Goal: Task Accomplishment & Management: Use online tool/utility

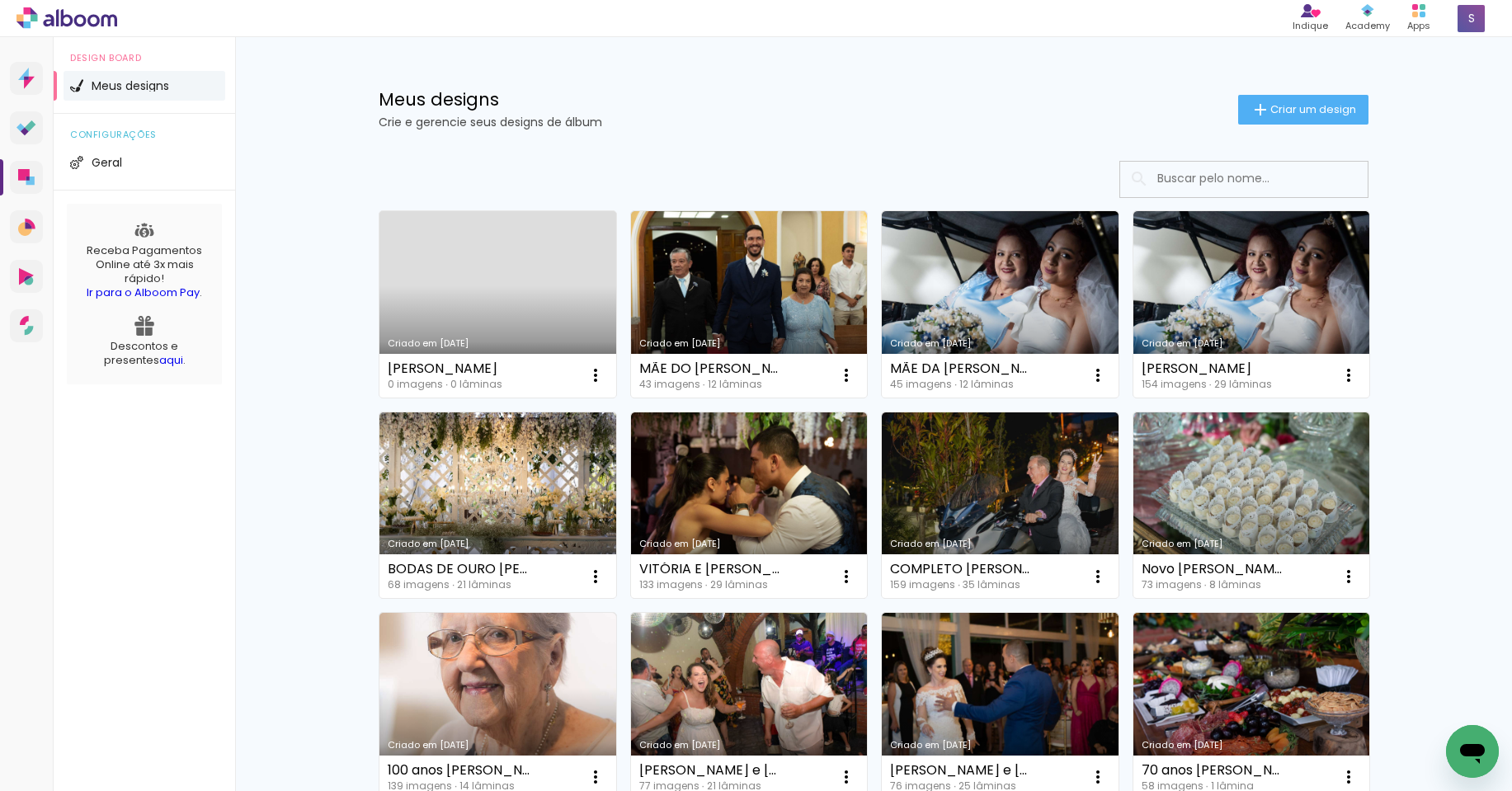
click at [445, 367] on div "MARTA - MUSA" at bounding box center [444, 368] width 115 height 13
click at [543, 278] on link "Criado em [DATE]" at bounding box center [497, 304] width 236 height 186
drag, startPoint x: 591, startPoint y: 379, endPoint x: 463, endPoint y: 367, distance: 128.6
click at [463, 367] on div "MARTA - MUSA" at bounding box center [444, 368] width 115 height 13
click at [592, 378] on iron-icon at bounding box center [595, 375] width 20 height 20
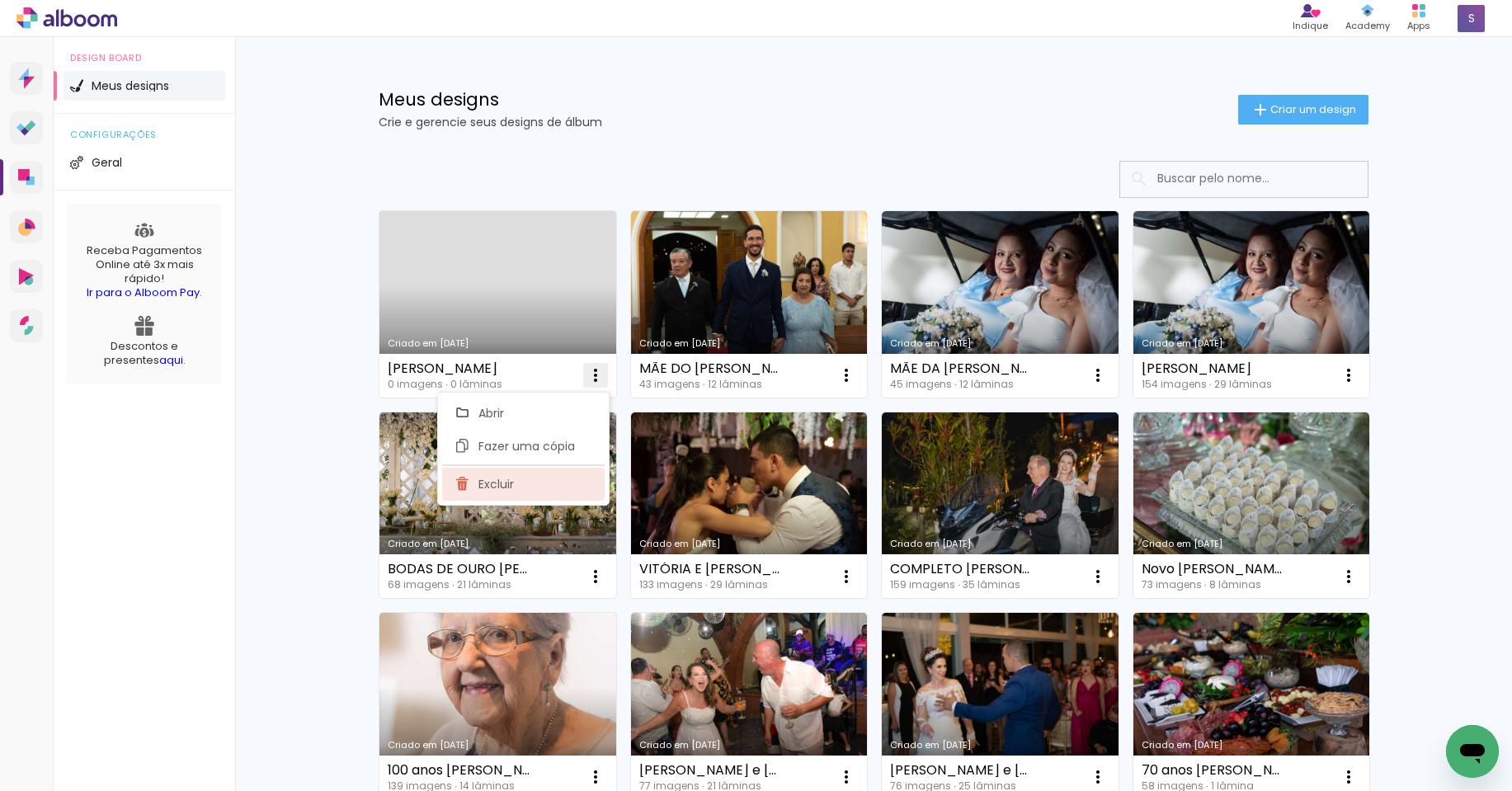
click at [501, 479] on span "Excluir" at bounding box center [496, 484] width 35 height 11
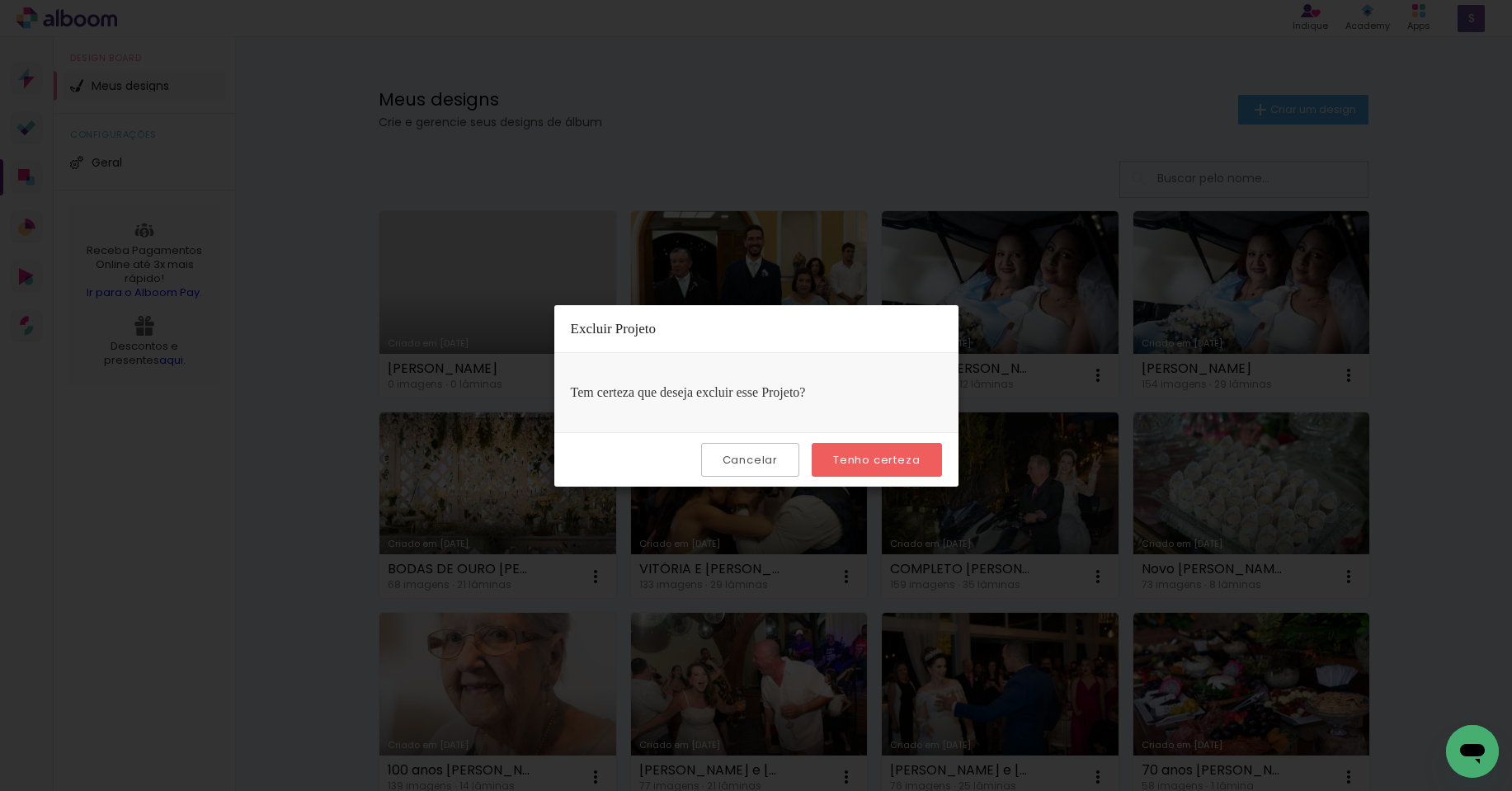
click at [0, 0] on slot "Tenho certeza" at bounding box center [0, 0] width 0 height 0
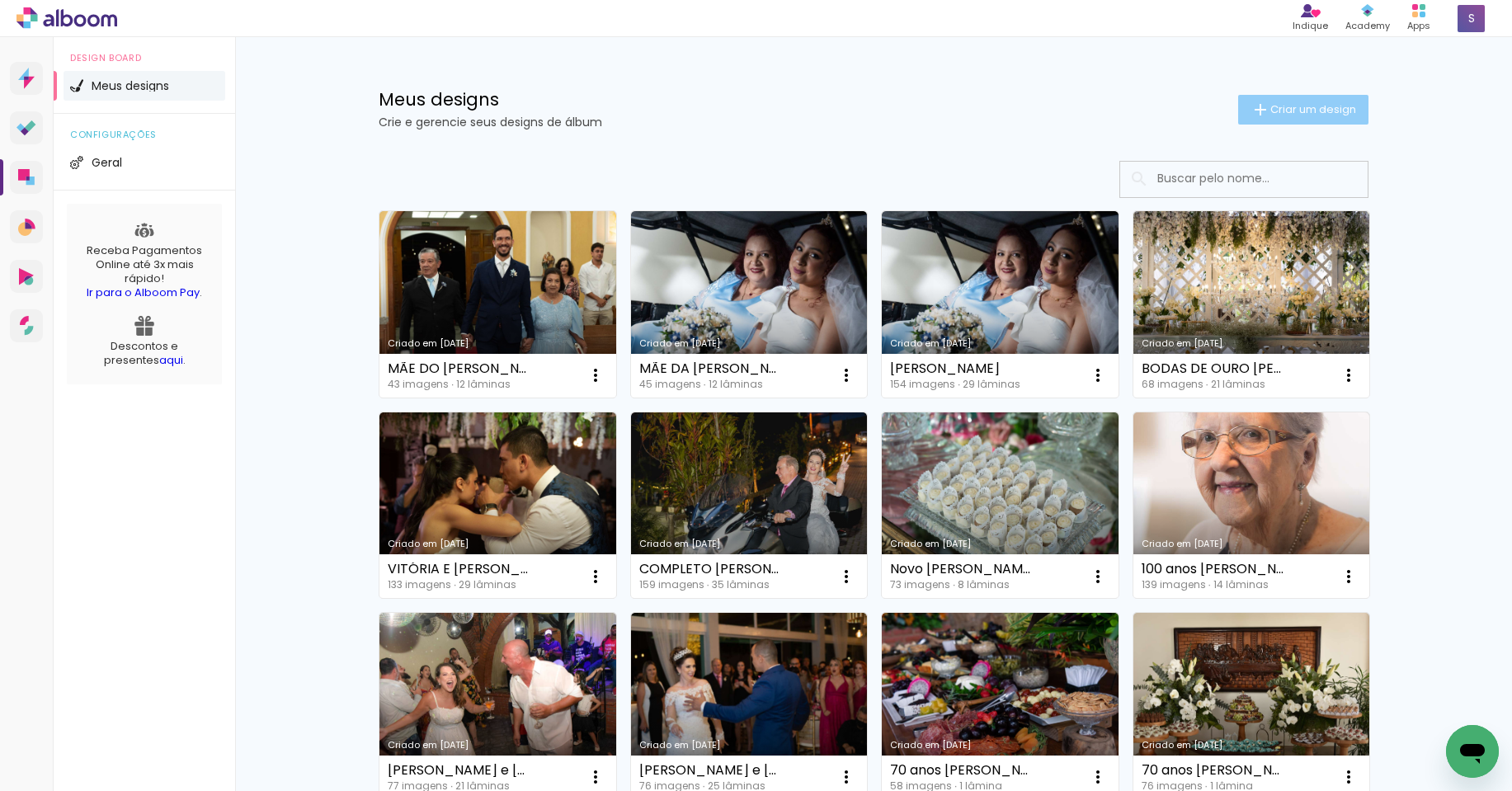
click at [1314, 109] on span "Criar um design" at bounding box center [1313, 108] width 85 height 10
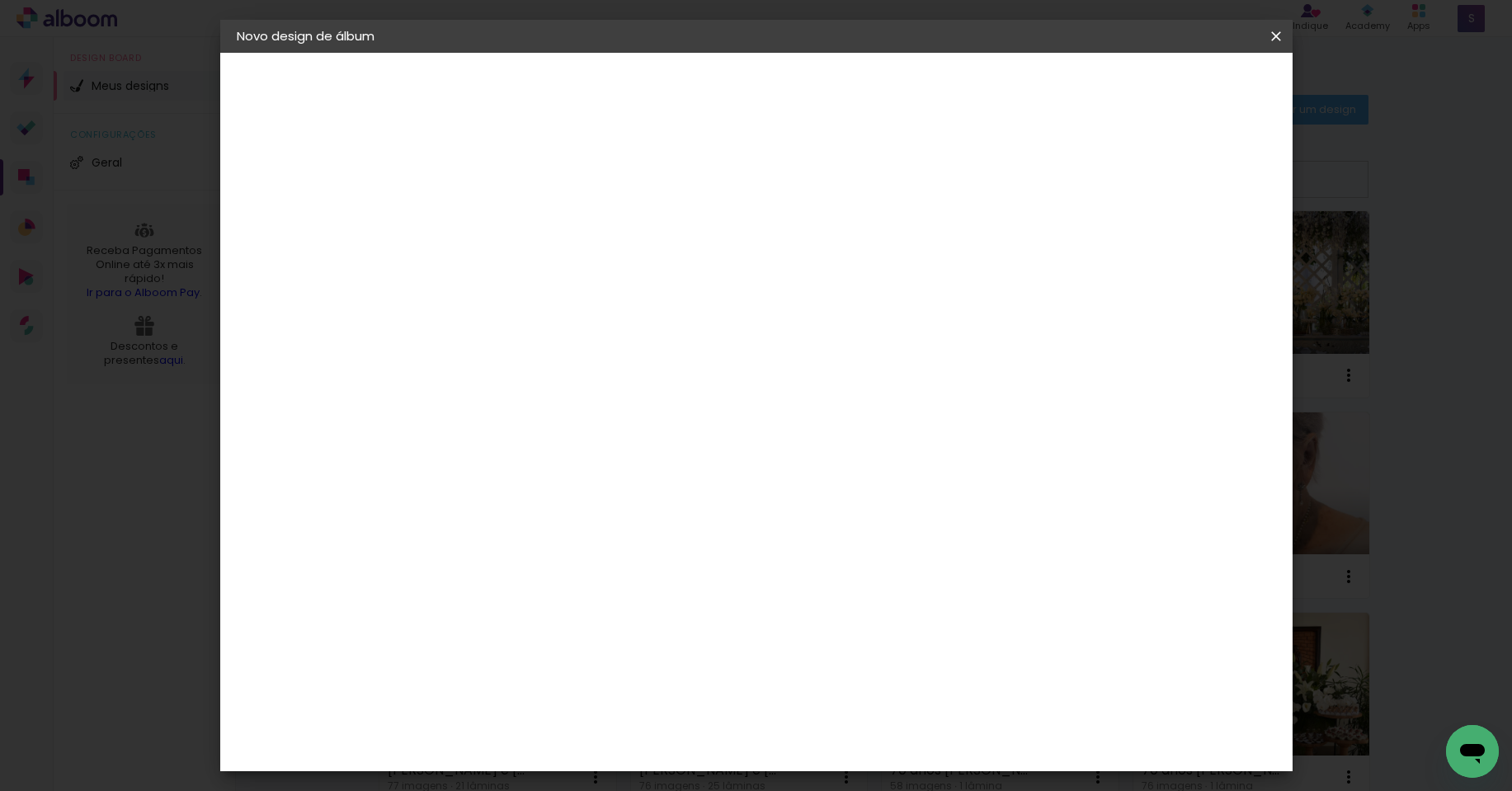
click at [506, 227] on input at bounding box center [506, 221] width 0 height 26
click at [506, 223] on input "MARTA MUSA" at bounding box center [506, 221] width 0 height 26
type input "[PERSON_NAME]"
type paper-input "[PERSON_NAME]"
click at [0, 0] on slot "Avançar" at bounding box center [0, 0] width 0 height 0
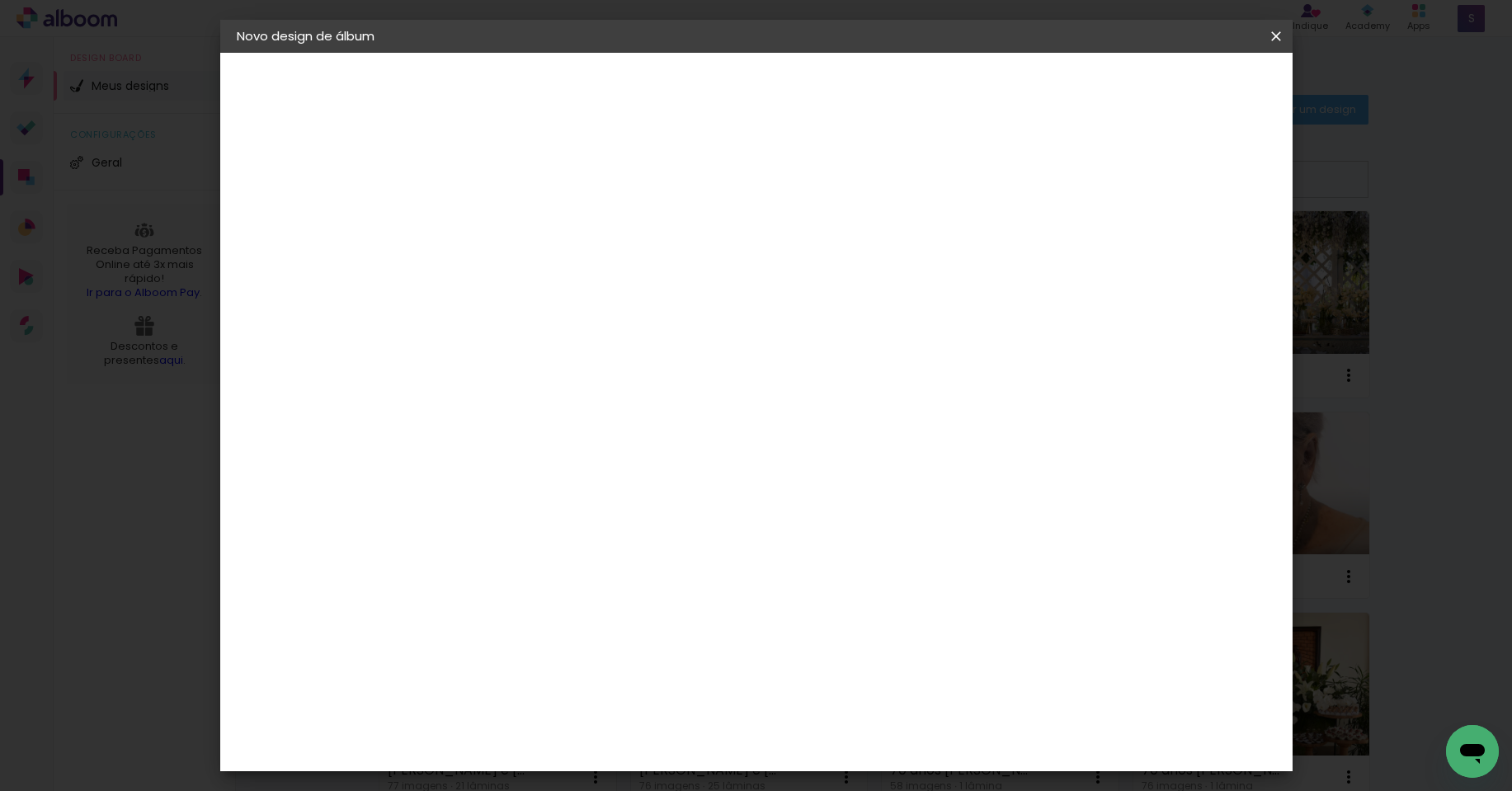
click at [0, 0] on slot "Tamanho Livre" at bounding box center [0, 0] width 0 height 0
click at [0, 0] on slot "Avançar" at bounding box center [0, 0] width 0 height 0
click at [1091, 193] on div at bounding box center [1084, 190] width 15 height 15
type paper-checkbox "on"
click at [1173, 82] on span "Iniciar design" at bounding box center [1135, 87] width 75 height 11
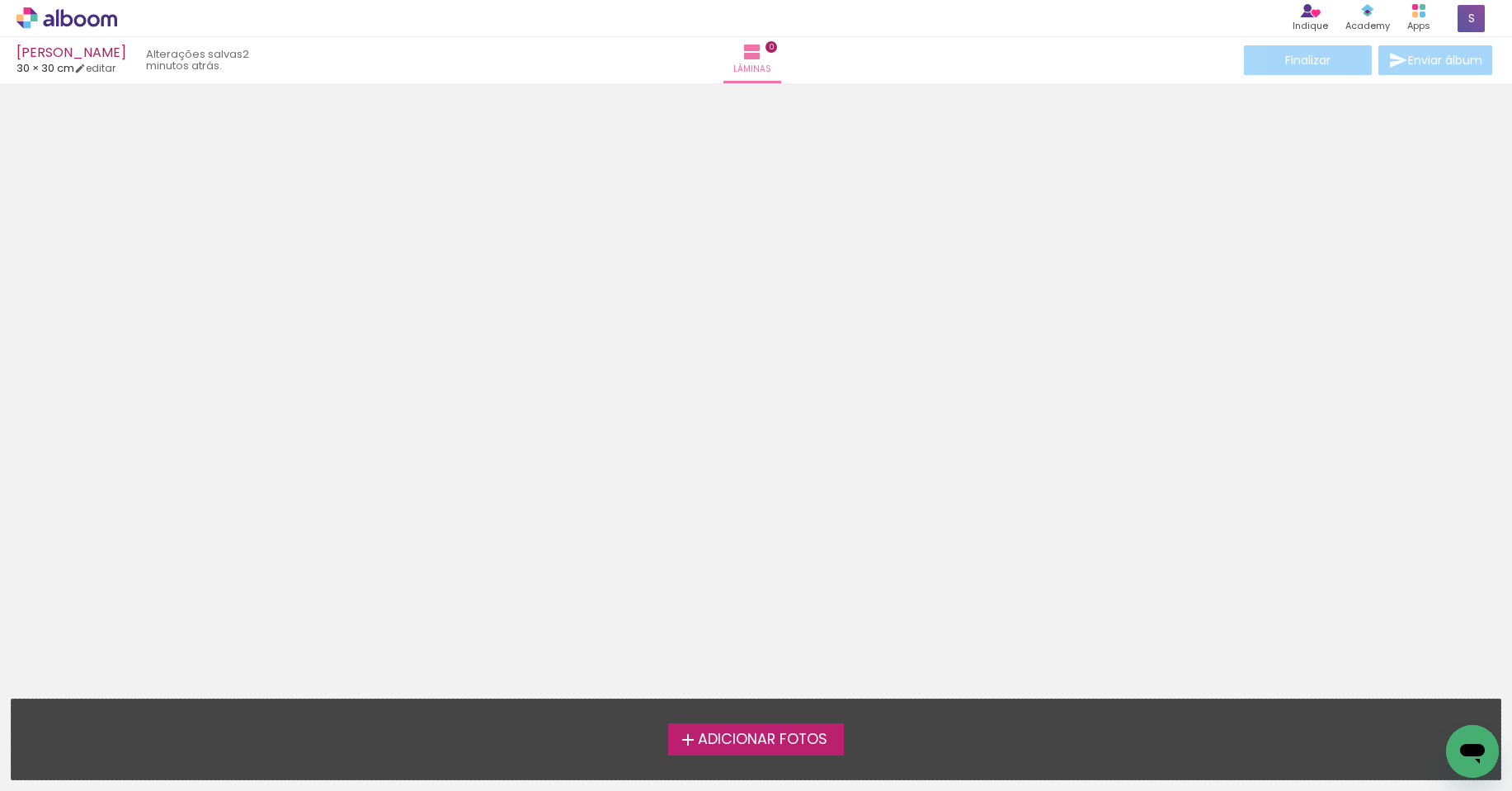
click at [796, 749] on label "Adicionar Fotos" at bounding box center [755, 739] width 176 height 31
click at [0, 0] on input "file" at bounding box center [0, 0] width 0 height 0
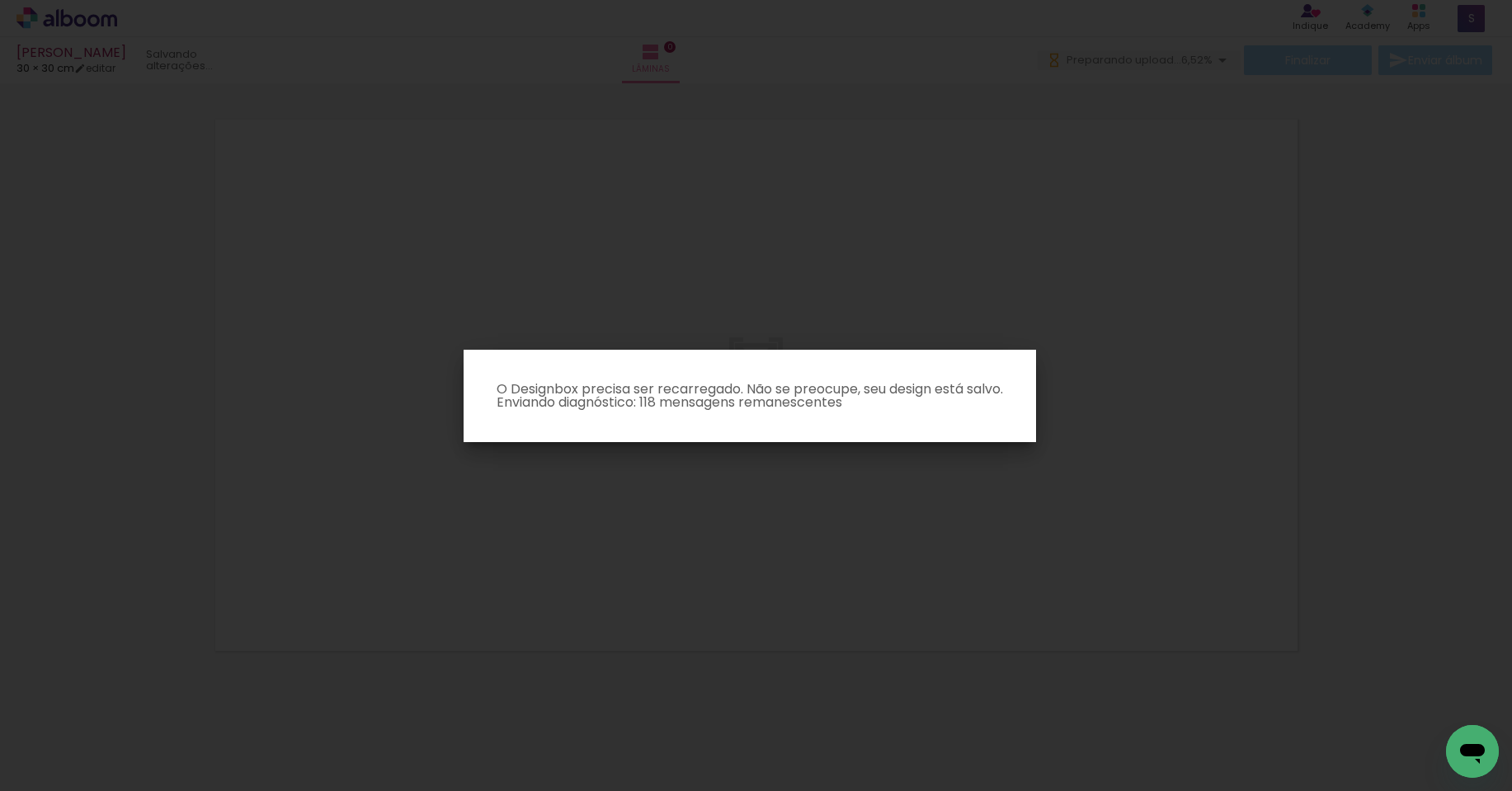
click at [1182, 357] on iron-overlay-backdrop at bounding box center [756, 395] width 1512 height 791
click at [797, 405] on p "O Designbox precisa ser recarregado. Não se preocupe, seu design está salvo. En…" at bounding box center [749, 396] width 546 height 27
click at [840, 76] on iron-overlay-backdrop at bounding box center [756, 395] width 1512 height 791
click at [1099, 292] on iron-overlay-backdrop at bounding box center [756, 395] width 1512 height 791
click at [811, 435] on paper-dialog "O Designbox precisa ser recarregado. Não se preocupe, seu design está salvo. En…" at bounding box center [749, 395] width 573 height 92
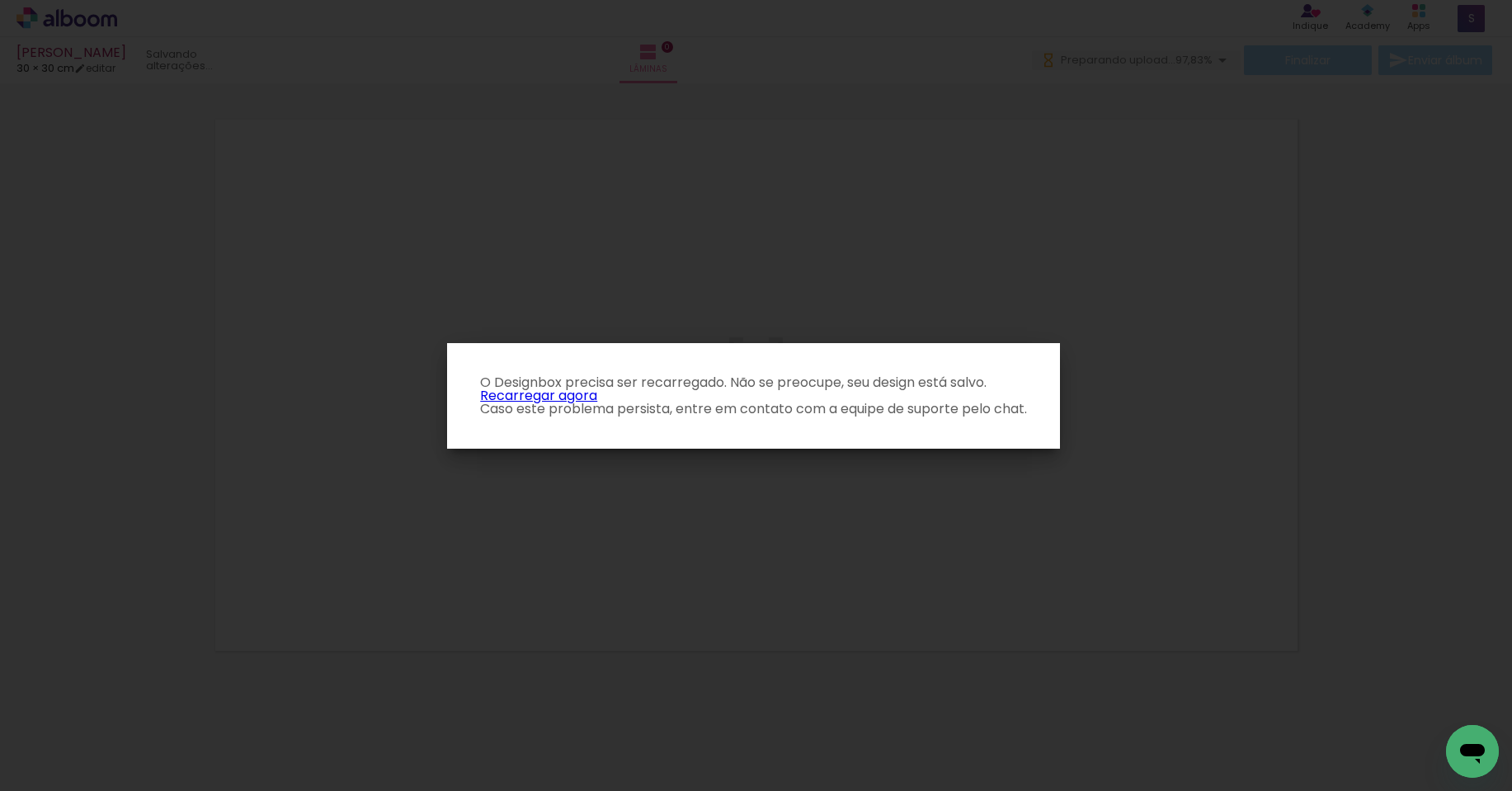
click at [577, 394] on link "Recarregar agora" at bounding box center [538, 395] width 117 height 19
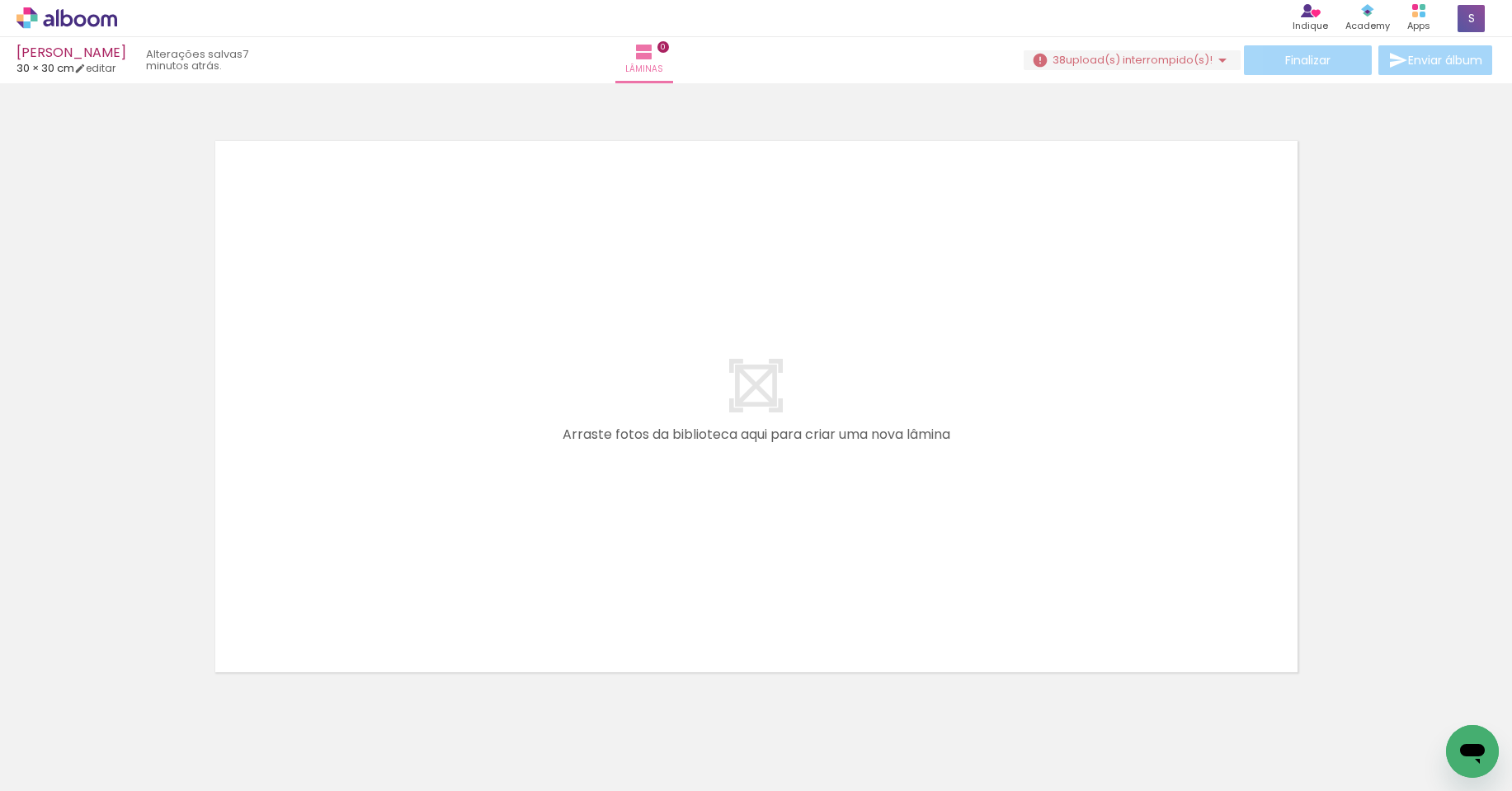
scroll to position [52, 0]
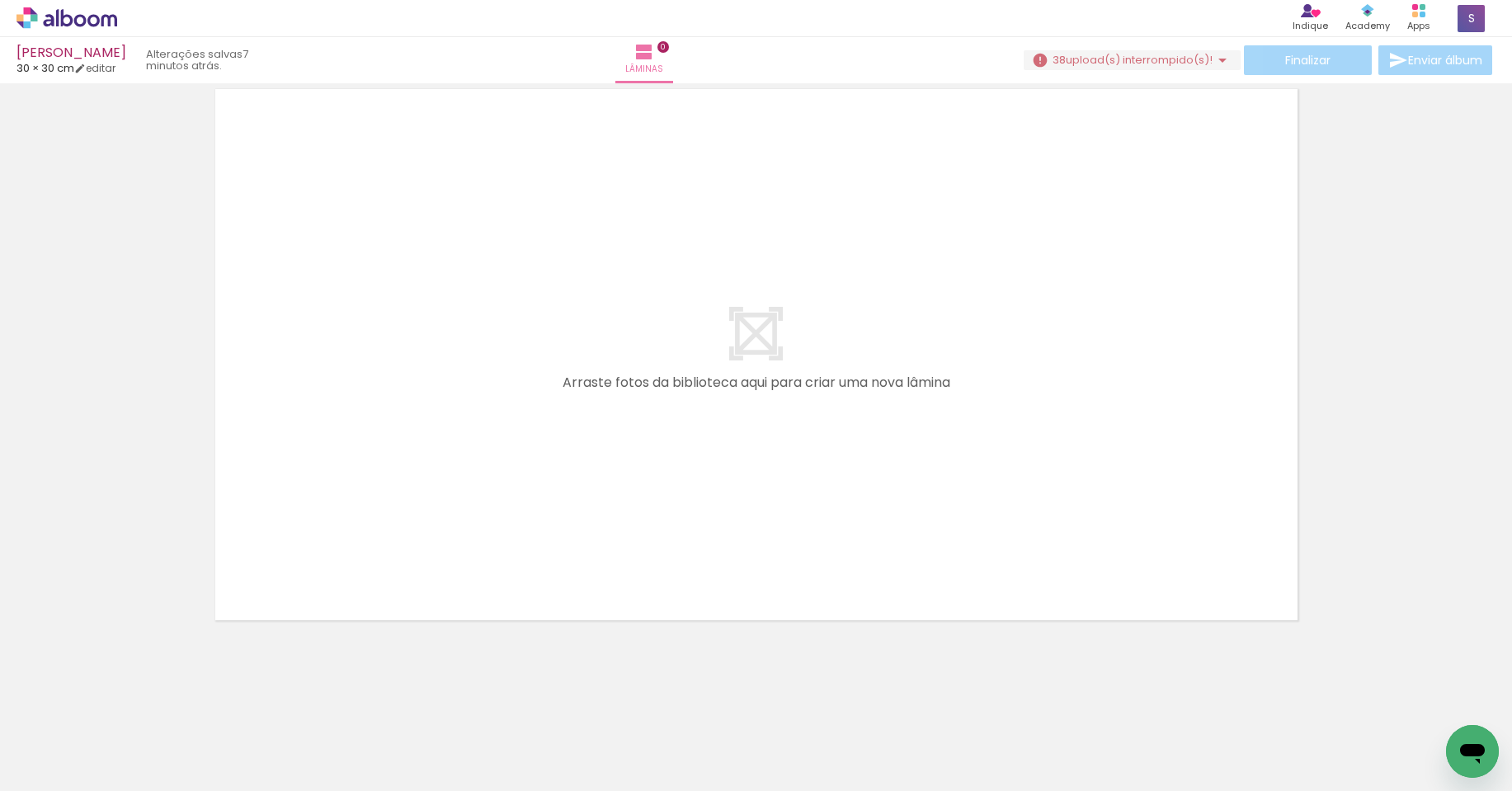
click at [1430, 585] on div at bounding box center [756, 333] width 1512 height 593
click at [168, 730] on div at bounding box center [164, 735] width 54 height 82
click at [135, 748] on iron-horizontal-list at bounding box center [119, 739] width 33 height 104
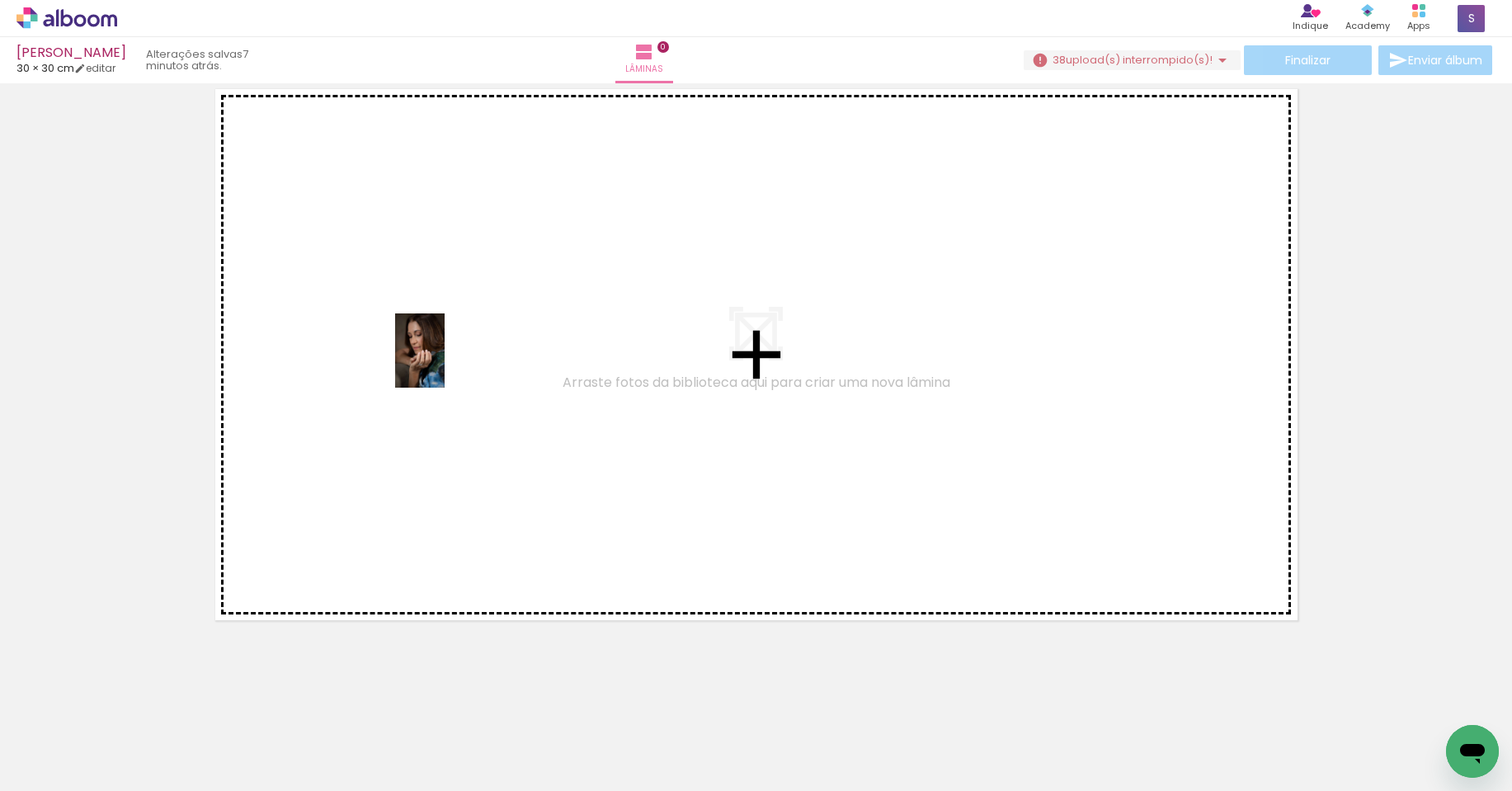
drag, startPoint x: 168, startPoint y: 747, endPoint x: 465, endPoint y: 335, distance: 507.9
click at [465, 335] on quentale-workspace at bounding box center [756, 395] width 1512 height 791
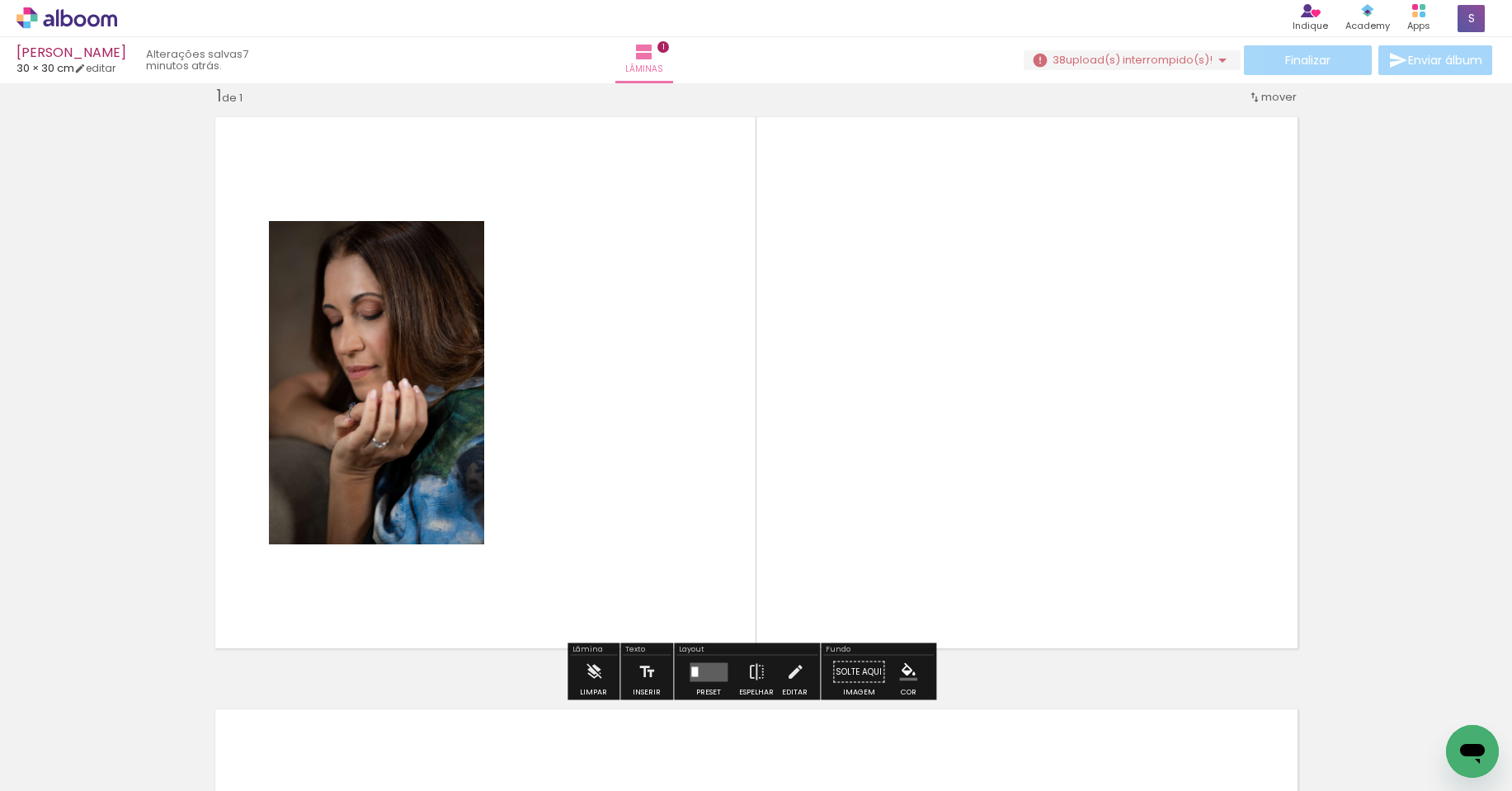
scroll to position [22, 0]
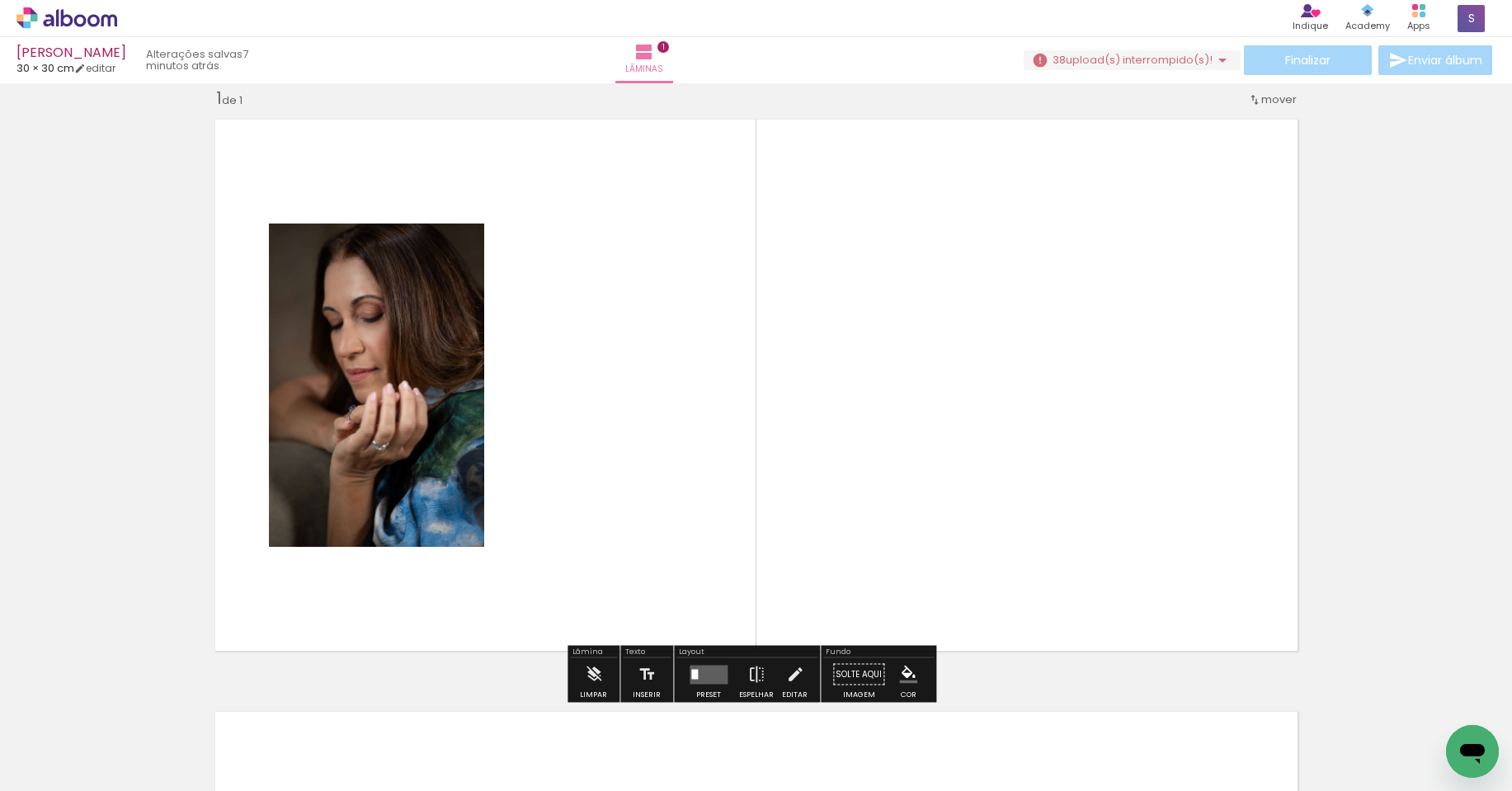
drag, startPoint x: 256, startPoint y: 769, endPoint x: 257, endPoint y: 754, distance: 15.0
click at [135, 763] on iron-horizontal-list at bounding box center [119, 739] width 33 height 104
drag, startPoint x: 258, startPoint y: 738, endPoint x: 609, endPoint y: 405, distance: 483.8
click at [598, 416] on quentale-workspace at bounding box center [756, 395] width 1512 height 791
click at [805, 409] on quentale-layouter at bounding box center [756, 385] width 1102 height 551
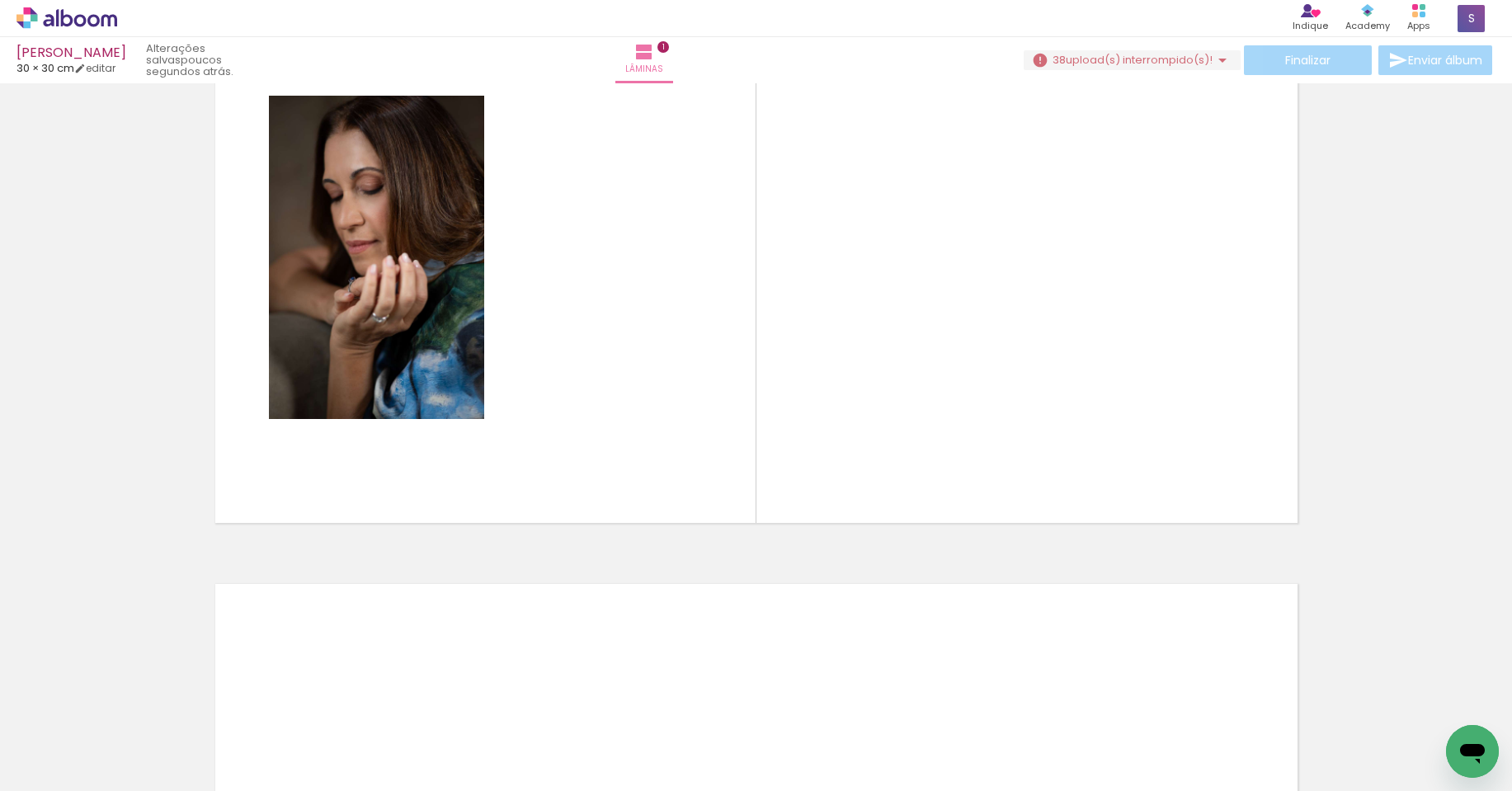
scroll to position [0, 0]
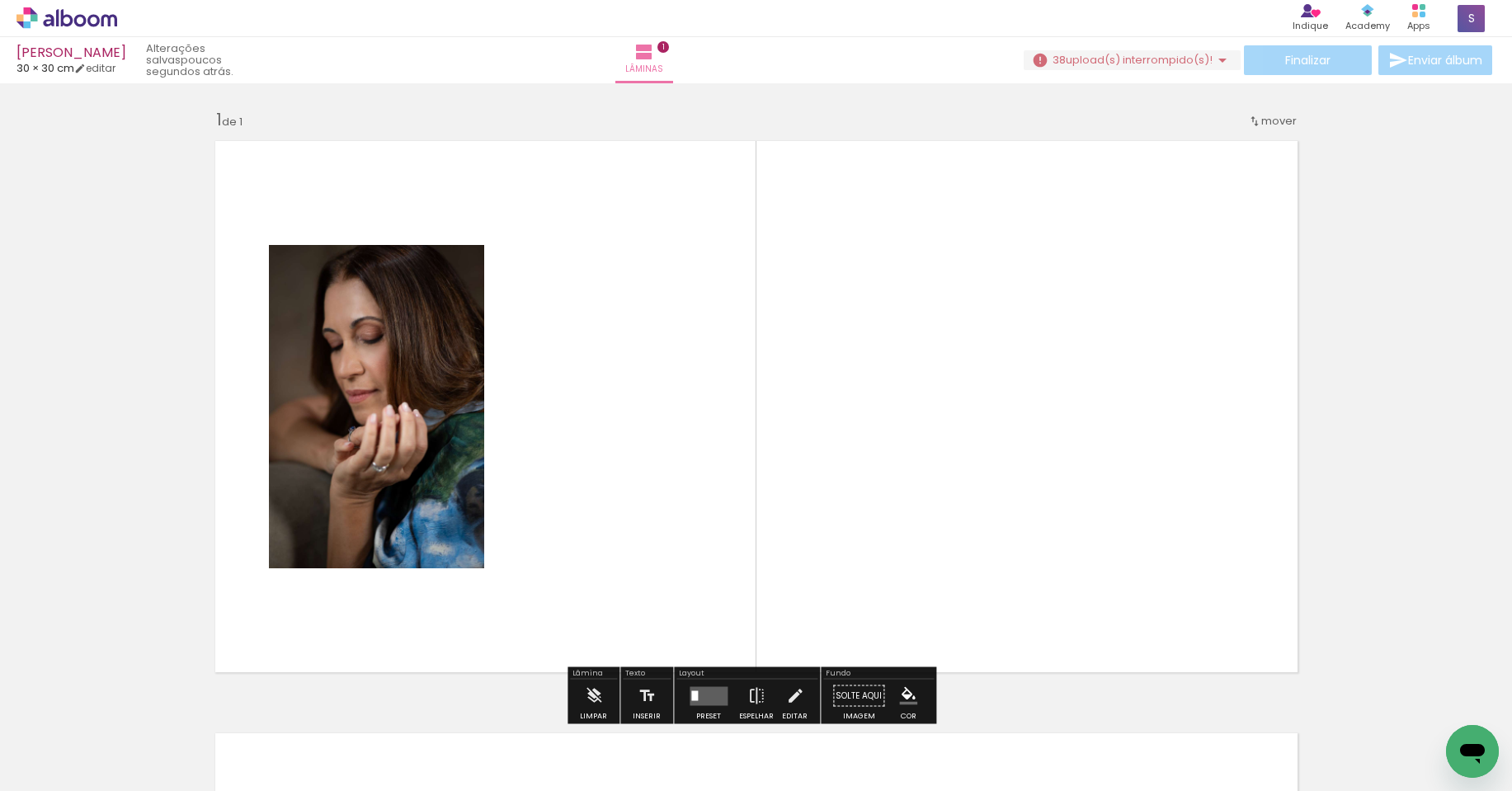
click at [1456, 748] on div "Abrir janela de mensagens" at bounding box center [1472, 751] width 49 height 49
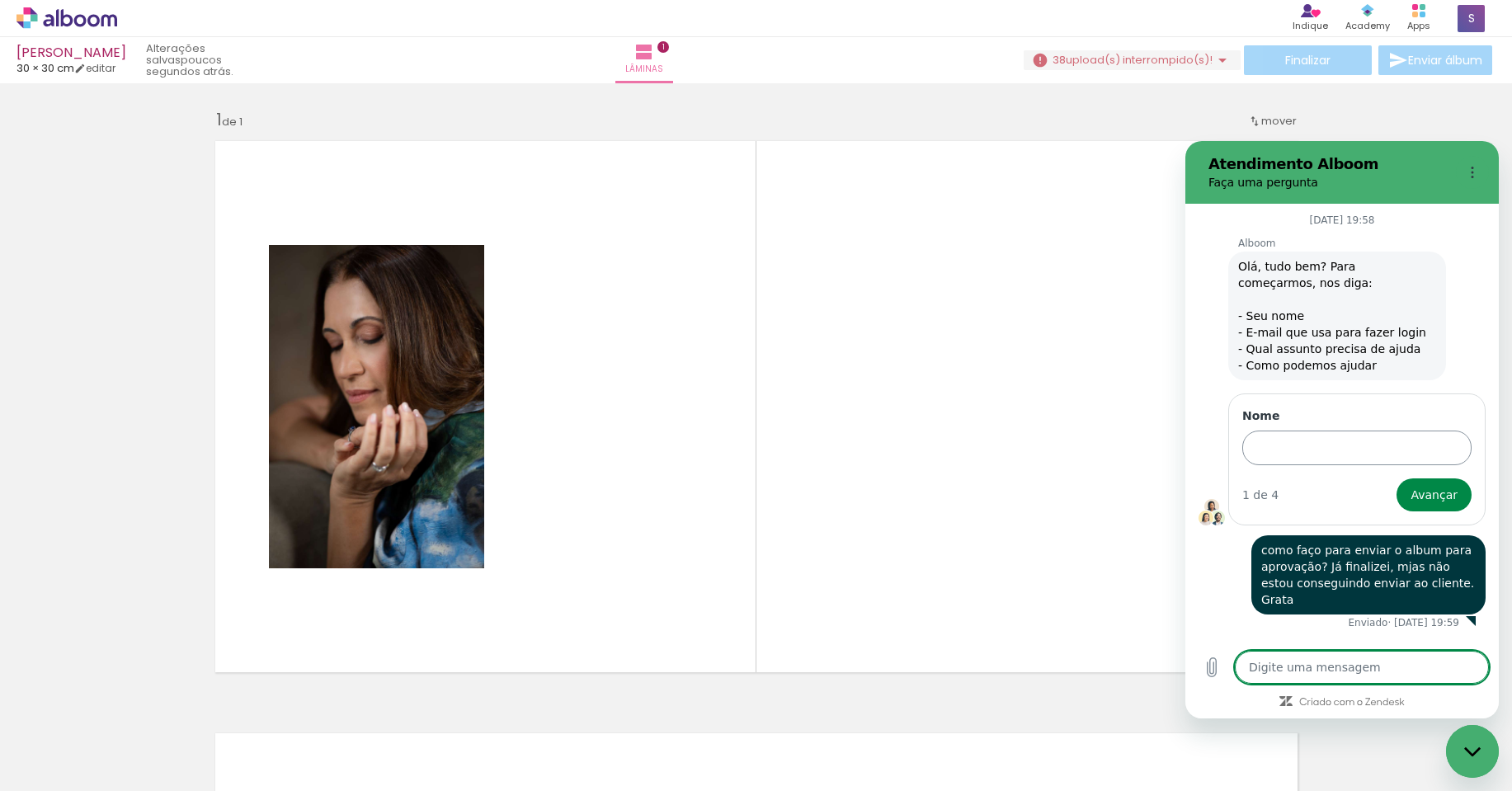
click at [1348, 444] on input "Nome" at bounding box center [1356, 447] width 229 height 34
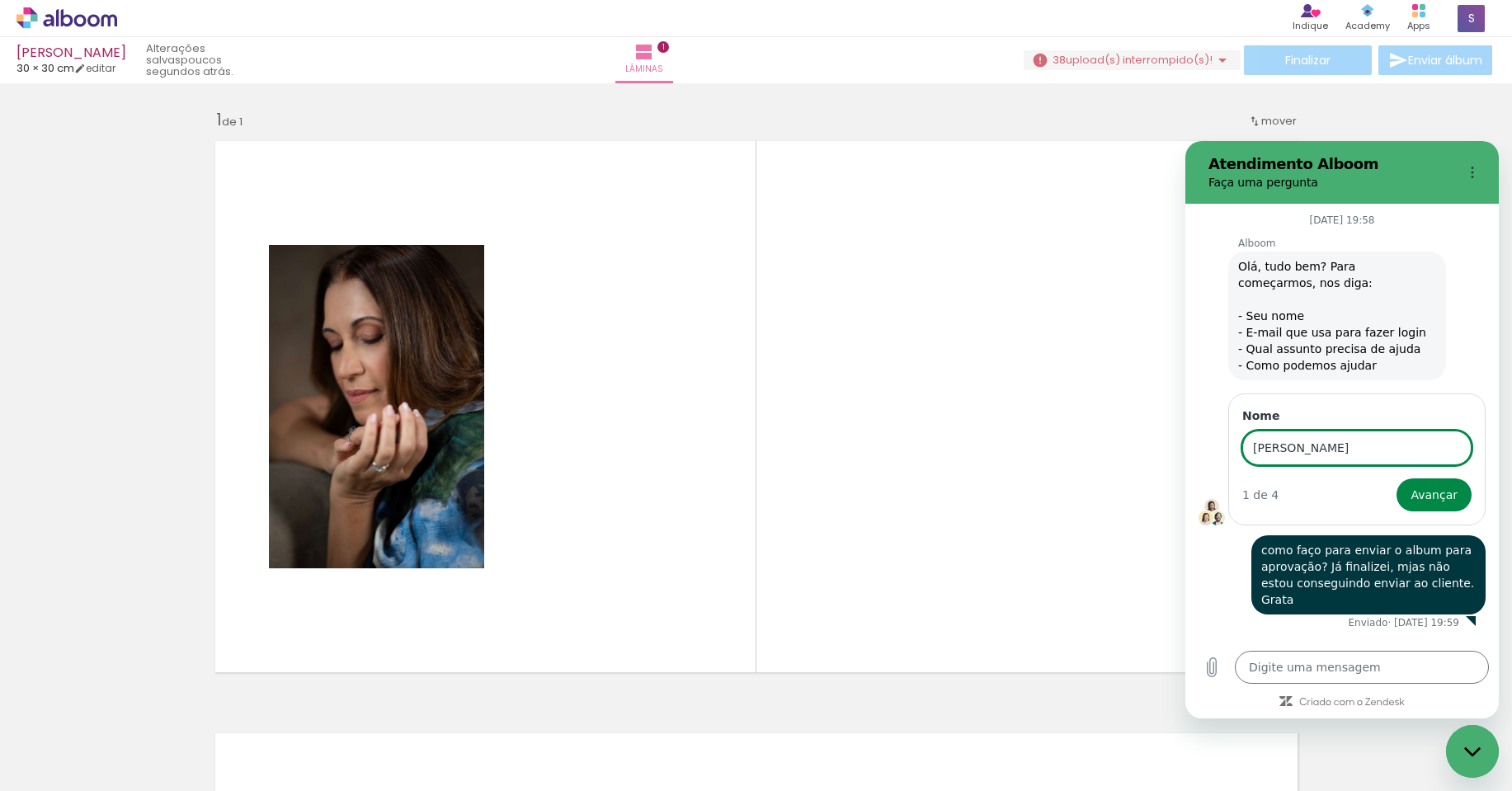
type input "Roberta"
click at [1437, 492] on span "Avançar" at bounding box center [1433, 495] width 47 height 20
type textarea "x"
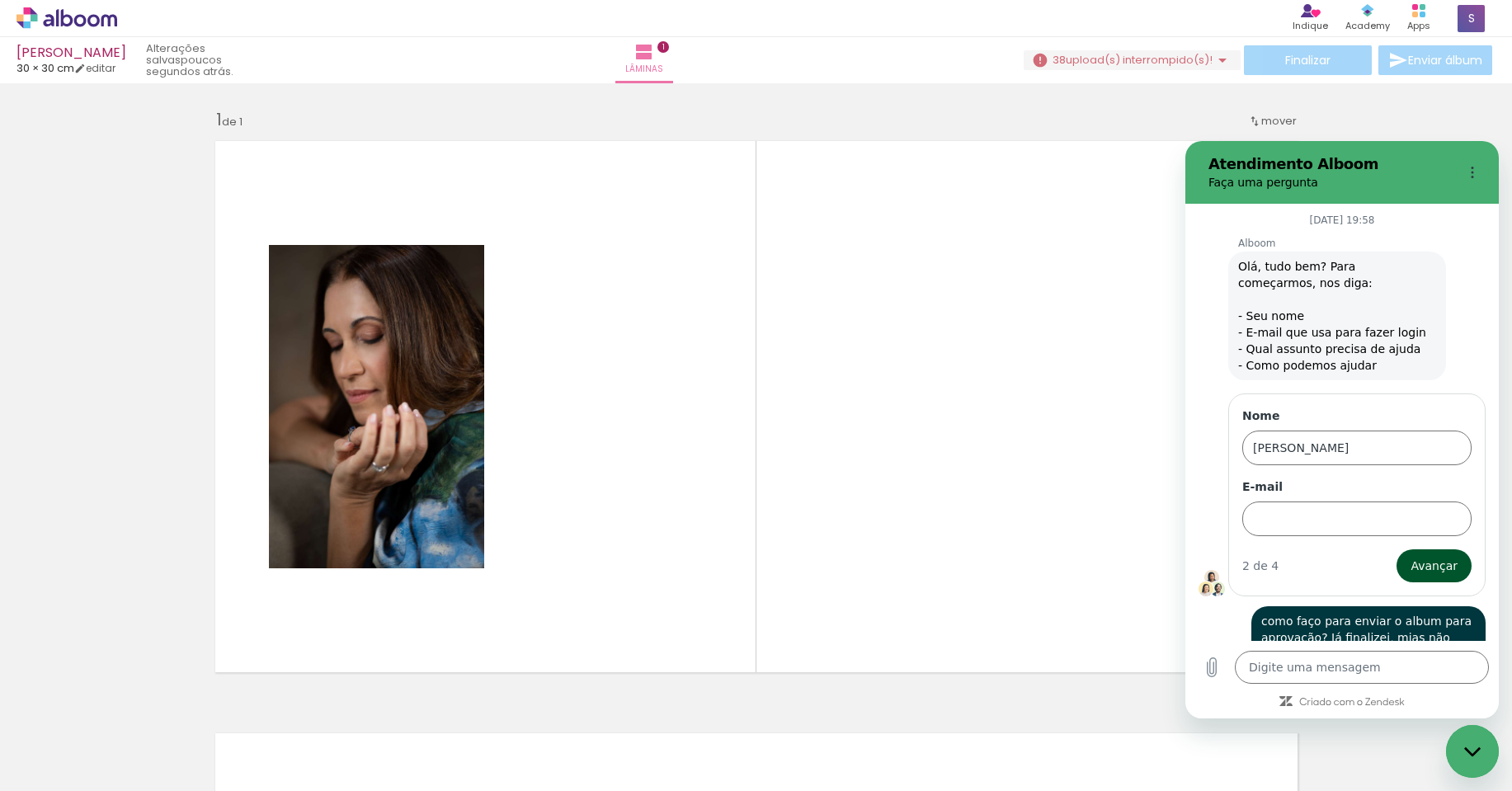
scroll to position [47, 0]
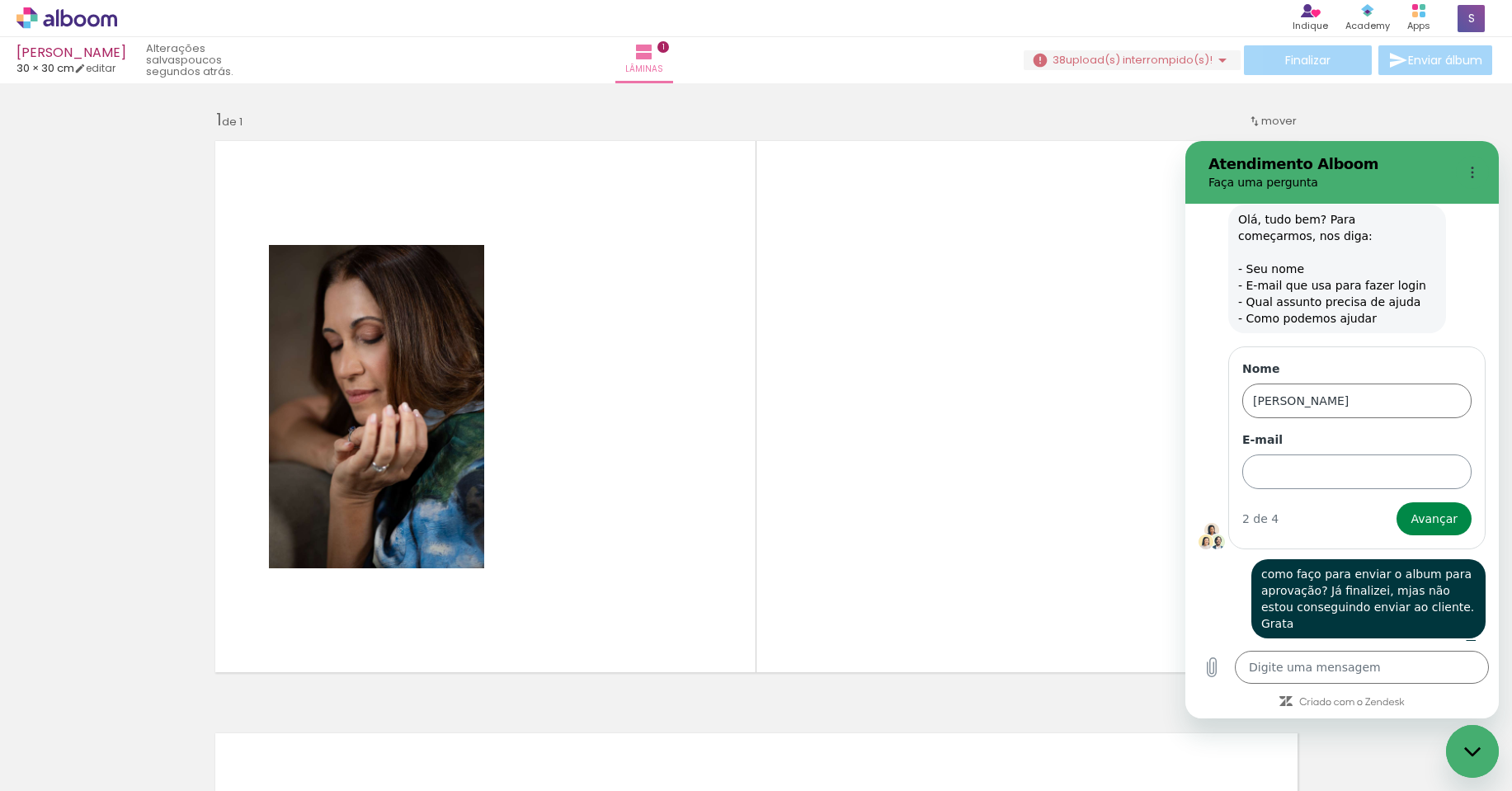
click at [1394, 473] on input "E-mail" at bounding box center [1356, 471] width 229 height 34
type input "contato@studiophotoaluizio.com.br"
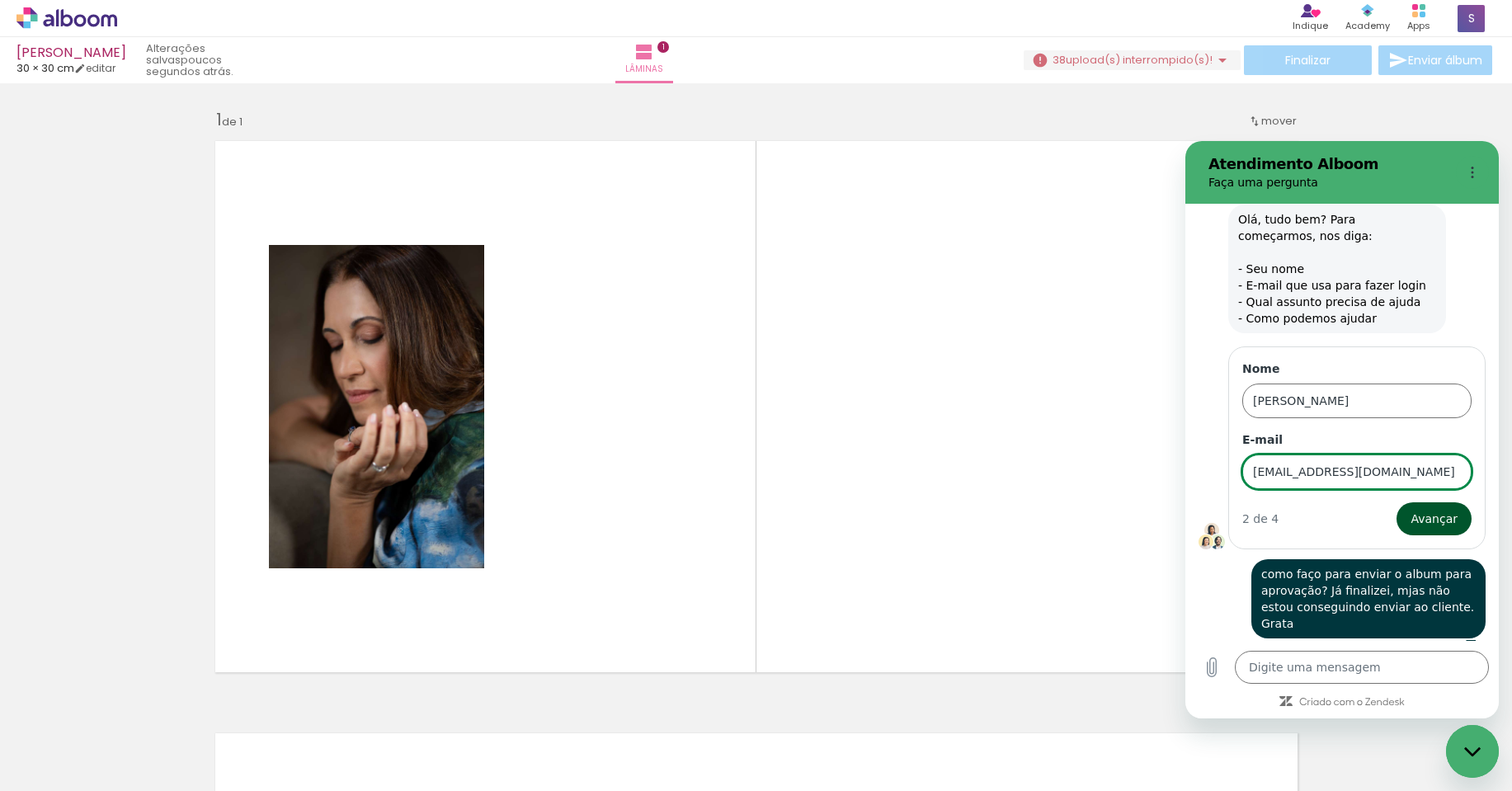
click at [1443, 518] on span "Avançar" at bounding box center [1433, 518] width 47 height 20
type textarea "x"
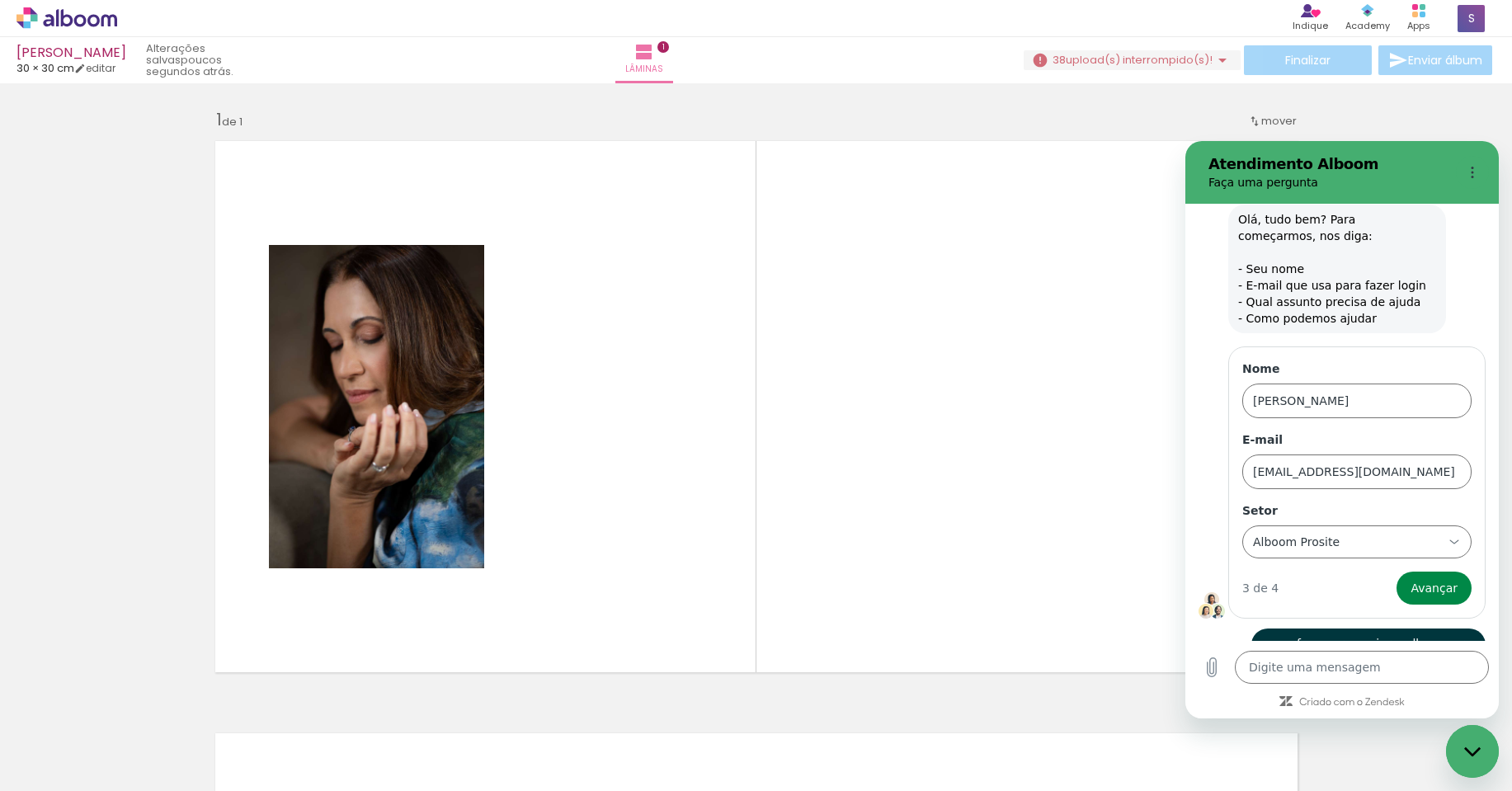
scroll to position [116, 0]
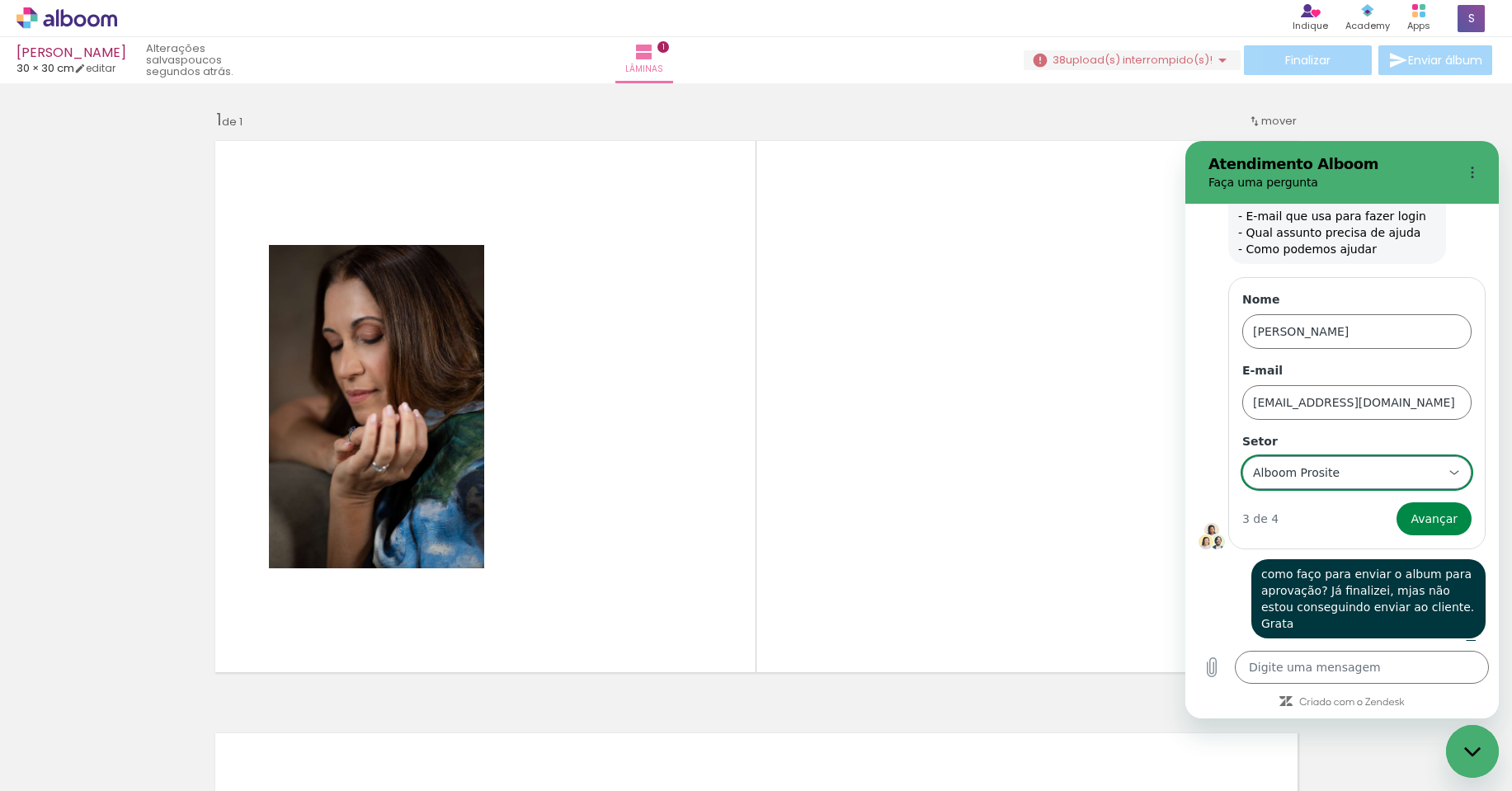
click at [1447, 464] on div "Alboom Prosite Alboom Prosite" at bounding box center [1356, 473] width 208 height 27
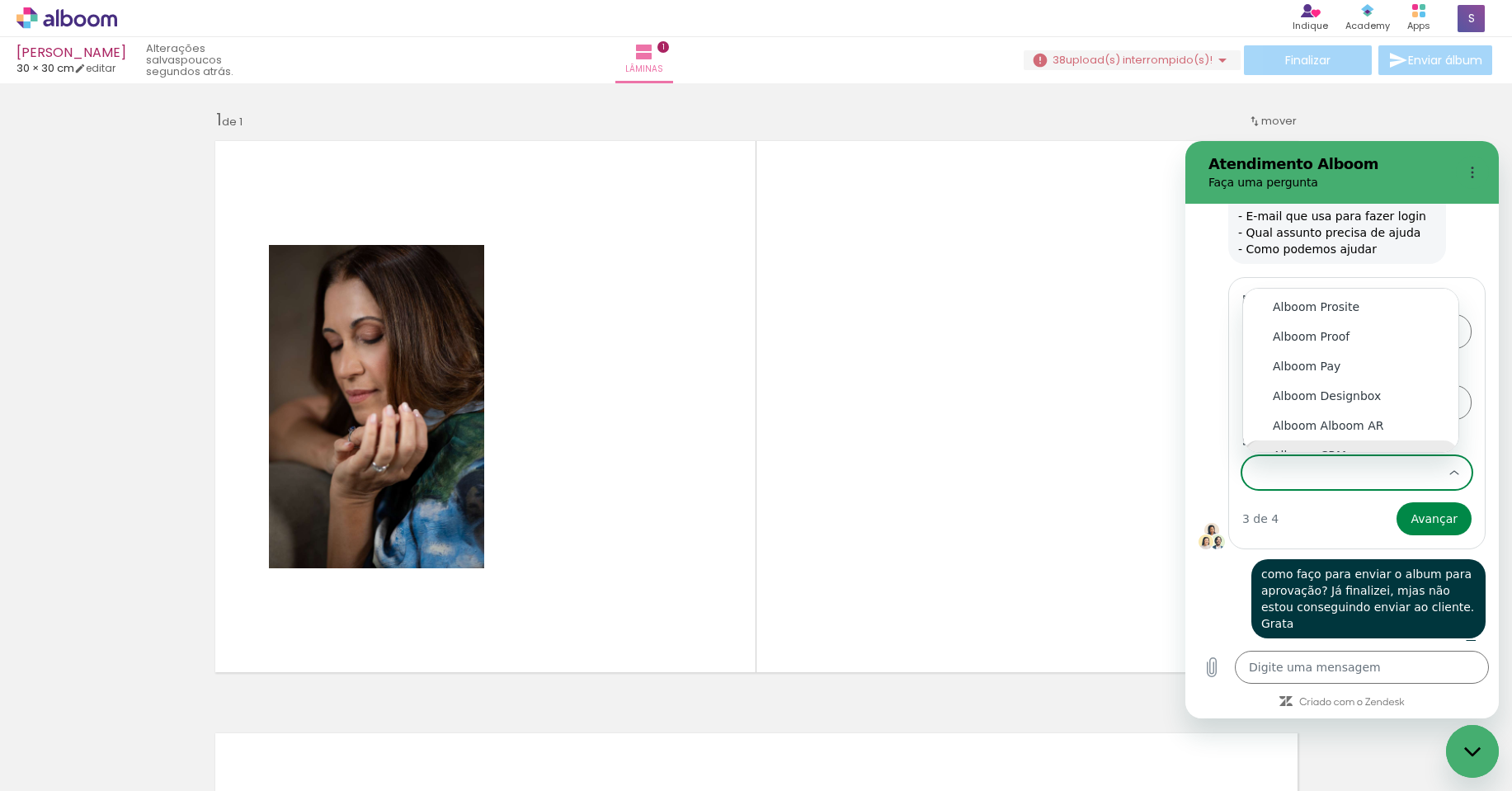
scroll to position [18, 0]
click at [1350, 375] on div "Alboom Designbox" at bounding box center [1351, 377] width 156 height 16
type input "Alboom Designbox"
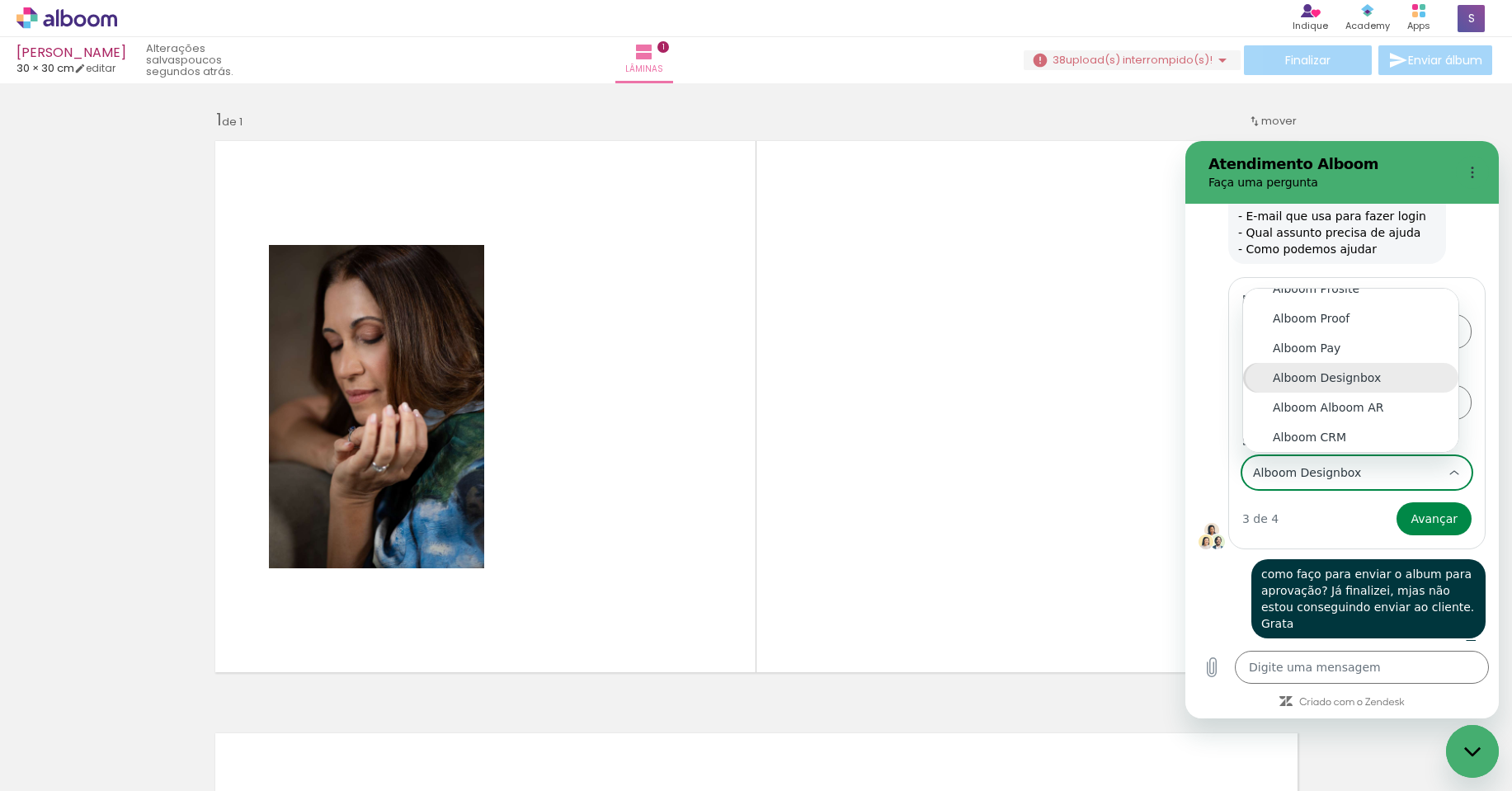
scroll to position [0, 0]
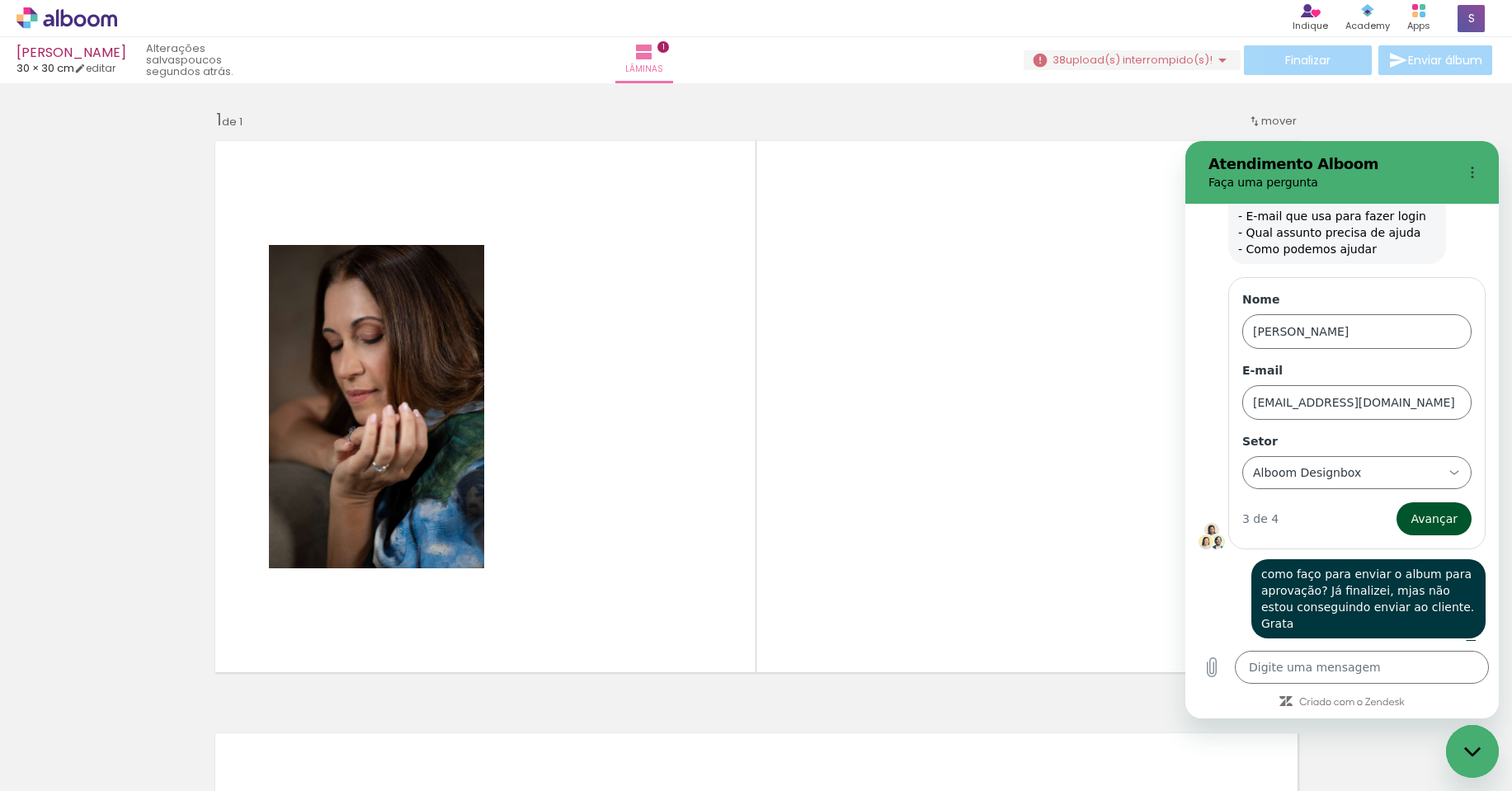
click at [1426, 517] on span "Avançar" at bounding box center [1433, 518] width 47 height 20
type textarea "x"
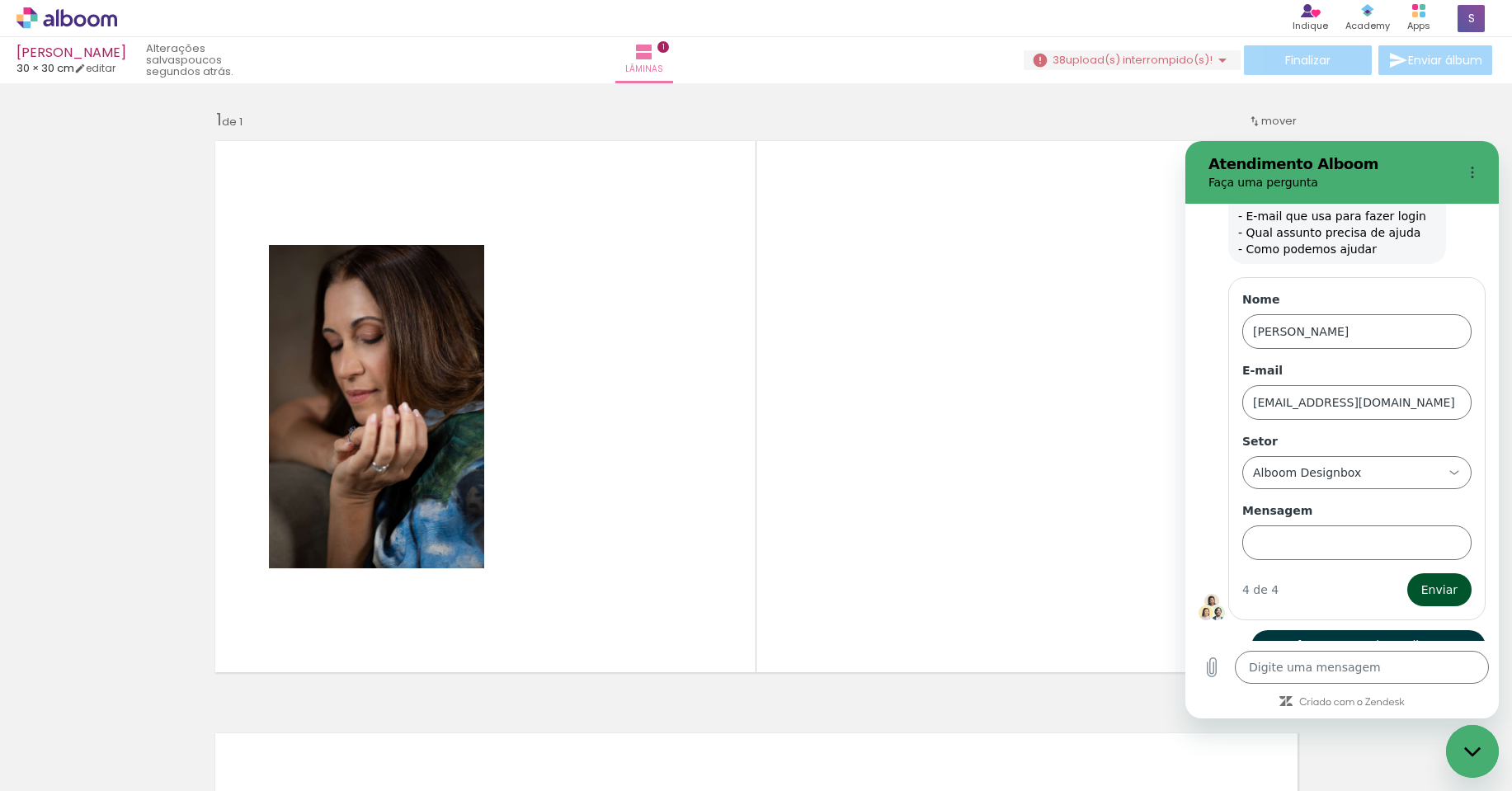
scroll to position [187, 0]
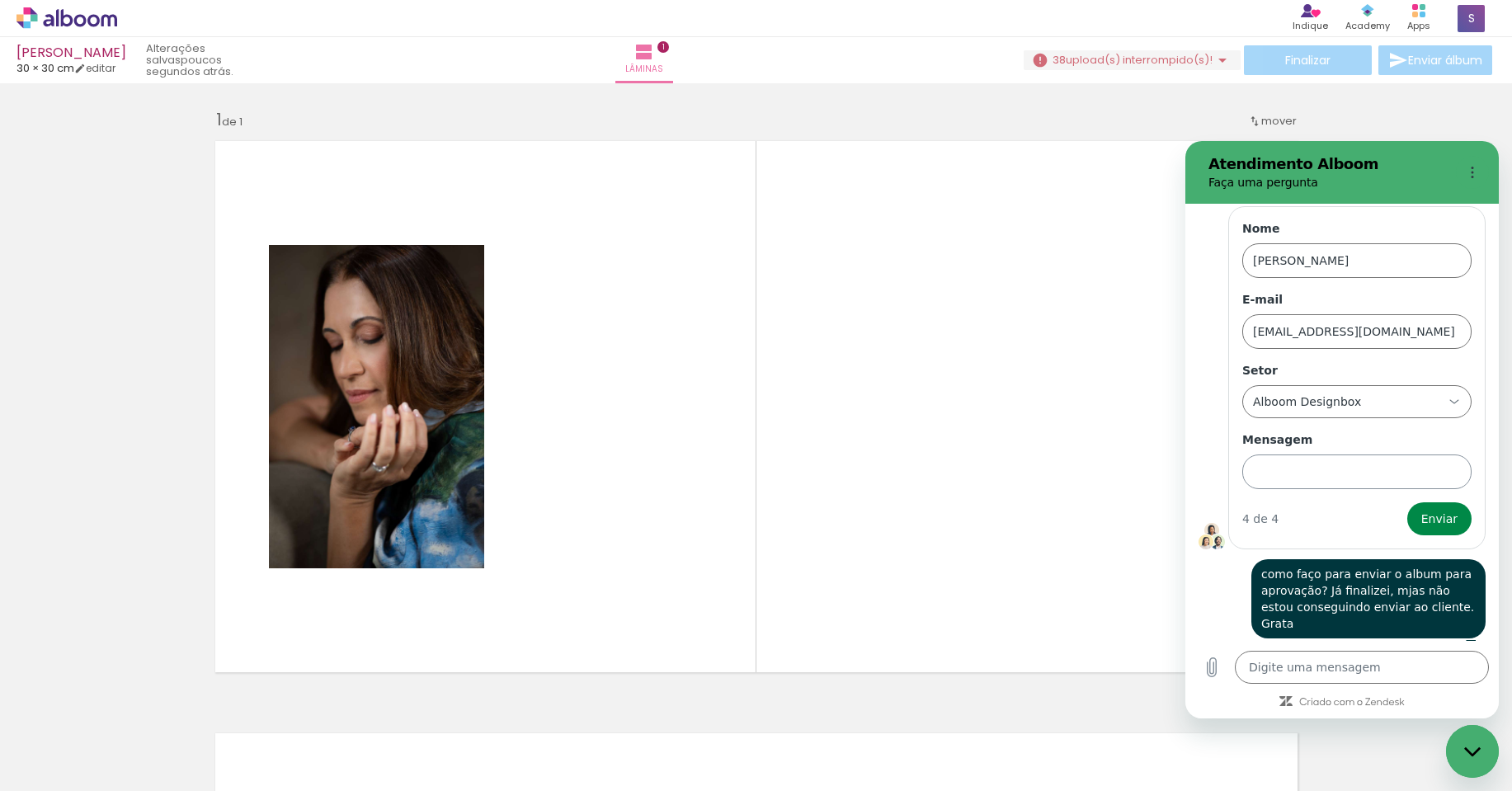
click at [1400, 473] on input "Mensagem" at bounding box center [1356, 471] width 229 height 34
type input "o"
type input "Olá. bem? carreguei as fotos pra montar o album, e algumas estão com pontilhado…"
click at [1407, 502] on button "Enviar" at bounding box center [1439, 518] width 65 height 33
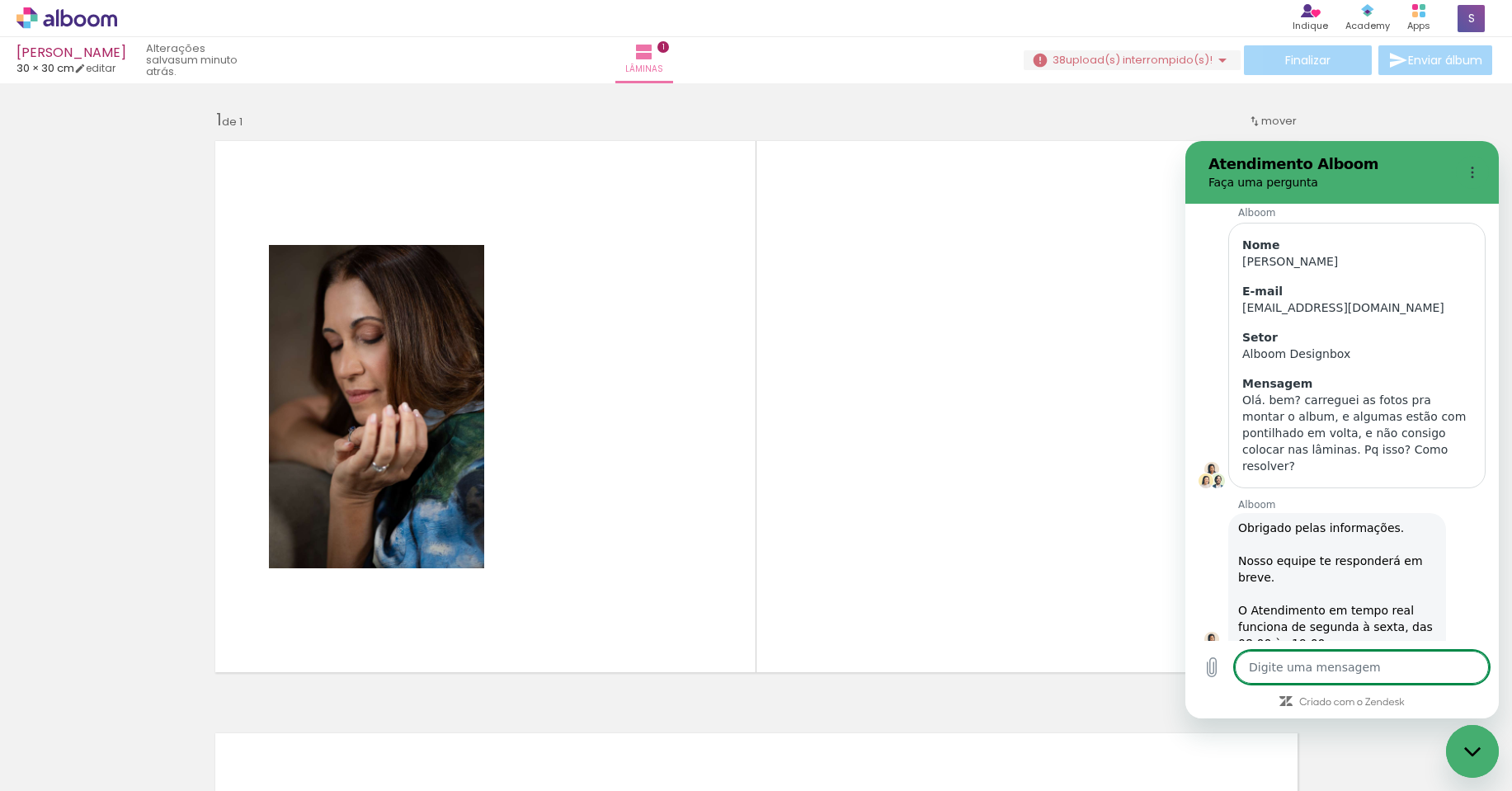
scroll to position [299, 0]
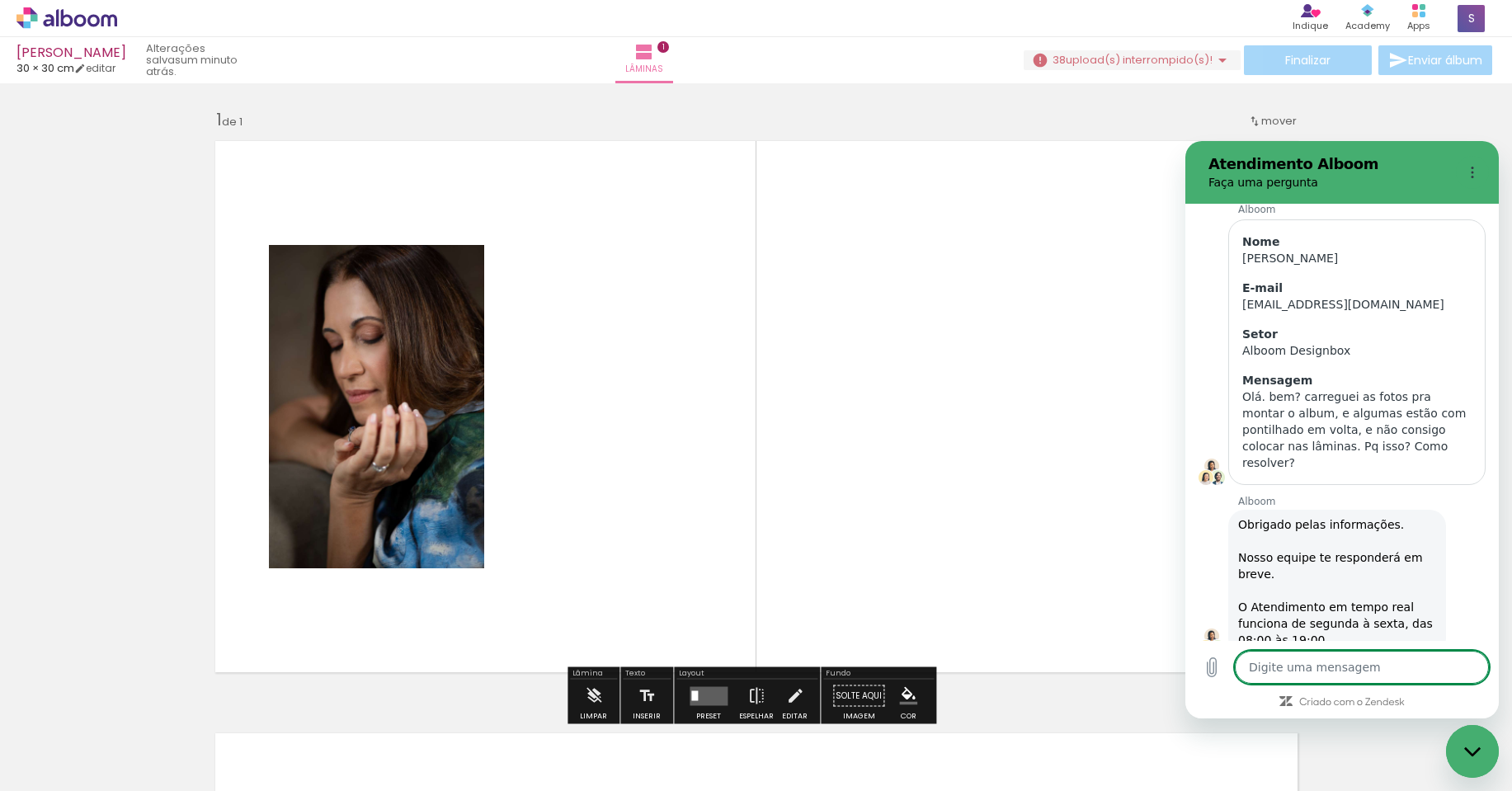
click at [1387, 109] on div "Inserir lâmina 1 de 1" at bounding box center [756, 682] width 1512 height 1185
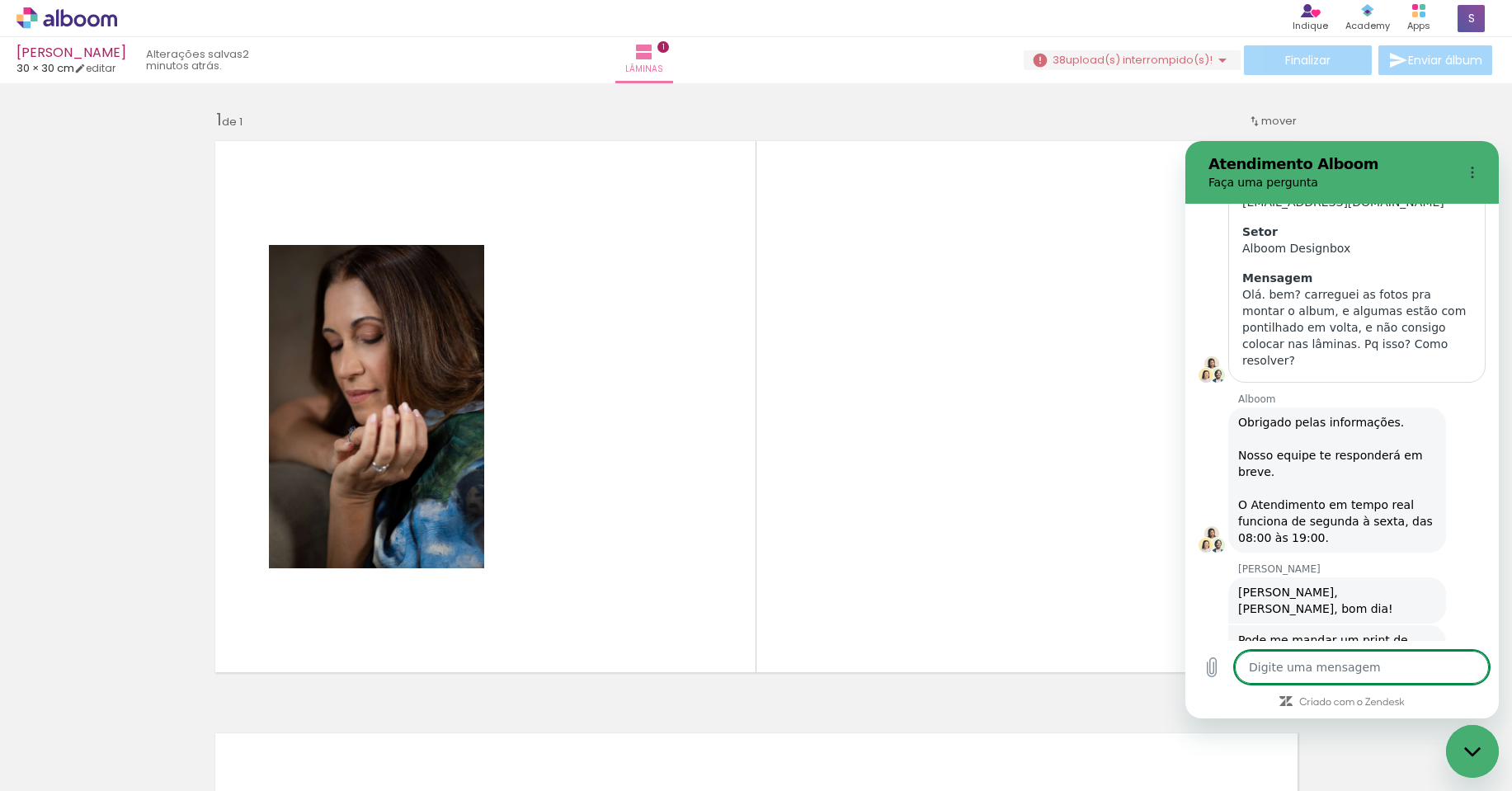
scroll to position [0, 0]
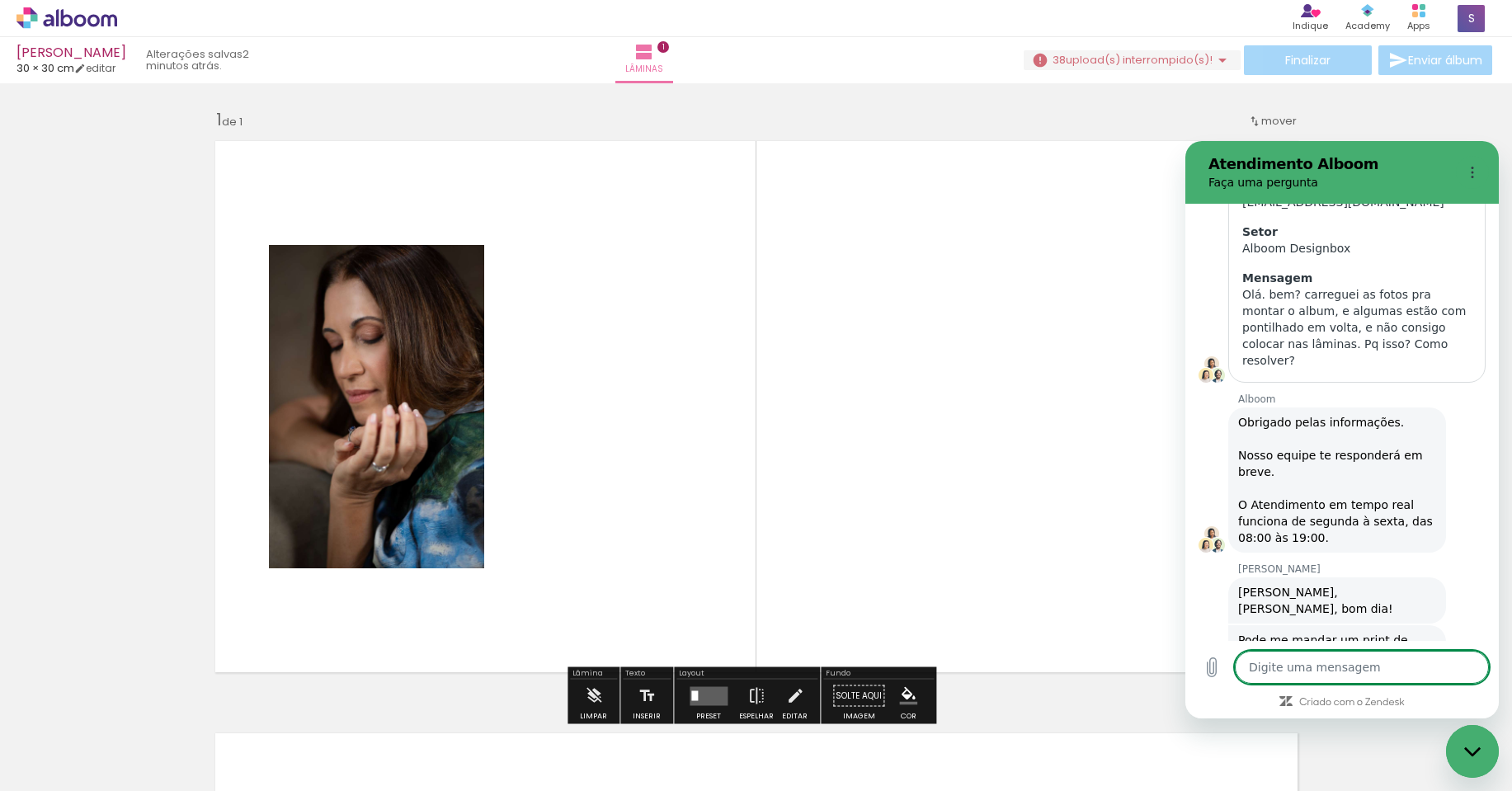
click at [1287, 671] on textarea at bounding box center [1361, 667] width 254 height 33
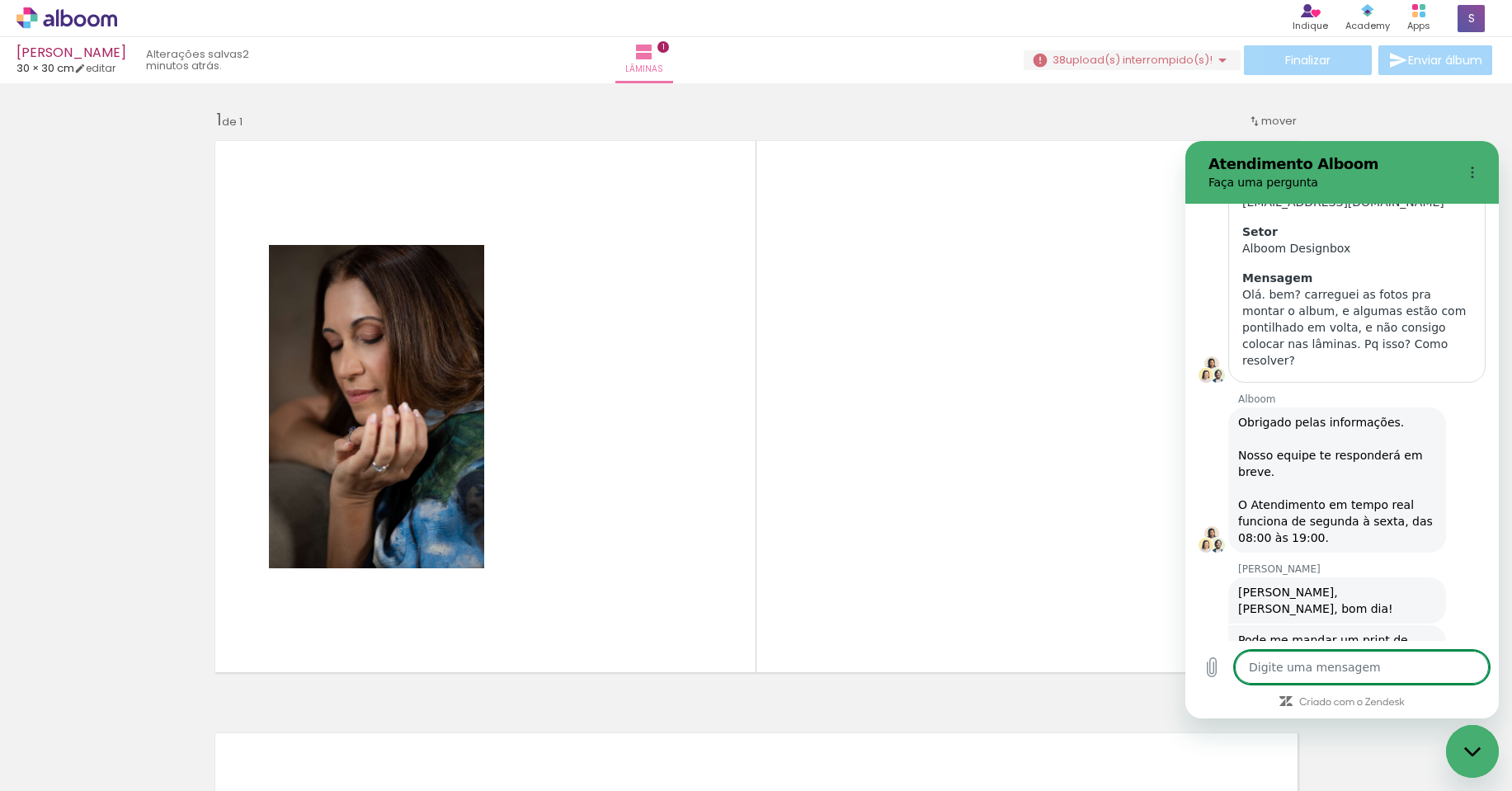
click at [1316, 661] on textarea at bounding box center [1361, 667] width 254 height 33
click at [1209, 669] on icon "Carregar arquivo" at bounding box center [1212, 668] width 9 height 19
click at [1214, 669] on icon "Carregar arquivo" at bounding box center [1212, 668] width 9 height 19
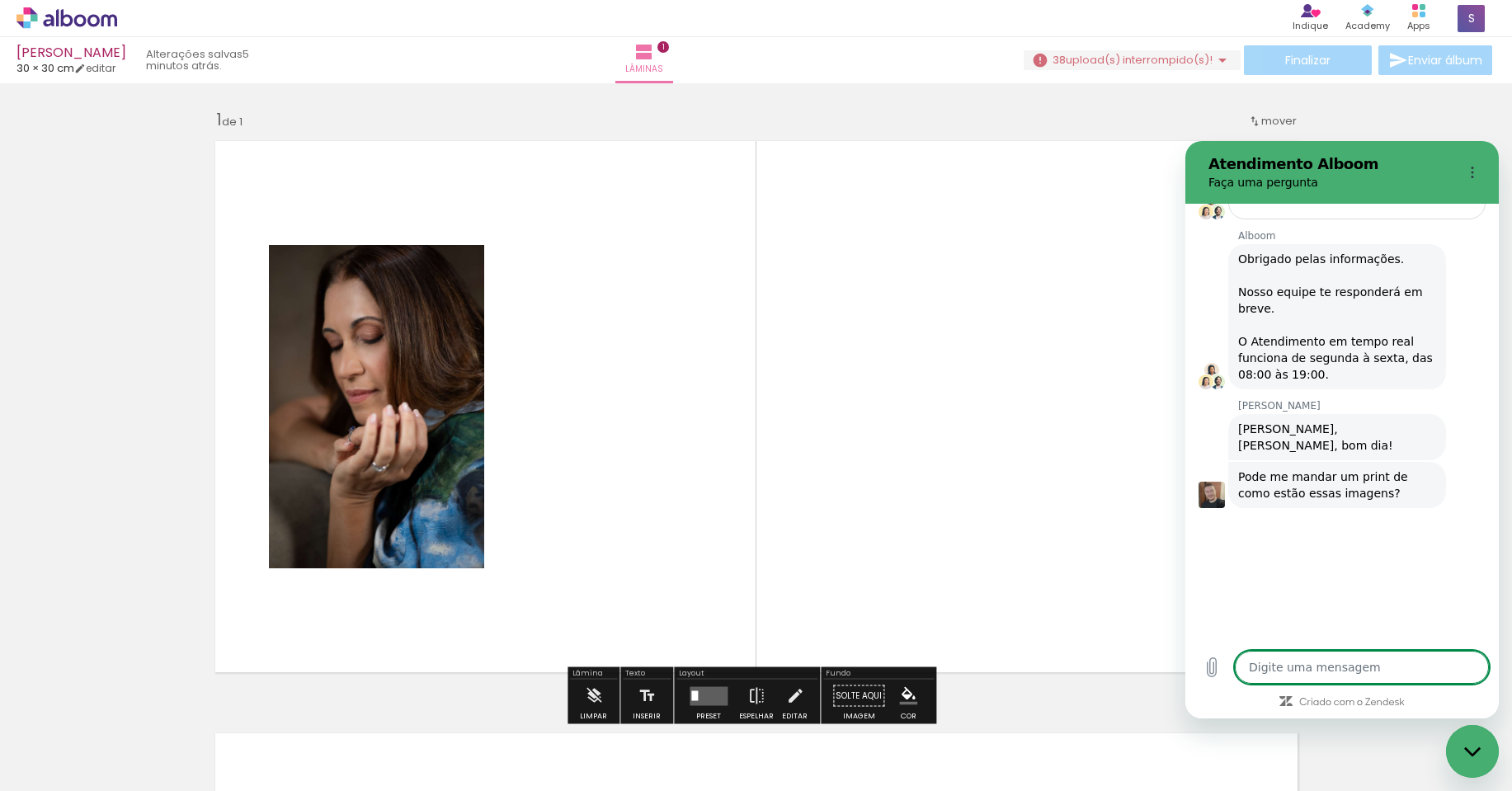
scroll to position [563, 0]
type textarea "x"
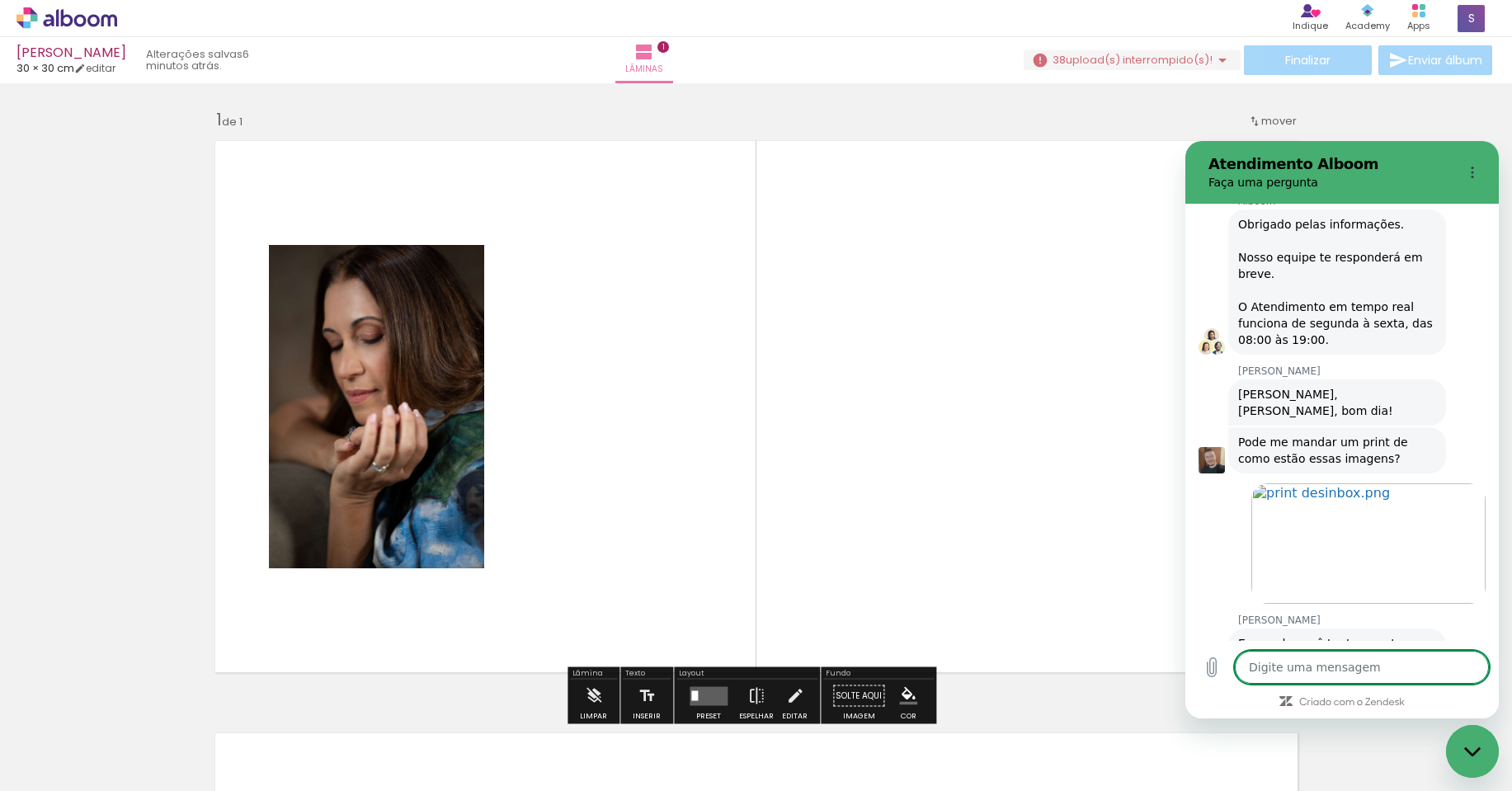
scroll to position [603, 0]
type textarea "e"
type textarea "x"
type textarea "es"
type textarea "x"
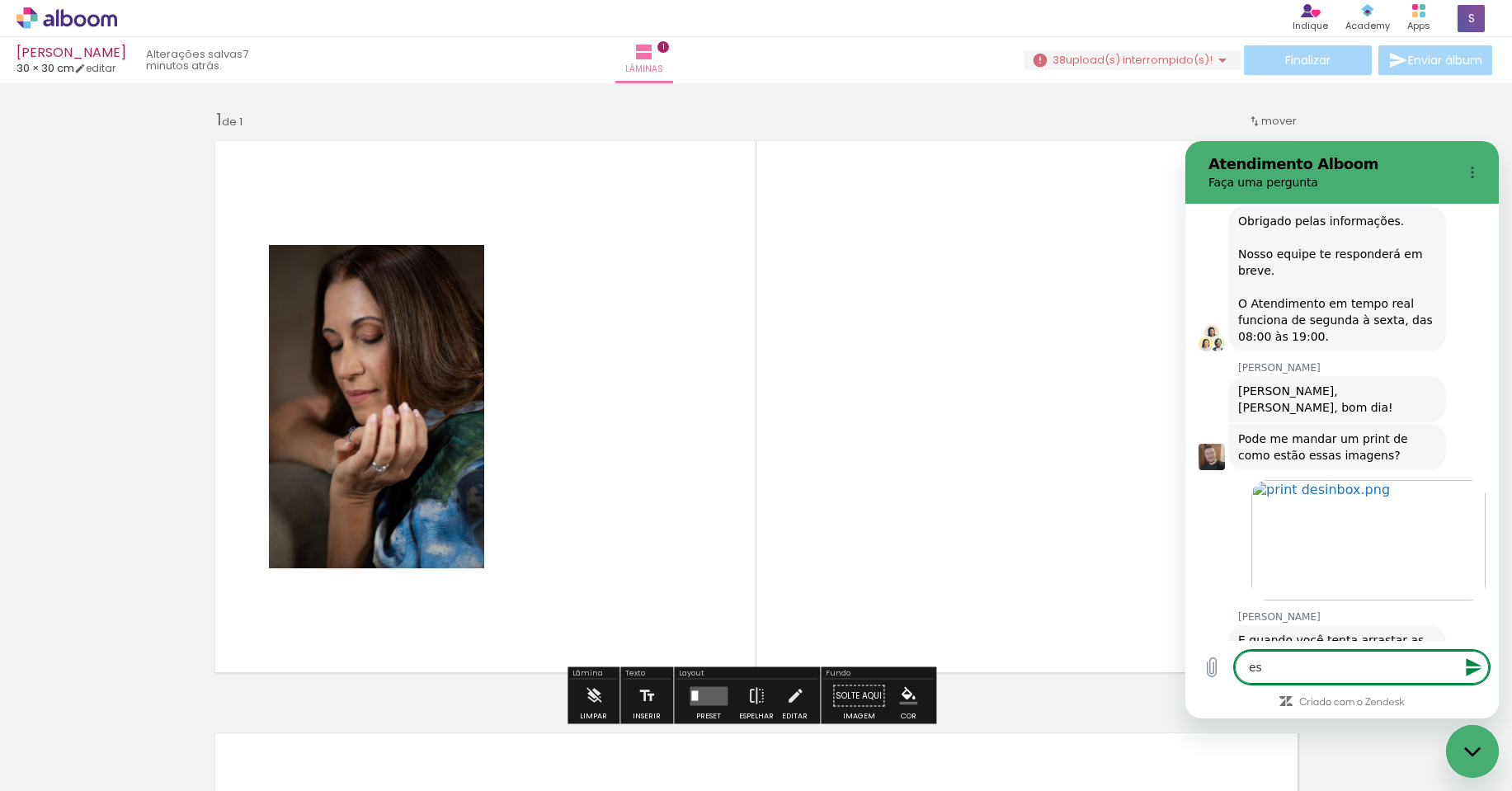
type textarea "ess"
type textarea "x"
type textarea "esss"
type textarea "x"
type textarea "esssa"
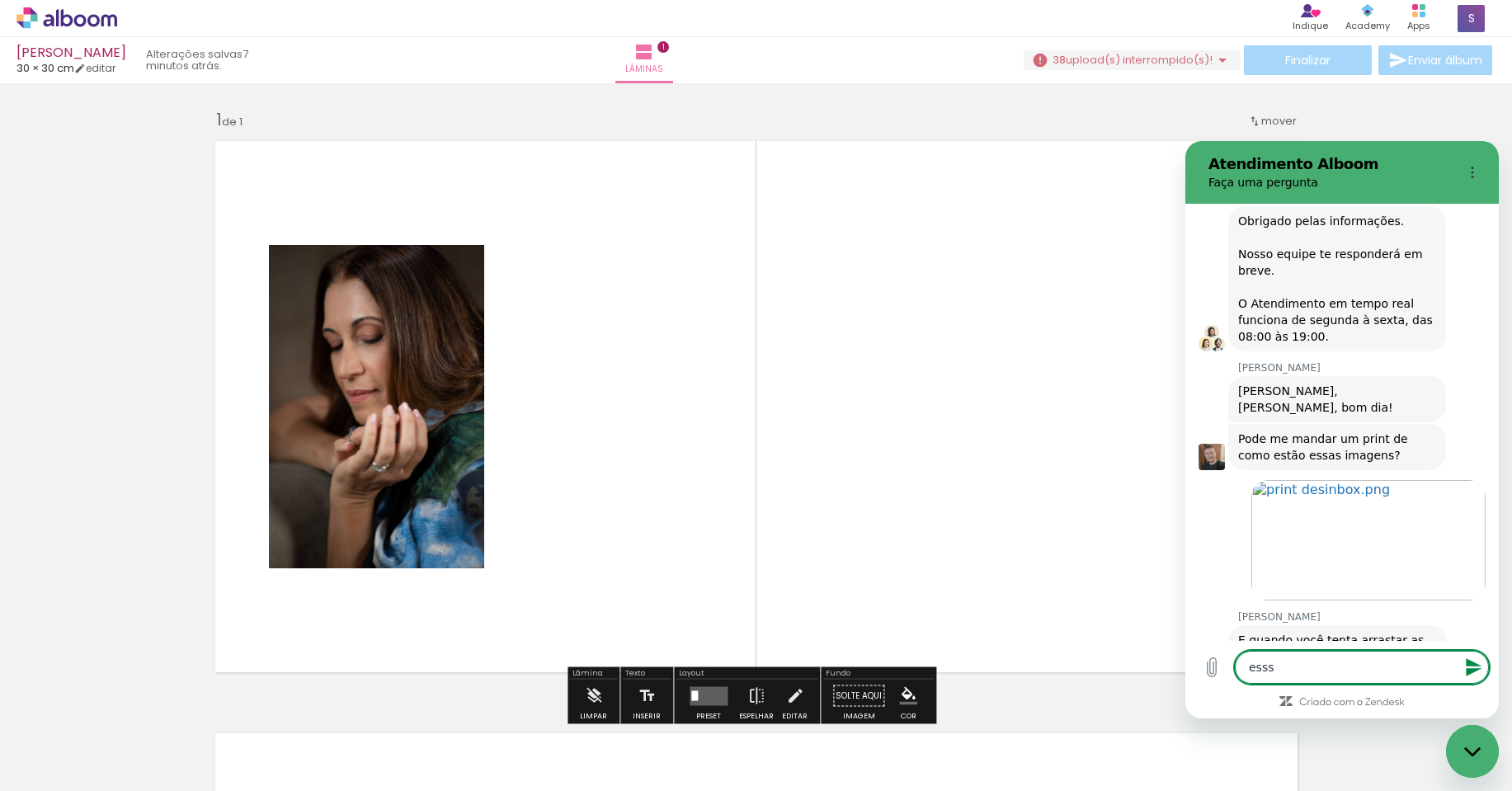
type textarea "x"
type textarea "esssa"
type textarea "x"
type textarea "esssa c"
type textarea "x"
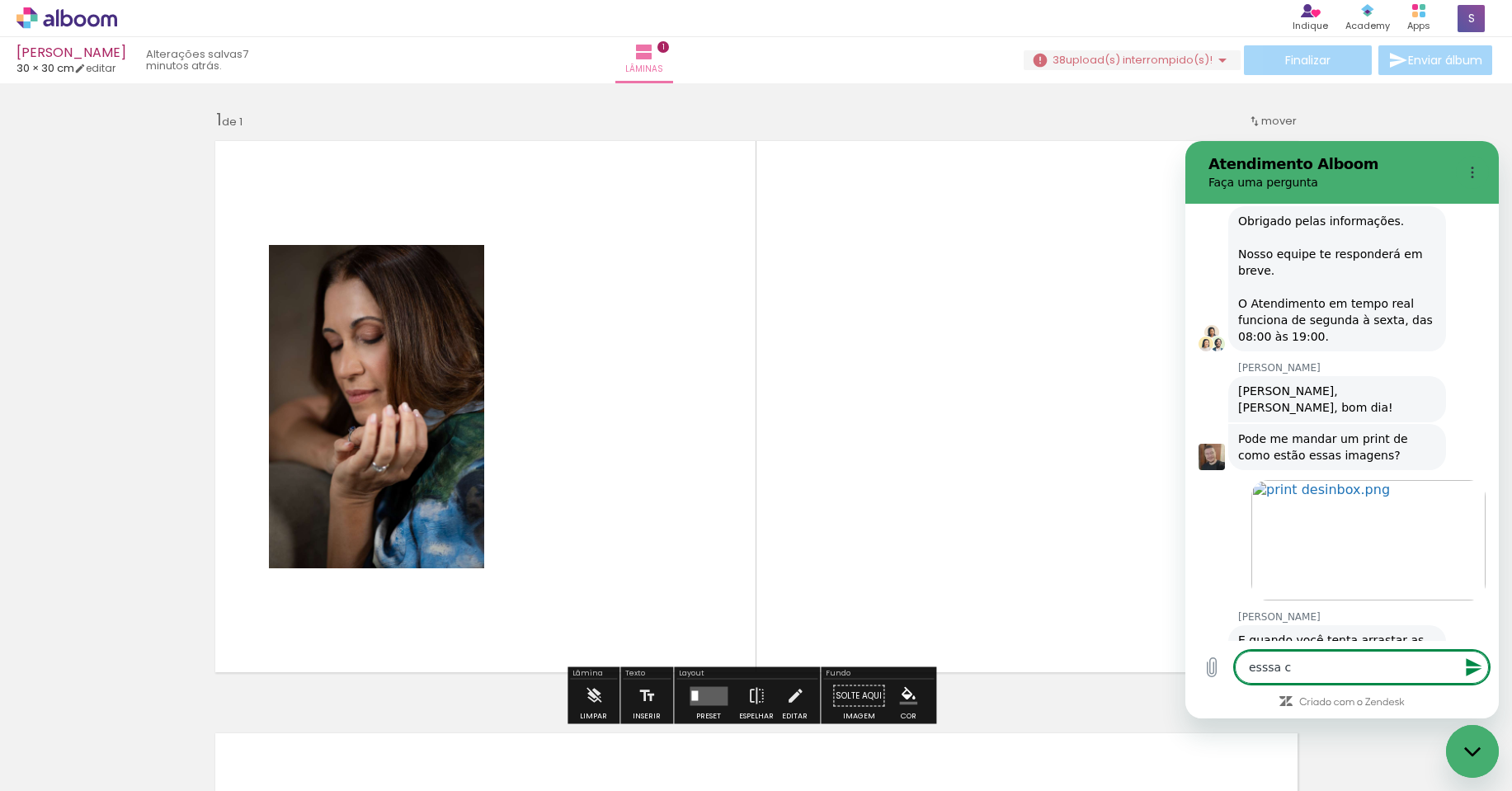
type textarea "esssa c="
type textarea "x"
type textarea "esssa c"
type textarea "x"
type textarea "esssa"
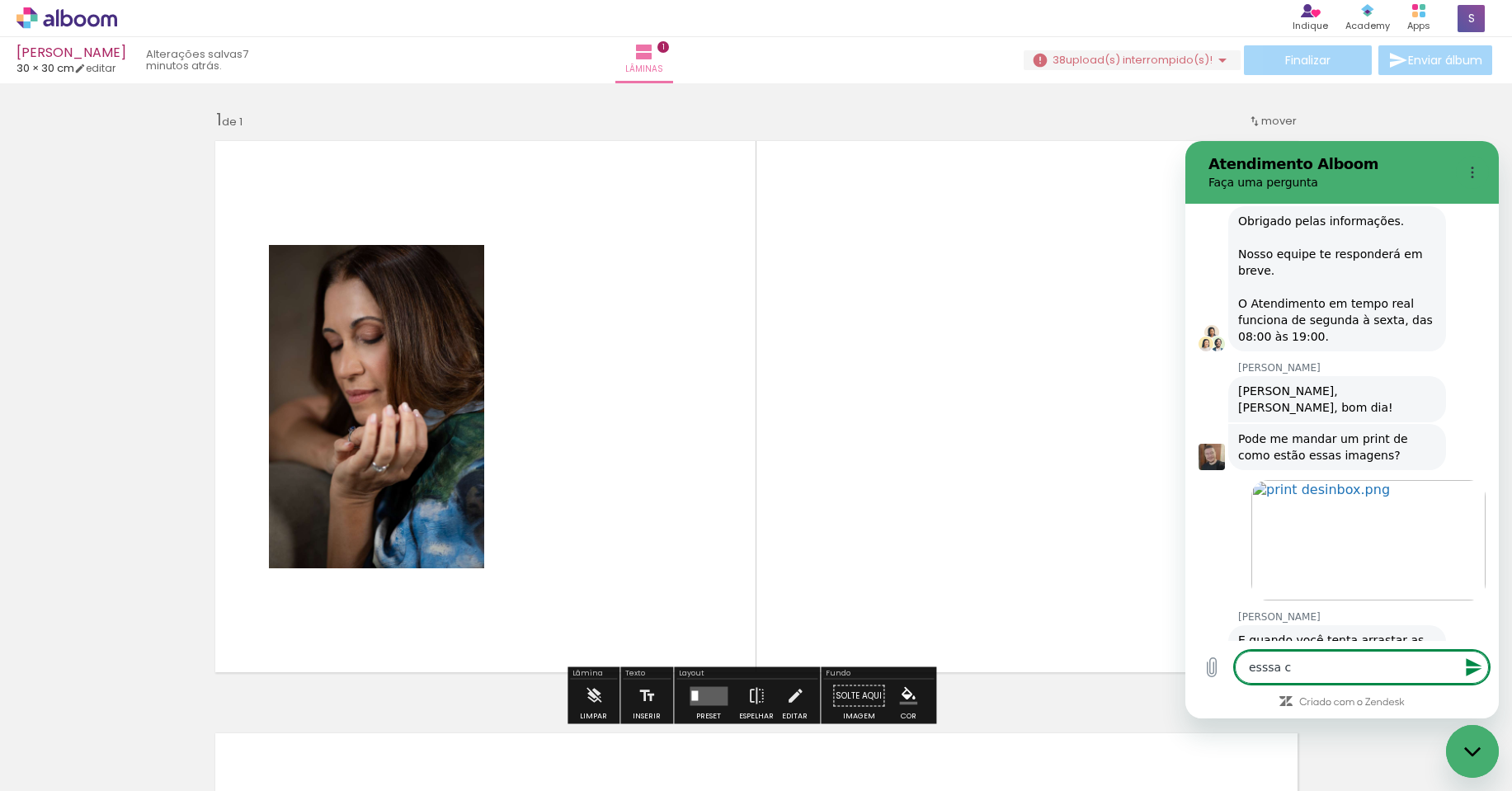
type textarea "x"
type textarea "esssa"
type textarea "x"
type textarea "esss"
type textarea "x"
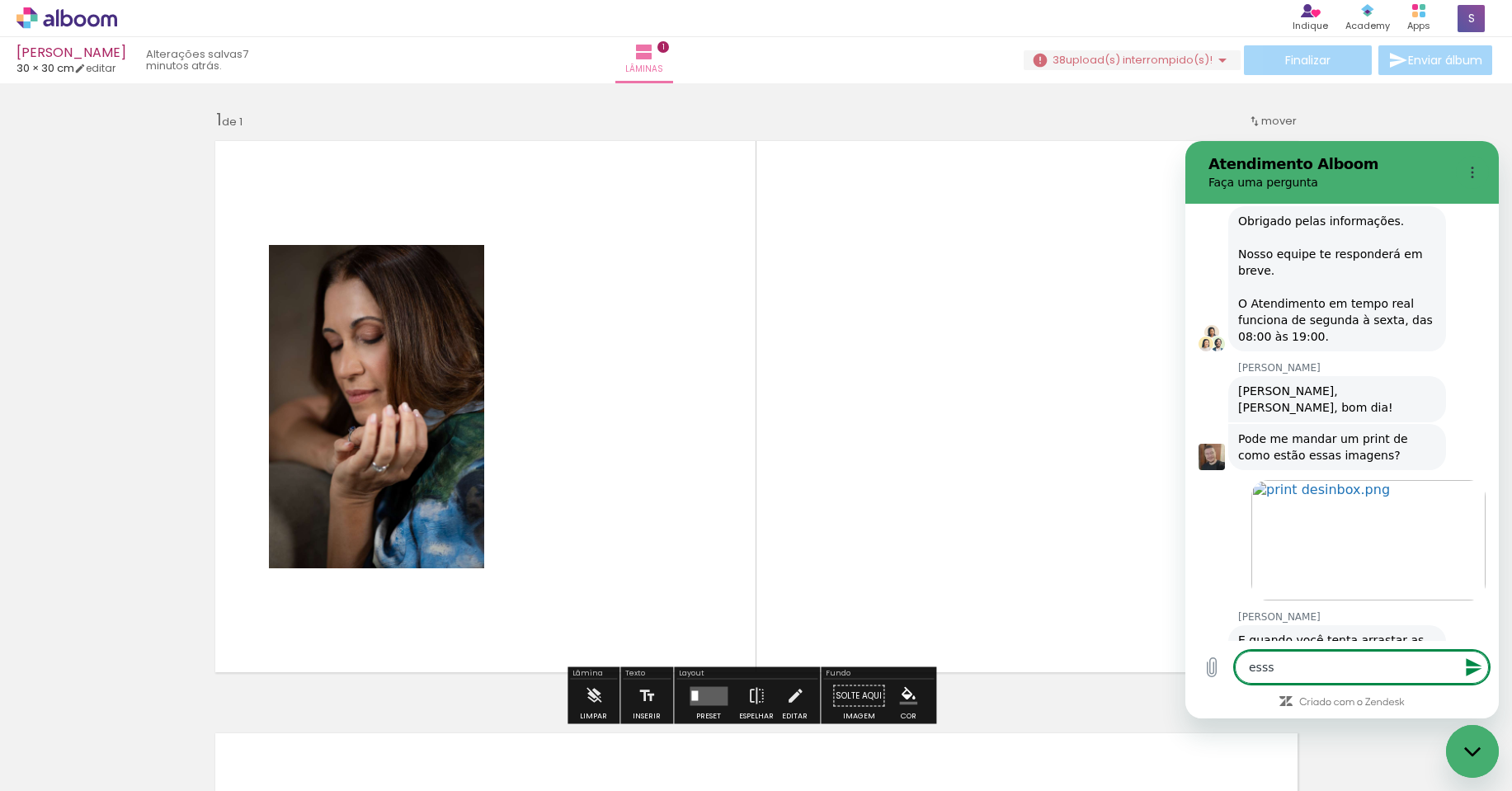
type textarea "ess"
type textarea "x"
type textarea "essa"
type textarea "x"
type textarea "essas"
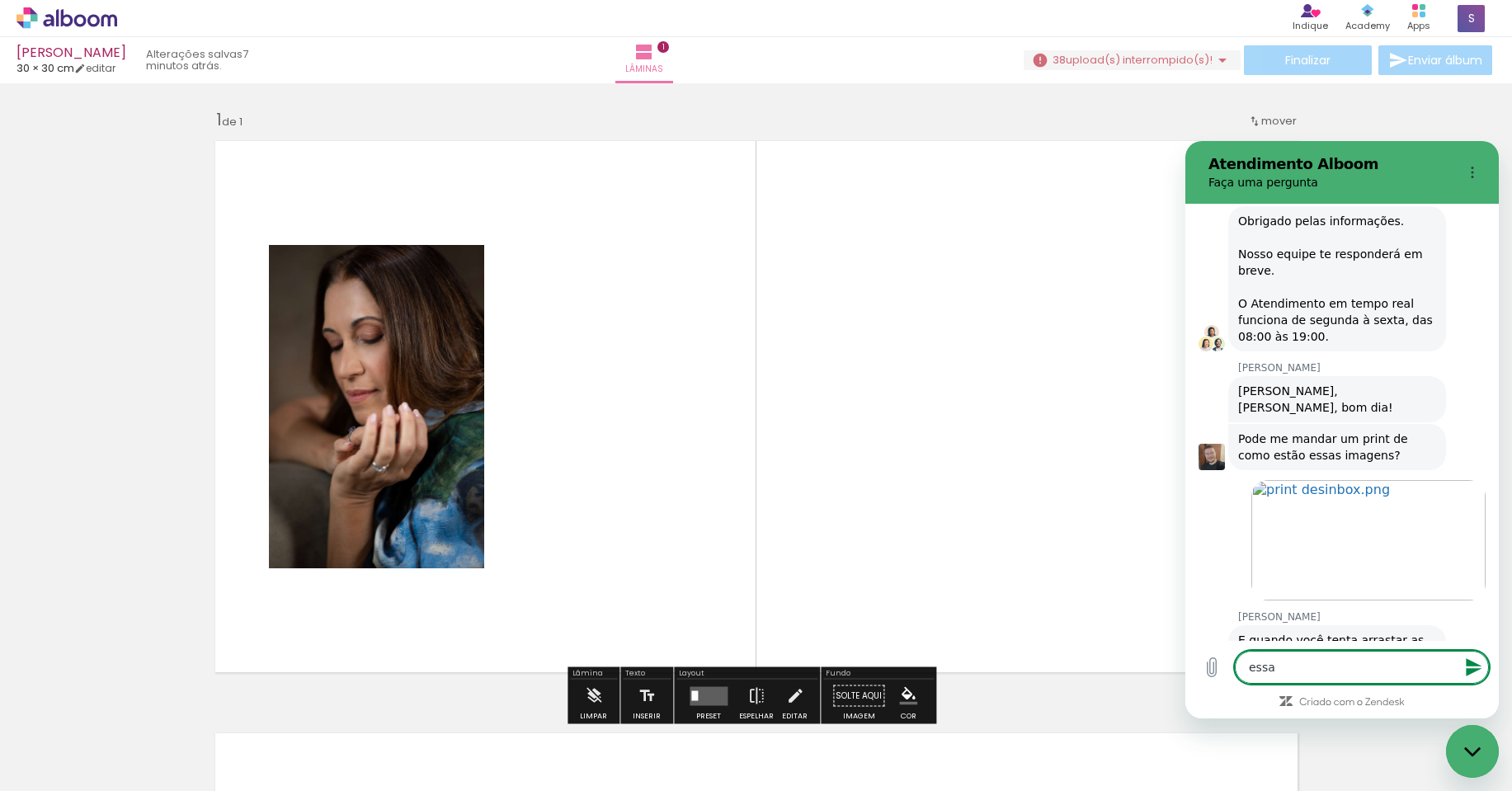
type textarea "x"
type textarea "essas"
type textarea "x"
type textarea "essas p"
type textarea "x"
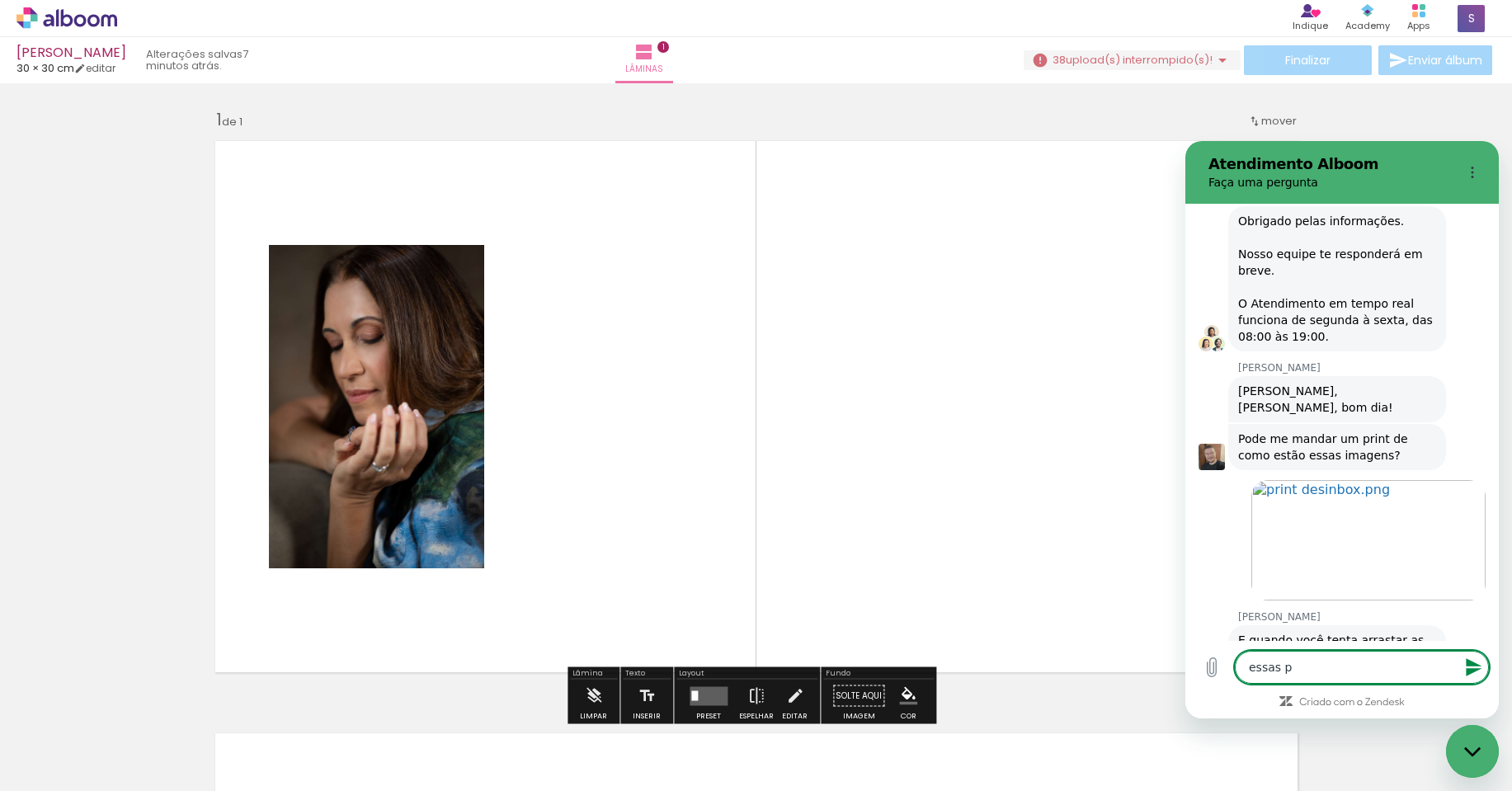
type textarea "essas po"
type textarea "x"
type textarea "essas pon"
type textarea "x"
type textarea "essas pont"
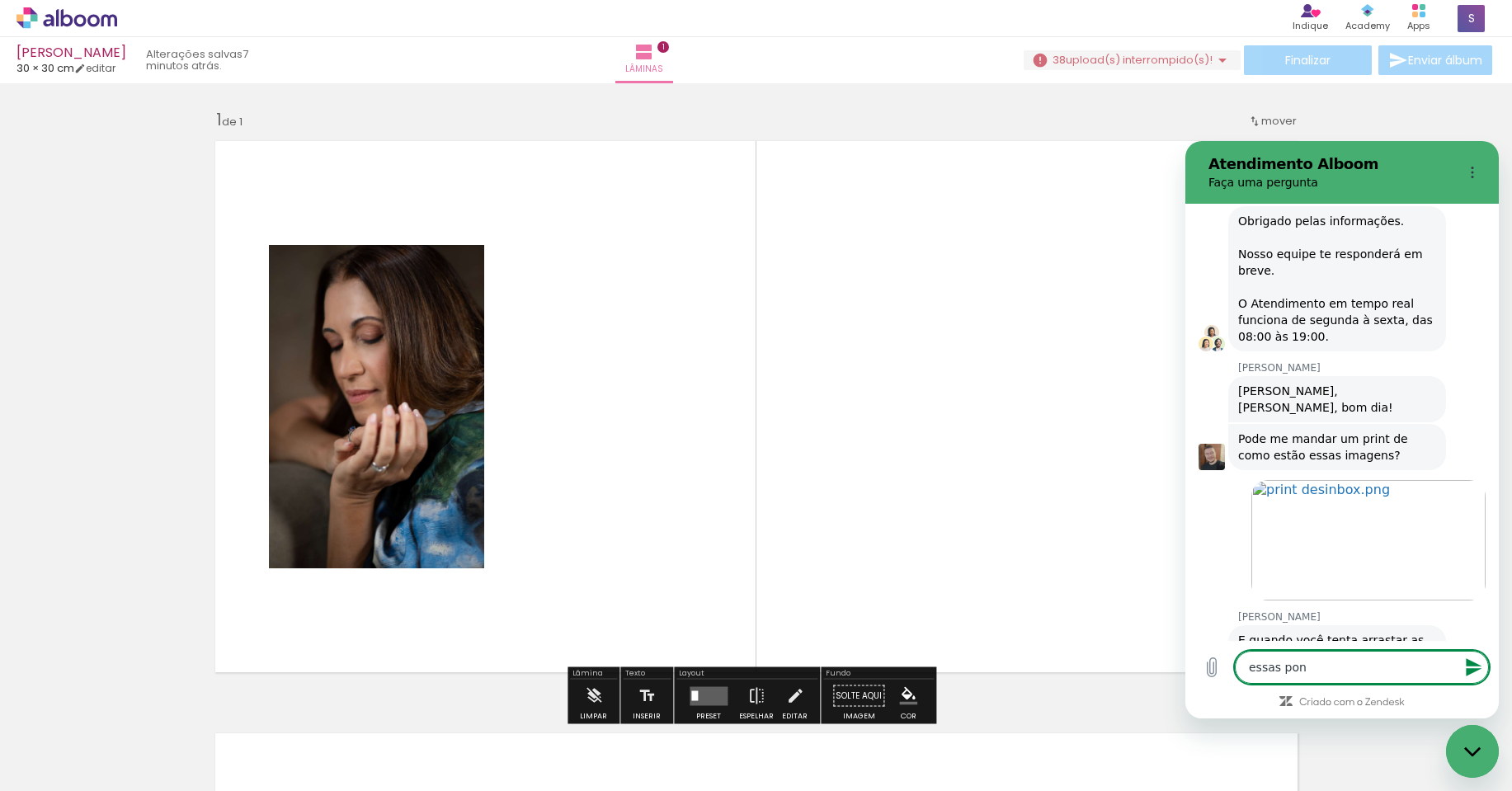
type textarea "x"
type textarea "essas ponti"
type textarea "x"
type textarea "essas pontil"
type textarea "x"
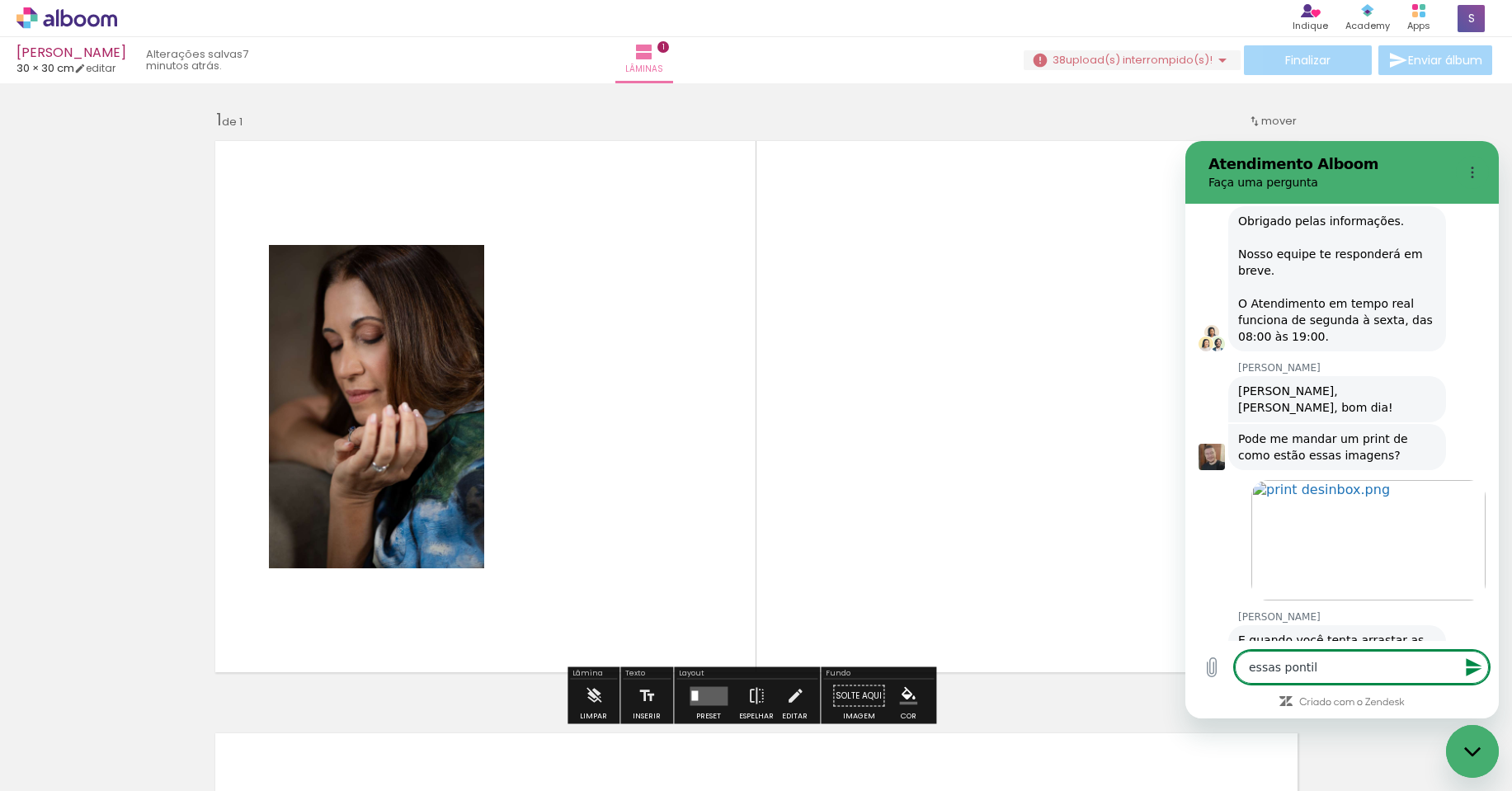
type textarea "essas pontilh"
type textarea "x"
type textarea "essas pontilha"
type textarea "x"
type textarea "essas pontilhad"
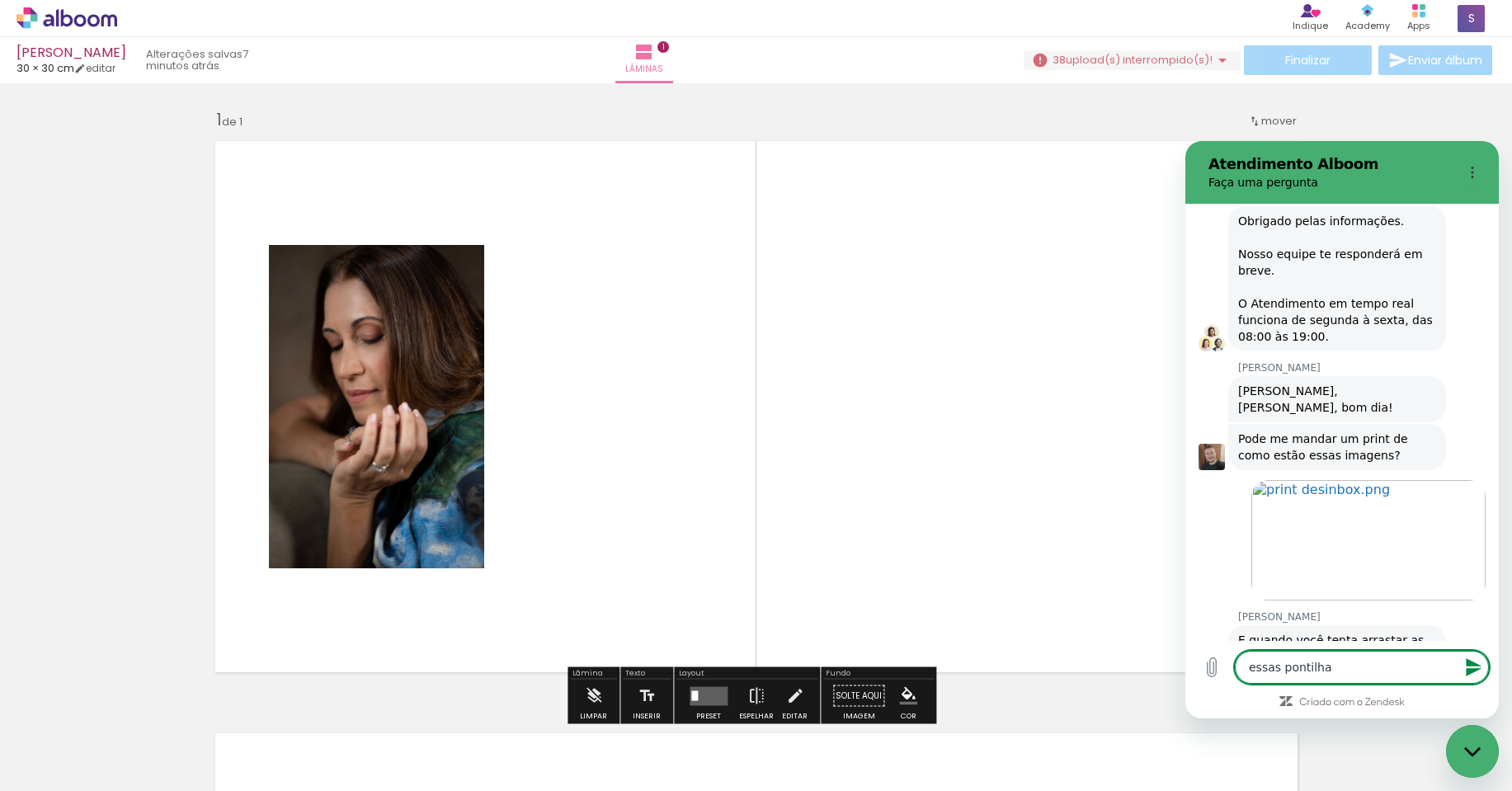
type textarea "x"
type textarea "essas pontilhada"
type textarea "x"
type textarea "essas pontilhadas"
type textarea "x"
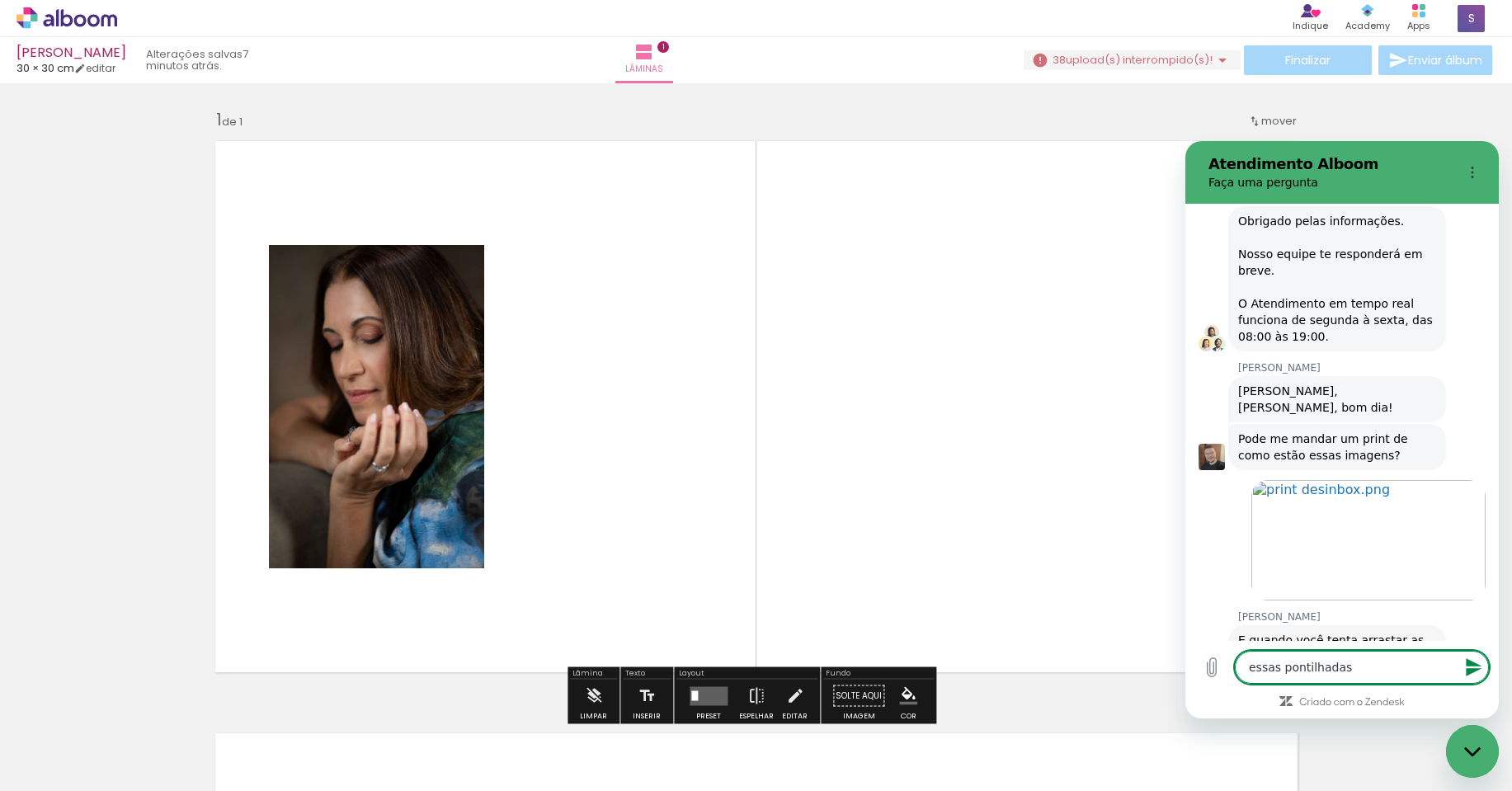
type textarea "essas pontilhadas"
type textarea "x"
type textarea "essas pontilhadas n"
type textarea "x"
type textarea "essas pontilhadas n´~"
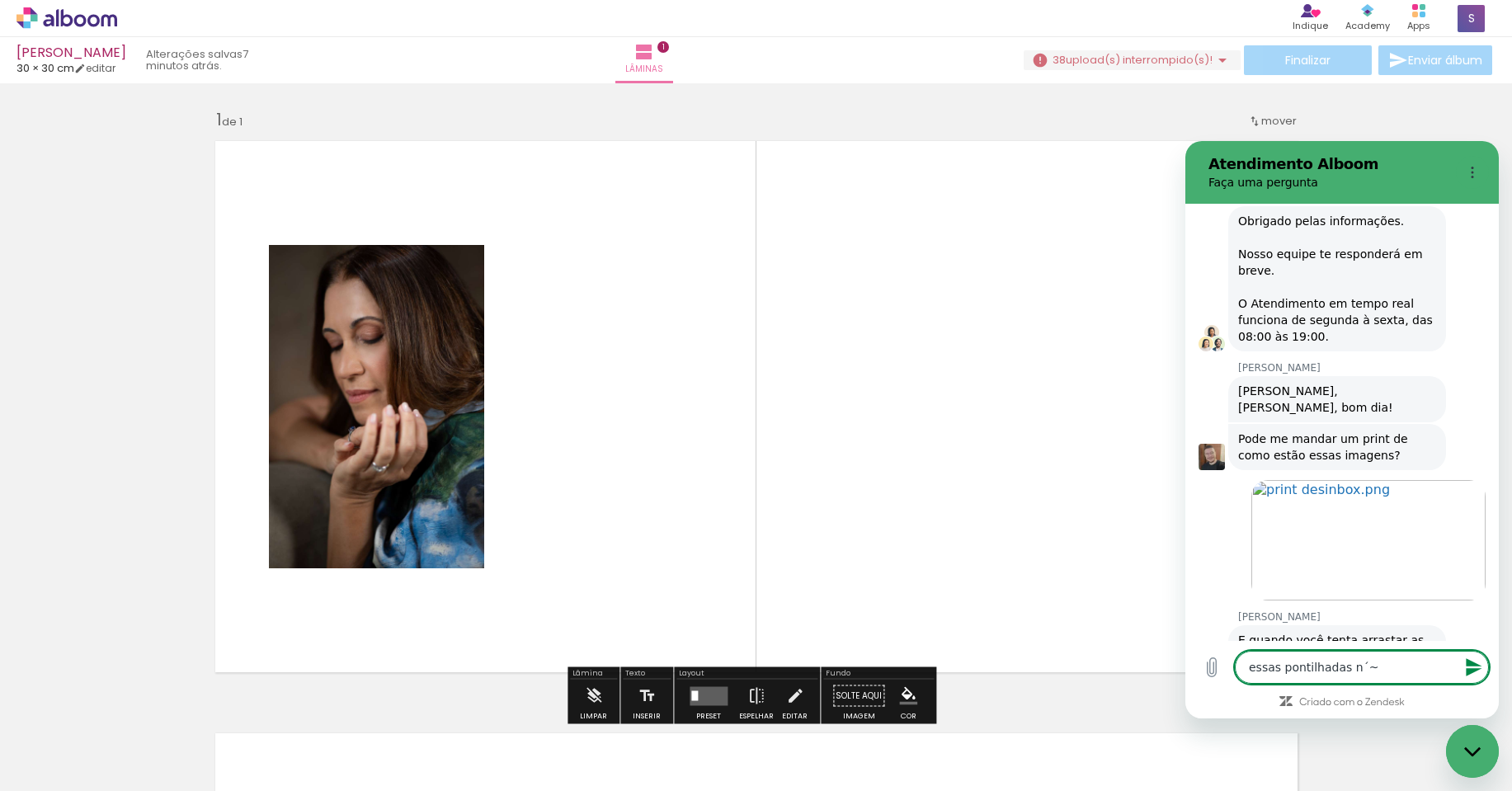
type textarea "x"
type textarea "essas pontilhadas n´~a"
type textarea "x"
type textarea "essas pontilhadas n´~ao"
type textarea "x"
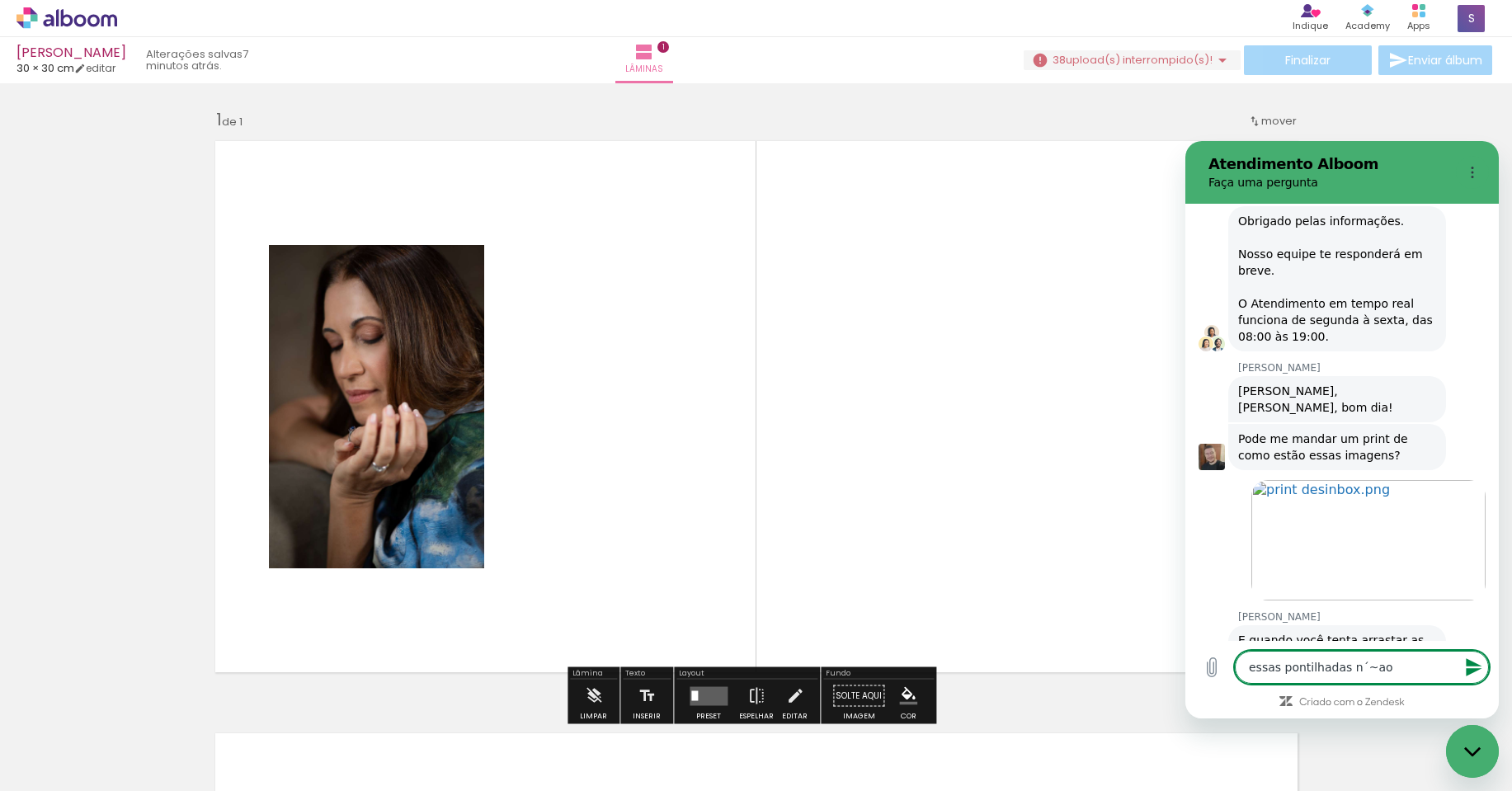
type textarea "essas pontilhadas n´~ao"
type textarea "x"
type textarea "essas pontilhadas n´~ao v"
type textarea "x"
type textarea "essas pontilhadas n´~ao vã"
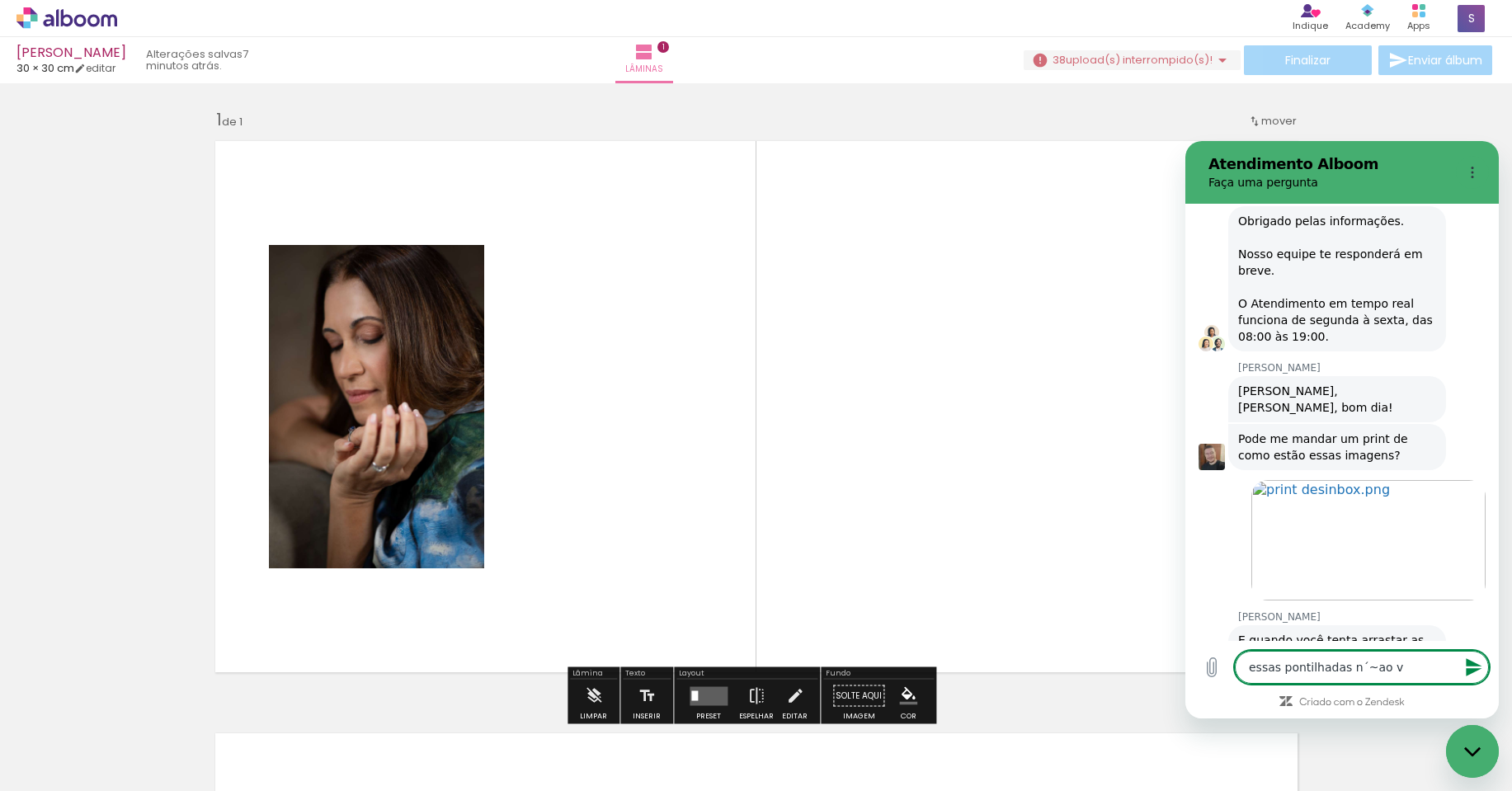
type textarea "x"
type textarea "essas pontilhadas n´~ao vão"
type textarea "x"
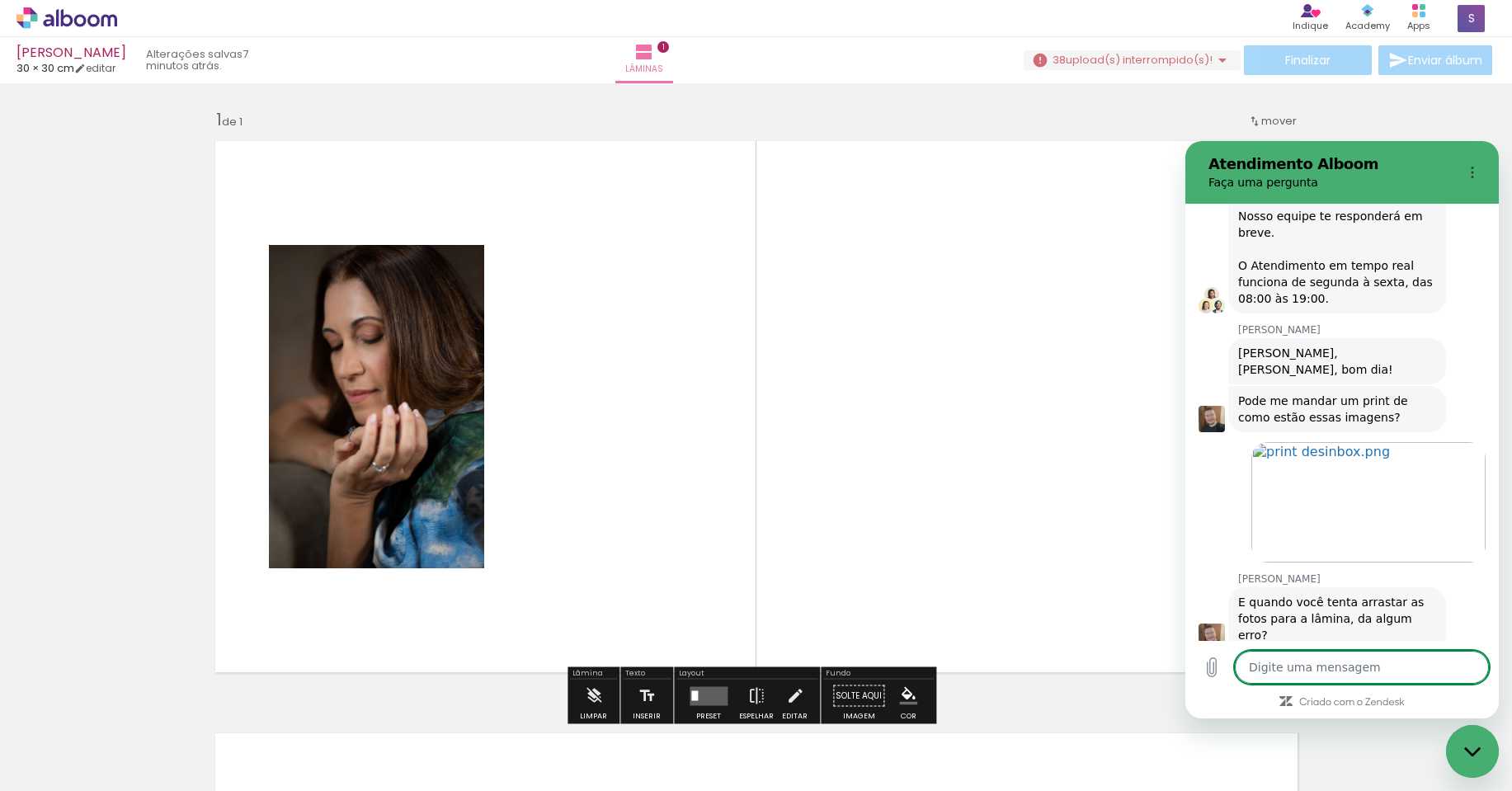
type textarea "x"
click at [848, 230] on quentale-layouter at bounding box center [756, 406] width 1102 height 551
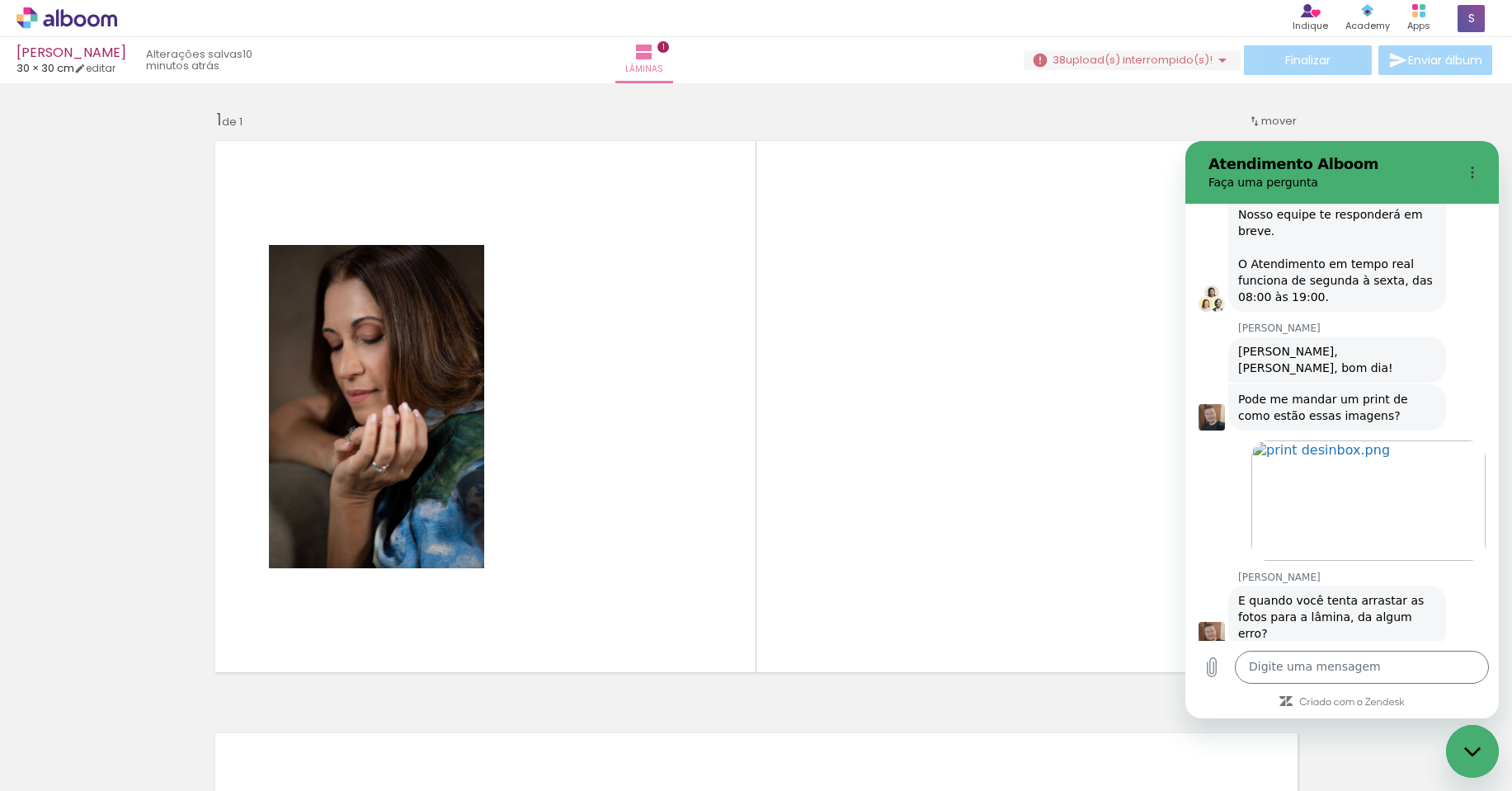
click at [1464, 757] on div "Fechar janela de mensagens" at bounding box center [1472, 751] width 49 height 49
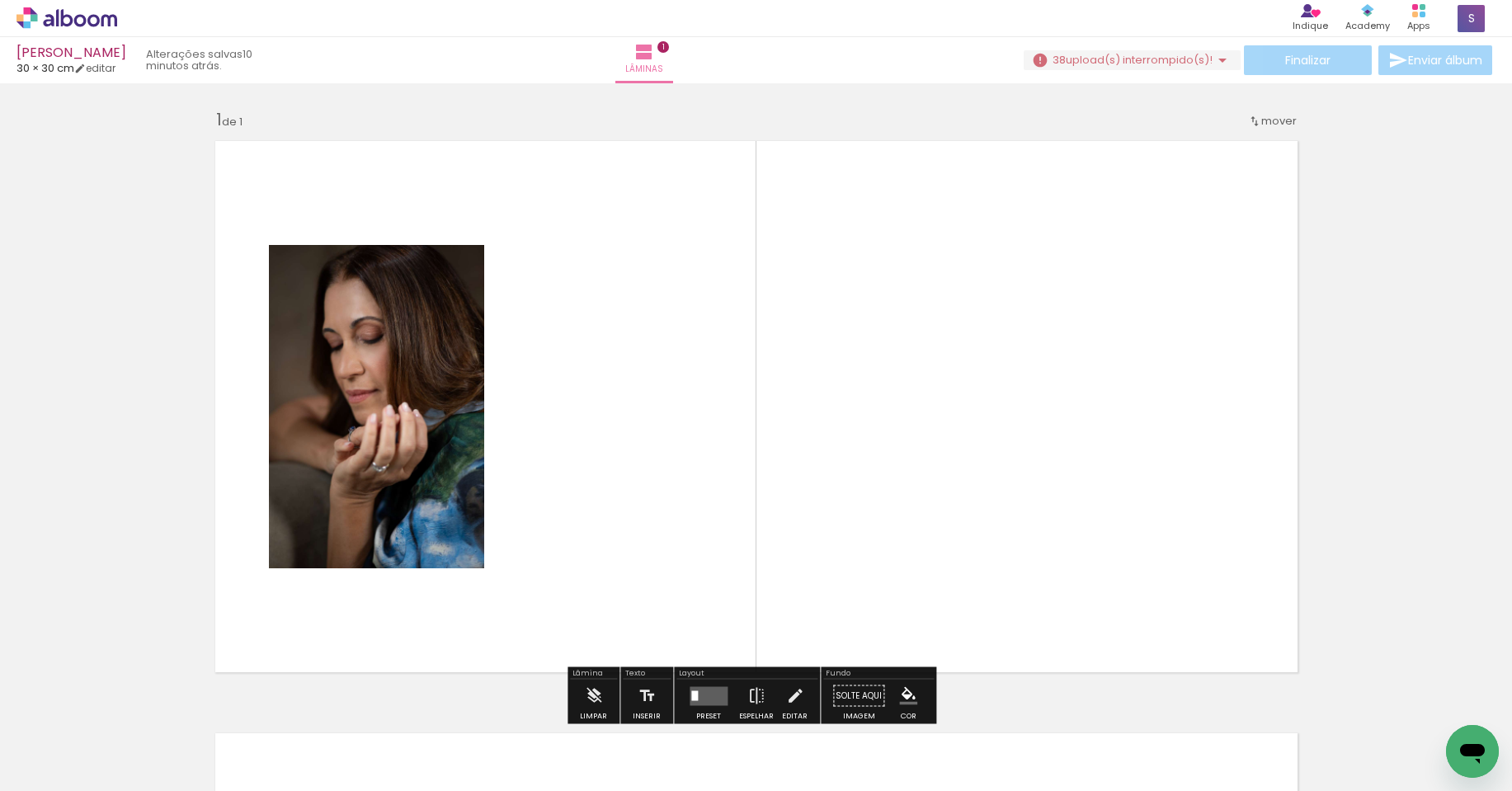
drag, startPoint x: 262, startPoint y: 748, endPoint x: 648, endPoint y: 415, distance: 509.8
click at [648, 415] on quentale-workspace at bounding box center [756, 395] width 1512 height 791
click at [1484, 753] on icon "Abrir janela de mensagens" at bounding box center [1472, 753] width 25 height 20
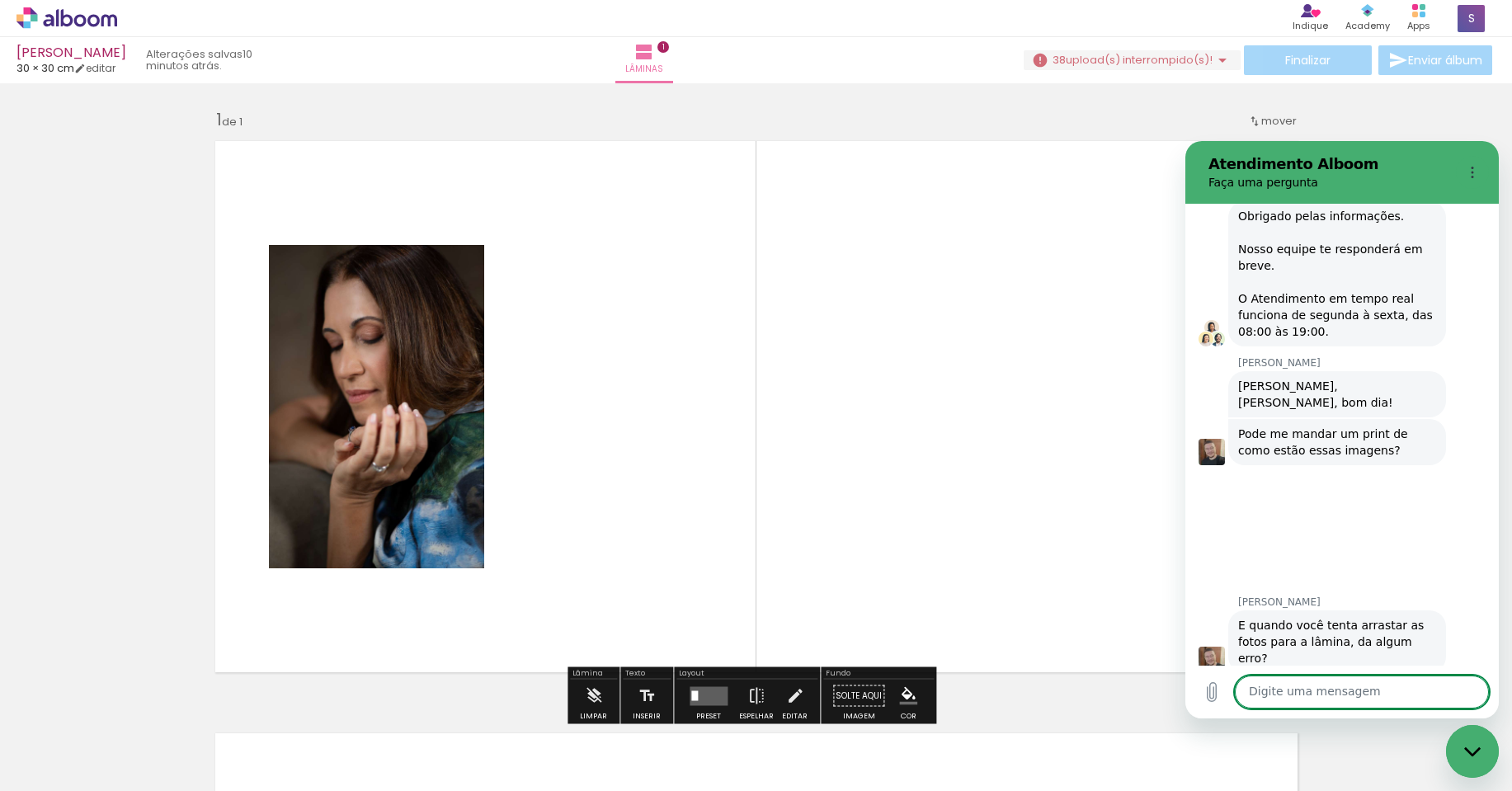
type textarea "x"
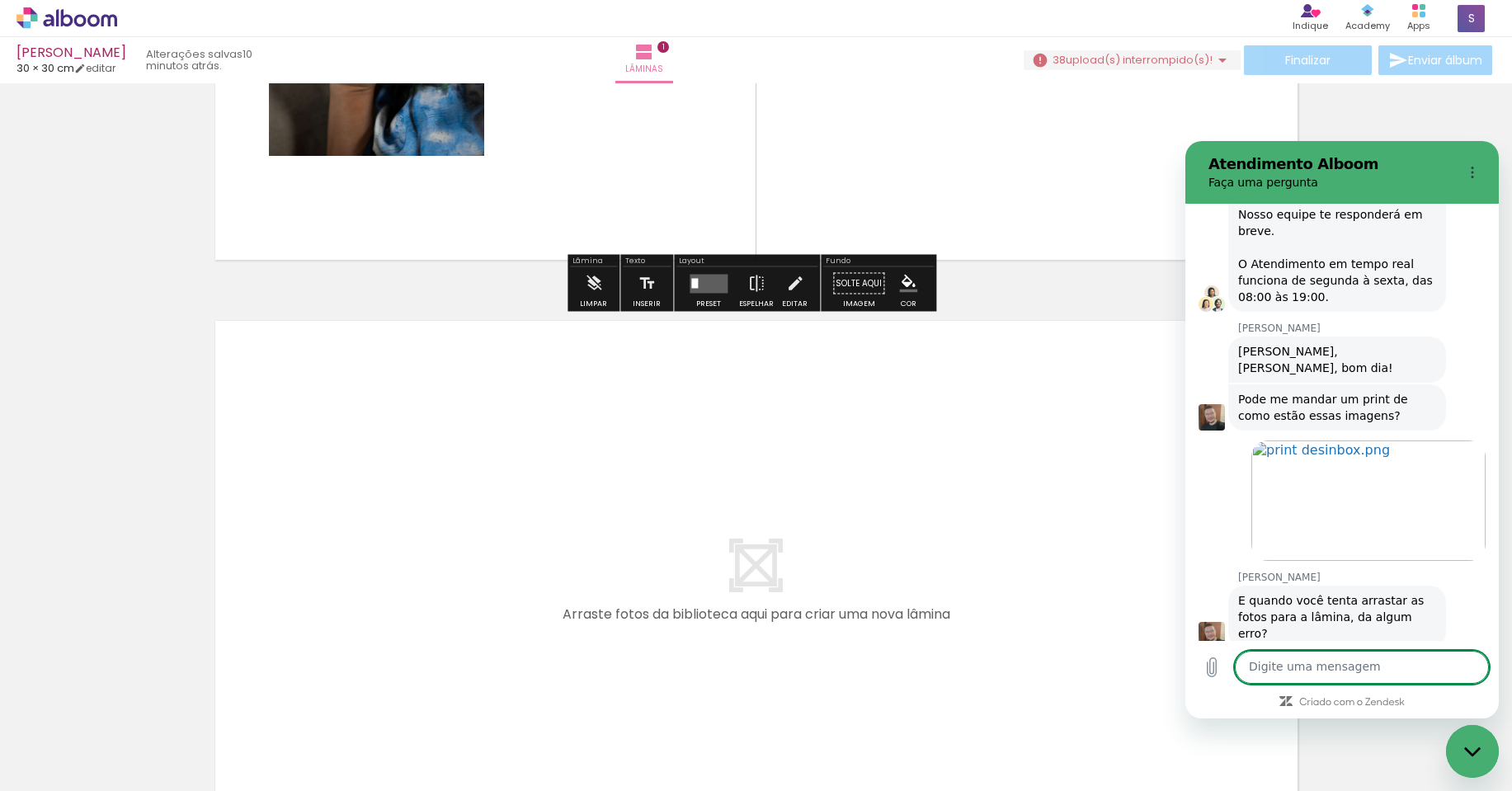
scroll to position [644, 0]
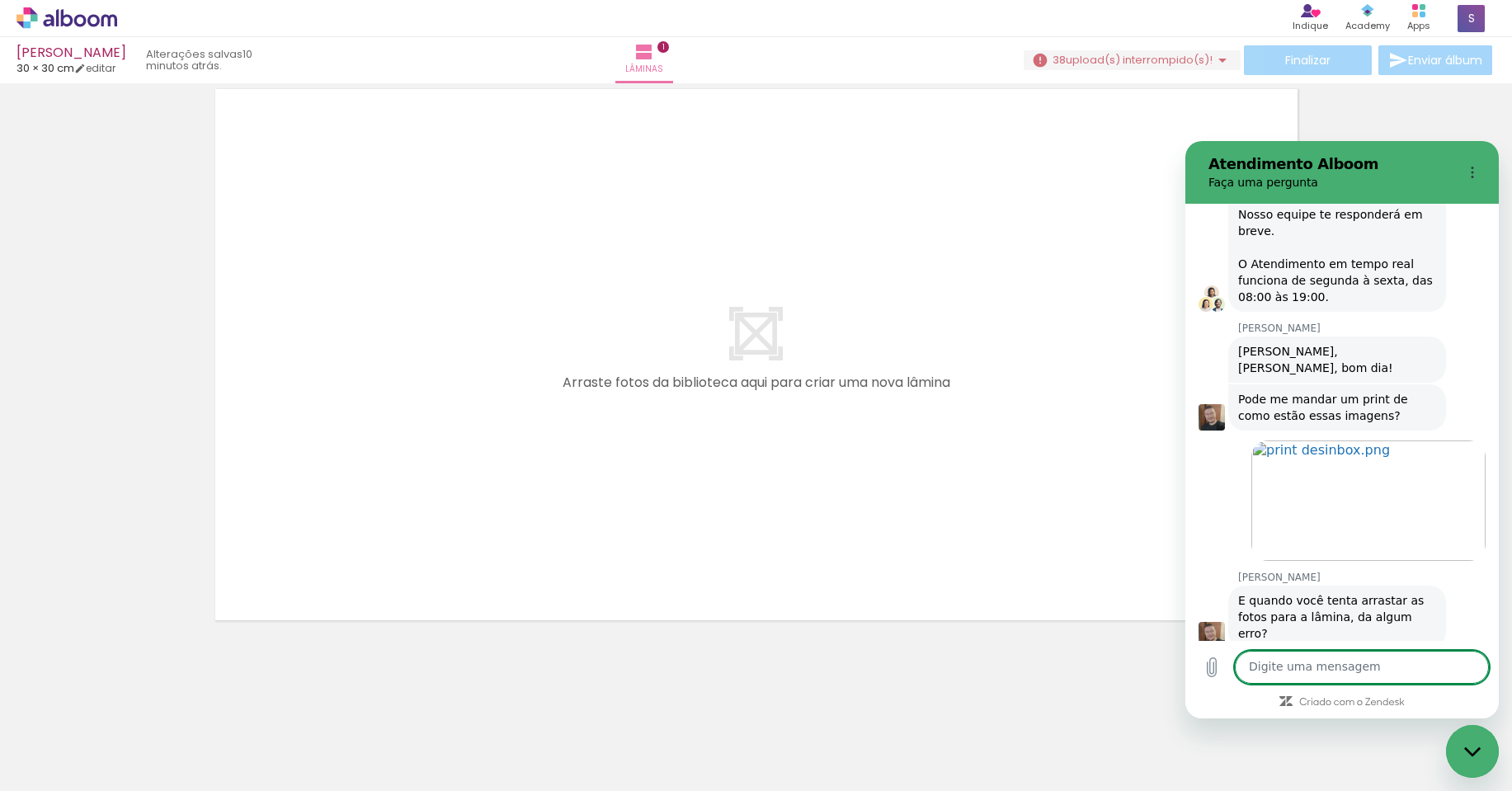
click at [1370, 670] on textarea at bounding box center [1361, 667] width 254 height 33
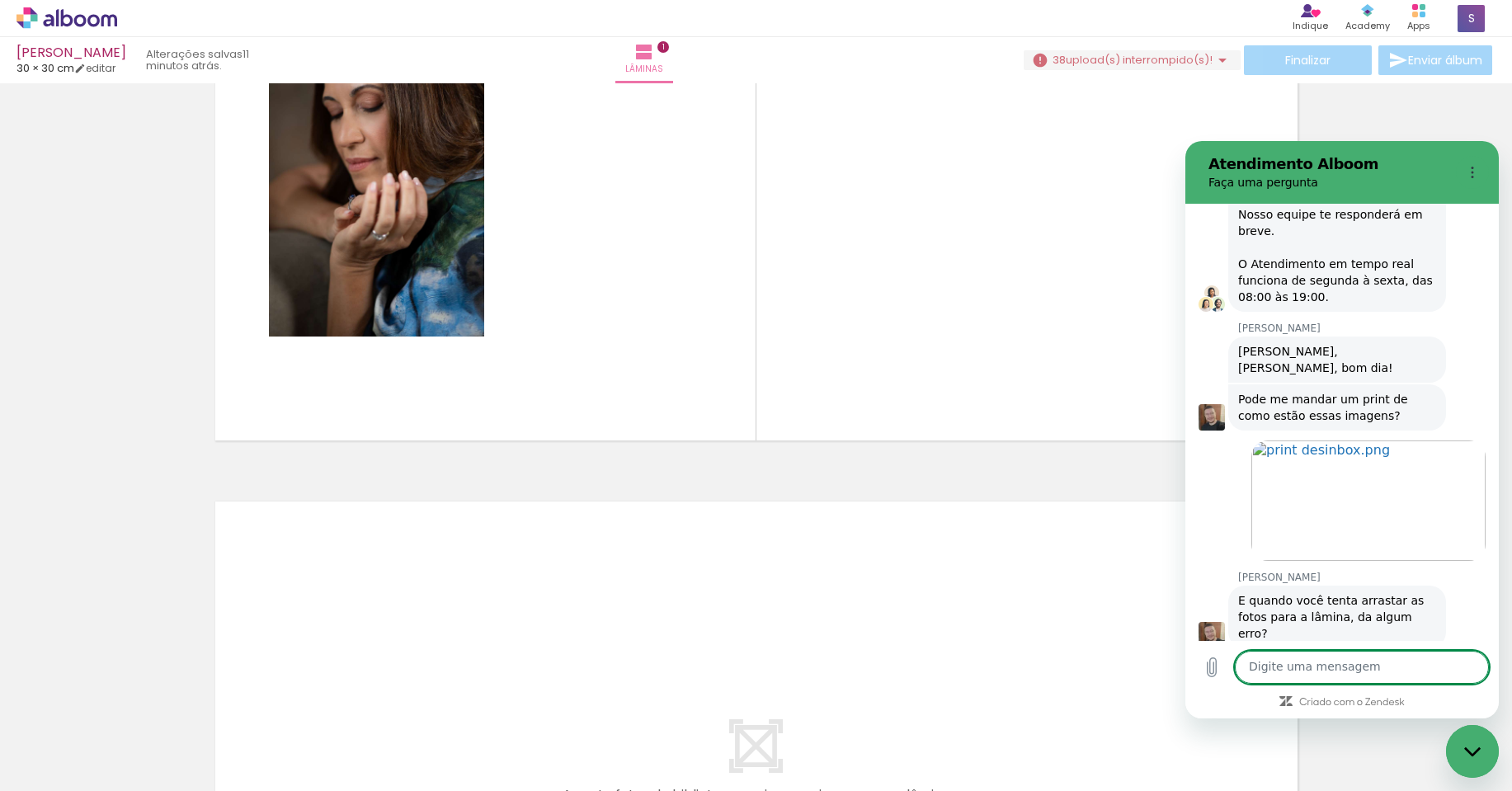
scroll to position [0, 0]
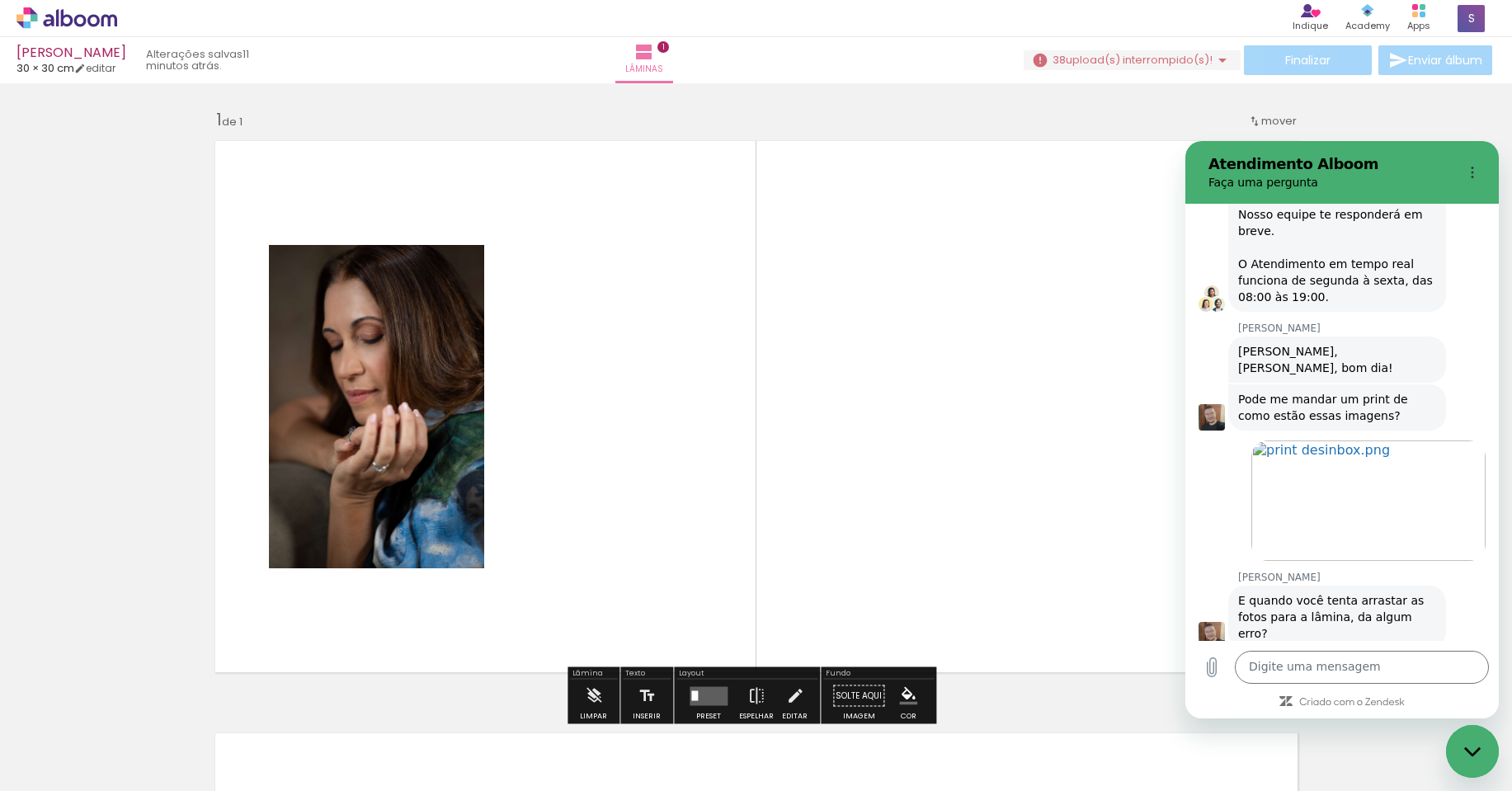
drag, startPoint x: 445, startPoint y: 744, endPoint x: 631, endPoint y: 556, distance: 264.5
click at [631, 556] on quentale-workspace at bounding box center [756, 395] width 1512 height 791
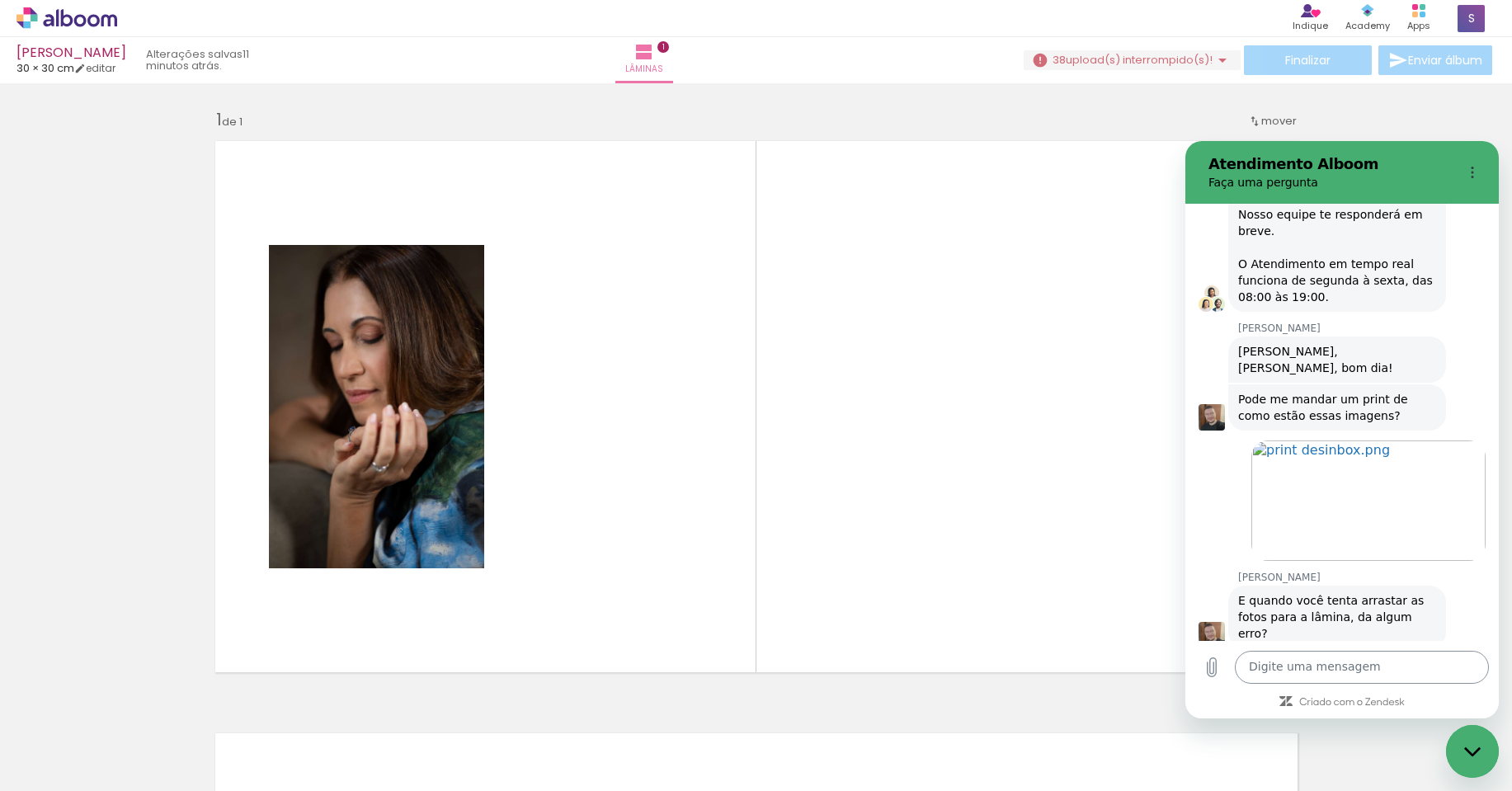
click at [1408, 667] on textarea at bounding box center [1361, 667] width 254 height 33
type textarea "s"
type textarea "x"
type textarea "si"
type textarea "x"
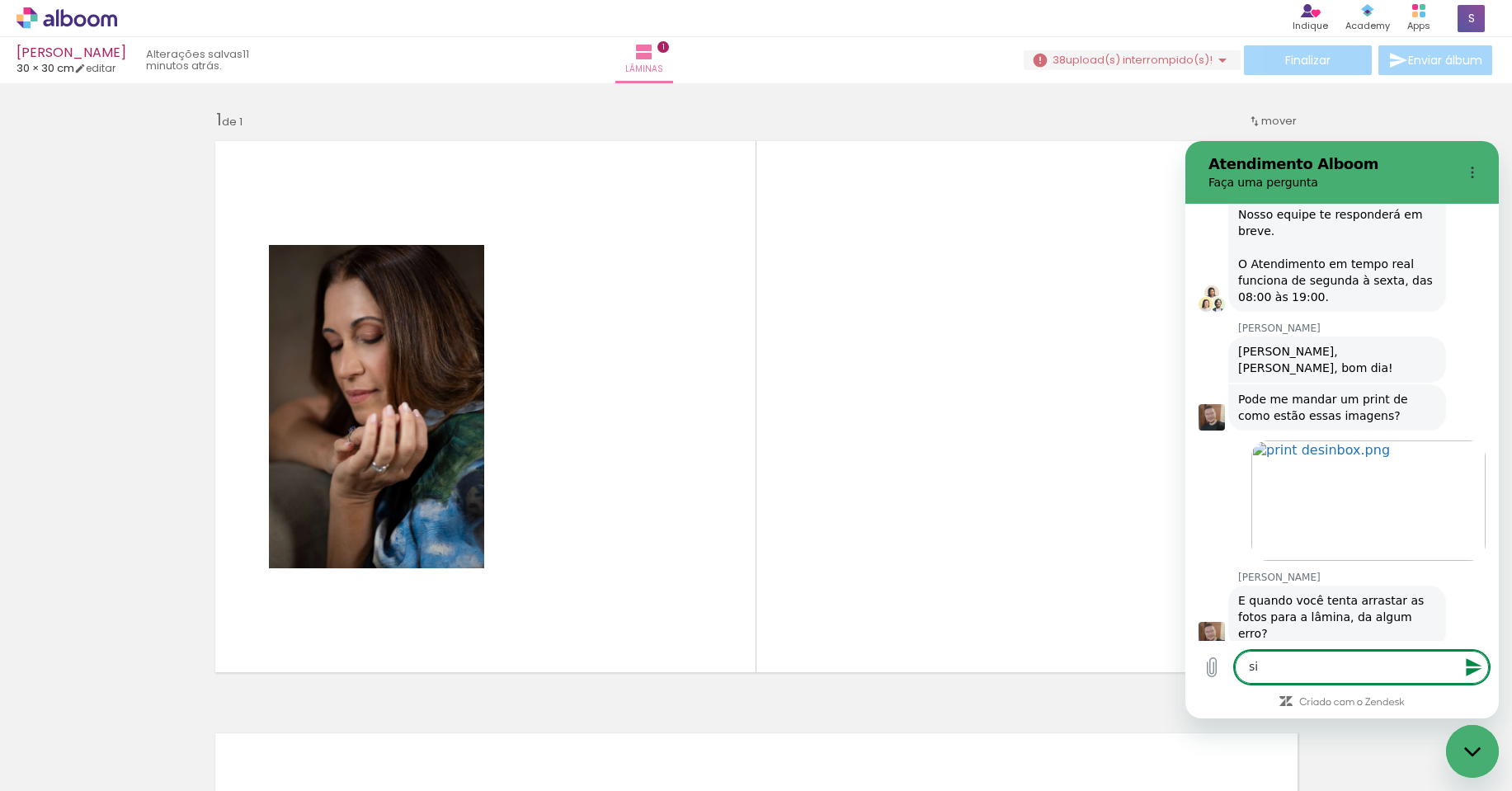
type textarea "sim"
type textarea "x"
type textarea "simp"
type textarea "x"
type textarea "simpl"
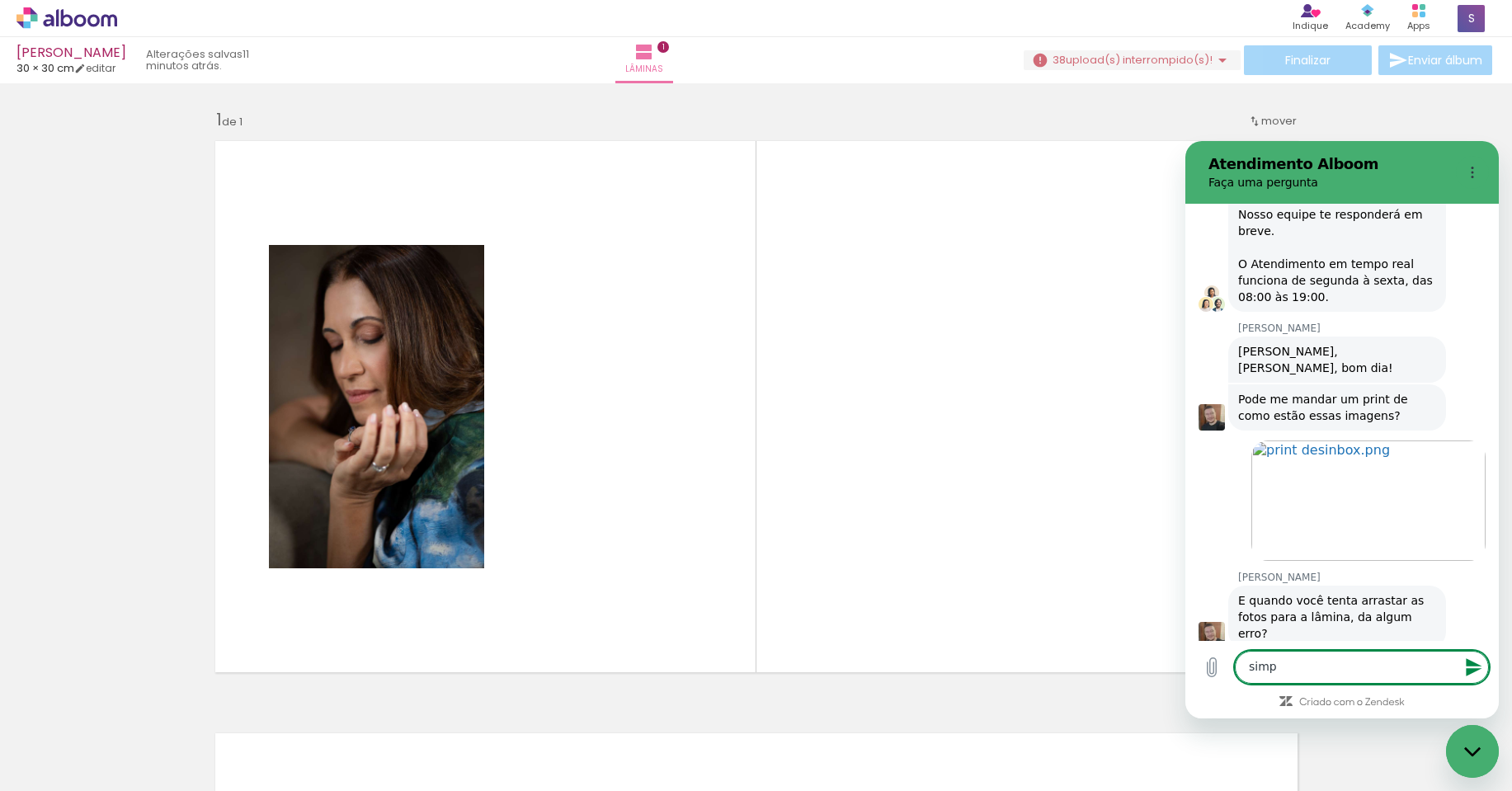
type textarea "x"
type textarea "simpli"
type textarea "x"
type textarea "simplis"
type textarea "x"
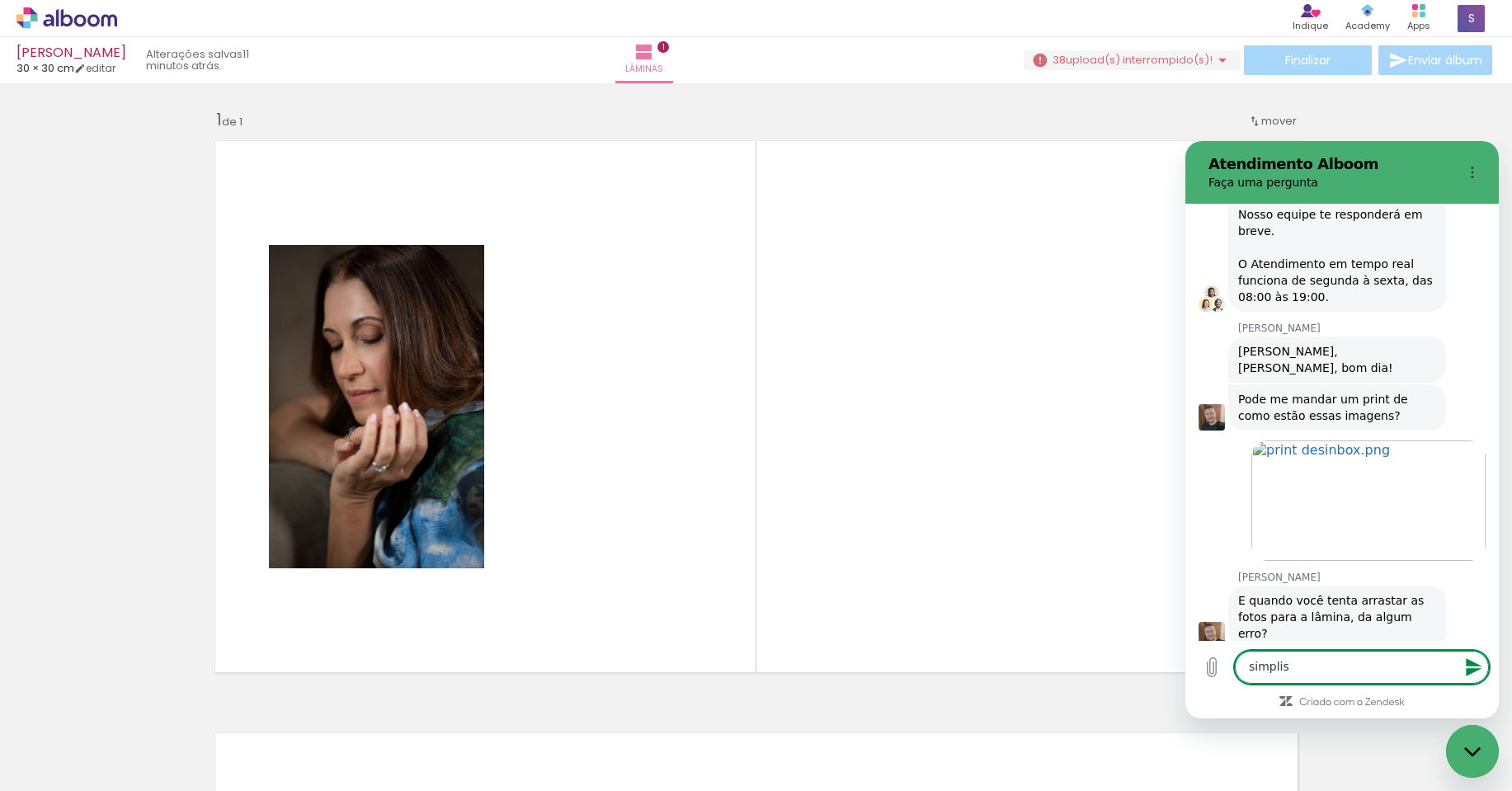
type textarea "simplism"
type textarea "x"
type textarea "simplisme"
type textarea "x"
type textarea "simplismen"
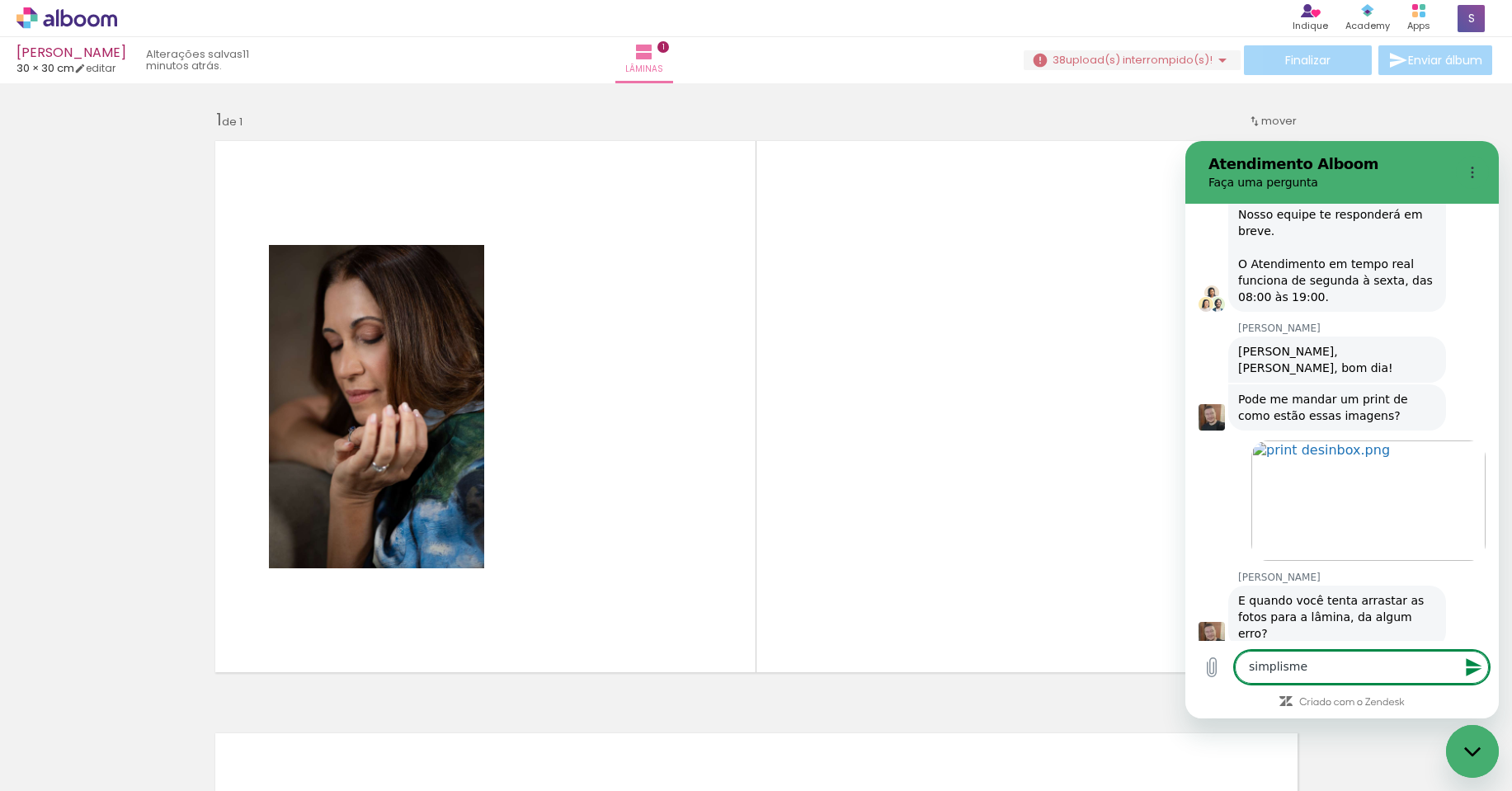
type textarea "x"
type textarea "simplisment"
type textarea "x"
type textarea "simplismente"
type textarea "x"
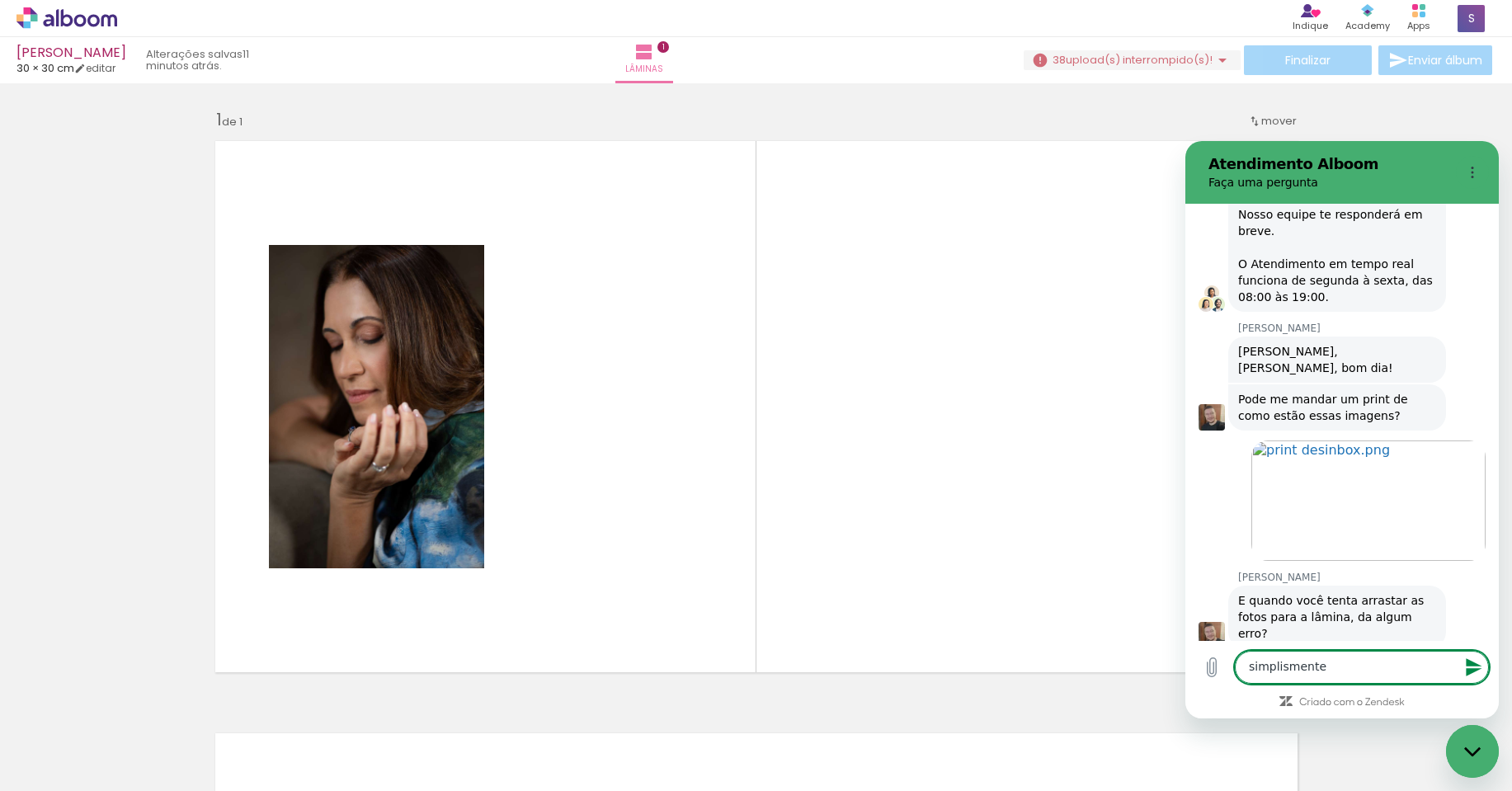
type textarea "simplismente"
type textarea "x"
type textarea "simplismente n"
type textarea "x"
type textarea "simplismente na"
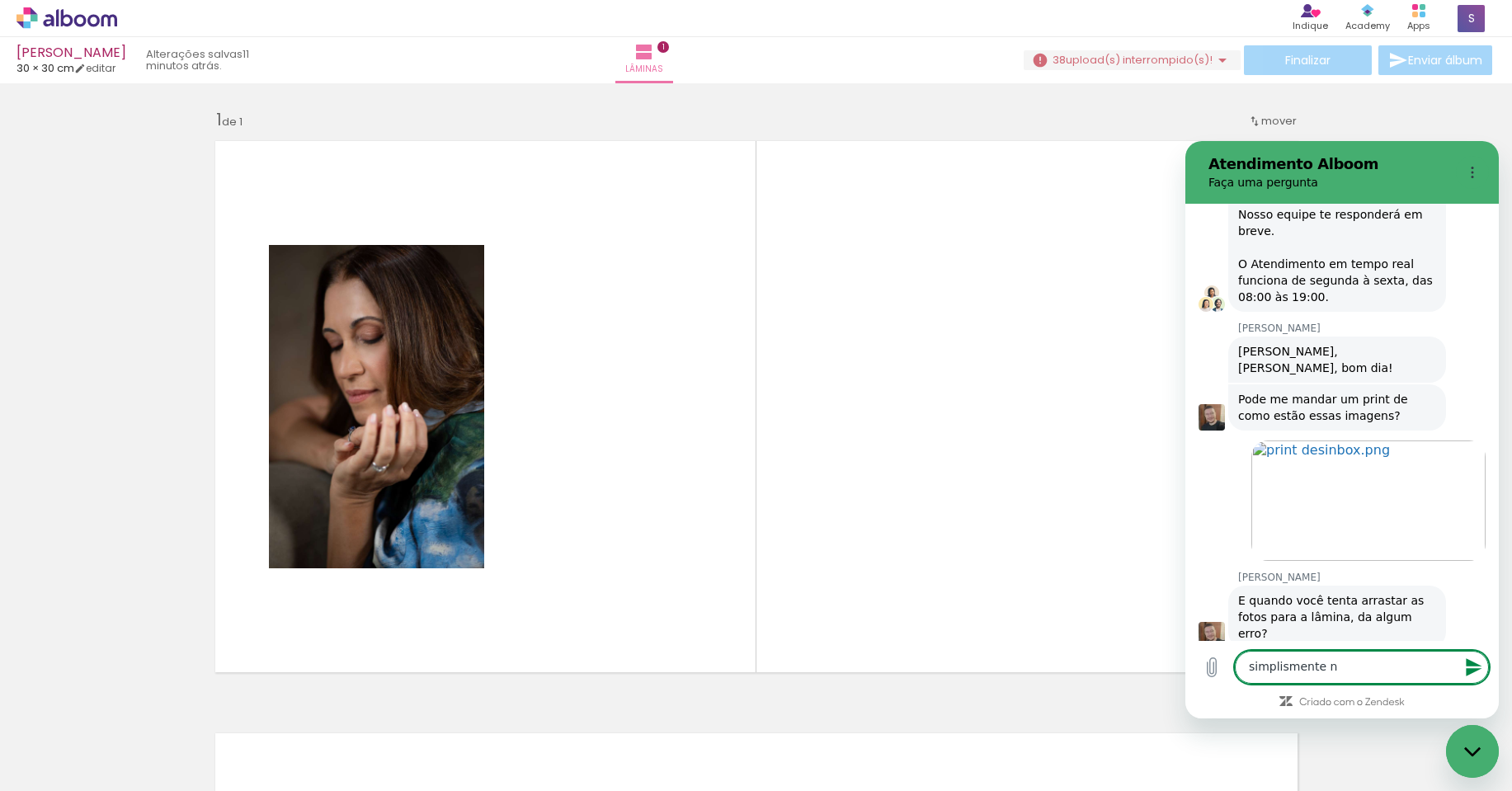
type textarea "x"
type textarea "simplismente nad"
type textarea "x"
type textarea "simplismente nada"
type textarea "x"
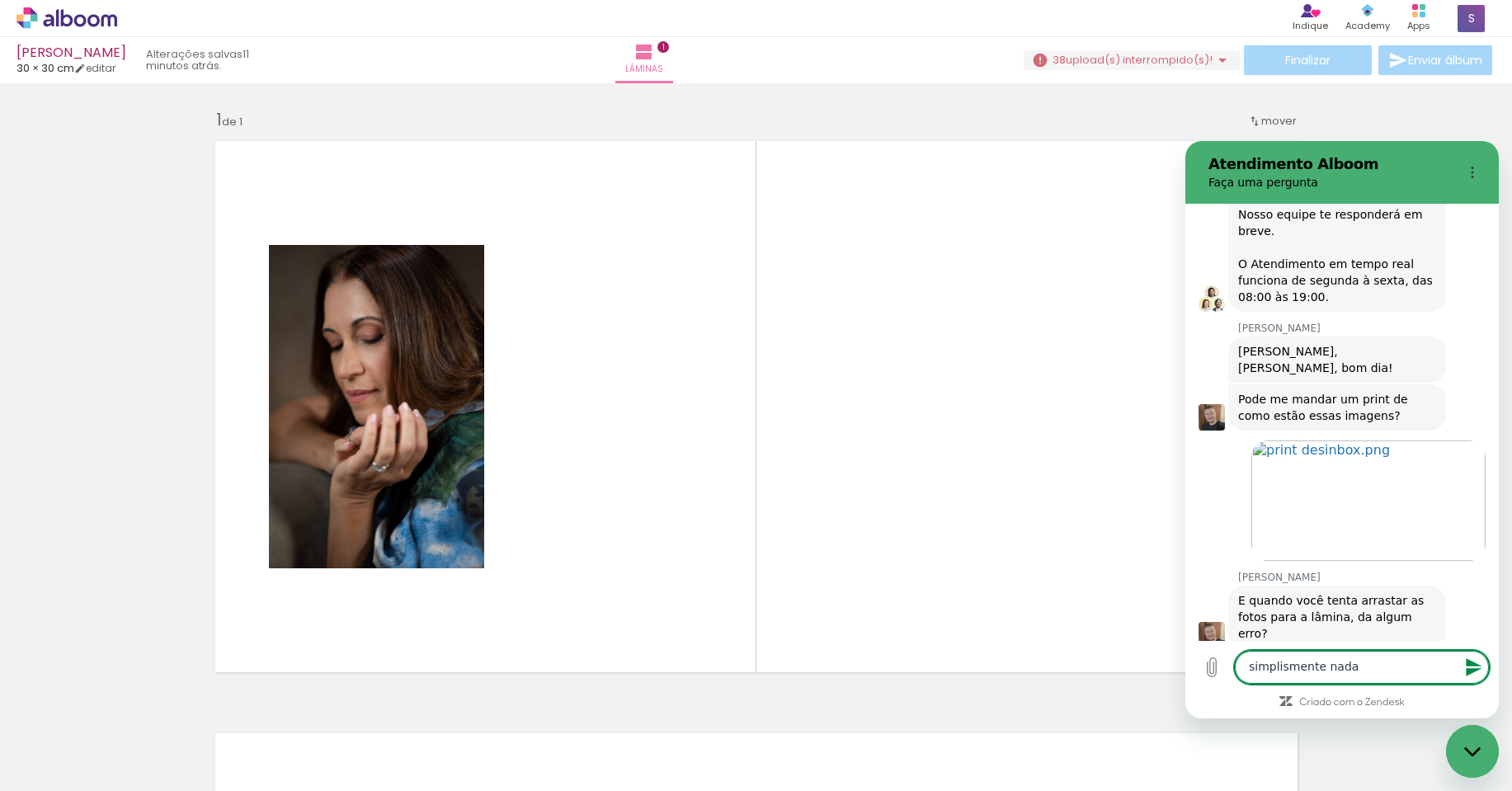
type textarea "simplismente nada"
type textarea "x"
type textarea "simplismente nada a"
type textarea "x"
type textarea "simplismente nada ao"
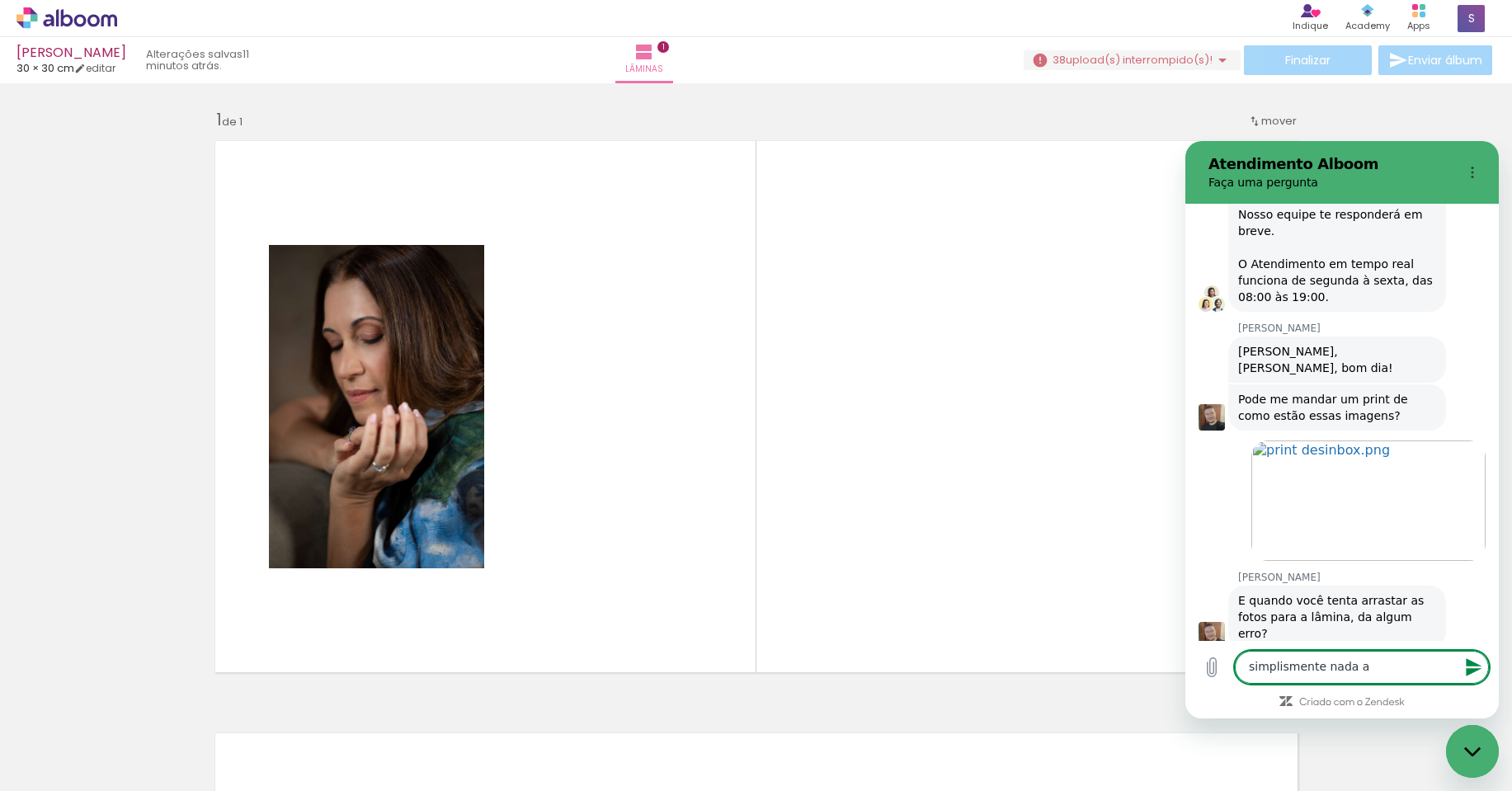
type textarea "x"
type textarea "simplismente nada a"
type textarea "x"
type textarea "simplismente nada ac"
type textarea "x"
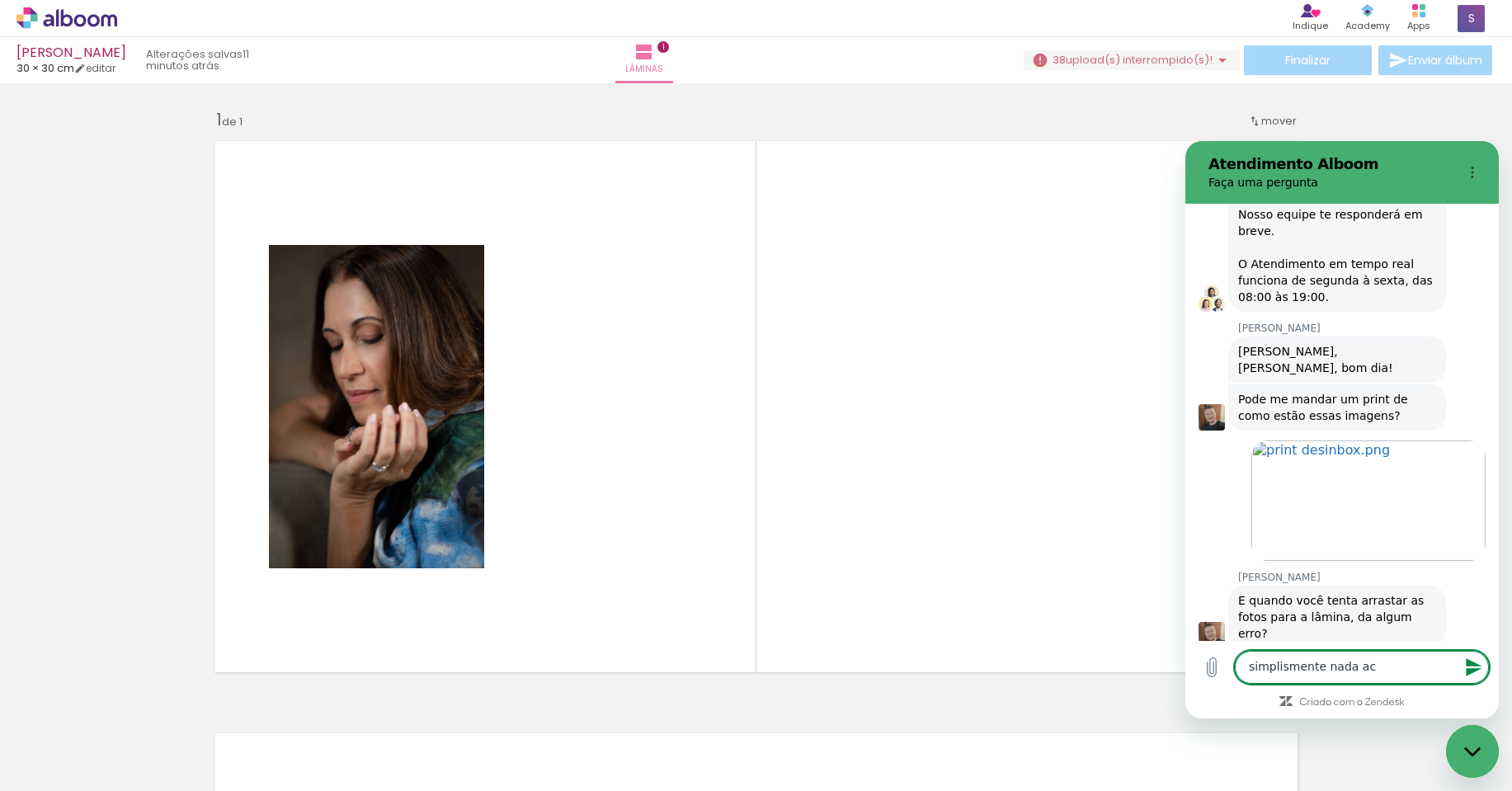
type textarea "simplismente nada aco"
type textarea "x"
type textarea "simplismente nada acon"
type textarea "x"
type textarea "simplismente nada acont"
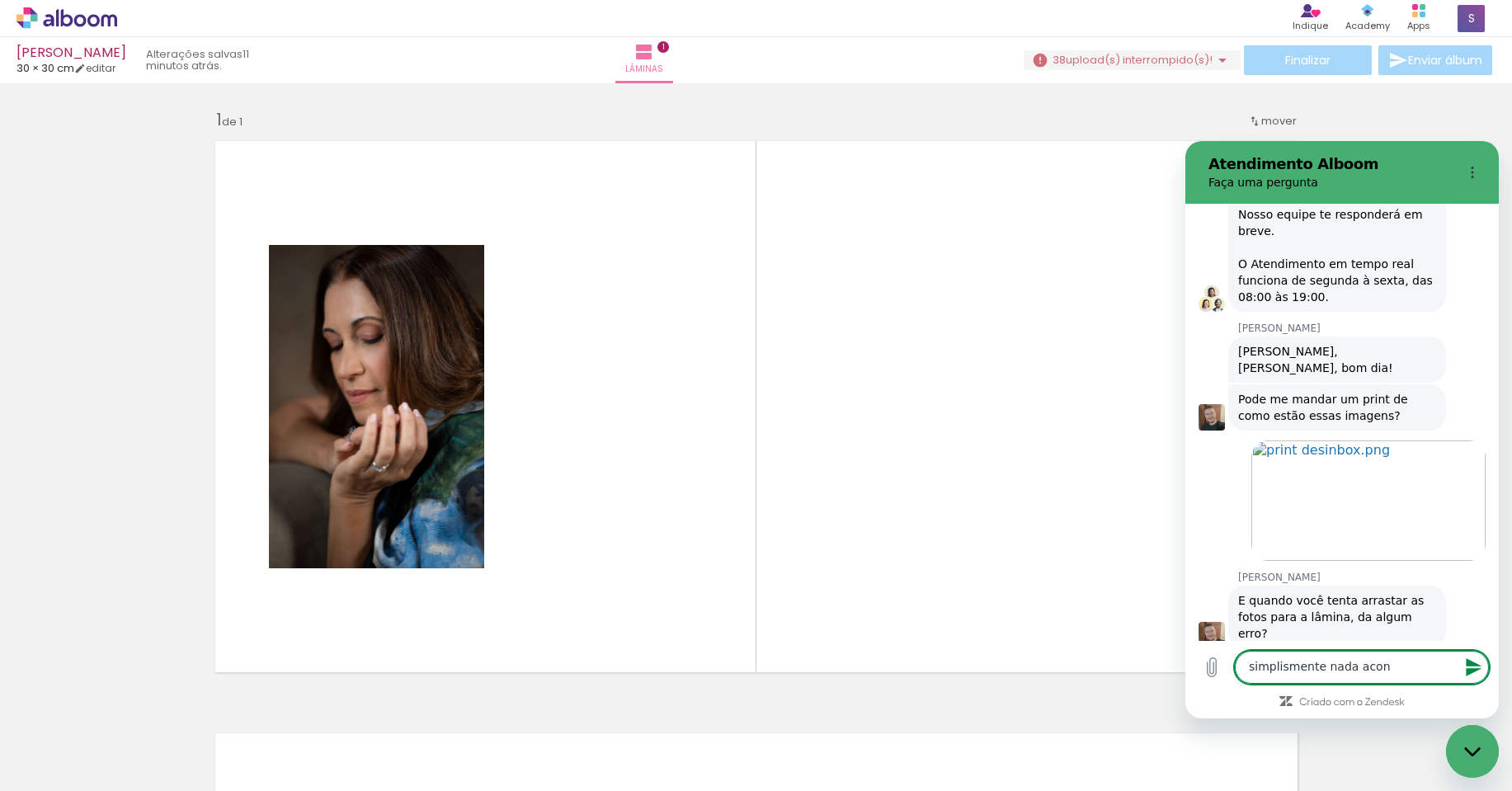
type textarea "x"
type textarea "simplismente nada aconte"
type textarea "x"
type textarea "simplismente nada acontec"
type textarea "x"
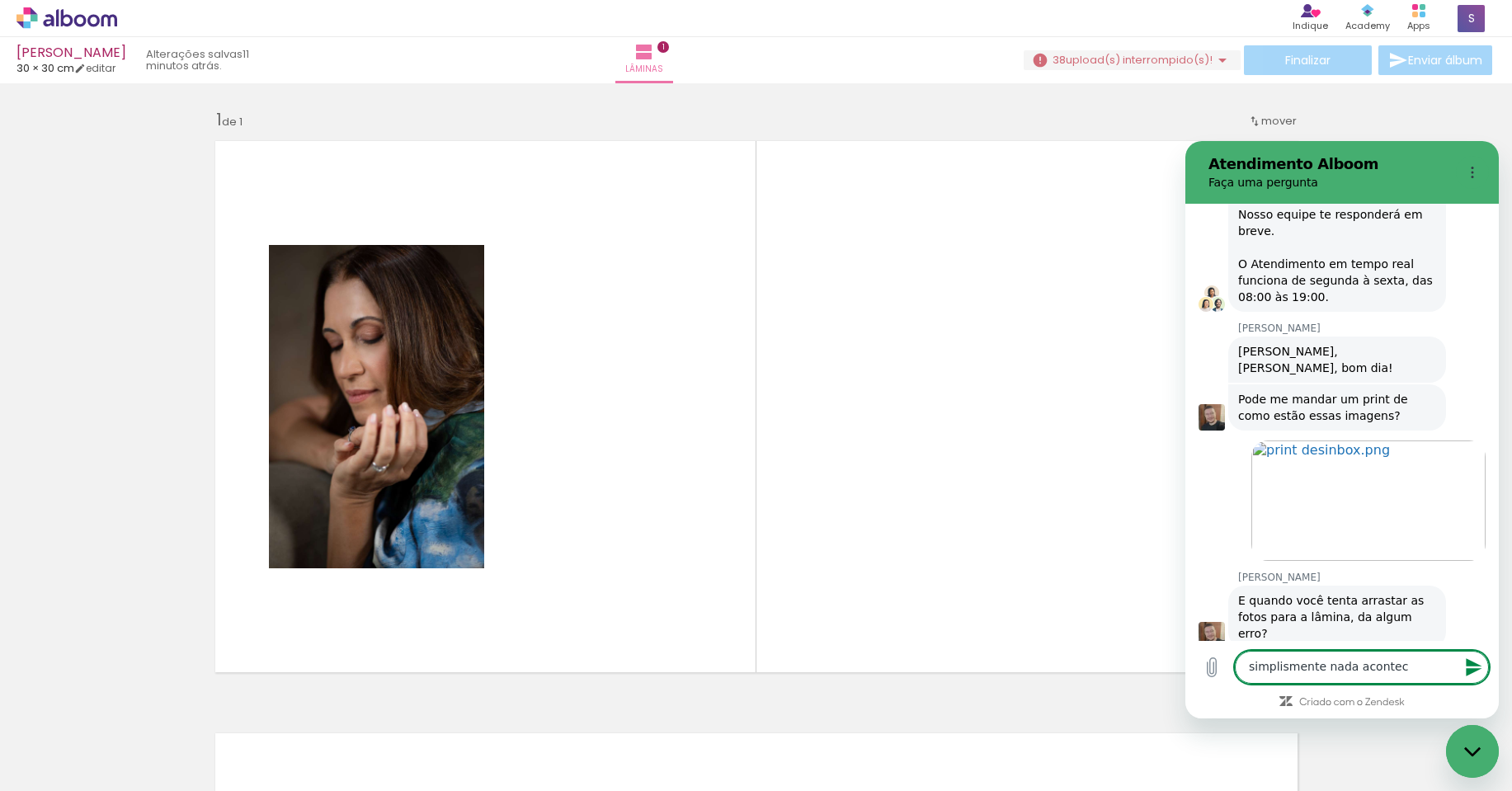
type textarea "simplismente nada acontece"
type textarea "x"
type textarea "simplismente nada acontece,"
type textarea "x"
type textarea "simplismente nada acontece,"
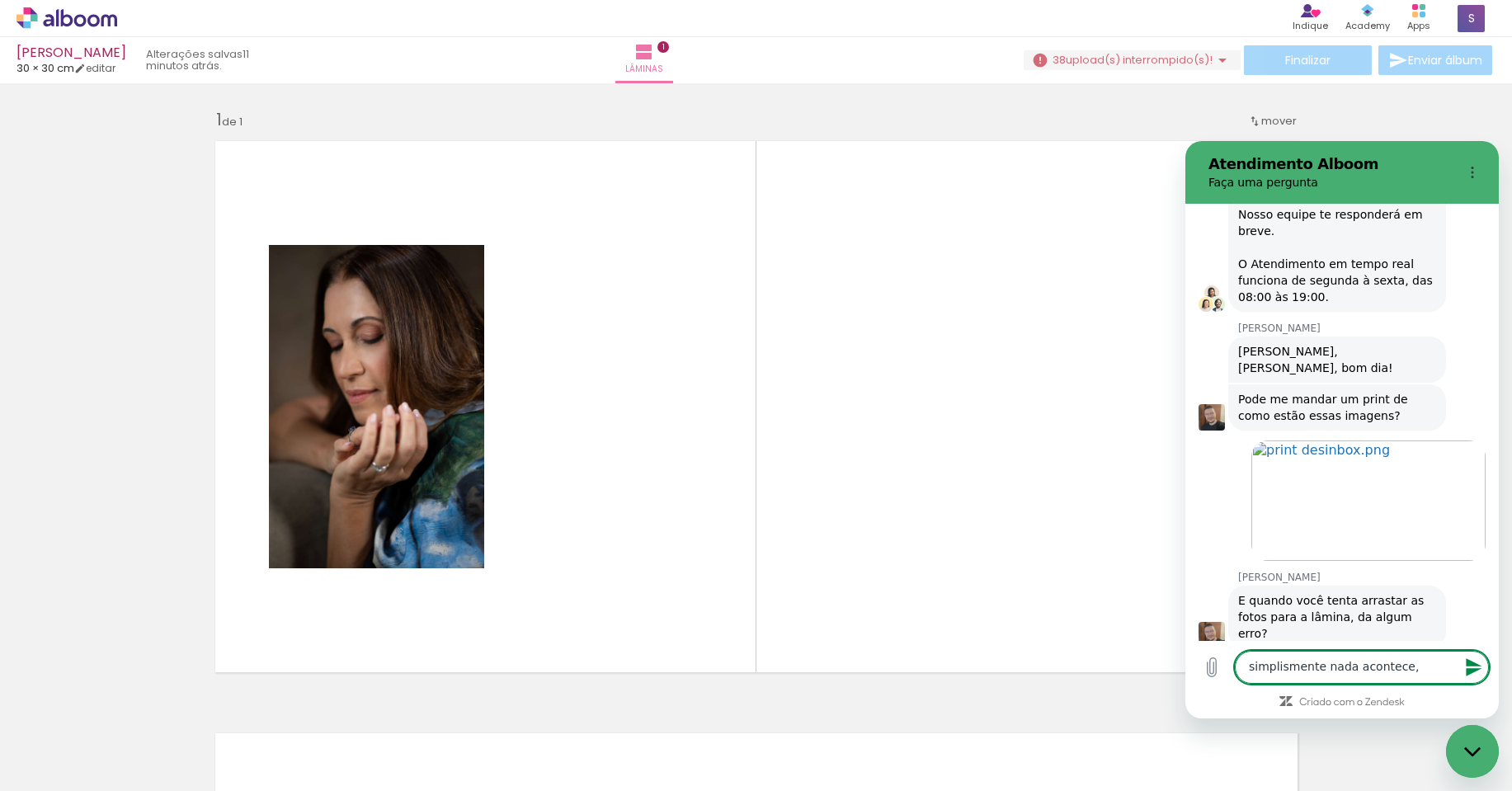
type textarea "x"
type textarea "simplismente nada acontece, j"
type textarea "x"
type textarea "simplismente nada acontece, já"
type textarea "x"
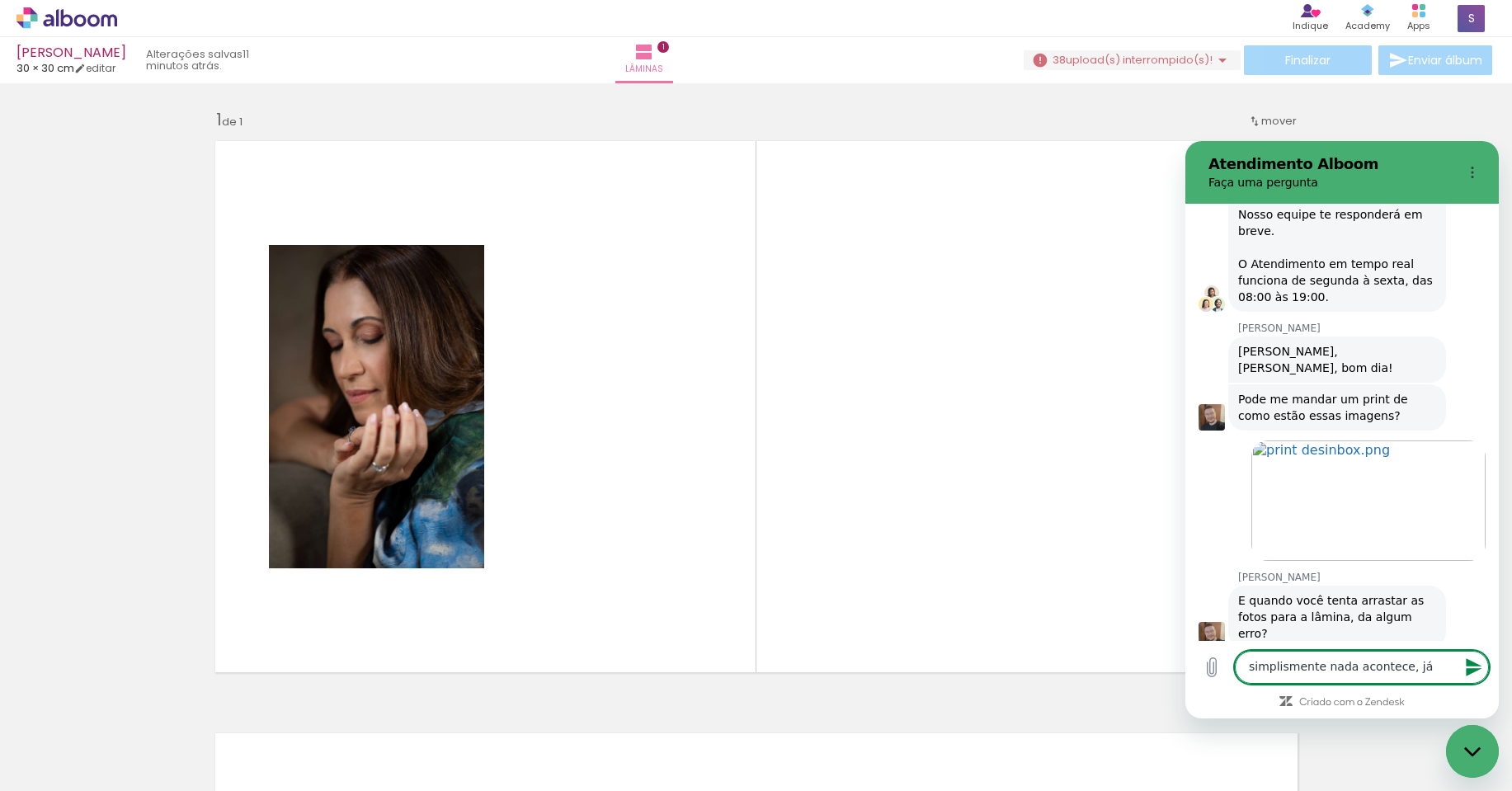
type textarea "simplismente nada acontece, jád"
type textarea "x"
type textarea "simplismente nada acontece, já"
type textarea "x"
type textarea "simplismente nada acontece, já"
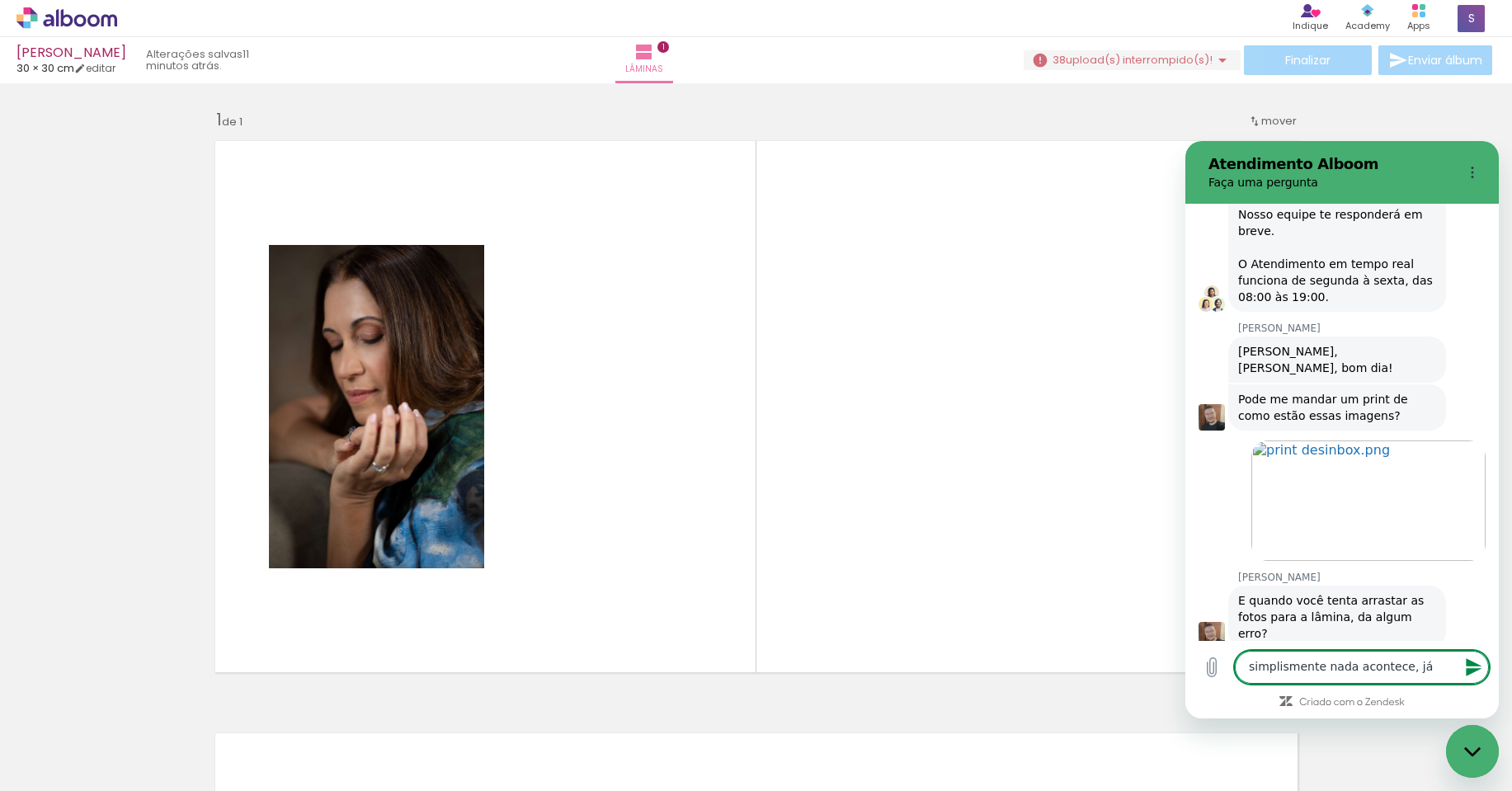
type textarea "x"
type textarea "simplismente nada acontece, já d"
type textarea "x"
type textarea "simplismente nada acontece, já de"
type textarea "x"
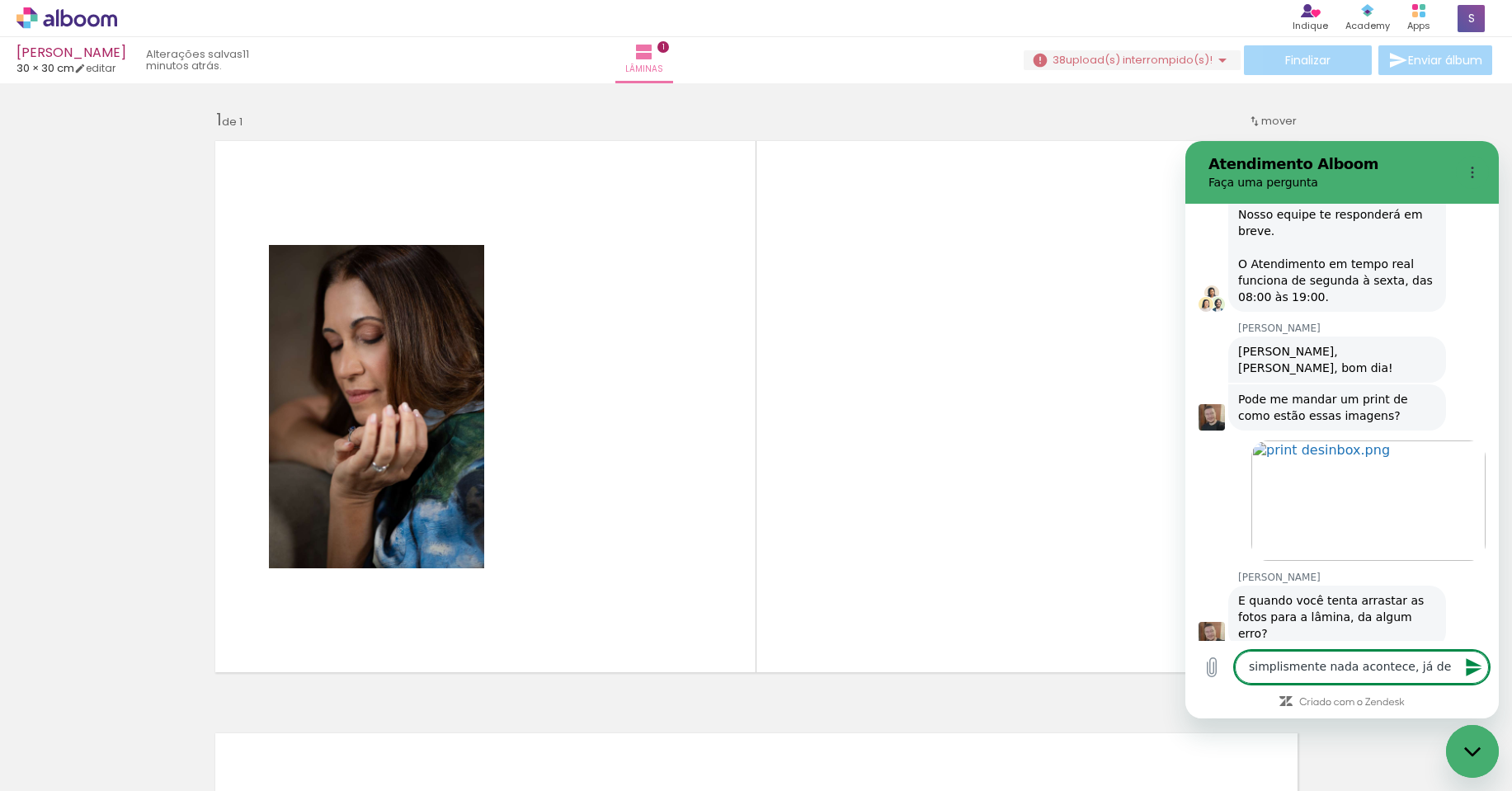
type textarea "simplismente nada acontece, já de"
type textarea "x"
type textarea "simplismente nada acontece, já de"
type textarea "x"
type textarea "simplismente nada acontece, já dei"
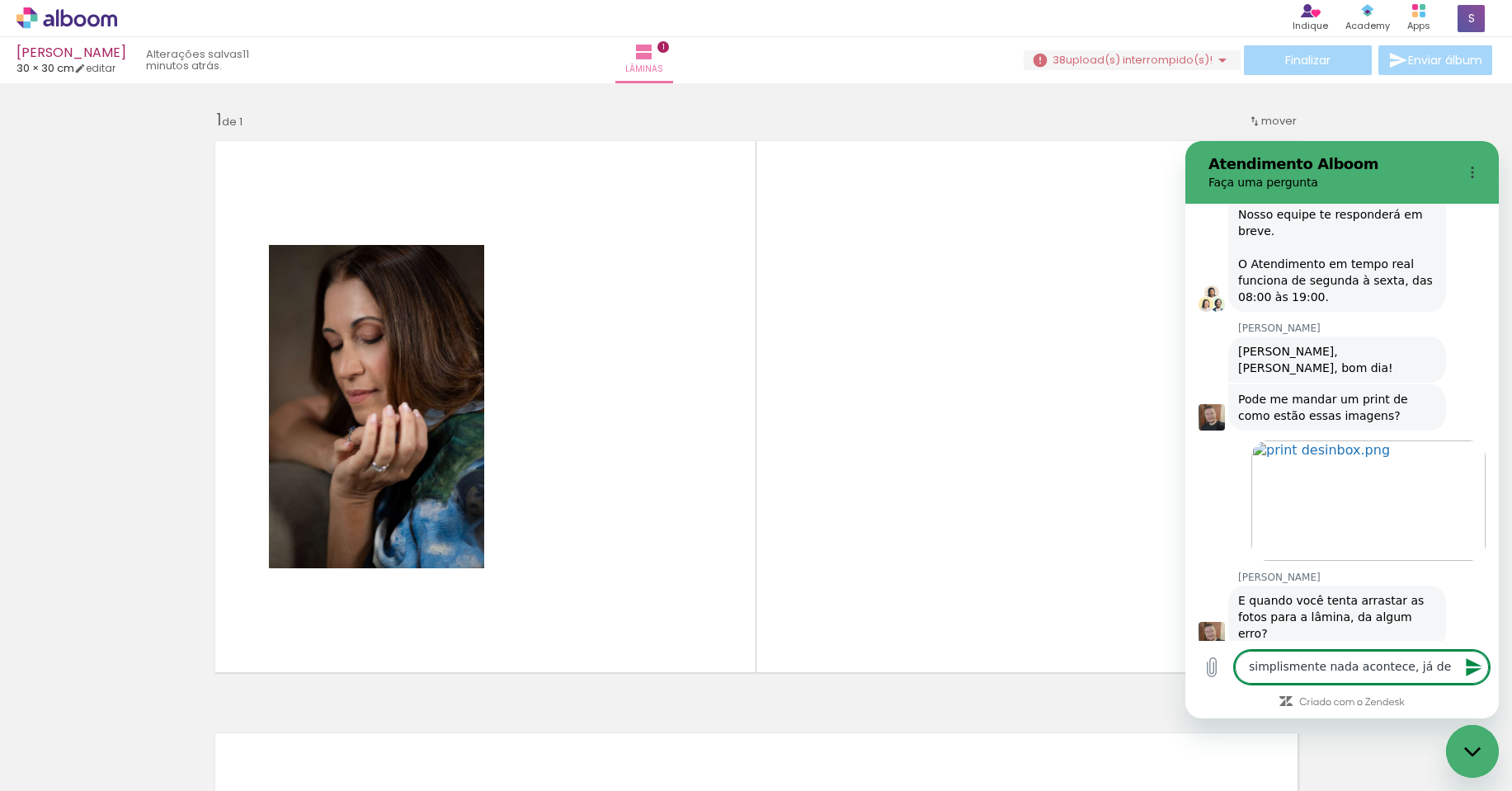
type textarea "x"
type textarea "simplismente nada acontece, já dei"
type textarea "x"
type textarea "simplismente nada acontece, já dei f"
type textarea "x"
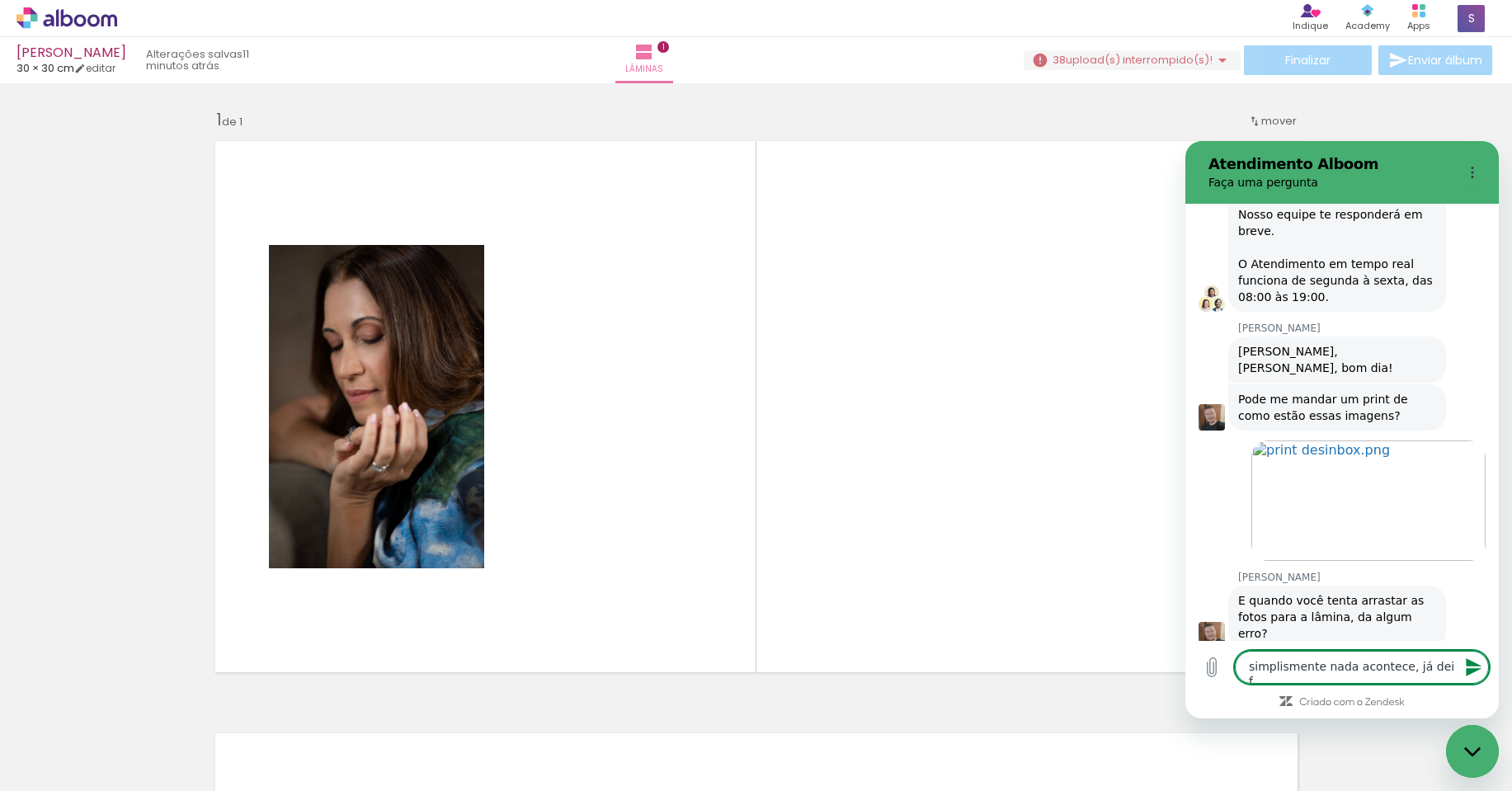
type textarea "simplismente nada acontece, já dei f5"
type textarea "x"
type textarea "simplismente nada acontece, já dei f5,"
type textarea "x"
type textarea "simplismente nada acontece, já dei f5,"
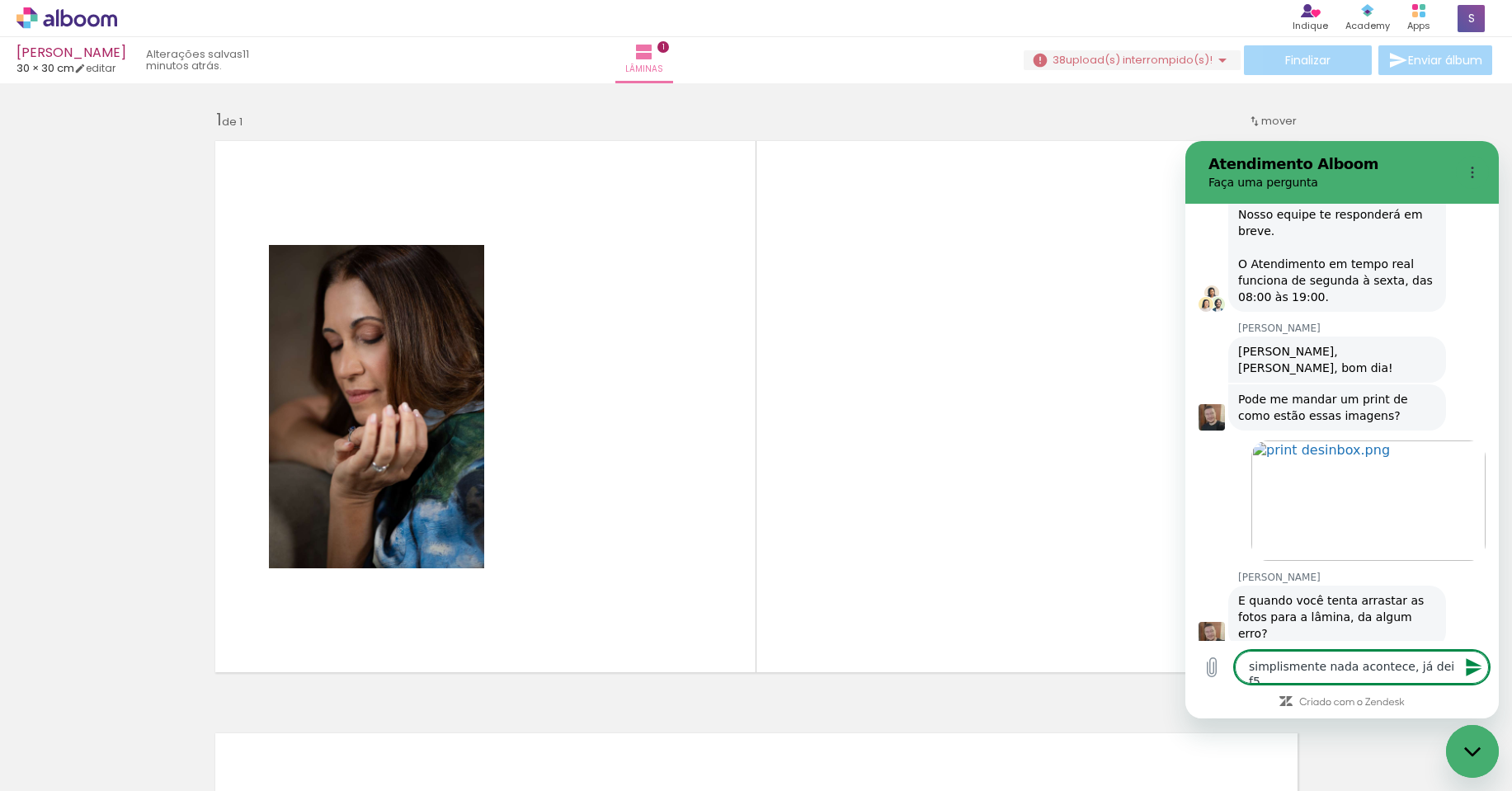
type textarea "x"
type textarea "simplismente nada acontece, já dei f5, s"
type textarea "x"
type textarea "simplismente nada acontece, já dei f5, sa"
type textarea "x"
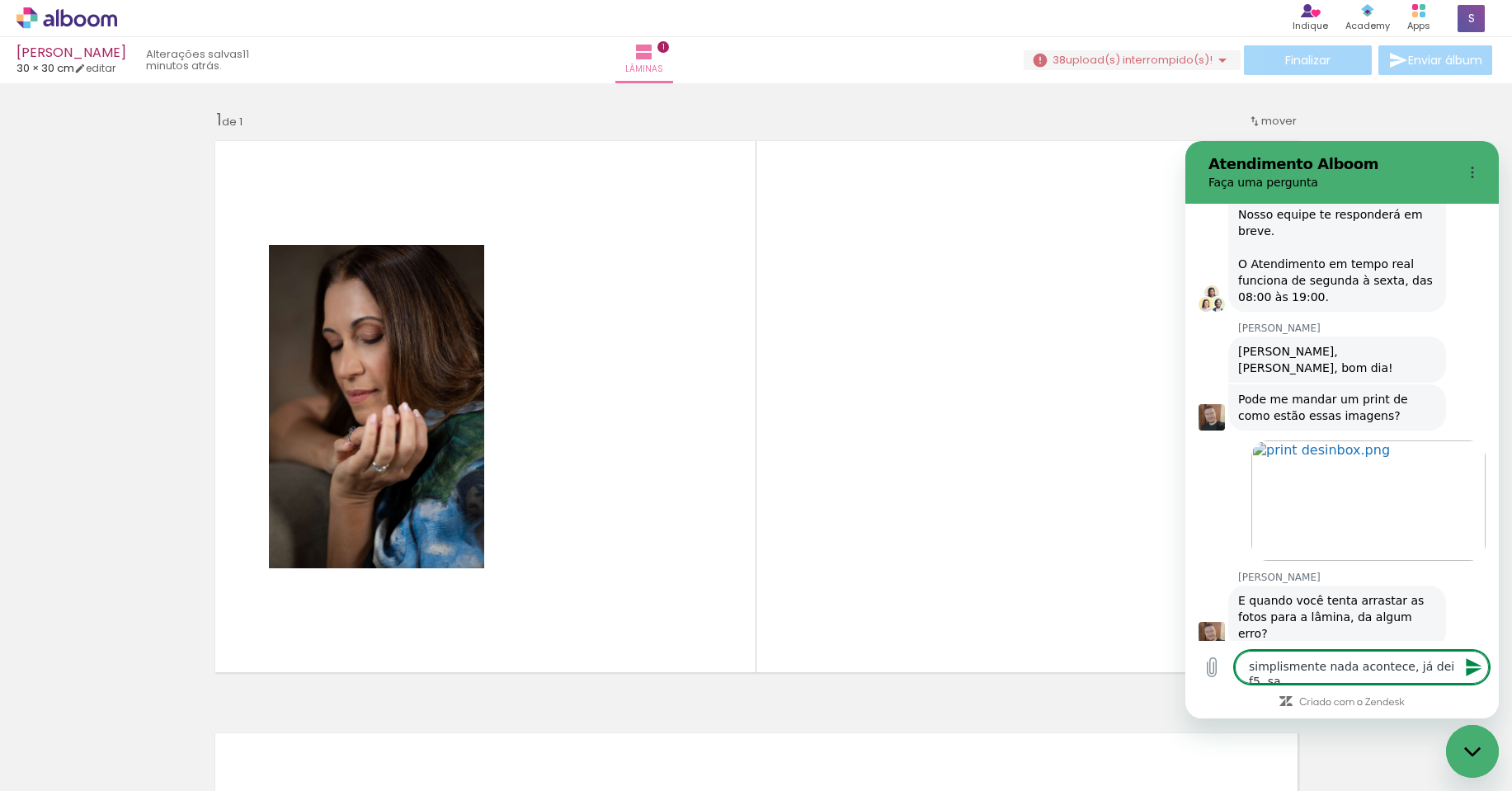
type textarea "simplismente nada acontece, já dei f5, sai"
type textarea "x"
type textarea "simplismente nada acontece, já dei f5, sai"
type textarea "x"
type textarea "simplismente nada acontece, já dei f5, sai e"
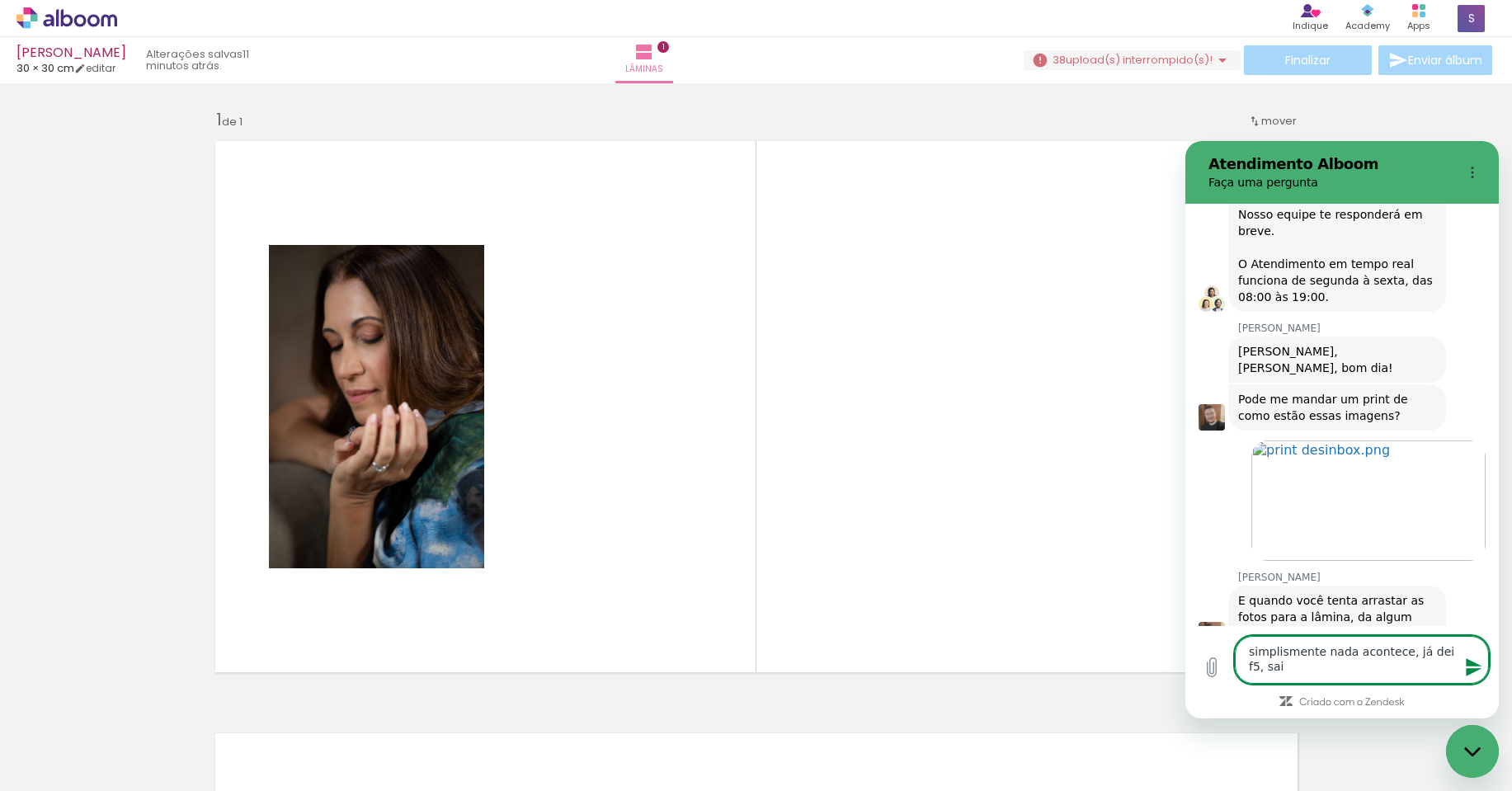
type textarea "x"
type textarea "simplismente nada acontece, já dei f5, sai e"
type textarea "x"
type textarea "simplismente nada acontece, já dei f5, sai e v"
type textarea "x"
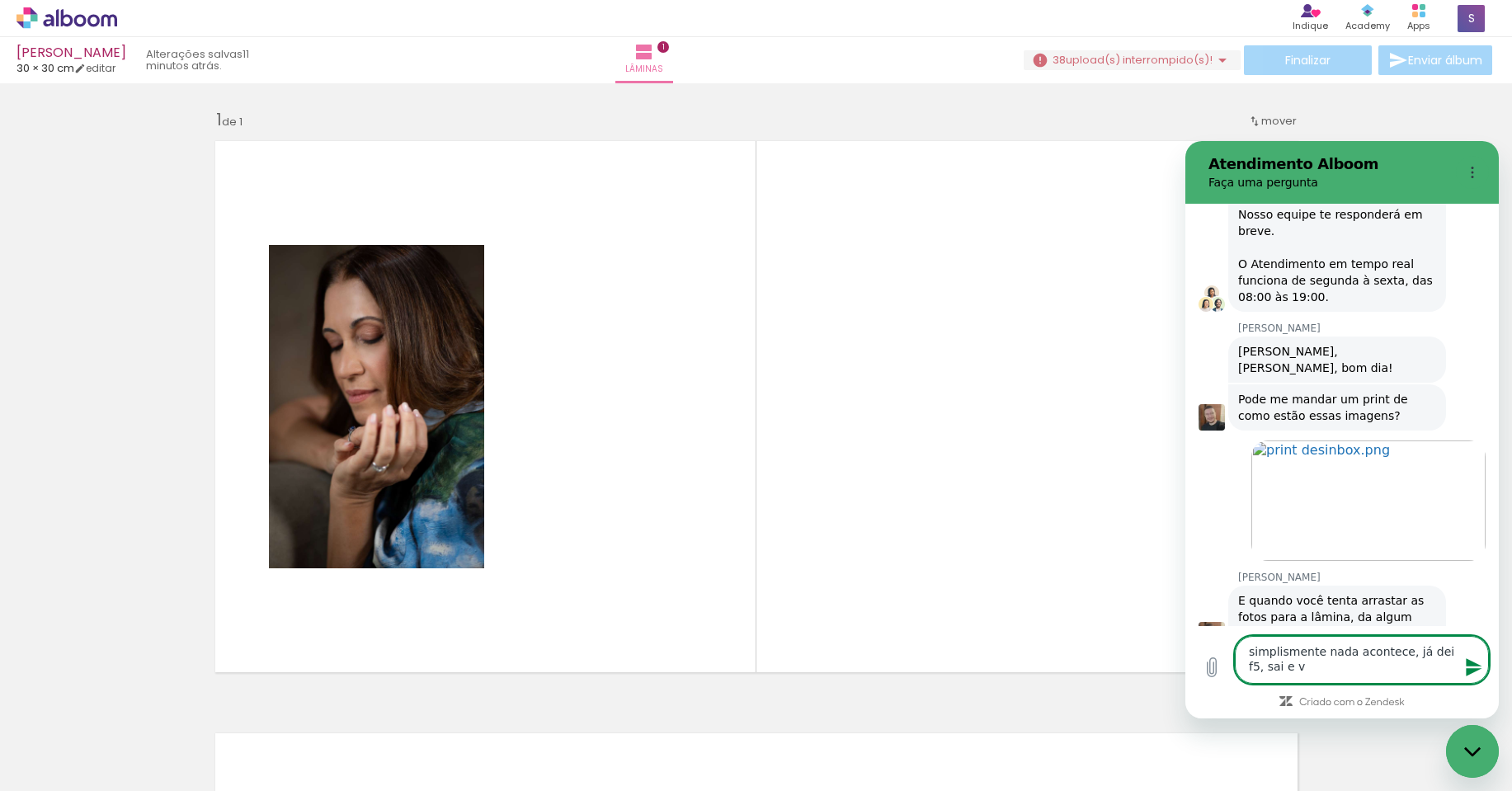
type textarea "simplismente nada acontece, já dei f5, sai e vo"
type textarea "x"
type textarea "simplismente nada acontece, já dei f5, sai e vol"
type textarea "x"
type textarea "simplismente nada acontece, já dei f5, sai e volt"
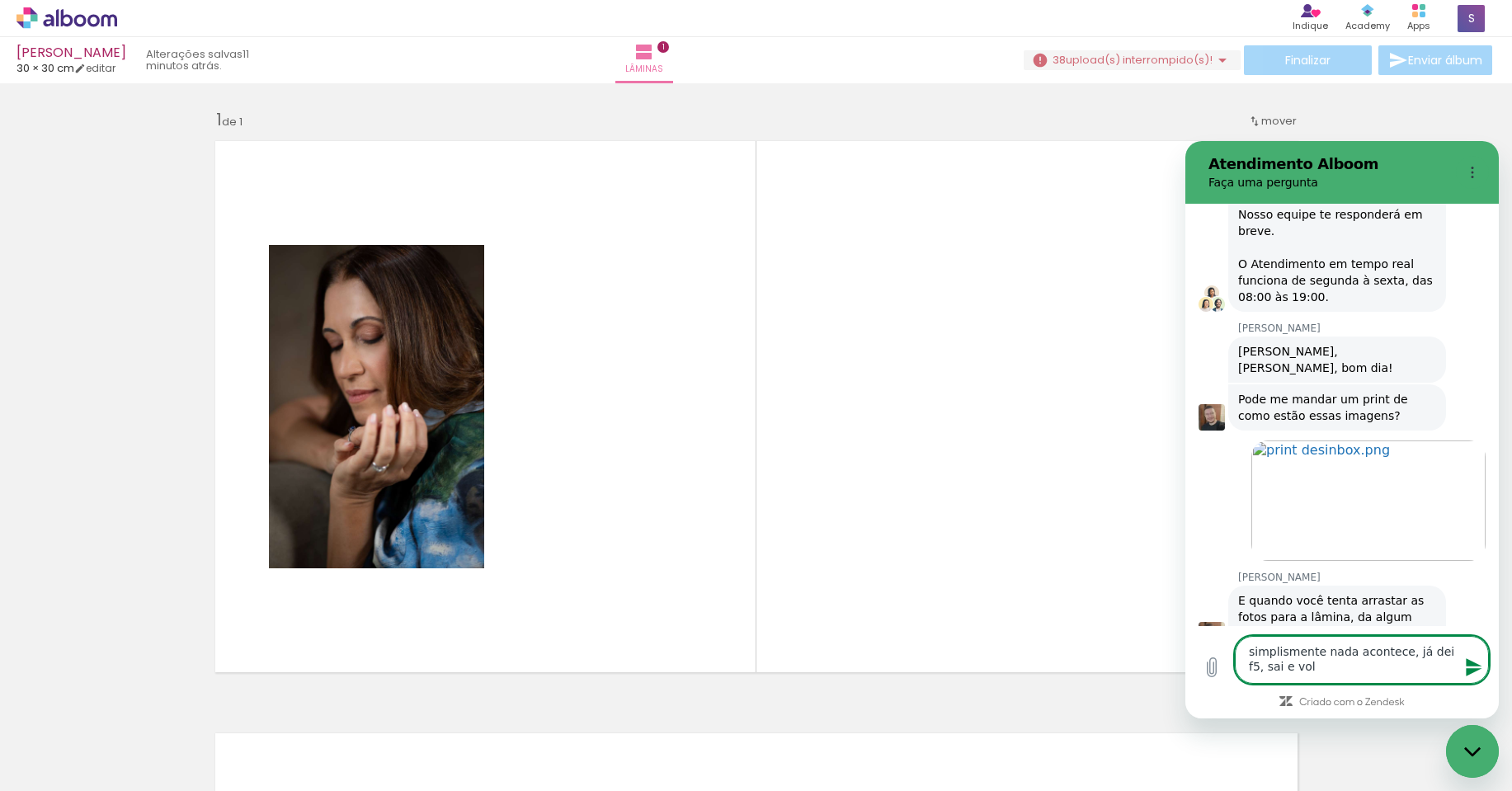
type textarea "x"
type textarea "simplismente nada acontece, já dei f5, sai e volte"
type textarea "x"
type textarea "simplismente nada acontece, já dei f5, sai e voltei"
type textarea "x"
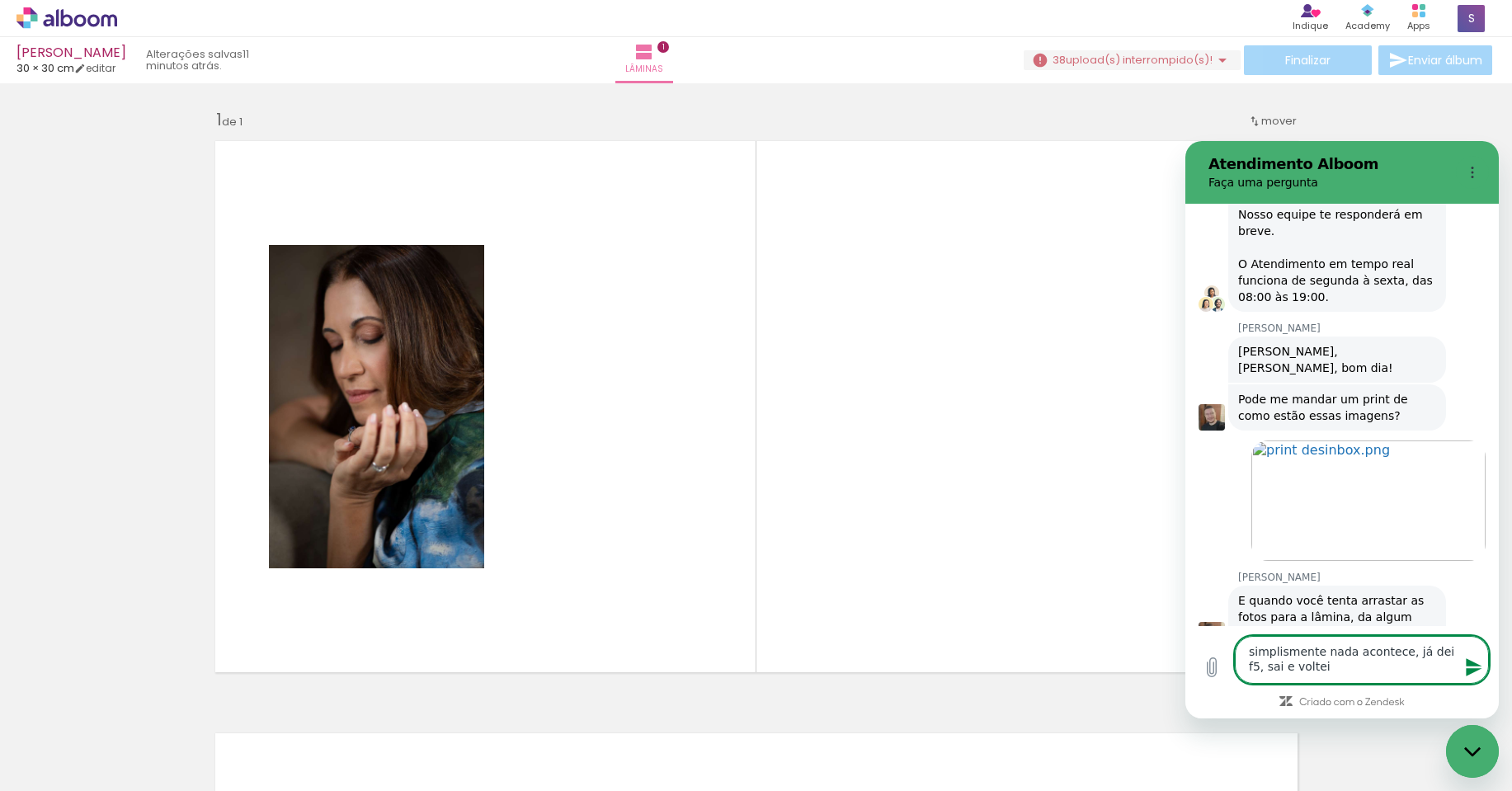
type textarea "simplismente nada acontece, já dei f5, sai e voltei."
type textarea "x"
type textarea "simplismente nada acontece, já dei f5, sai e voltei.."
type textarea "x"
type textarea "simplismente nada acontece, já dei f5, sai e voltei..."
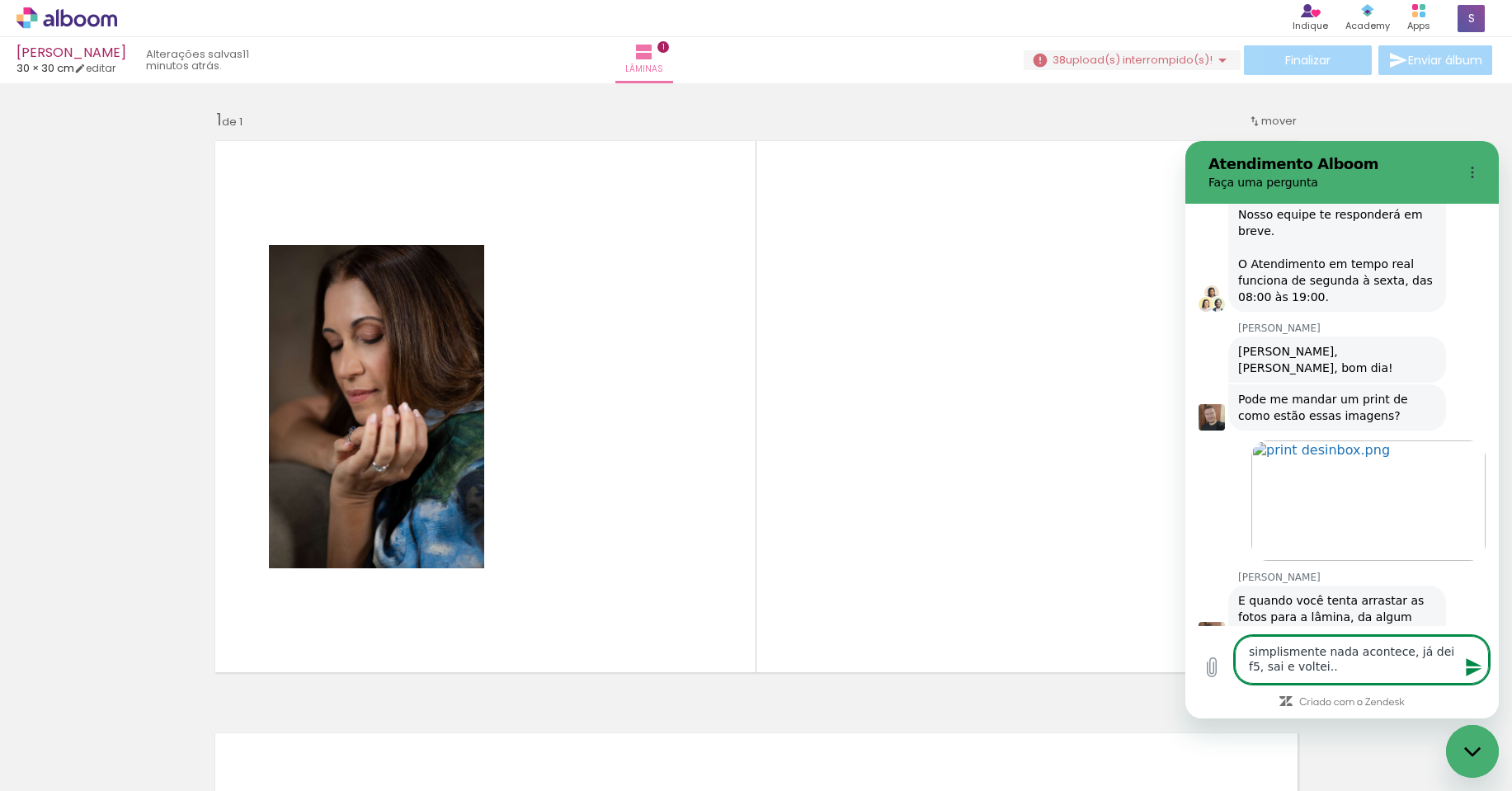
type textarea "x"
type textarea "simplismente nada acontece, já dei f5, sai e voltei..."
type textarea "x"
type textarea "simplismente nada acontece, já dei f5, sai e voltei... t"
type textarea "x"
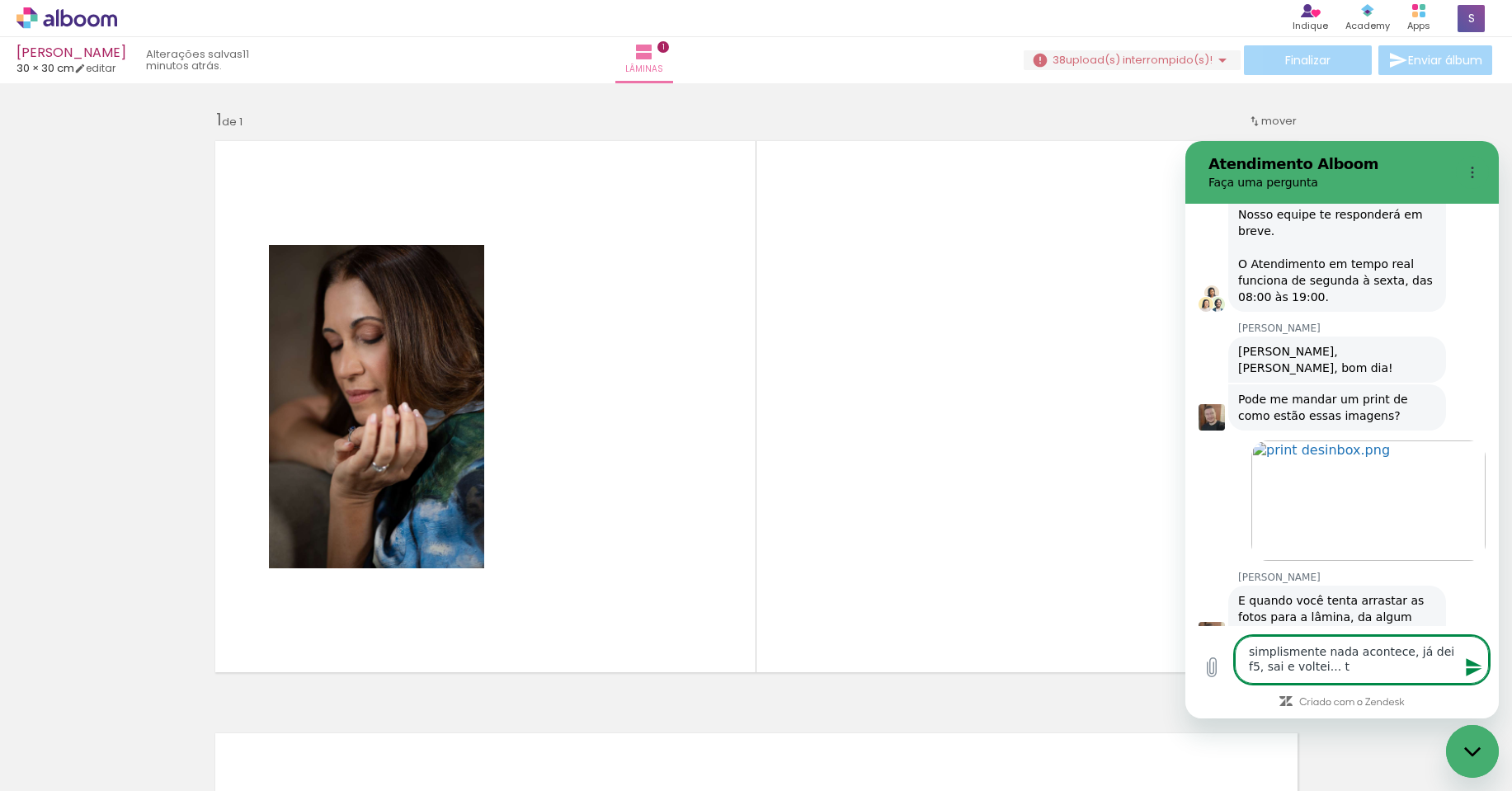
type textarea "simplismente nada acontece, já dei f5, sai e voltei... tu"
type textarea "x"
type textarea "simplismente nada acontece, já dei f5, sai e voltei... tud"
type textarea "x"
type textarea "simplismente nada acontece, já dei f5, sai e voltei... tudo"
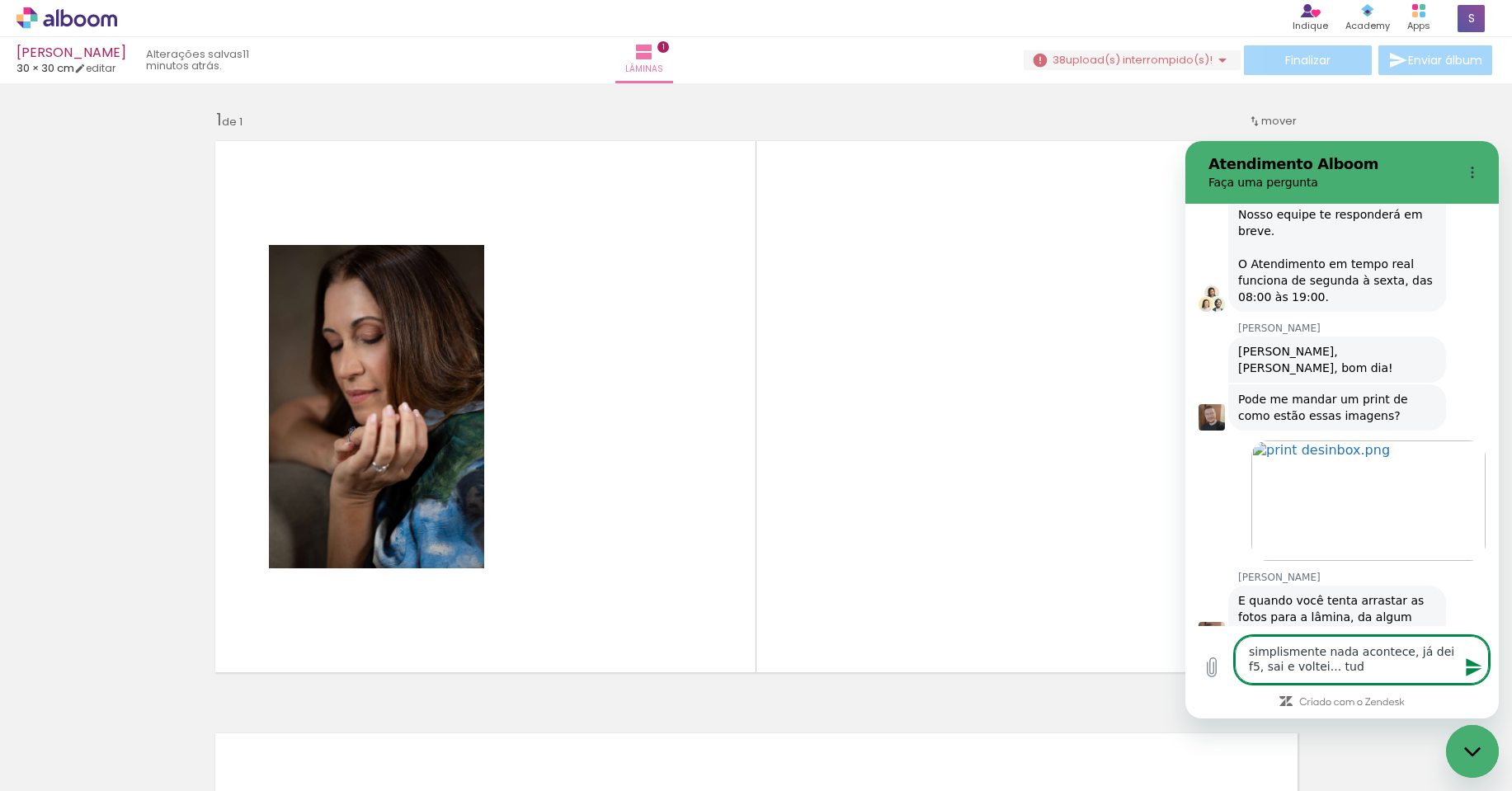
type textarea "x"
type textarea "simplismente nada acontece, já dei f5, sai e voltei... tudo"
type textarea "x"
type textarea "simplismente nada acontece, já dei f5, sai e voltei... tudo n"
type textarea "x"
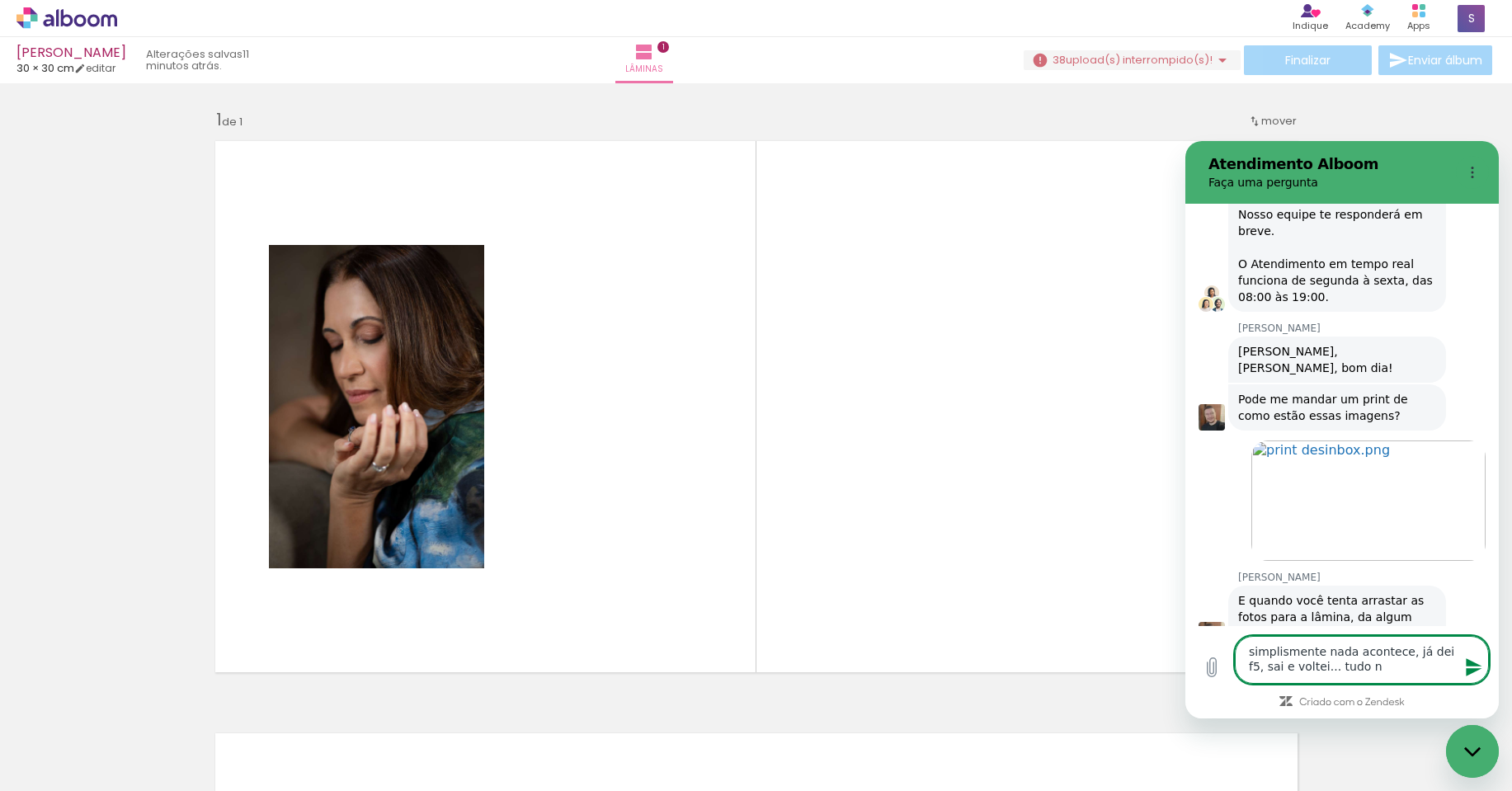
type textarea "simplismente nada acontece, já dei f5, sai e voltei... tudo na"
type textarea "x"
type textarea "simplismente nada acontece, já dei f5, sai e voltei... tudo na"
type textarea "x"
type textarea "simplismente nada acontece, já dei f5, sai e voltei... tudo na m"
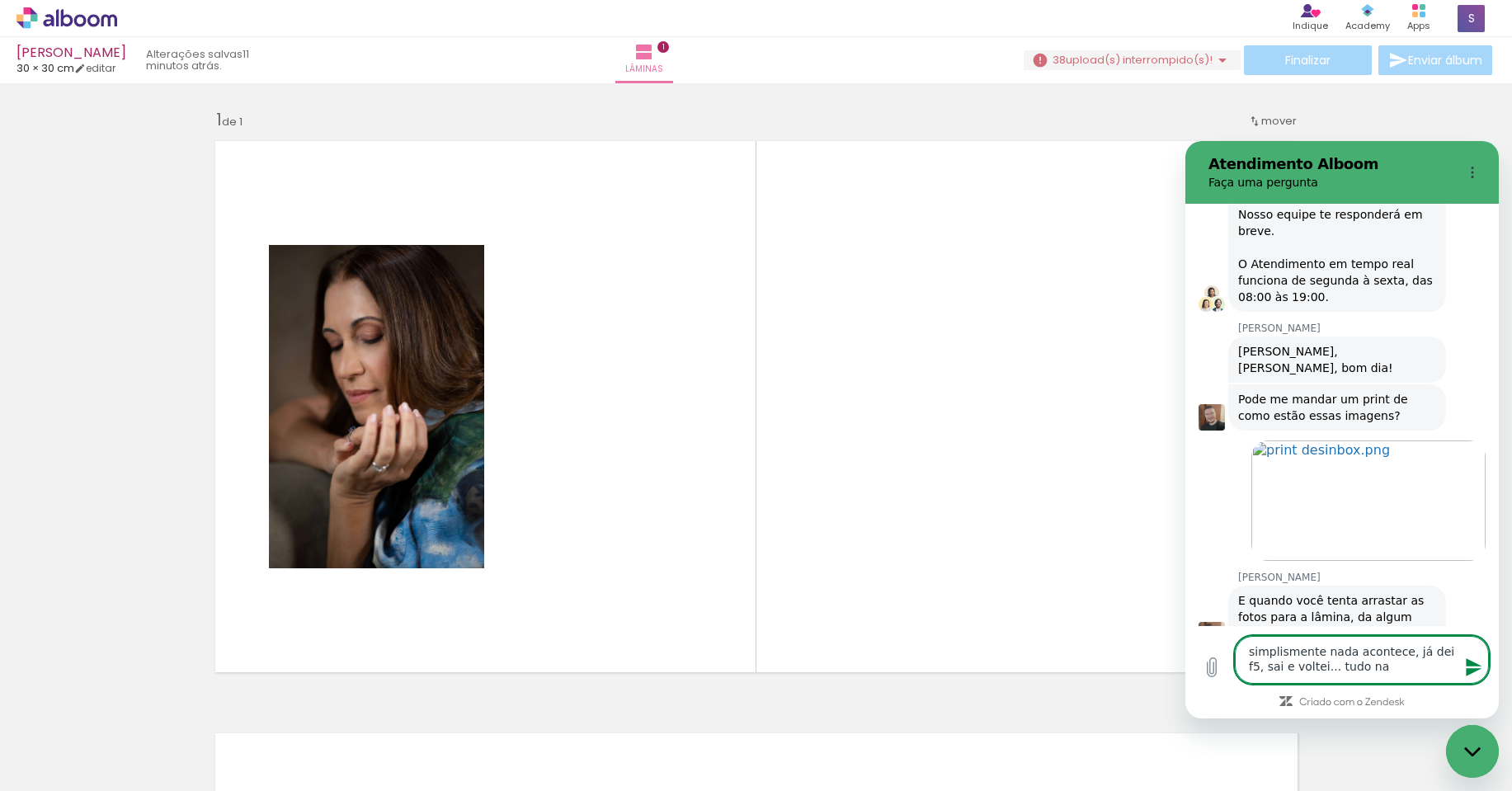
type textarea "x"
type textarea "simplismente nada acontece, já dei f5, sai e voltei... tudo na me"
type textarea "x"
type textarea "simplismente nada acontece, já dei f5, sai e voltei... tudo na mes"
type textarea "x"
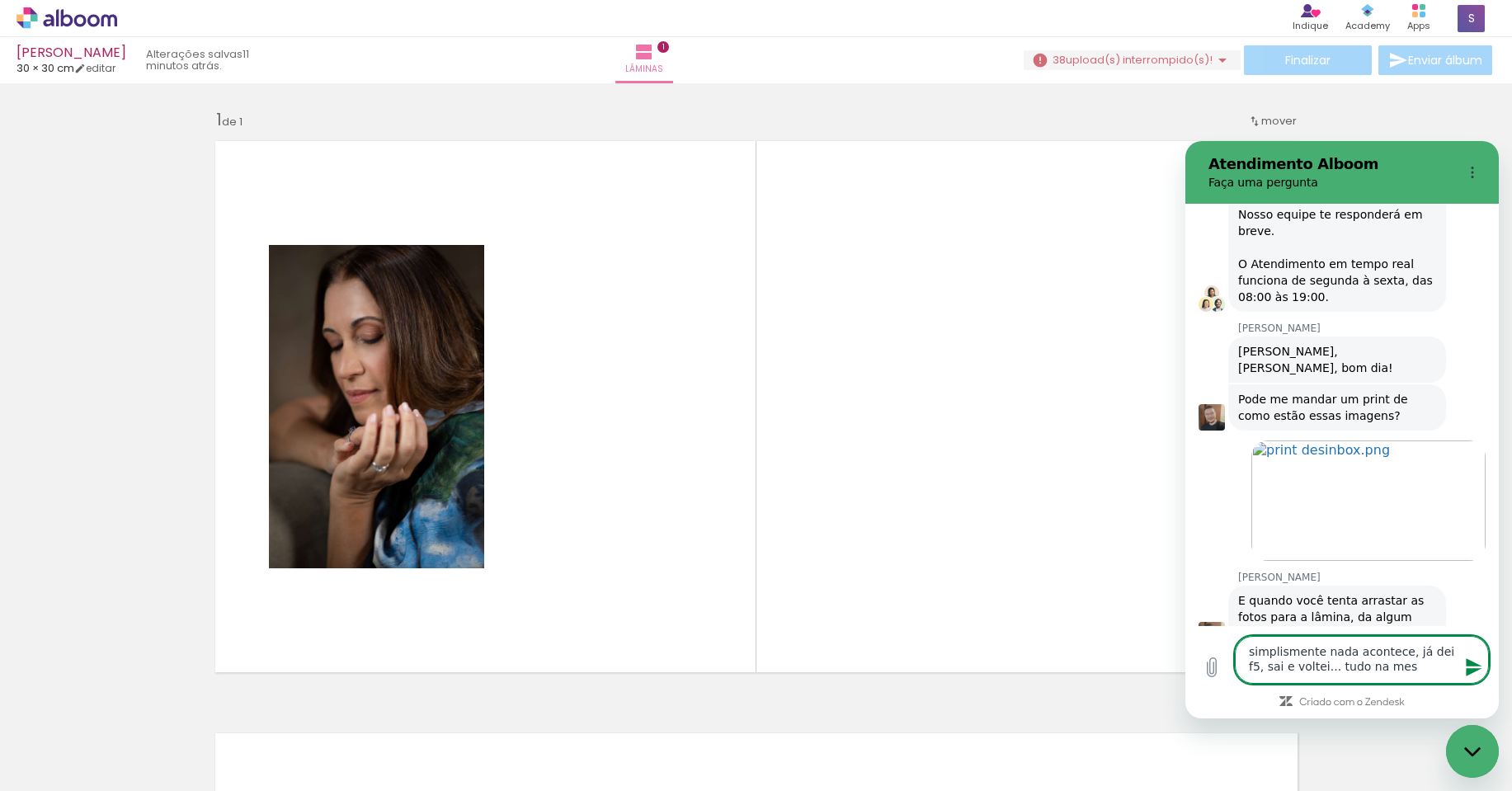
type textarea "simplismente nada acontece, já dei f5, sai e voltei... tudo na mesm"
type textarea "x"
type textarea "simplismente nada acontece, já dei f5, sai e voltei... tudo na mesma"
type textarea "x"
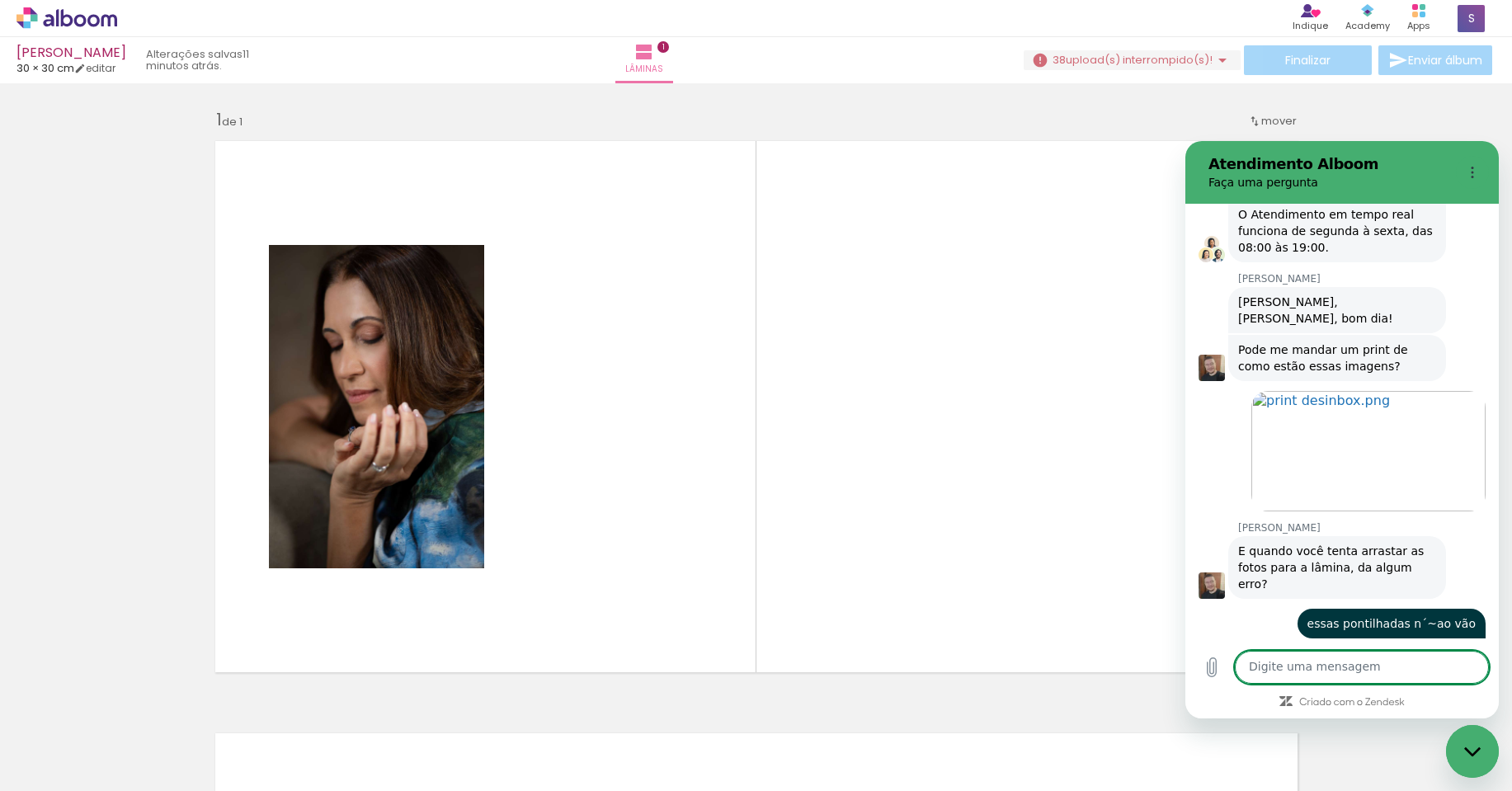
scroll to position [690, 0]
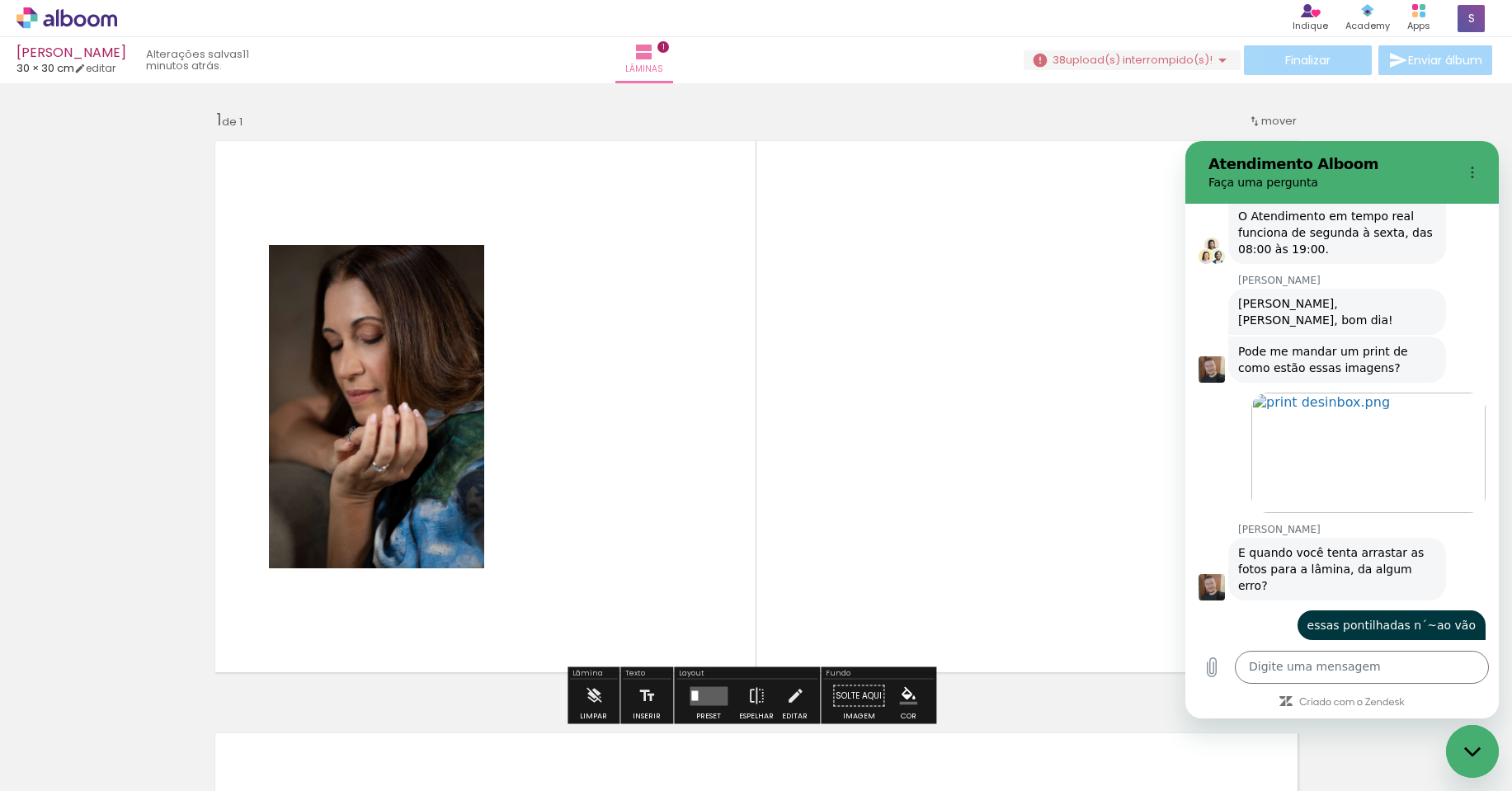
click at [1400, 122] on div "Inserir lâmina 1 de 1" at bounding box center [756, 682] width 1512 height 1185
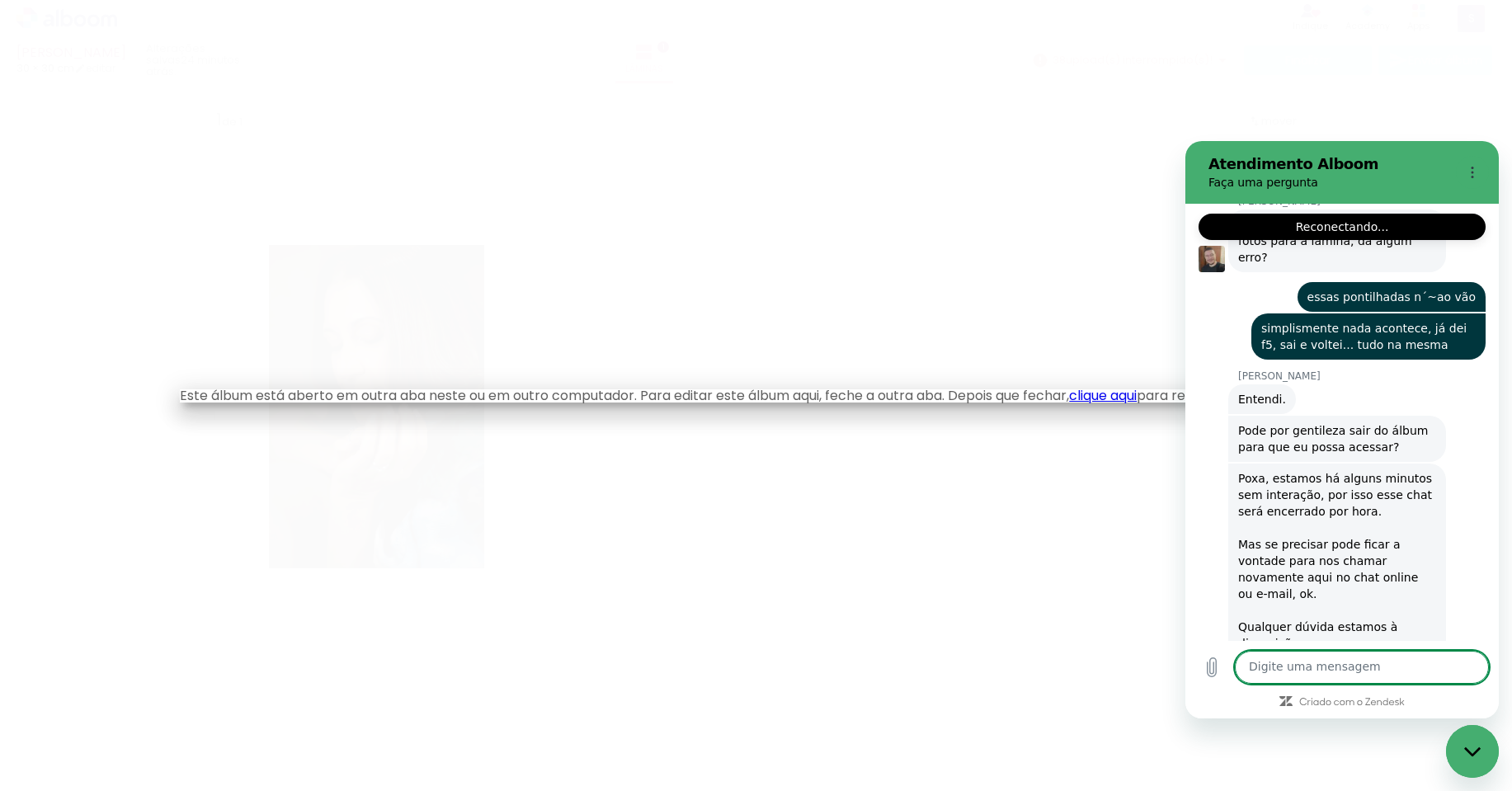
scroll to position [1022, 0]
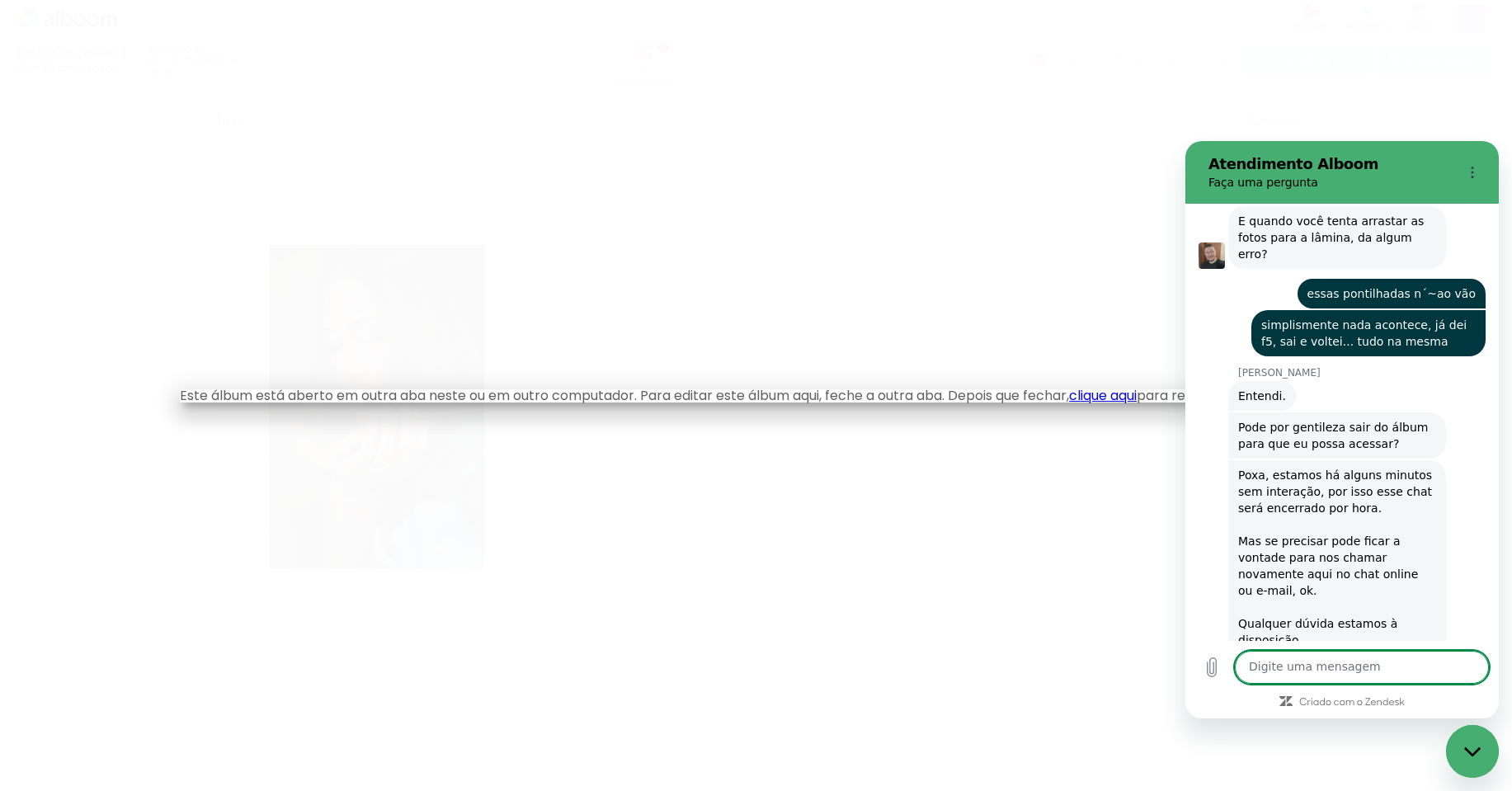
type textarea "x"
click at [1122, 398] on link "clique aqui" at bounding box center [1102, 395] width 67 height 19
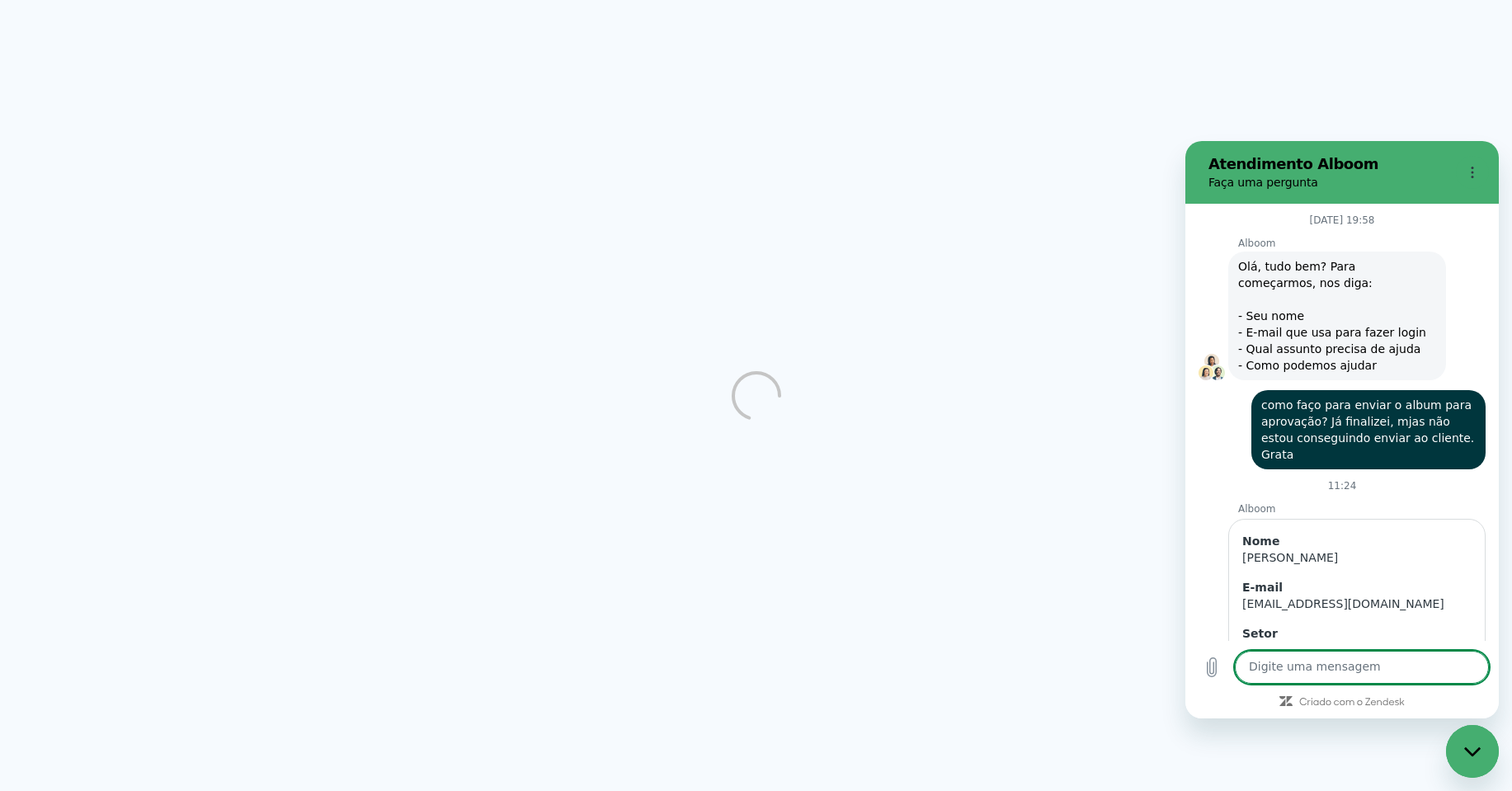
scroll to position [1022, 0]
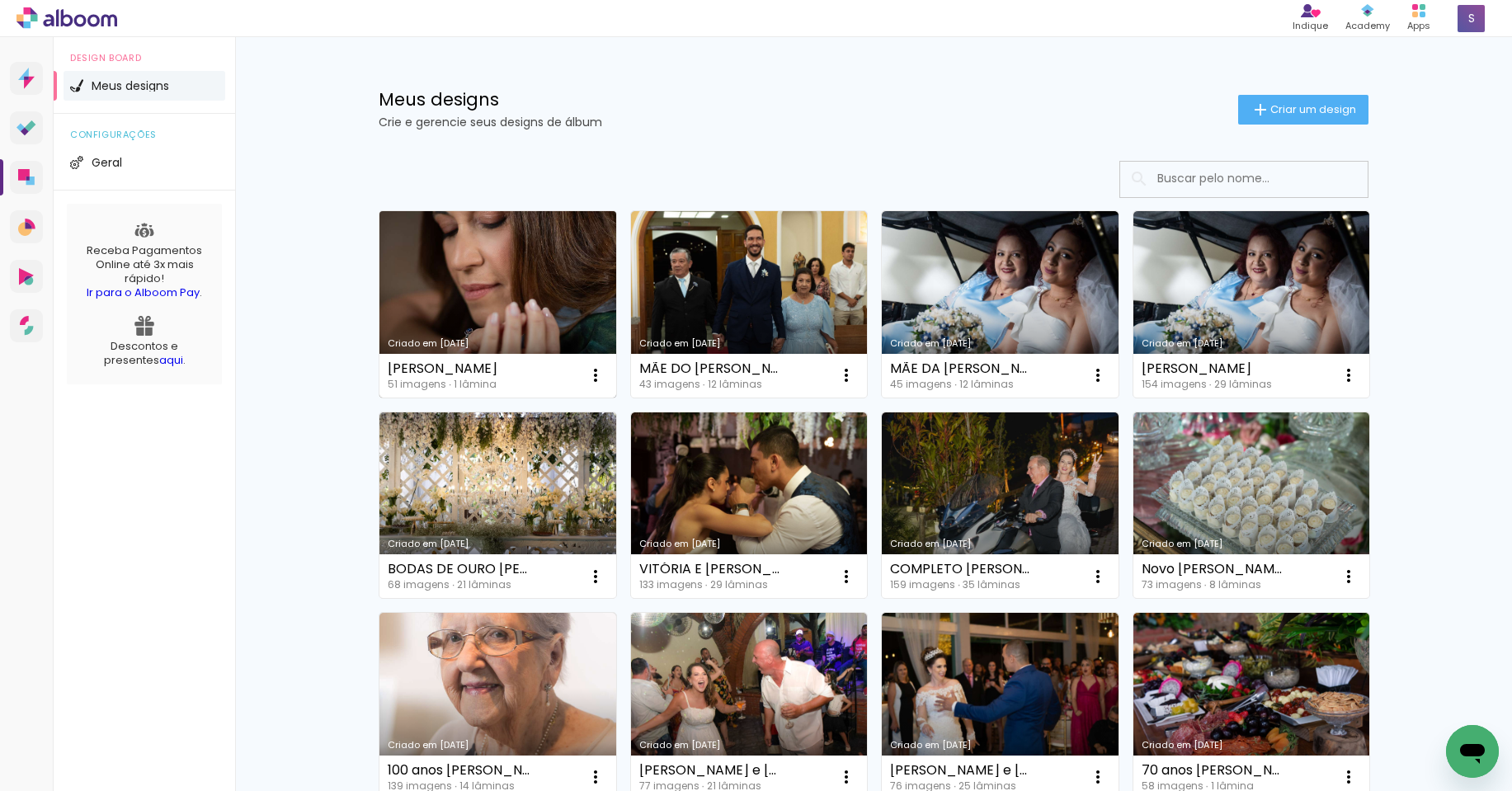
click at [521, 314] on link "Criado em [DATE]" at bounding box center [497, 304] width 236 height 186
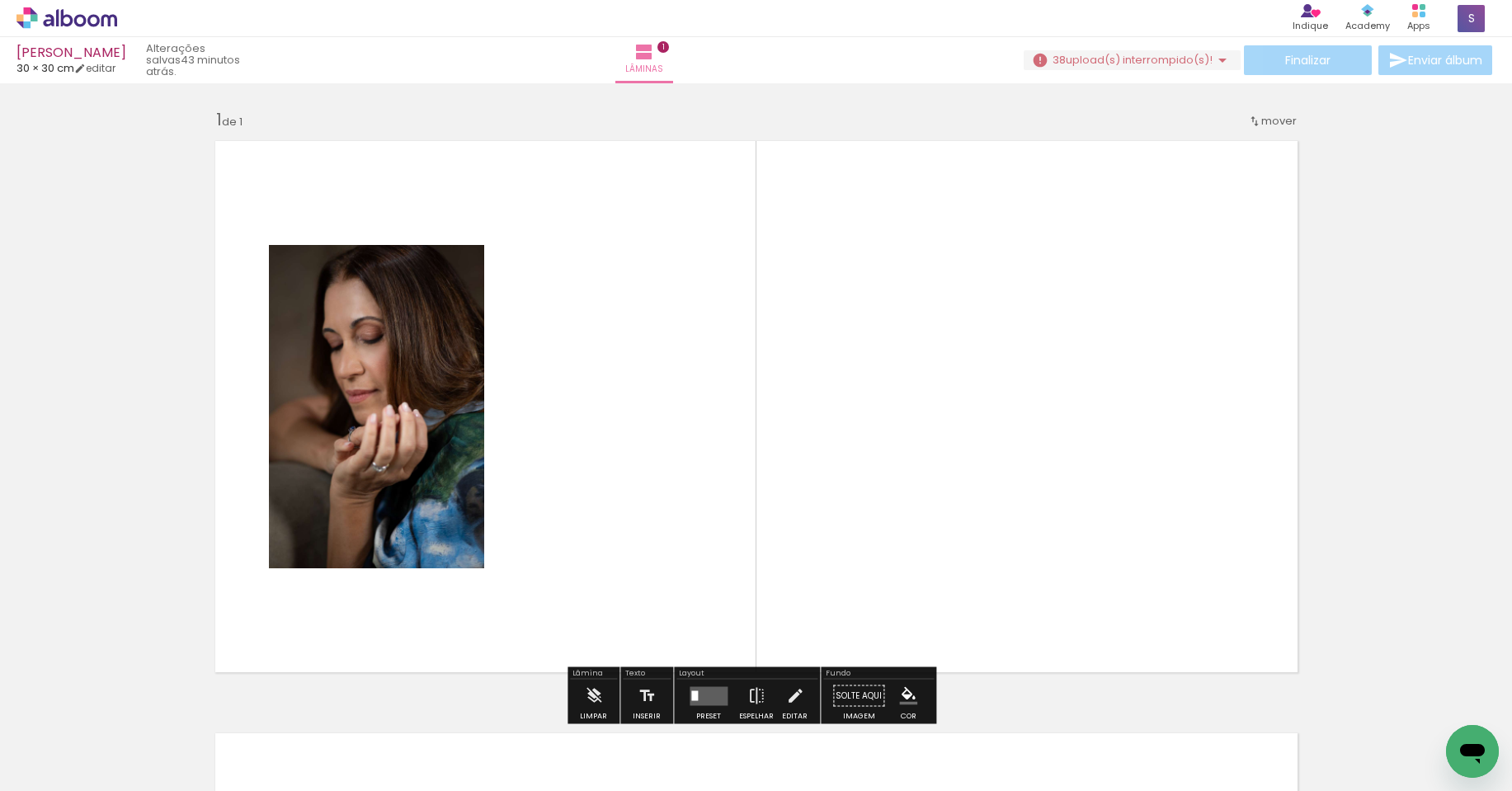
click at [1216, 61] on iron-icon at bounding box center [1221, 60] width 20 height 20
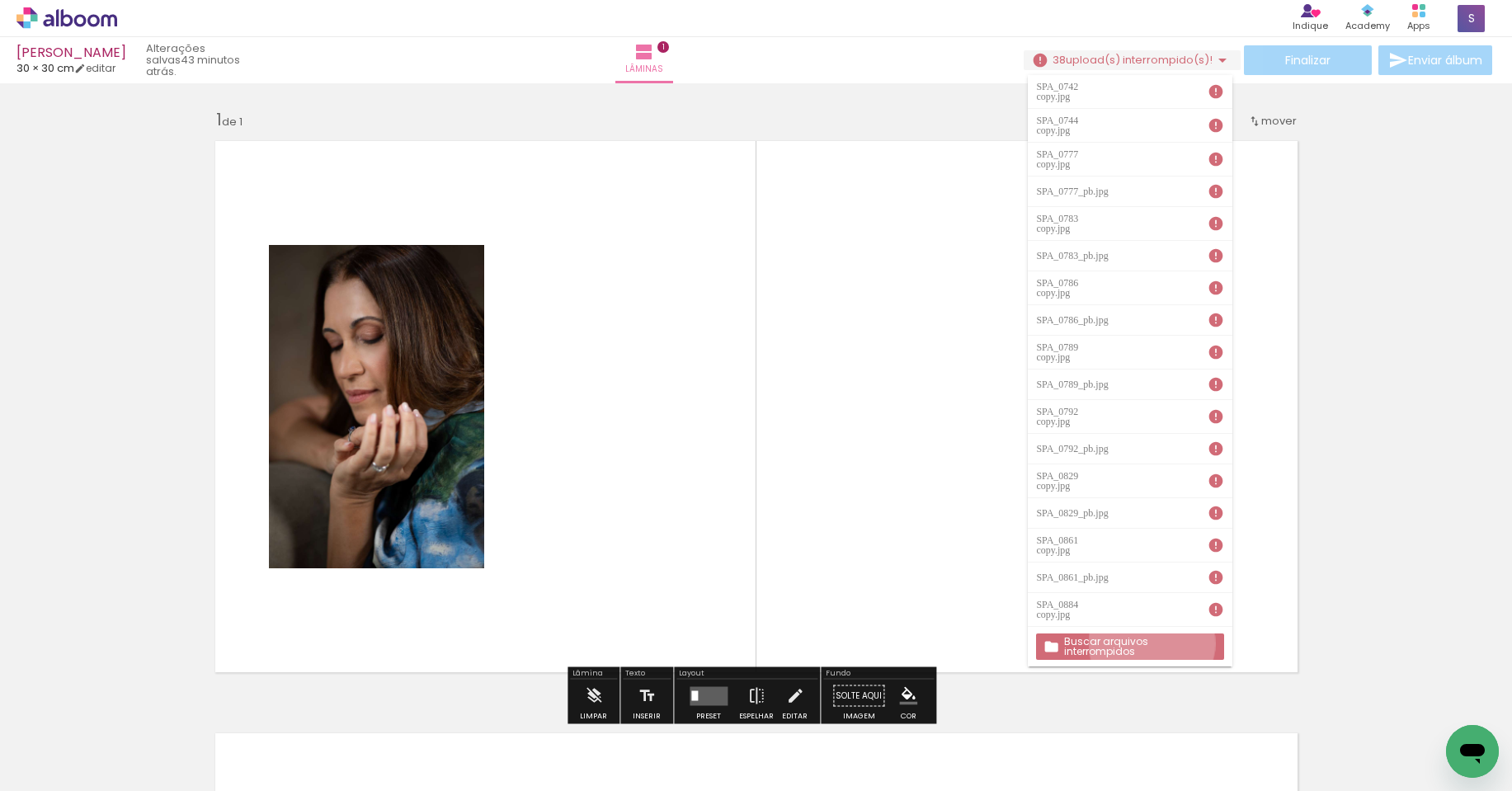
click at [0, 0] on slot "Buscar arquivos interrompidos" at bounding box center [0, 0] width 0 height 0
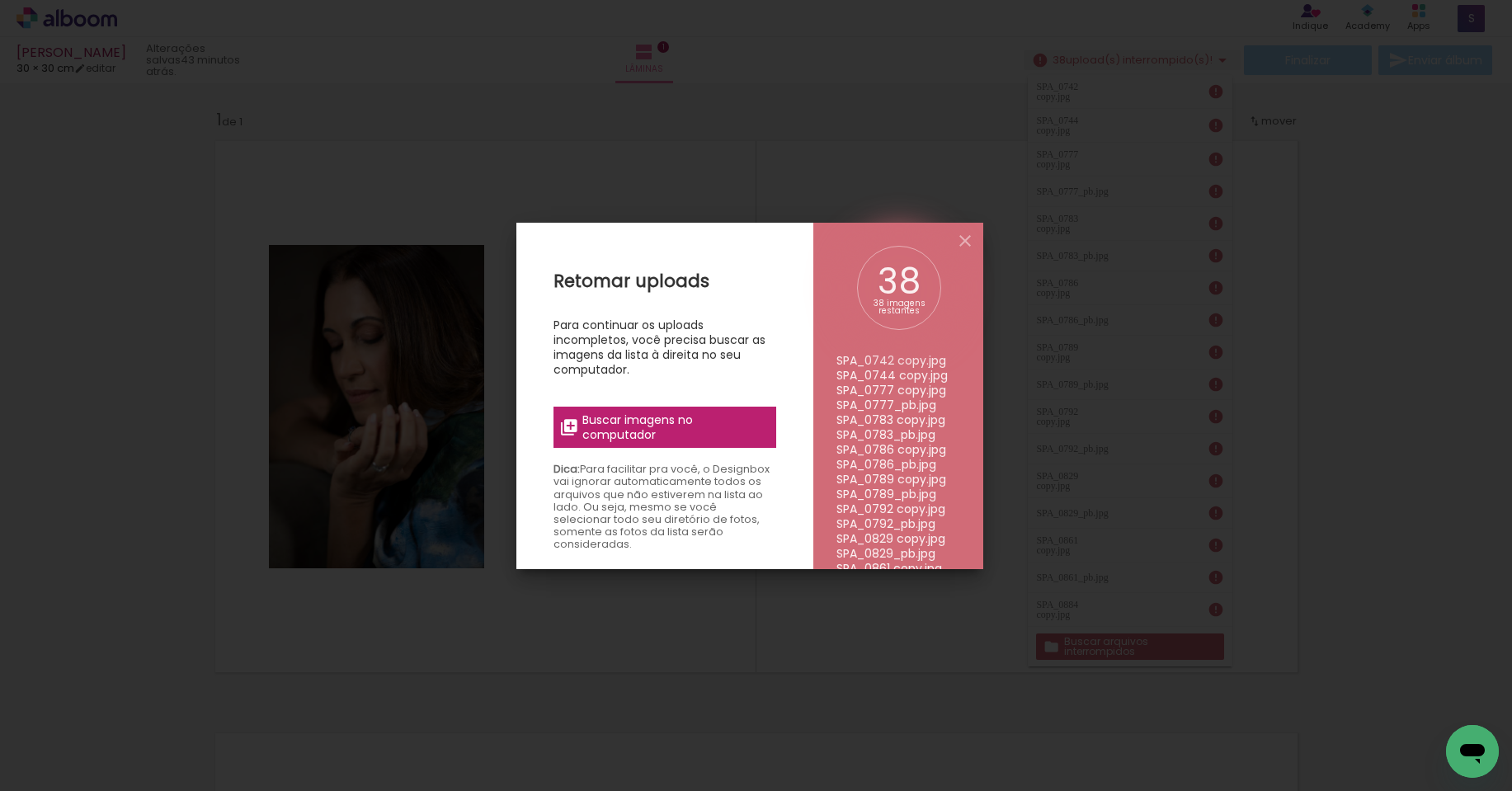
click at [660, 419] on span "Buscar imagens no computador" at bounding box center [674, 426] width 184 height 29
click at [0, 0] on input "file" at bounding box center [0, 0] width 0 height 0
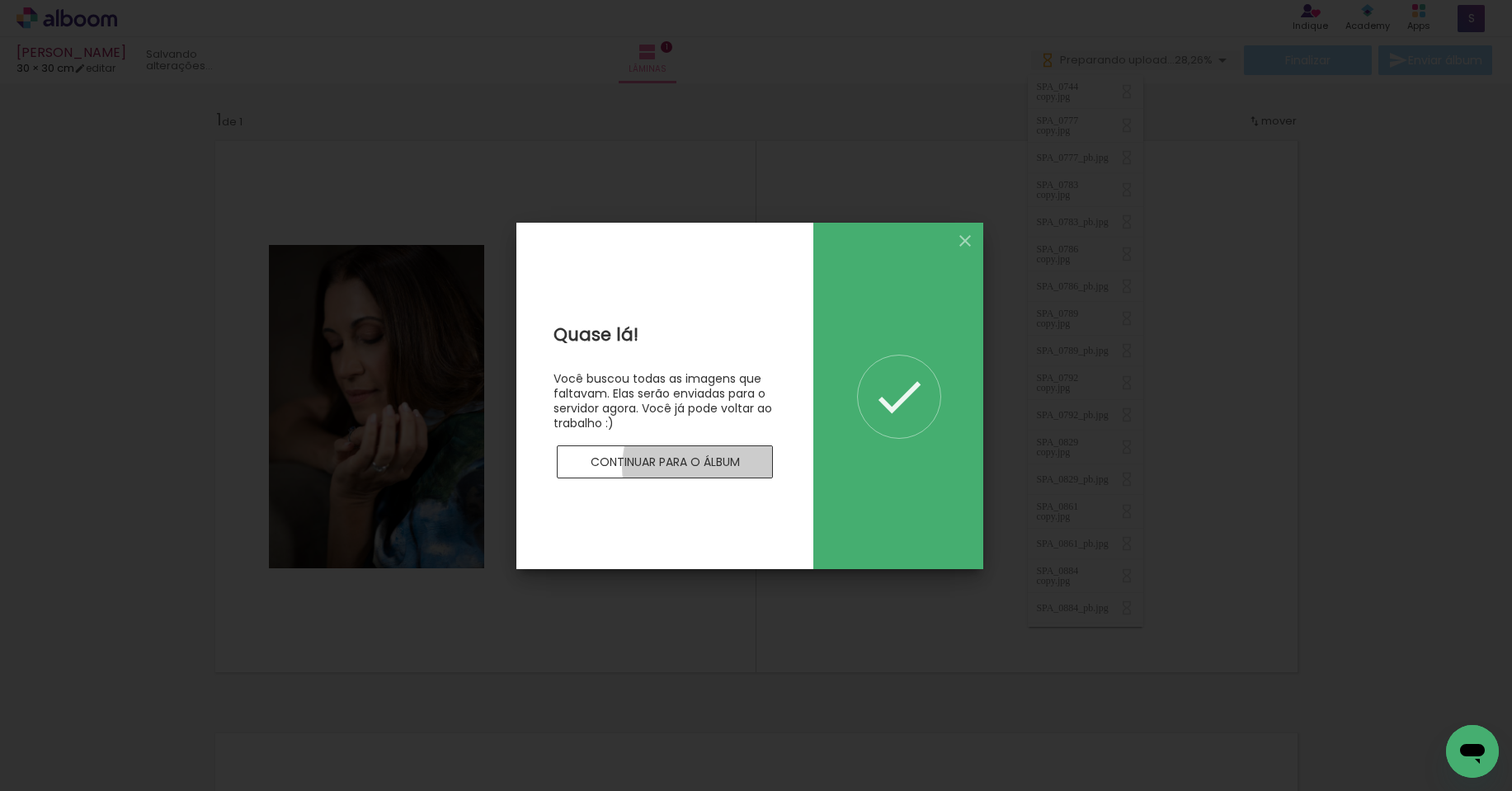
click at [0, 0] on slot "Continuar para o álbum" at bounding box center [0, 0] width 0 height 0
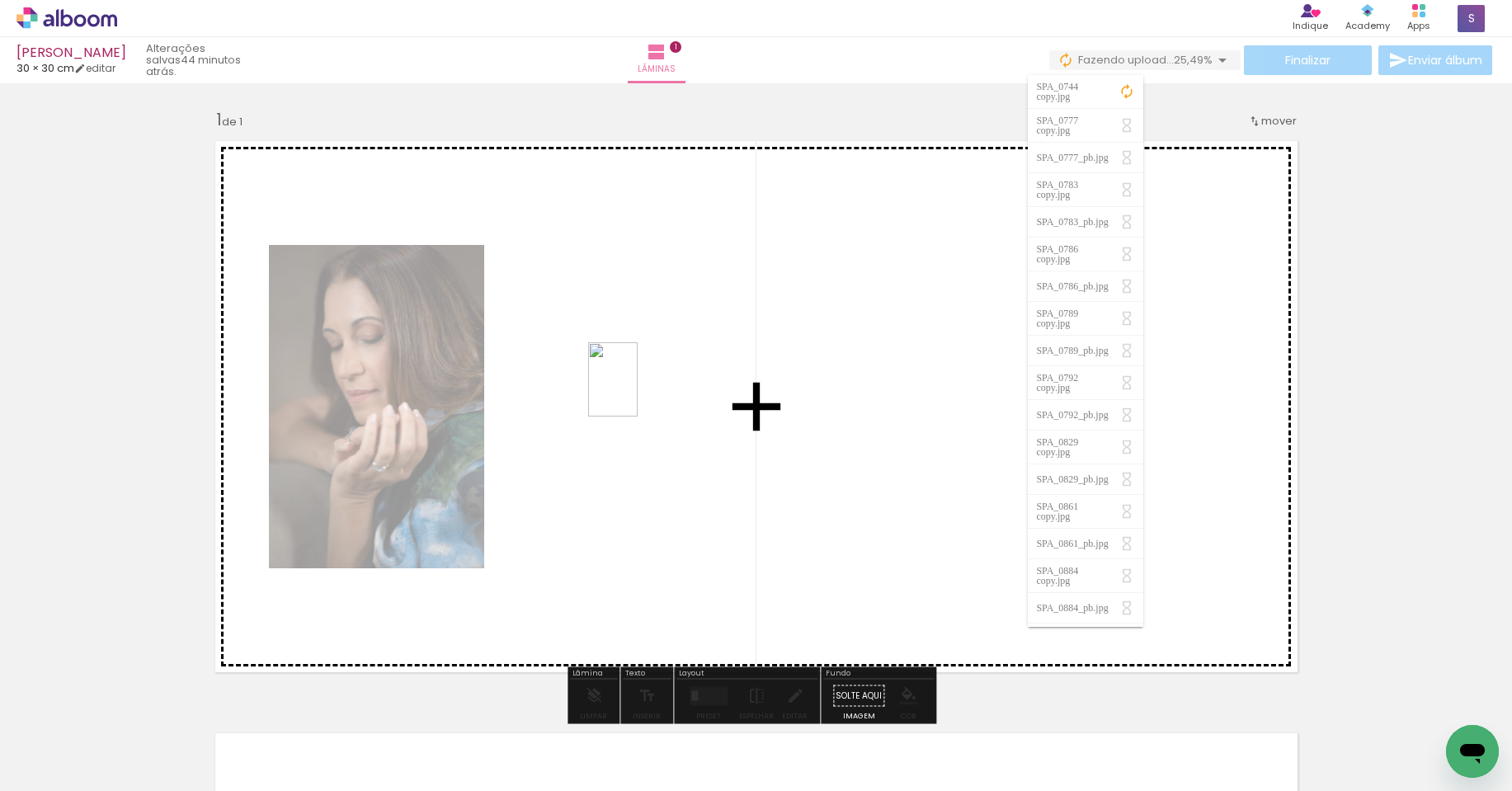
drag, startPoint x: 268, startPoint y: 753, endPoint x: 637, endPoint y: 391, distance: 516.9
click at [637, 391] on quentale-workspace at bounding box center [756, 395] width 1512 height 791
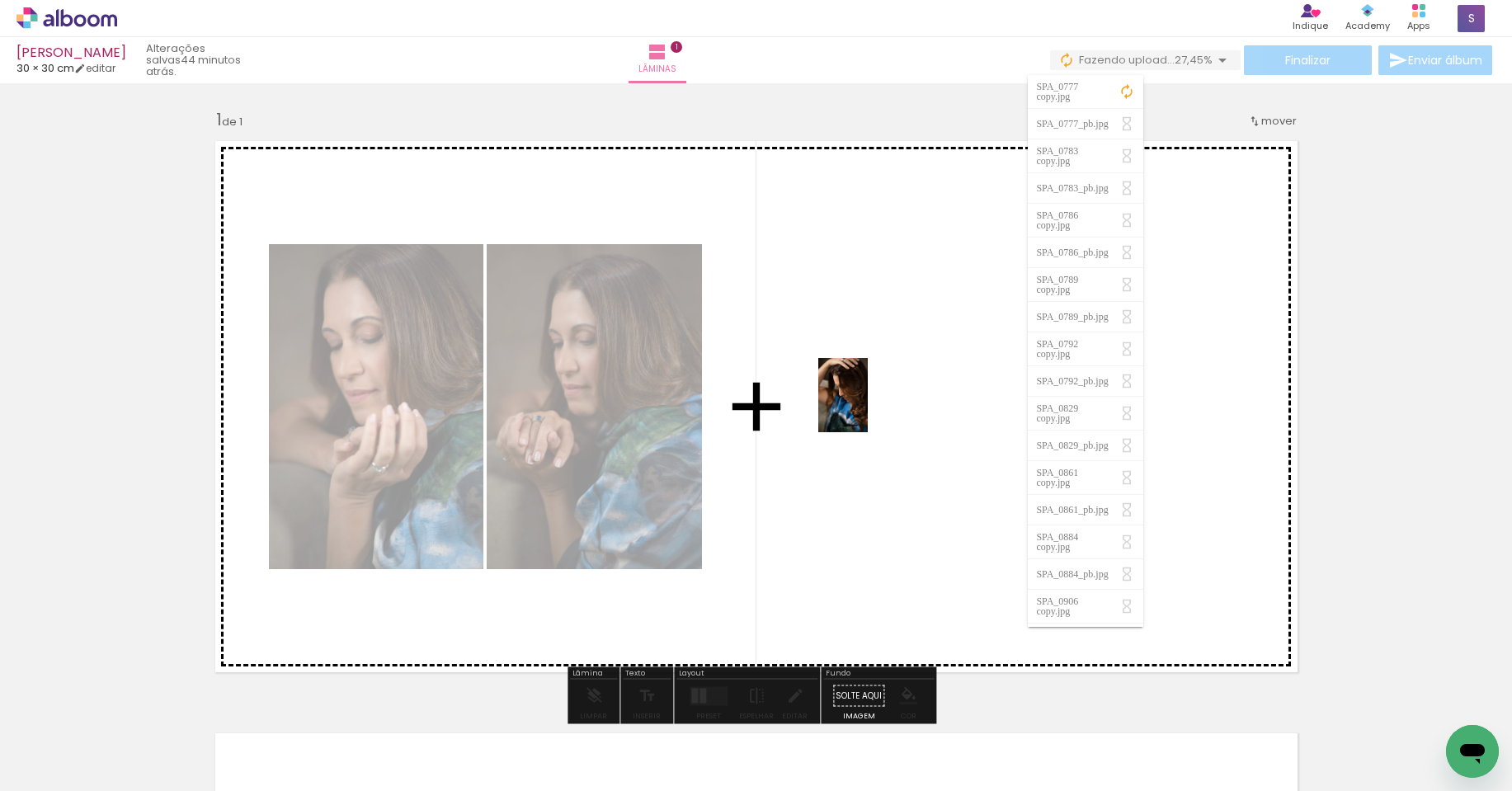
drag, startPoint x: 362, startPoint y: 747, endPoint x: 867, endPoint y: 407, distance: 608.8
click at [867, 407] on quentale-workspace at bounding box center [756, 395] width 1512 height 791
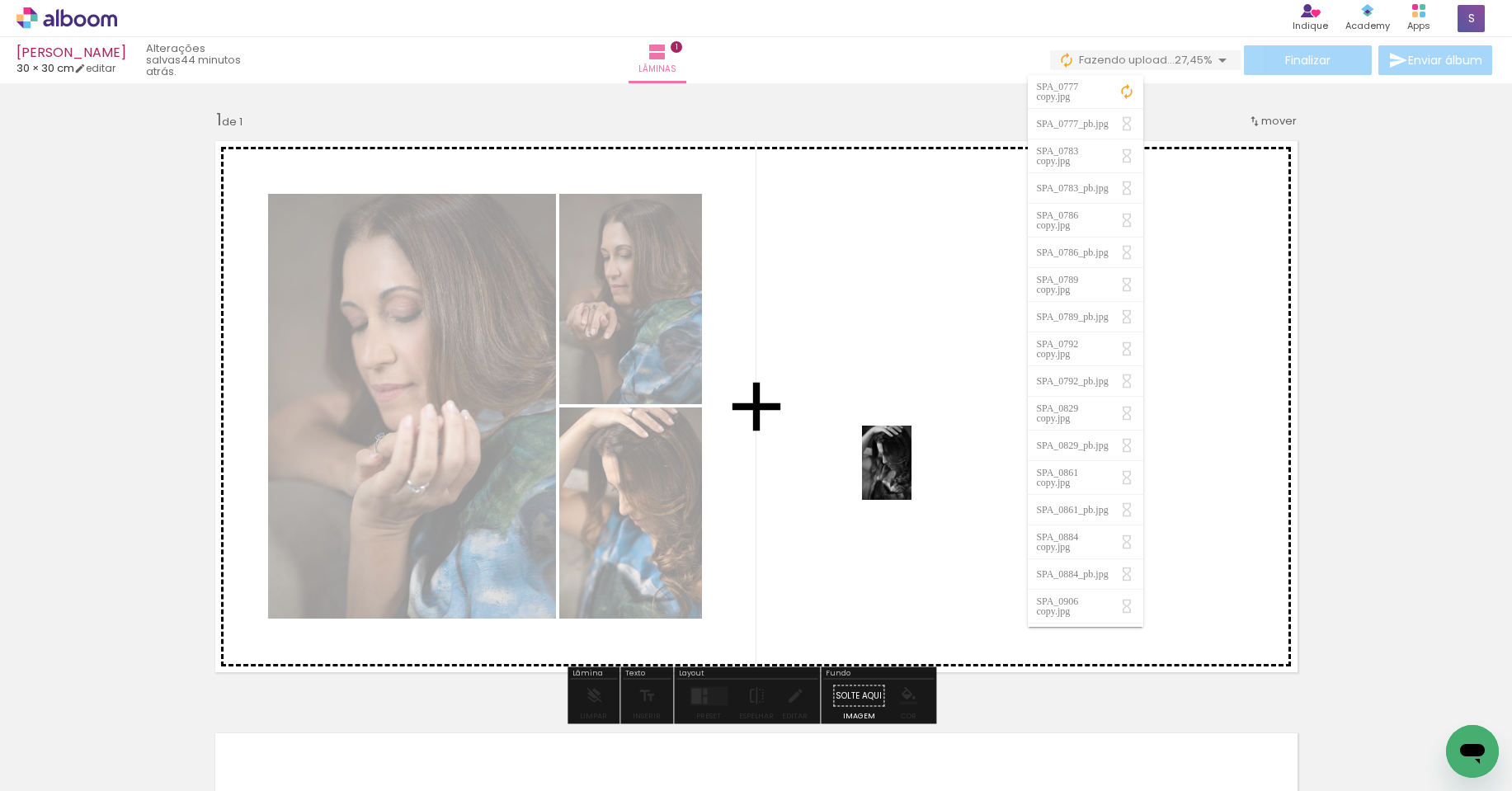
drag, startPoint x: 449, startPoint y: 756, endPoint x: 912, endPoint y: 475, distance: 541.6
click at [912, 475] on quentale-workspace at bounding box center [756, 395] width 1512 height 791
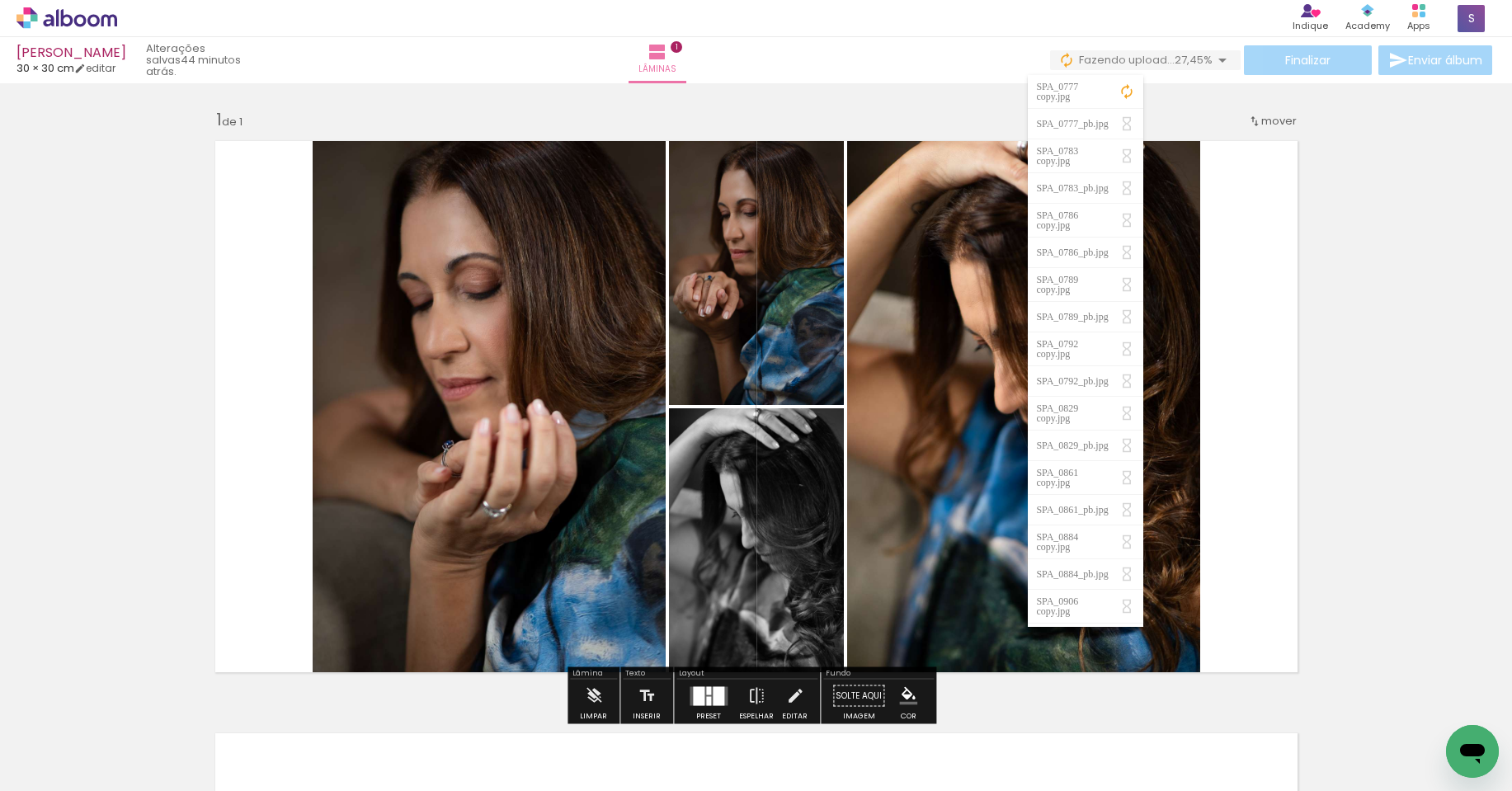
click at [1375, 483] on div "Inserir lâmina 1 de 1" at bounding box center [756, 682] width 1512 height 1185
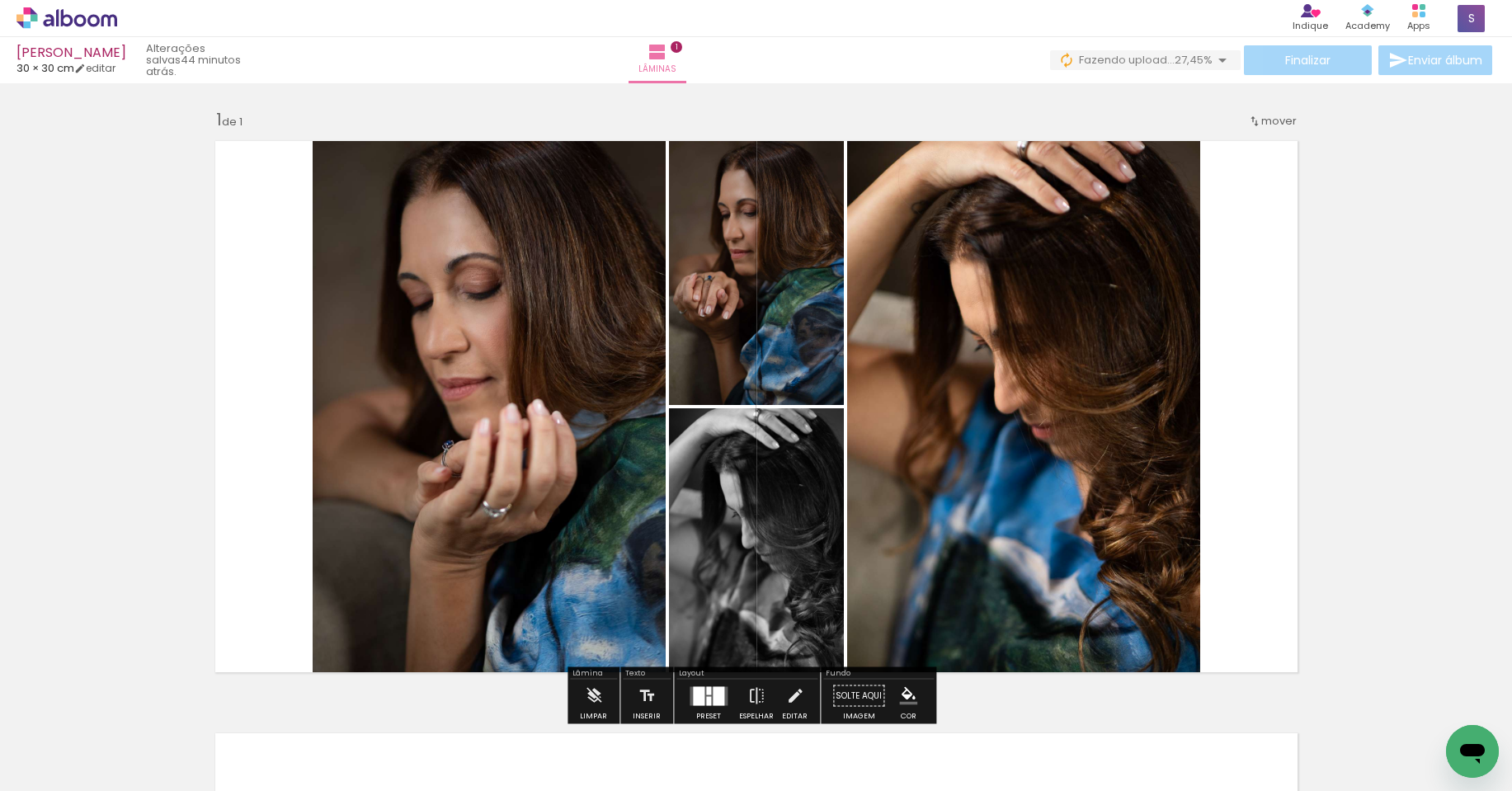
scroll to position [412, 0]
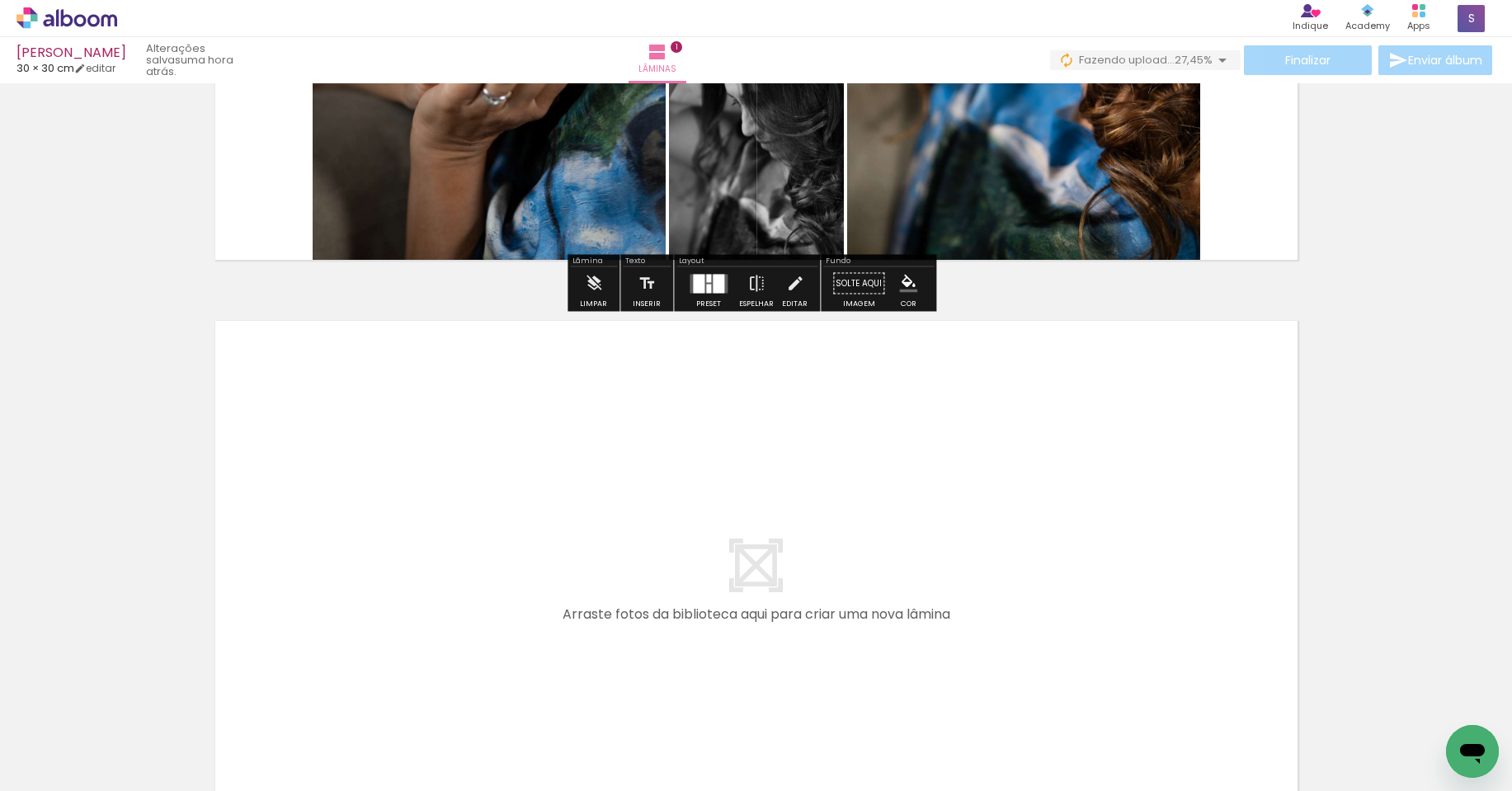
click at [715, 285] on div at bounding box center [718, 283] width 11 height 19
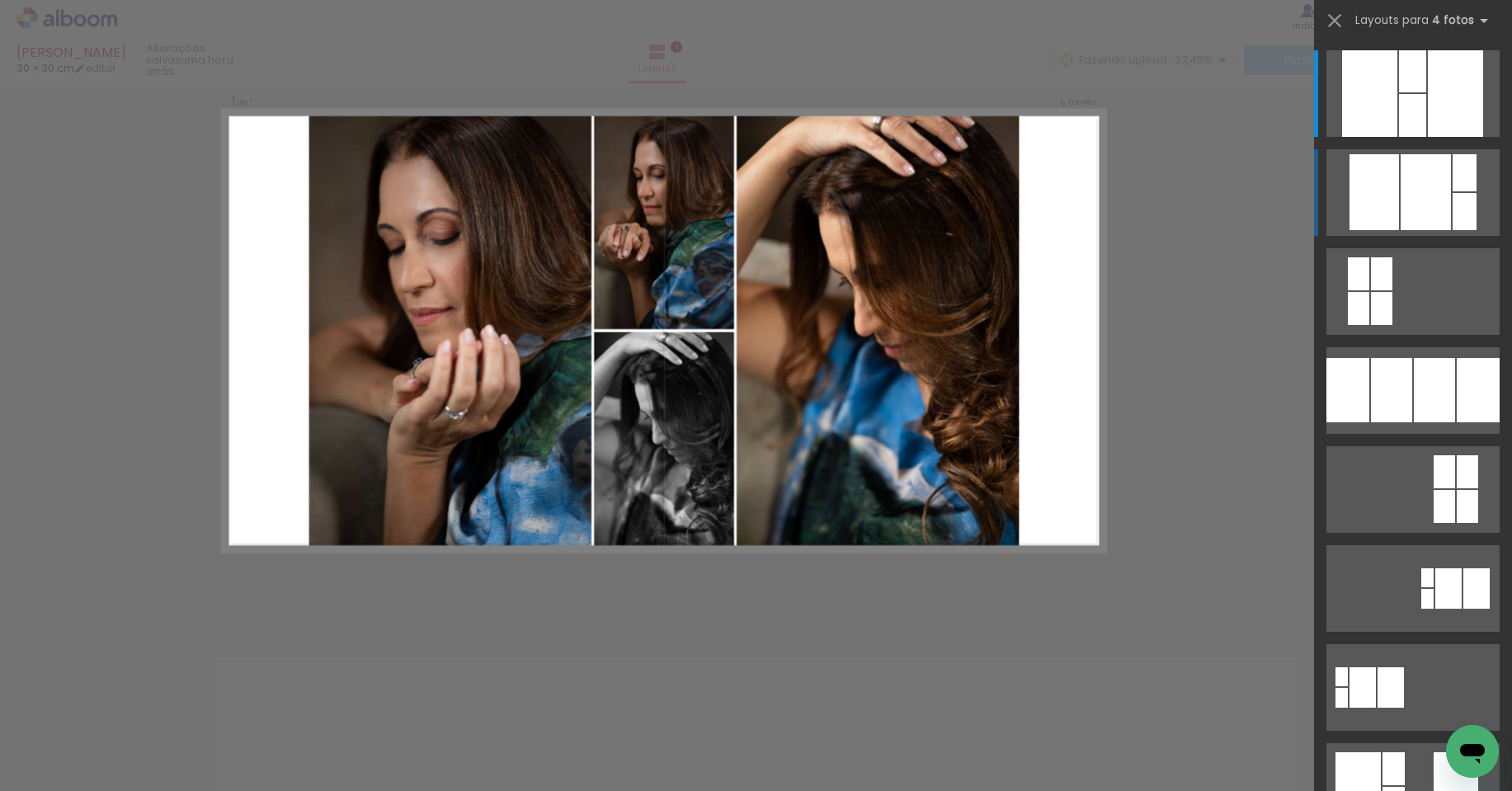
scroll to position [22, 0]
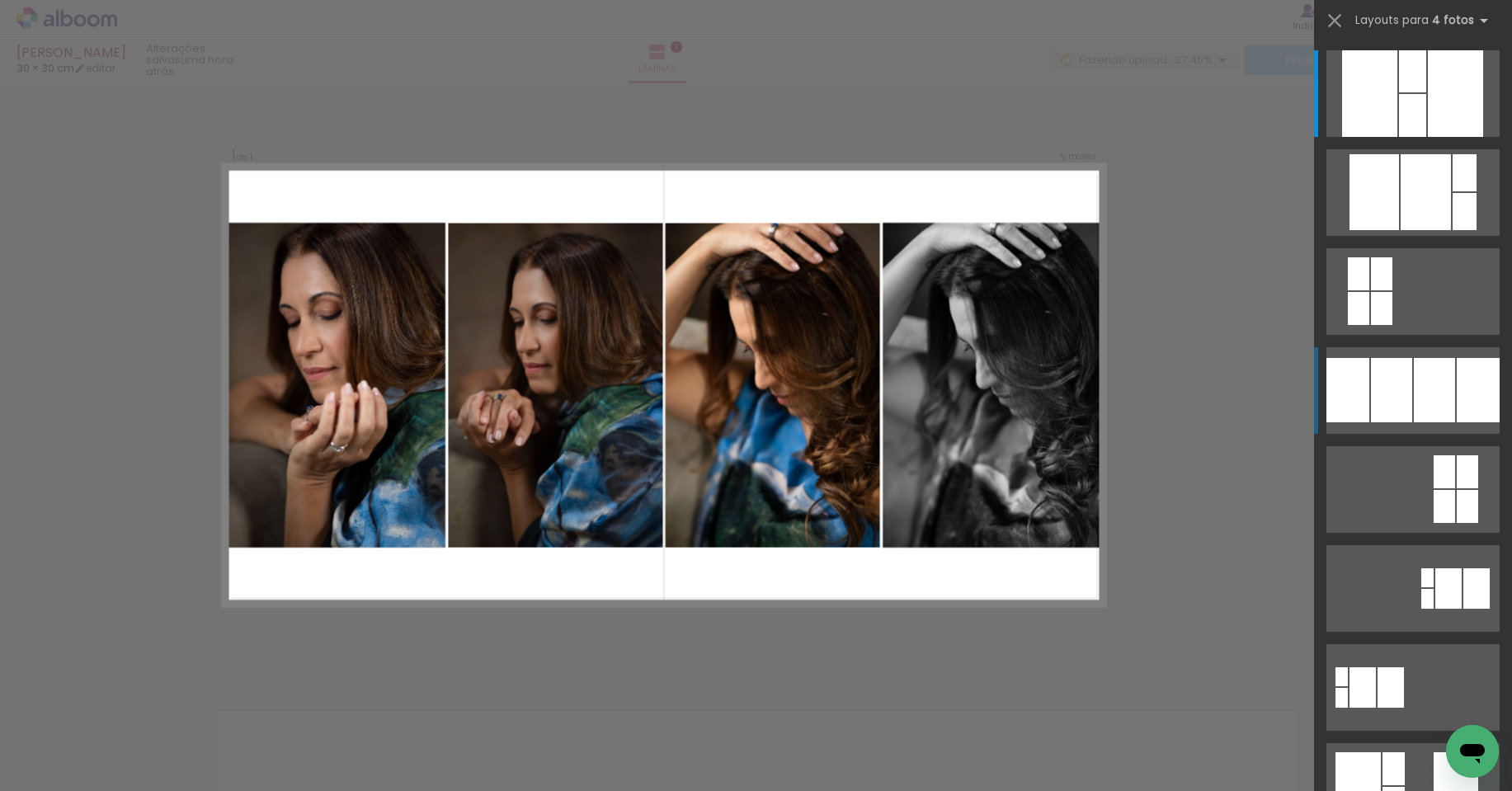
click at [1404, 92] on div at bounding box center [1412, 71] width 28 height 42
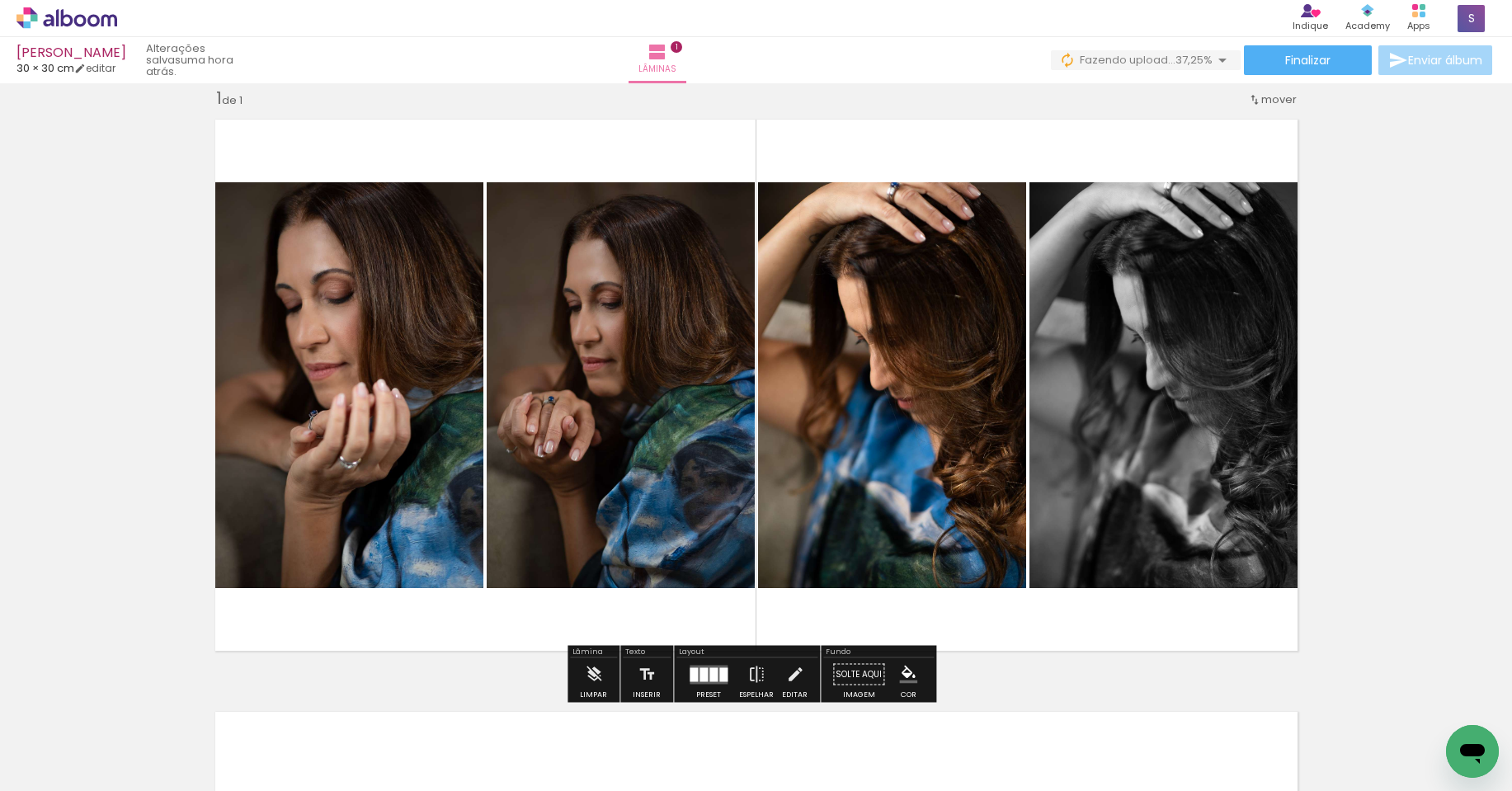
click at [714, 679] on quentale-layouter at bounding box center [709, 674] width 38 height 19
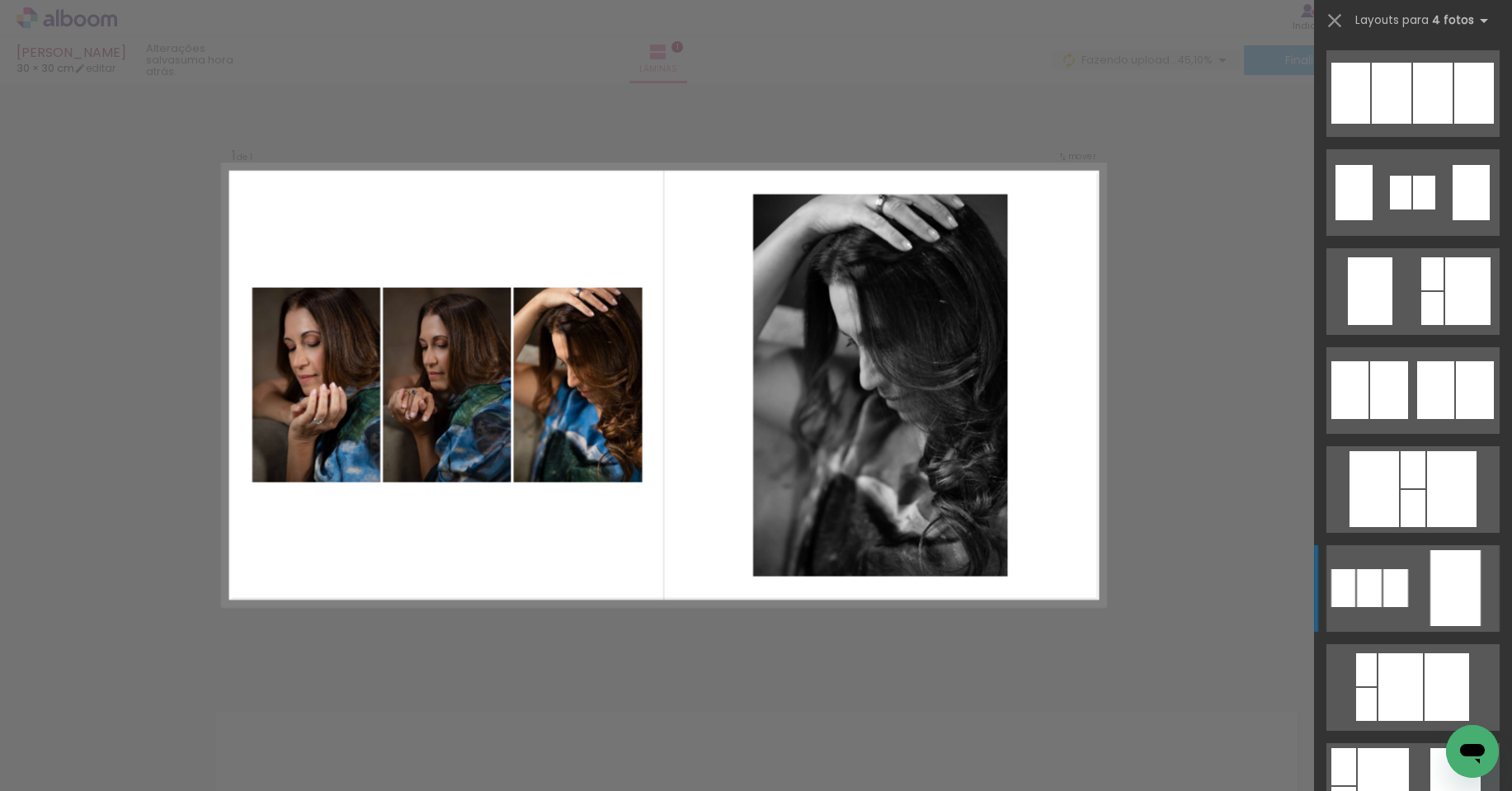
scroll to position [956, 0]
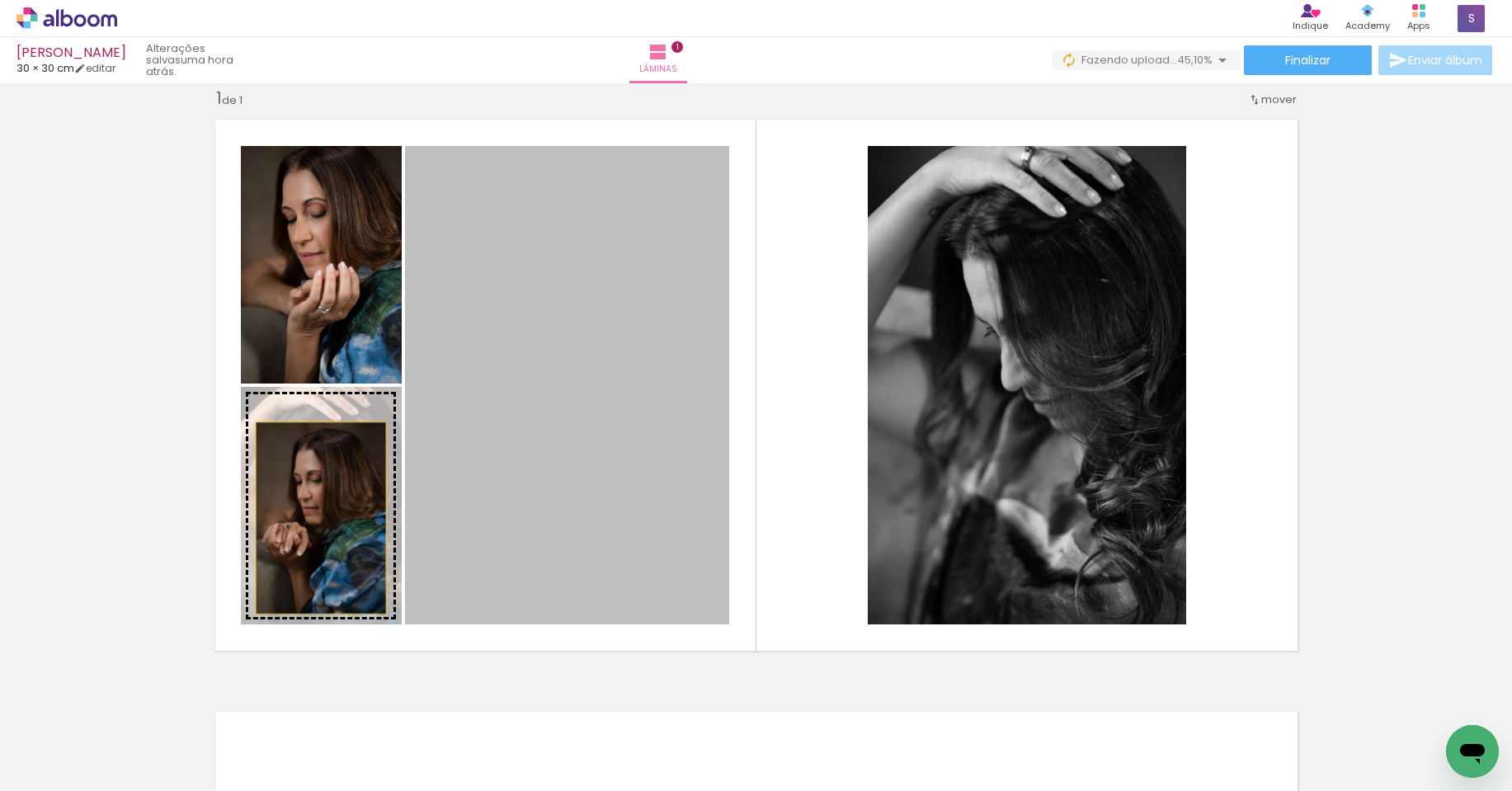
drag, startPoint x: 661, startPoint y: 479, endPoint x: 314, endPoint y: 518, distance: 349.2
click at [0, 0] on slot at bounding box center [0, 0] width 0 height 0
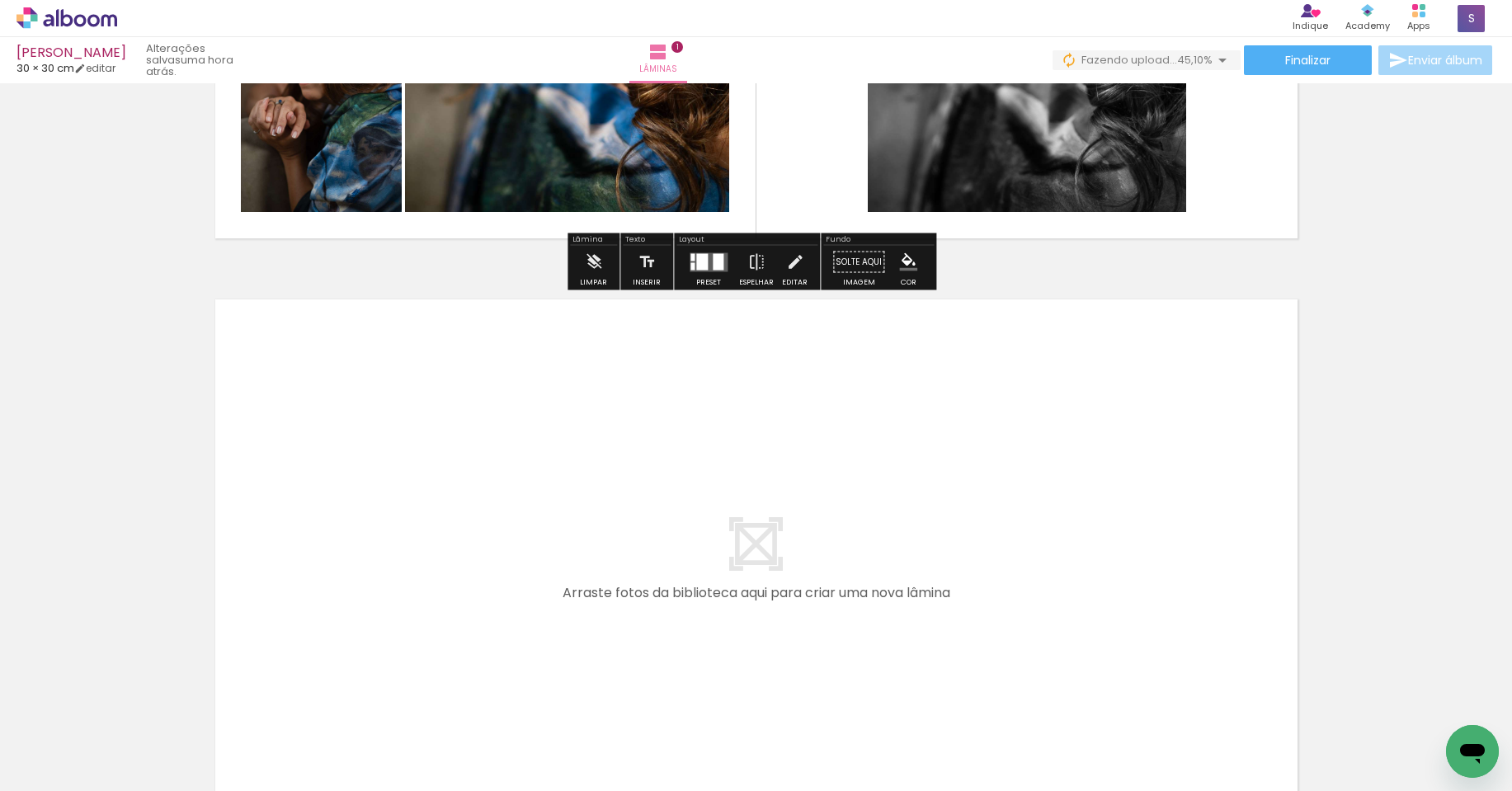
scroll to position [517, 0]
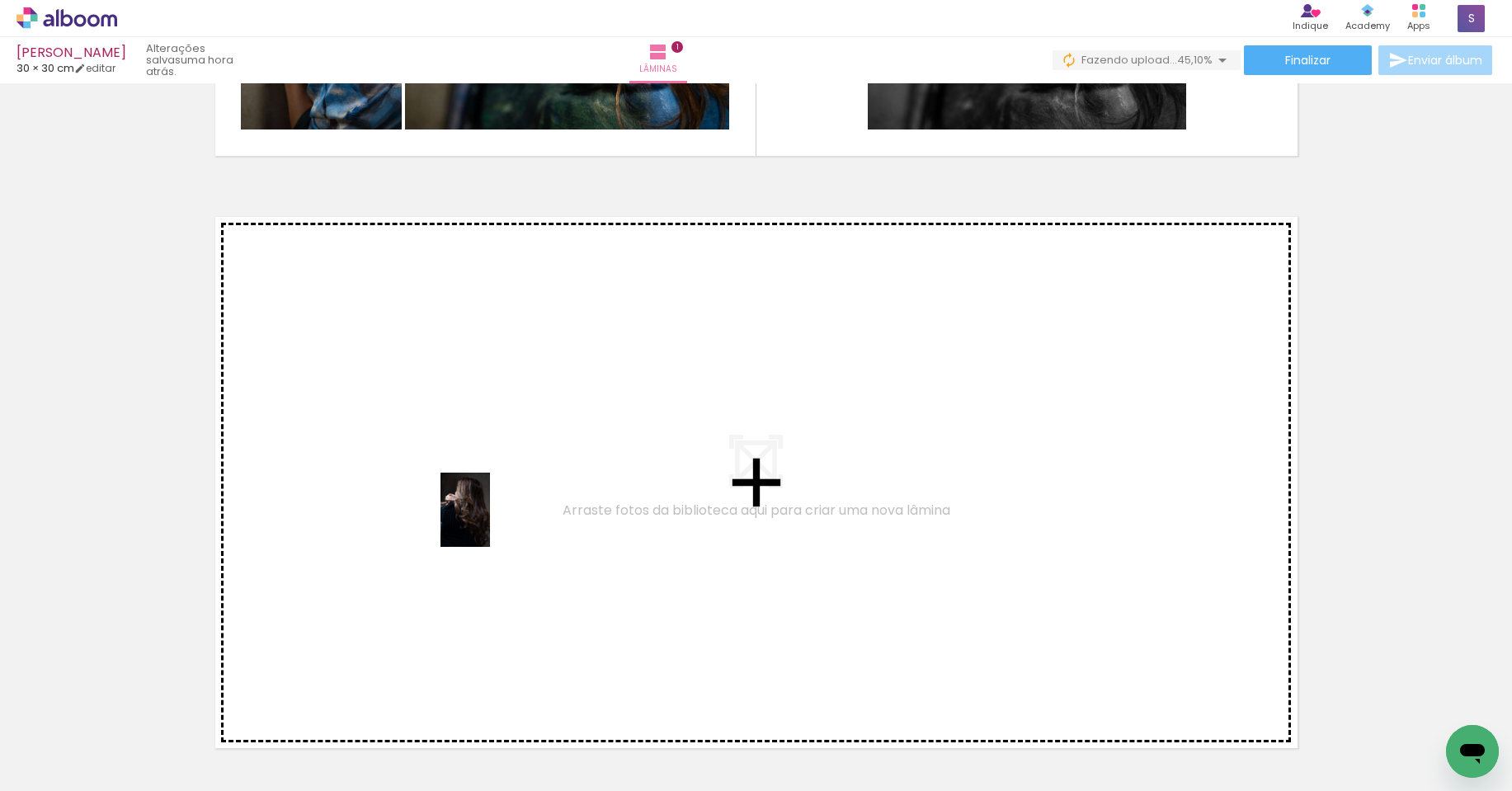
drag, startPoint x: 544, startPoint y: 750, endPoint x: 494, endPoint y: 507, distance: 248.1
click at [494, 507] on quentale-workspace at bounding box center [756, 395] width 1512 height 791
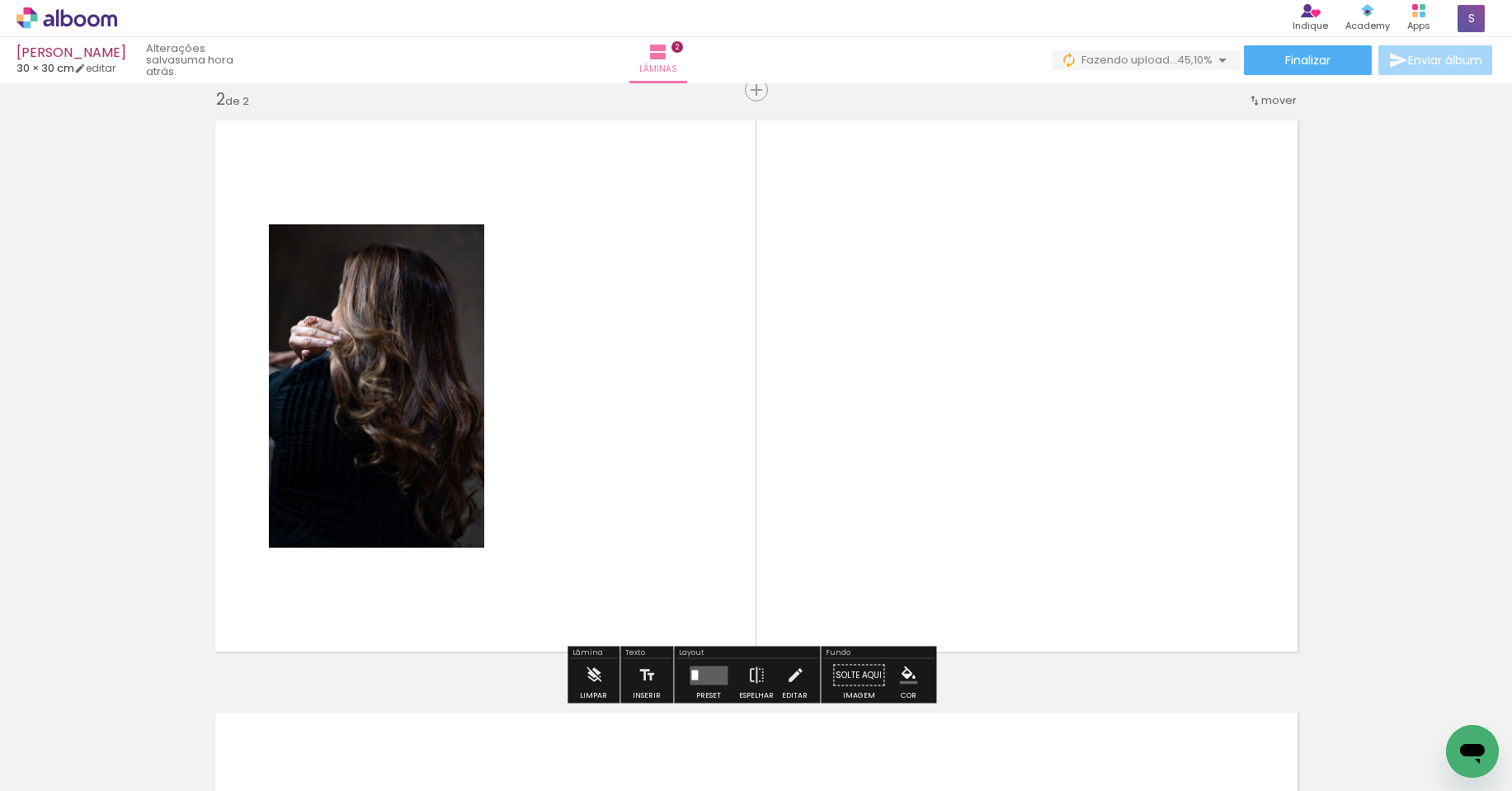
scroll to position [613, 0]
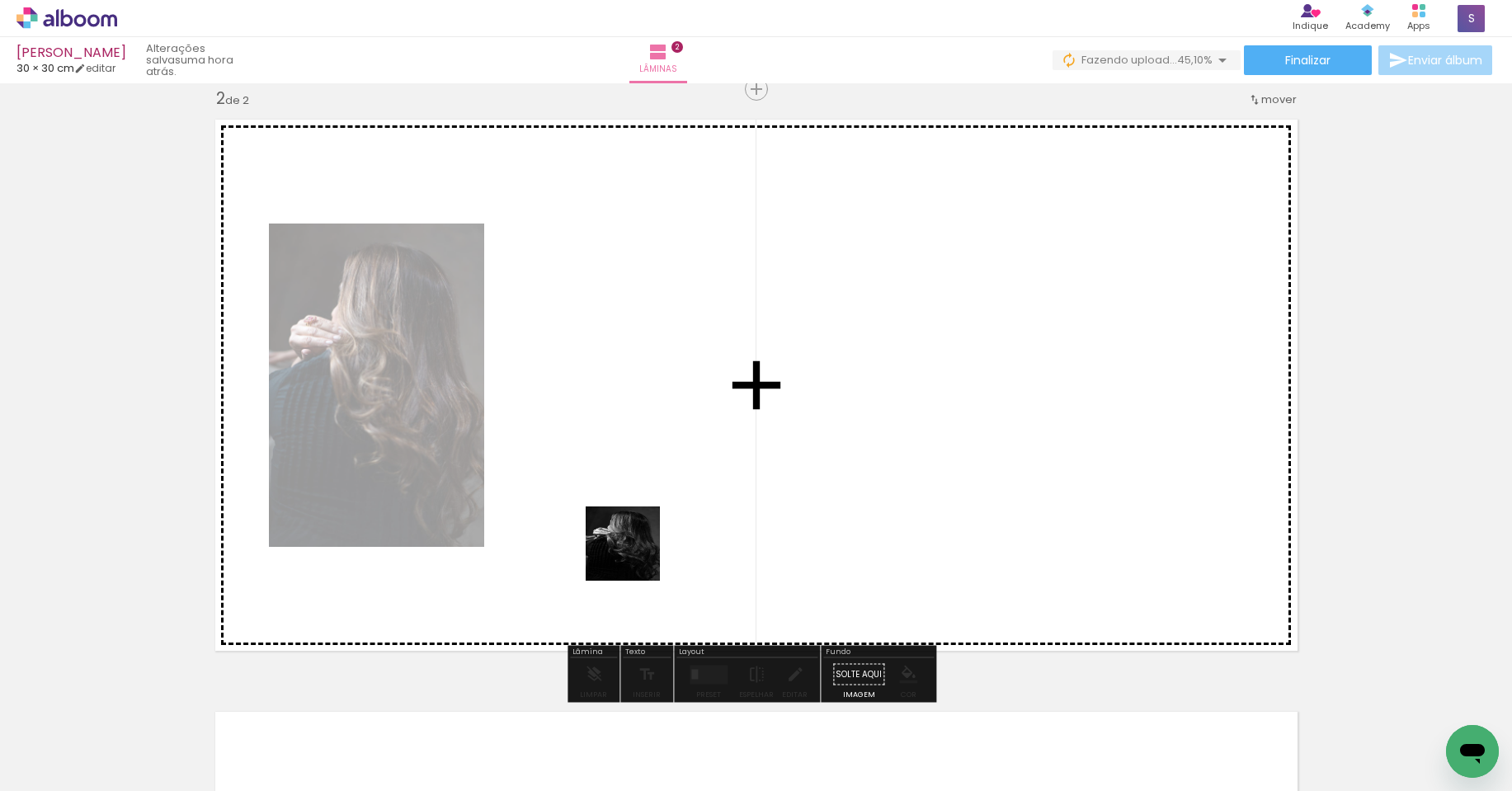
drag, startPoint x: 617, startPoint y: 755, endPoint x: 638, endPoint y: 527, distance: 229.0
click at [638, 527] on quentale-workspace at bounding box center [756, 395] width 1512 height 791
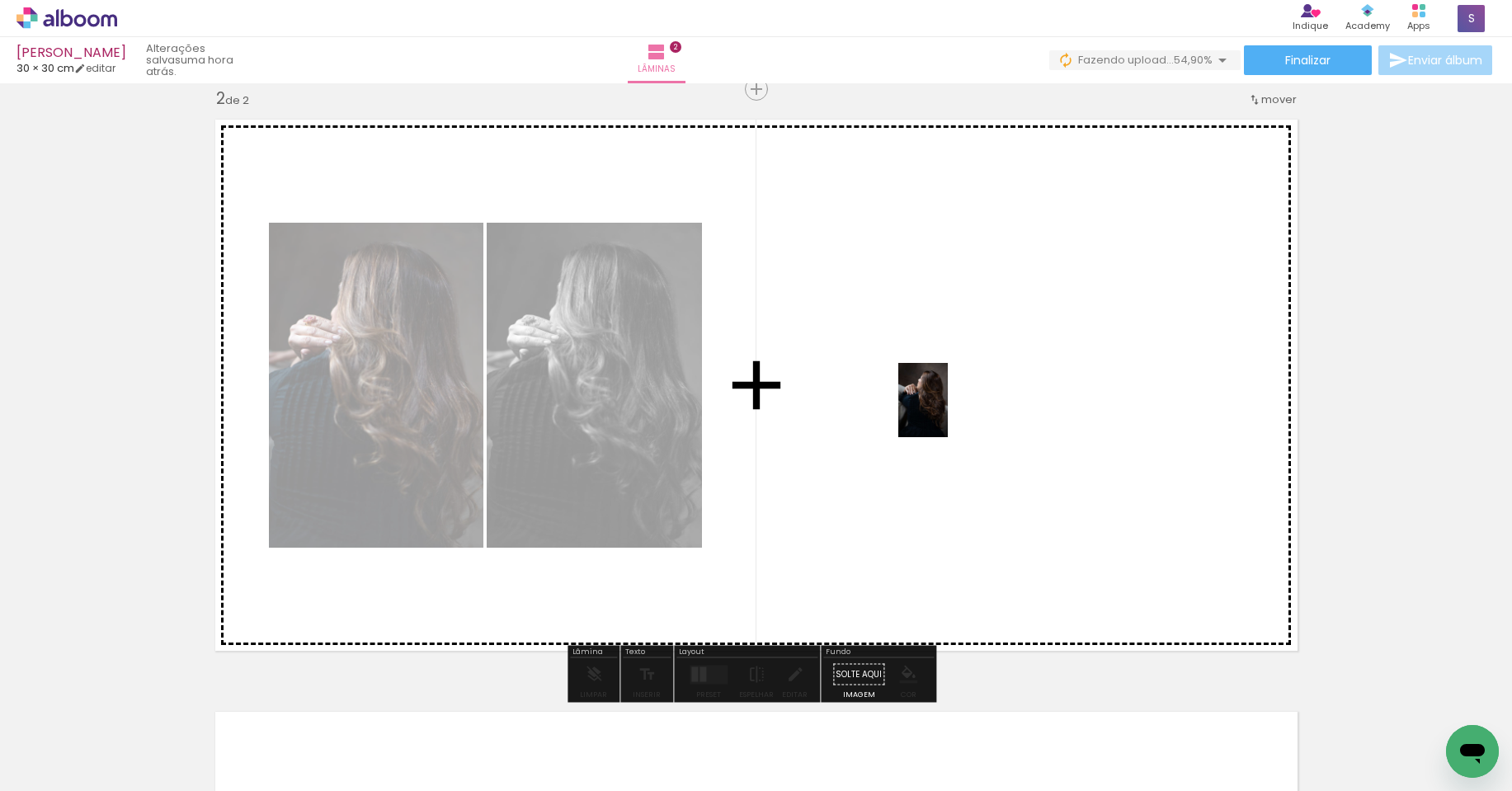
drag, startPoint x: 732, startPoint y: 757, endPoint x: 879, endPoint y: 642, distance: 186.6
click at [948, 411] on quentale-workspace at bounding box center [756, 395] width 1512 height 791
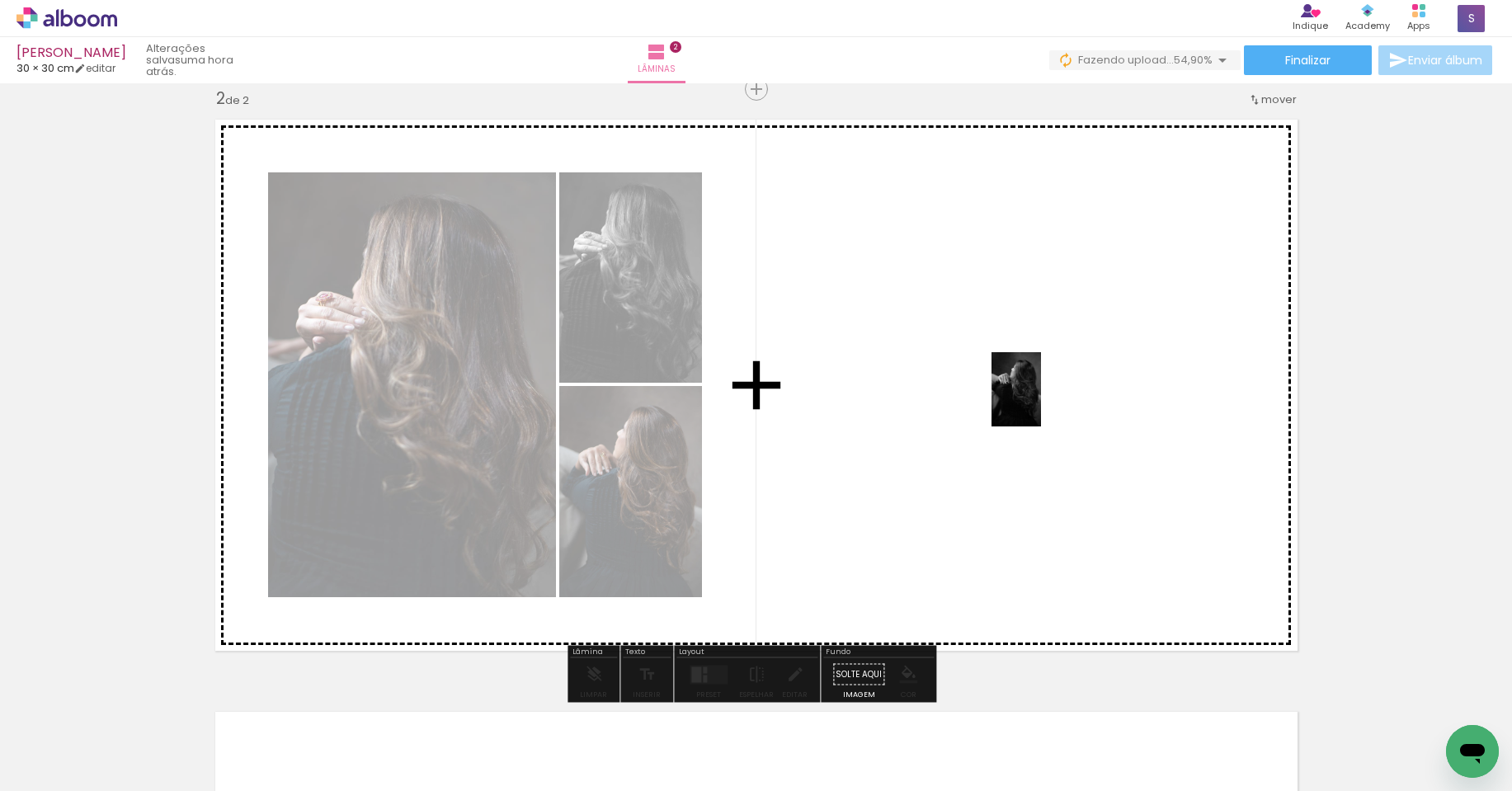
drag, startPoint x: 826, startPoint y: 736, endPoint x: 1043, endPoint y: 391, distance: 407.6
click at [1043, 391] on quentale-workspace at bounding box center [756, 395] width 1512 height 791
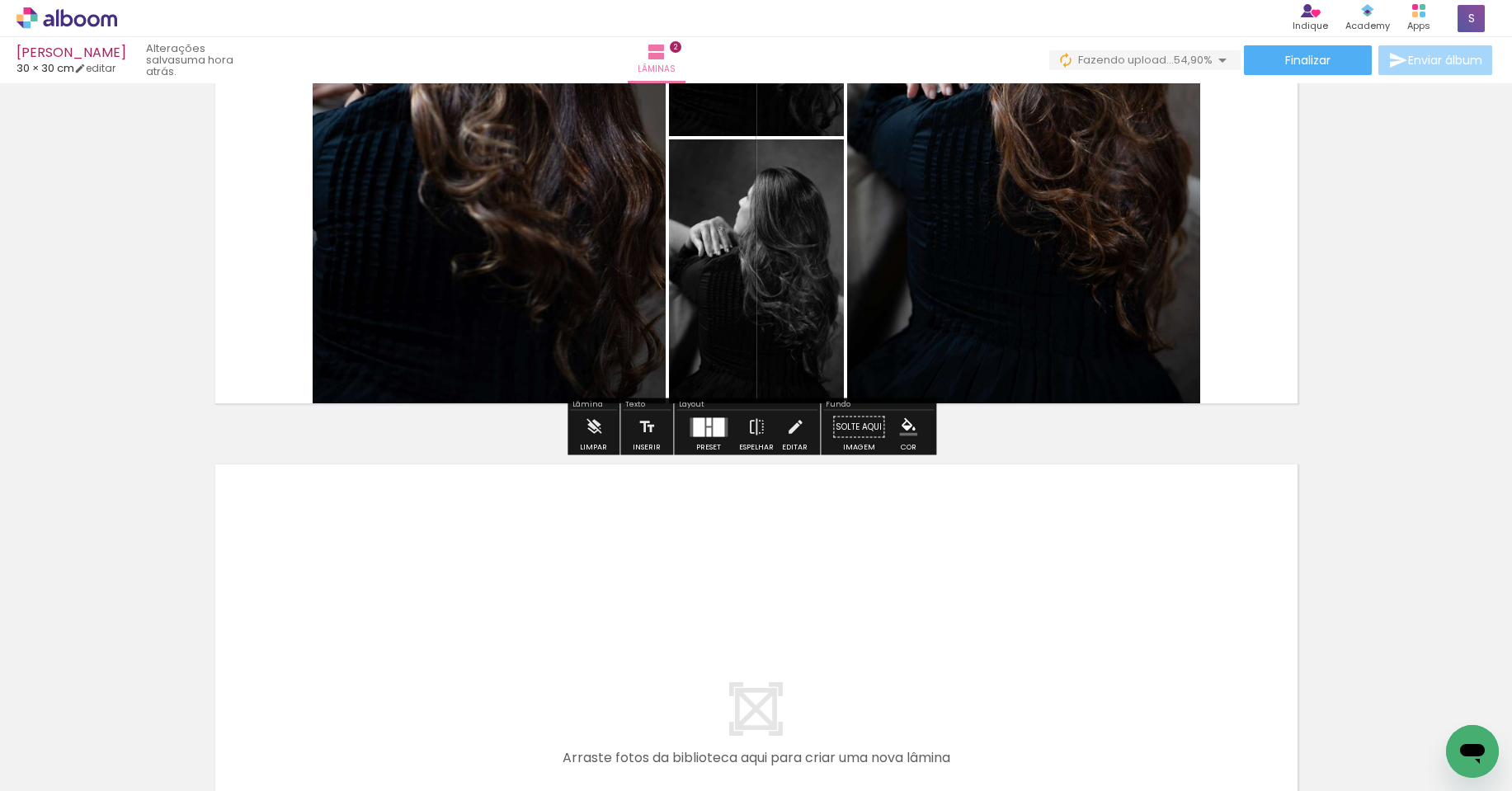
scroll to position [1191, 0]
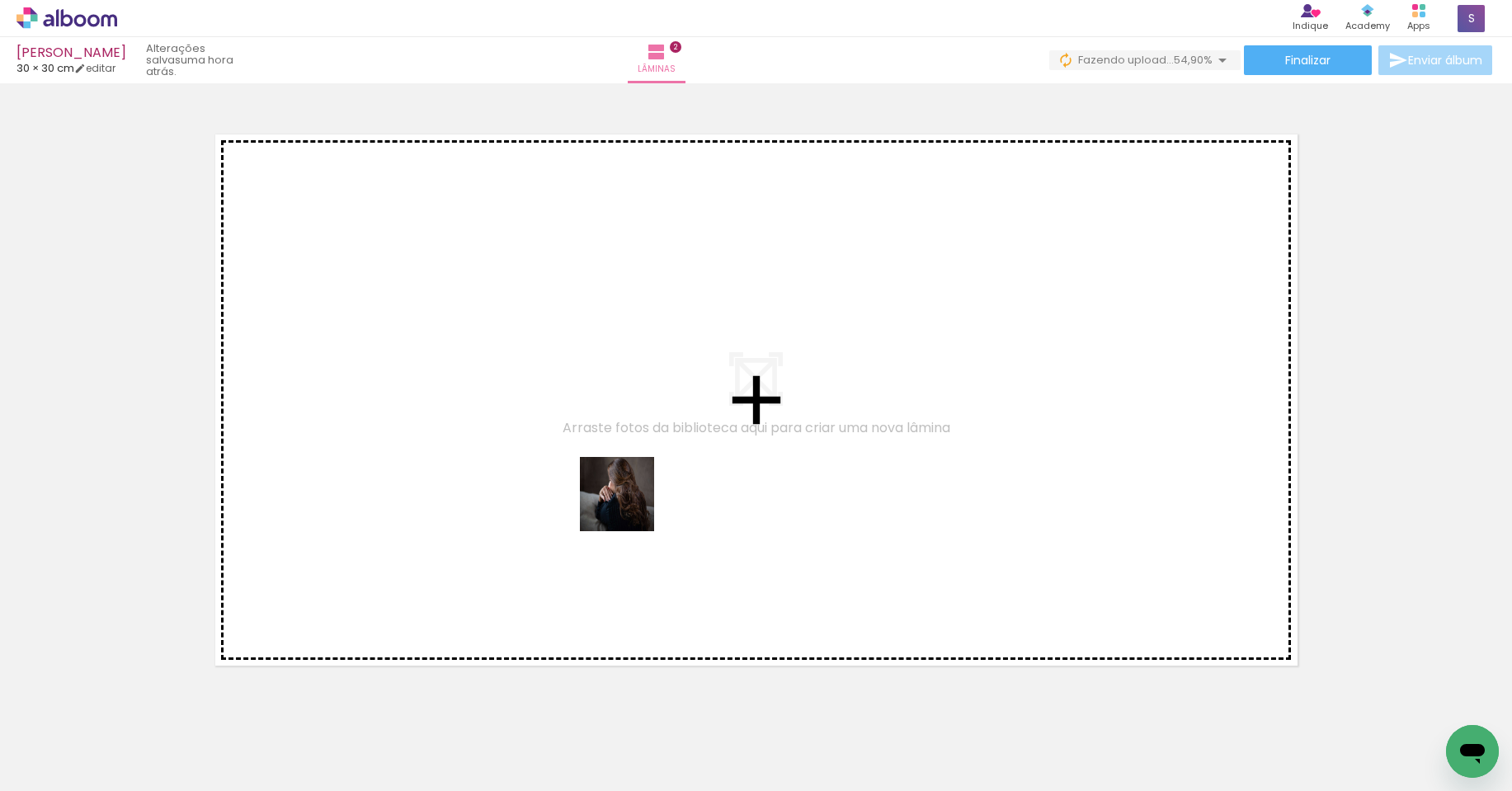
drag, startPoint x: 916, startPoint y: 756, endPoint x: 598, endPoint y: 466, distance: 430.4
click at [598, 466] on quentale-workspace at bounding box center [756, 395] width 1512 height 791
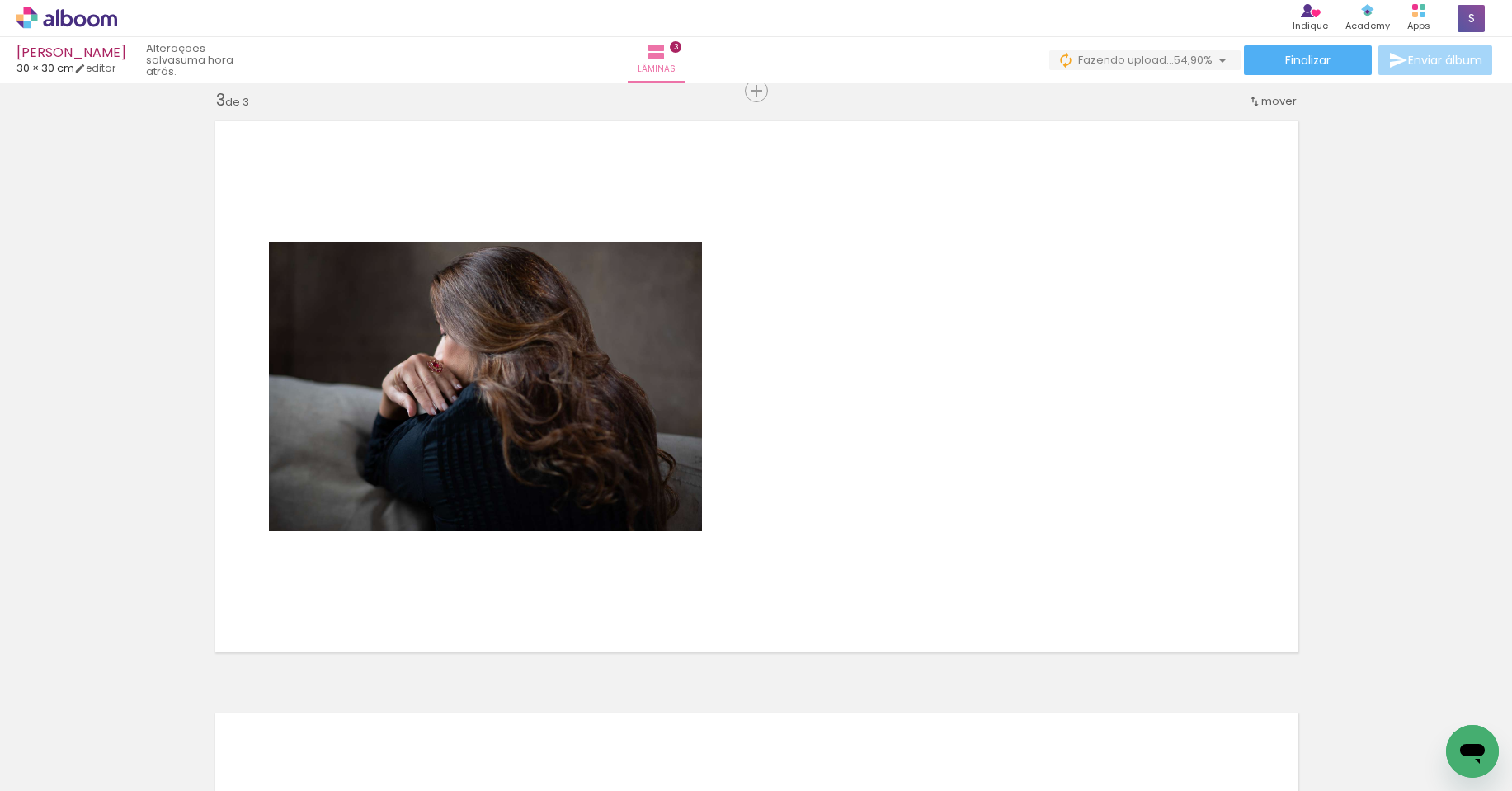
scroll to position [1205, 0]
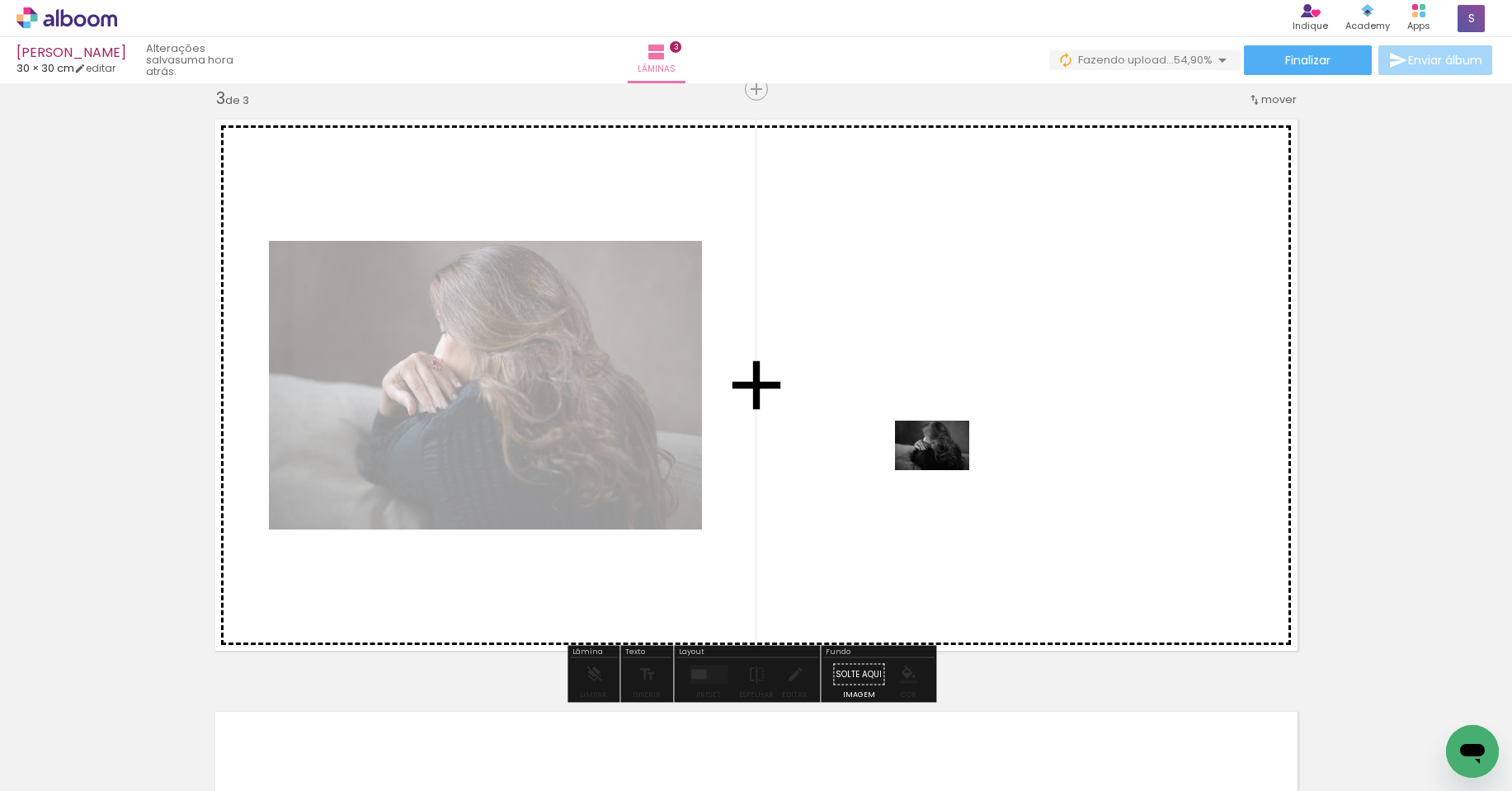
drag, startPoint x: 1021, startPoint y: 752, endPoint x: 945, endPoint y: 469, distance: 293.0
click at [945, 469] on quentale-workspace at bounding box center [756, 395] width 1512 height 791
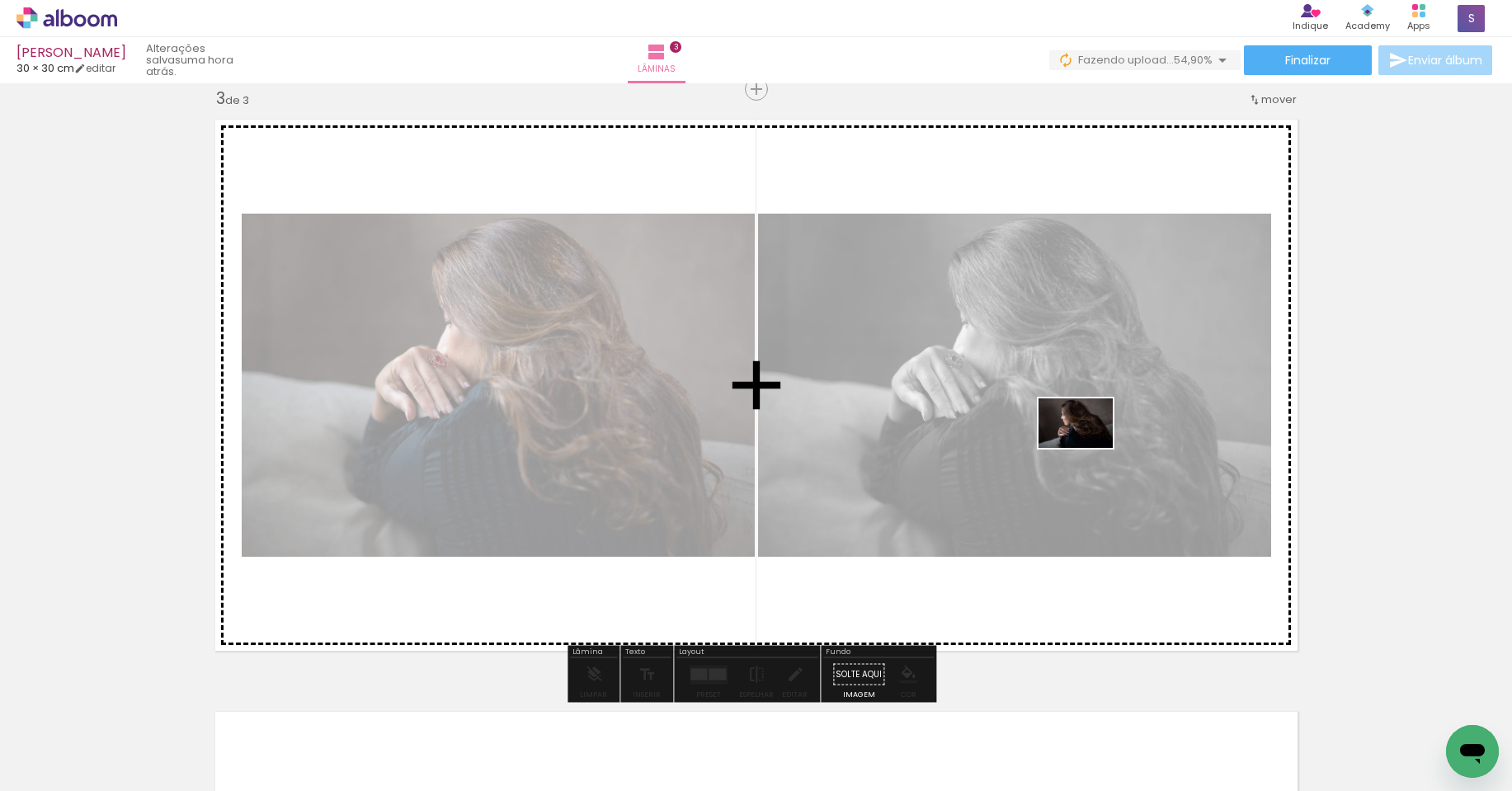
drag, startPoint x: 1099, startPoint y: 741, endPoint x: 1087, endPoint y: 447, distance: 294.2
click at [1087, 447] on quentale-workspace at bounding box center [756, 395] width 1512 height 791
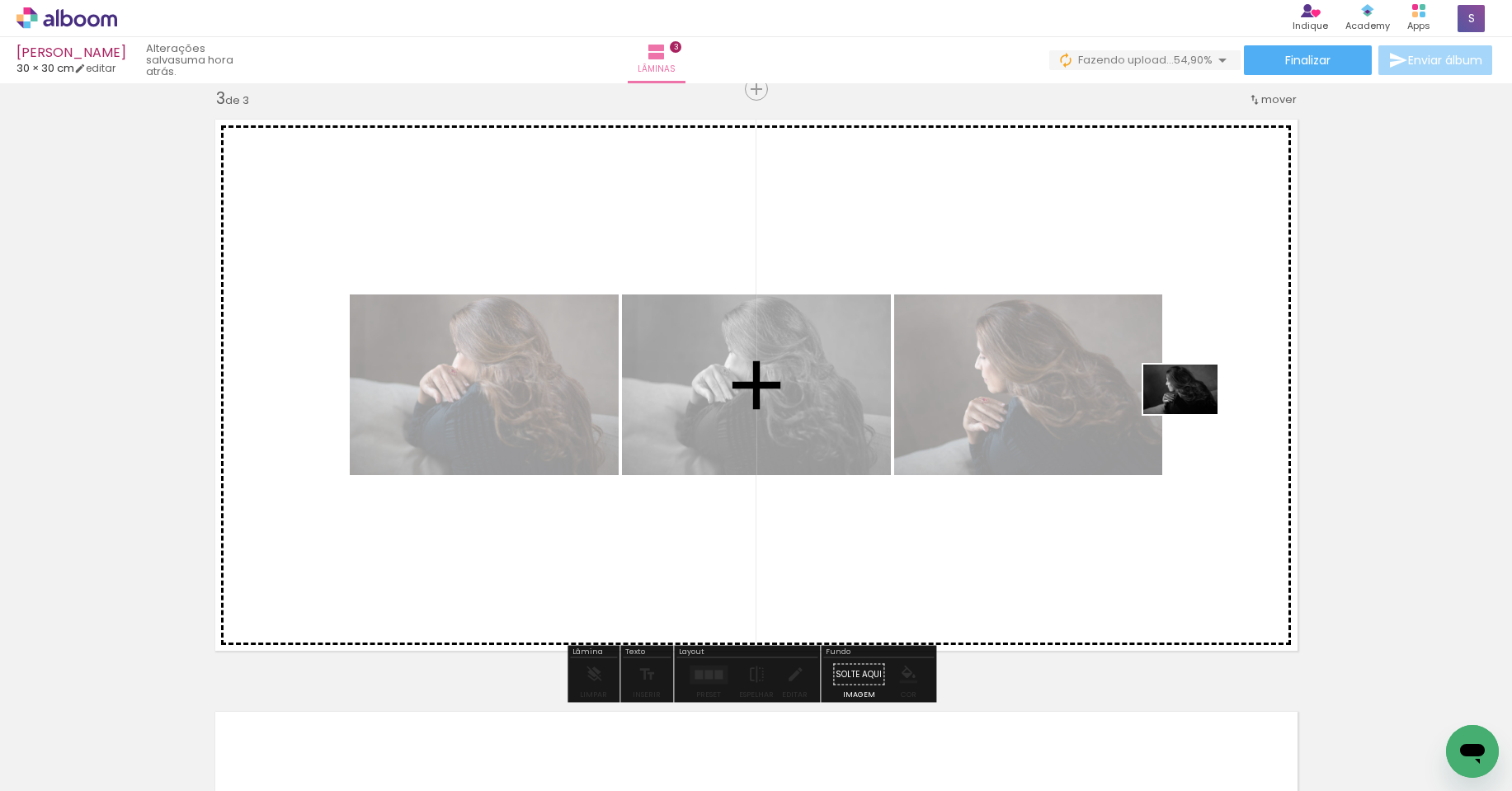
drag, startPoint x: 1190, startPoint y: 740, endPoint x: 1193, endPoint y: 414, distance: 326.0
click at [1193, 414] on quentale-workspace at bounding box center [756, 395] width 1512 height 791
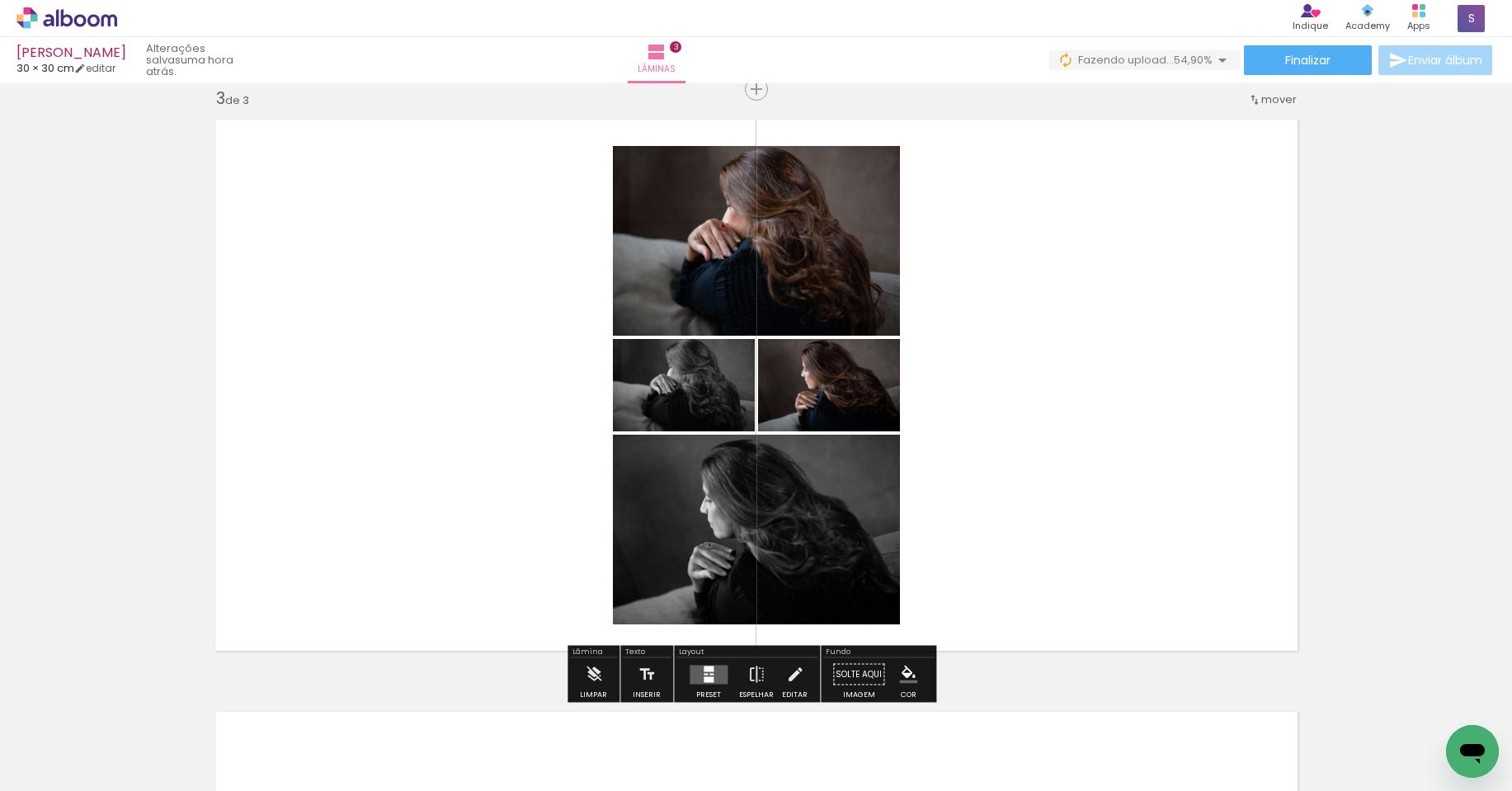
click at [714, 669] on quentale-layouter at bounding box center [709, 674] width 38 height 19
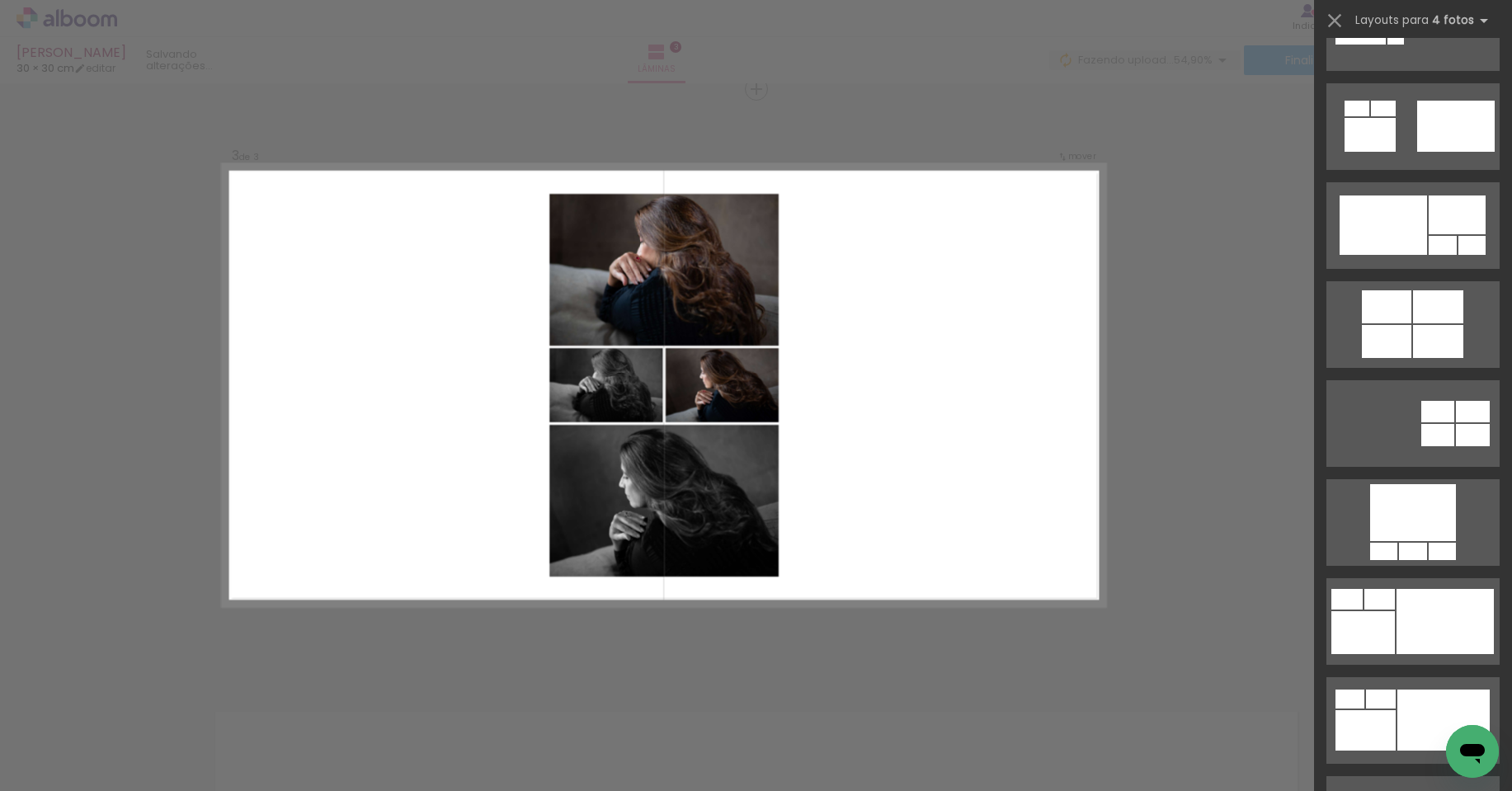
scroll to position [0, 0]
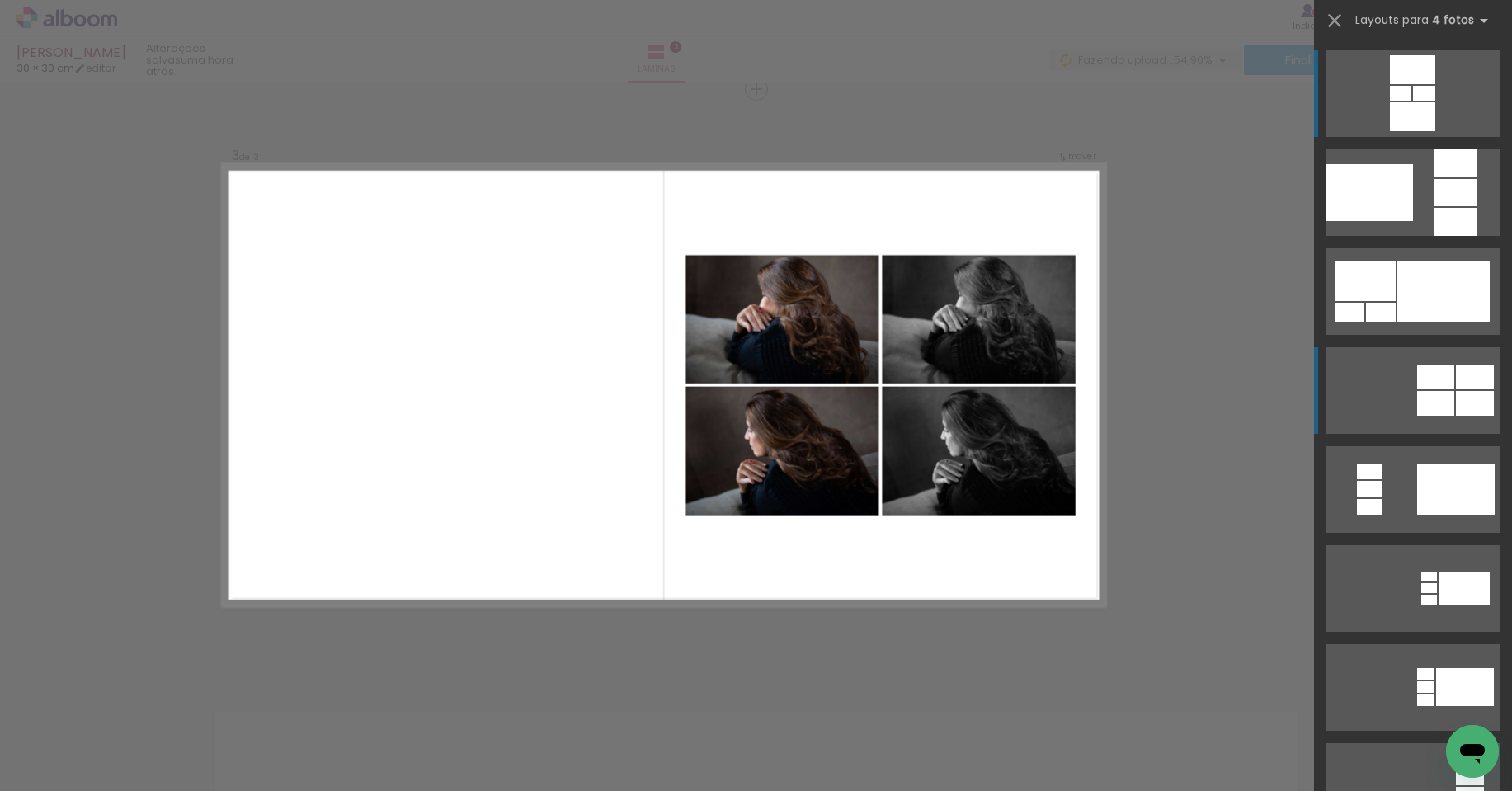
click at [1435, 85] on div at bounding box center [1412, 69] width 46 height 28
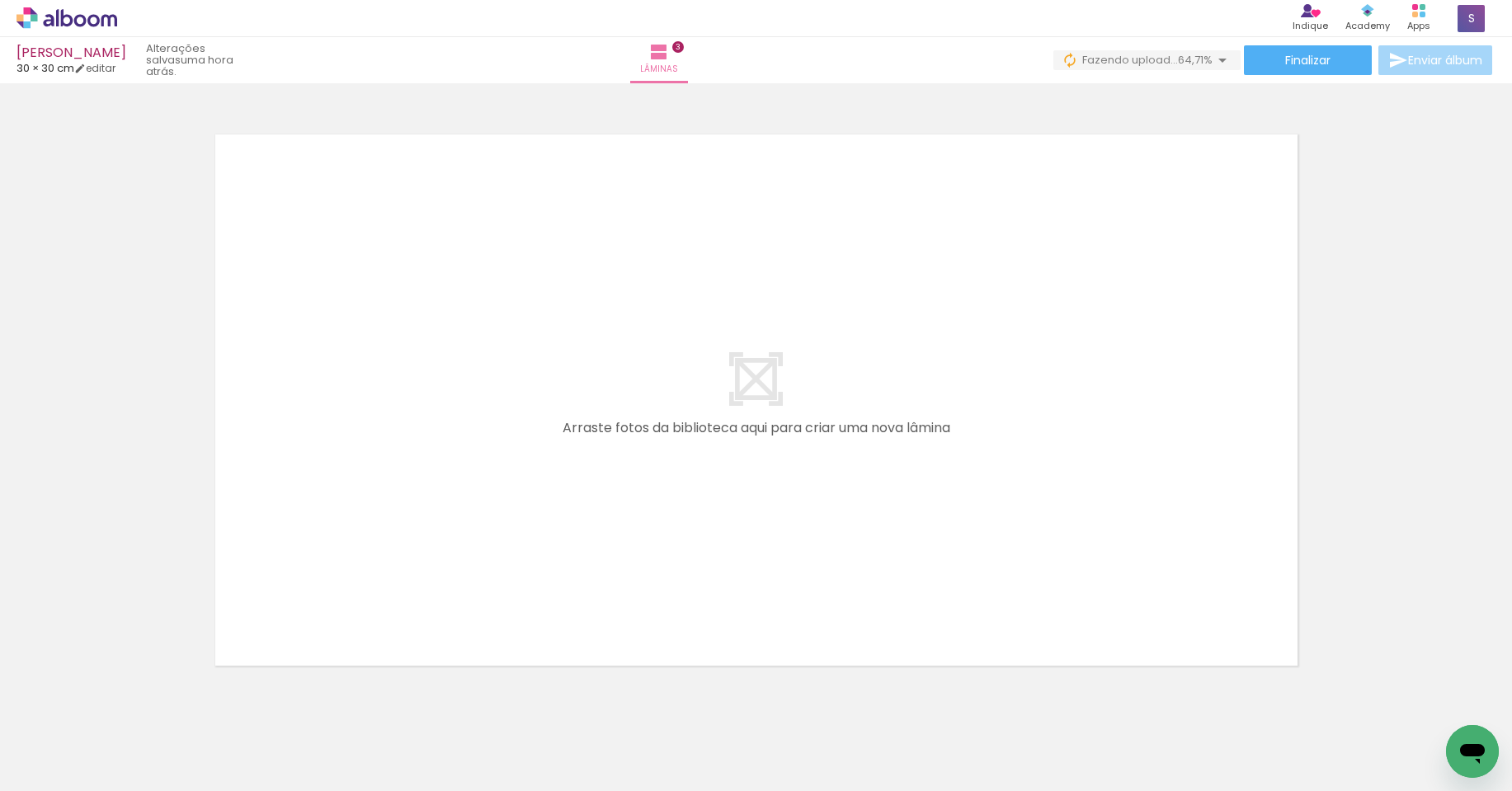
scroll to position [0, 751]
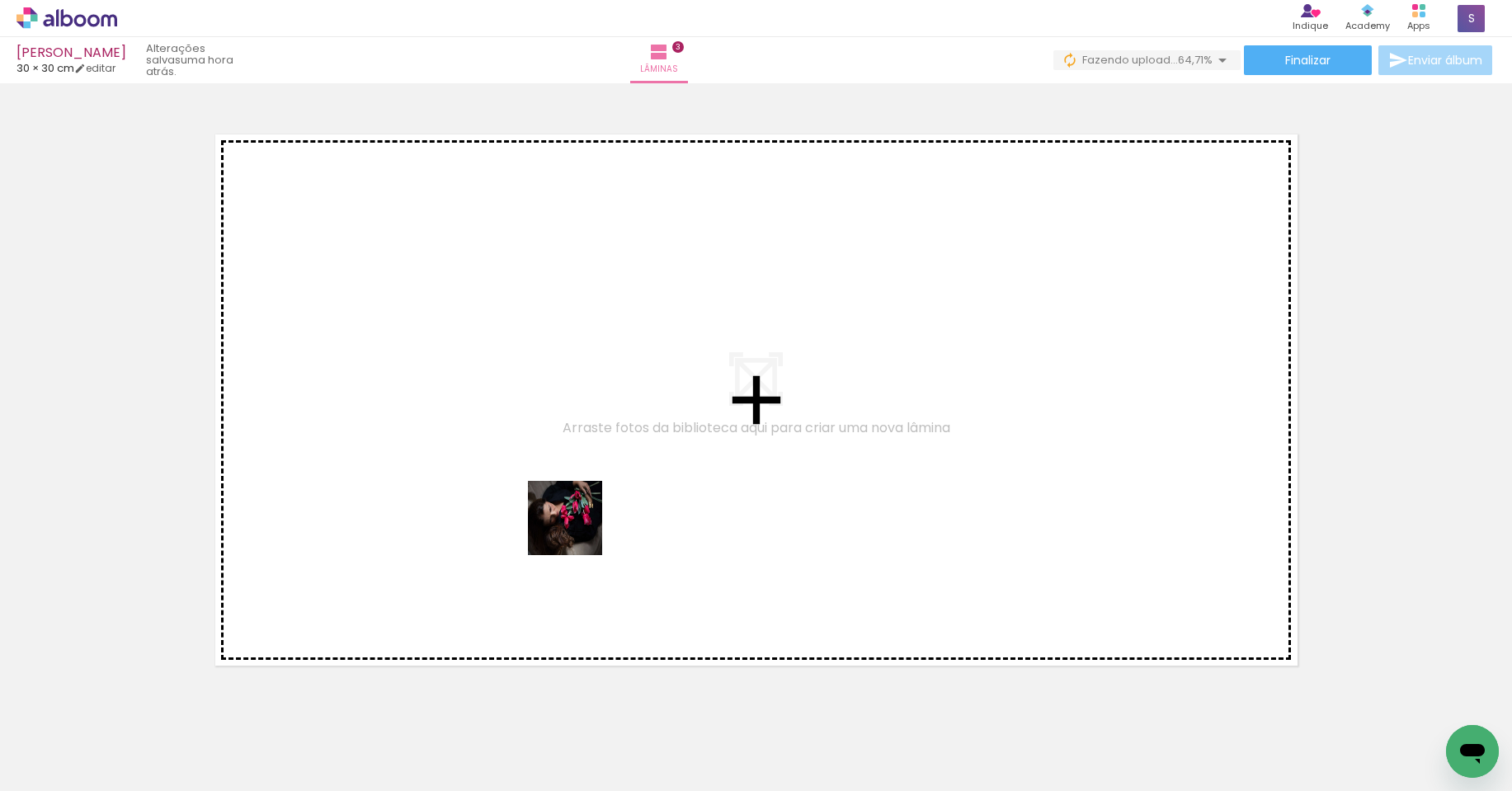
drag, startPoint x: 544, startPoint y: 742, endPoint x: 595, endPoint y: 475, distance: 271.8
click at [595, 475] on quentale-workspace at bounding box center [756, 395] width 1512 height 791
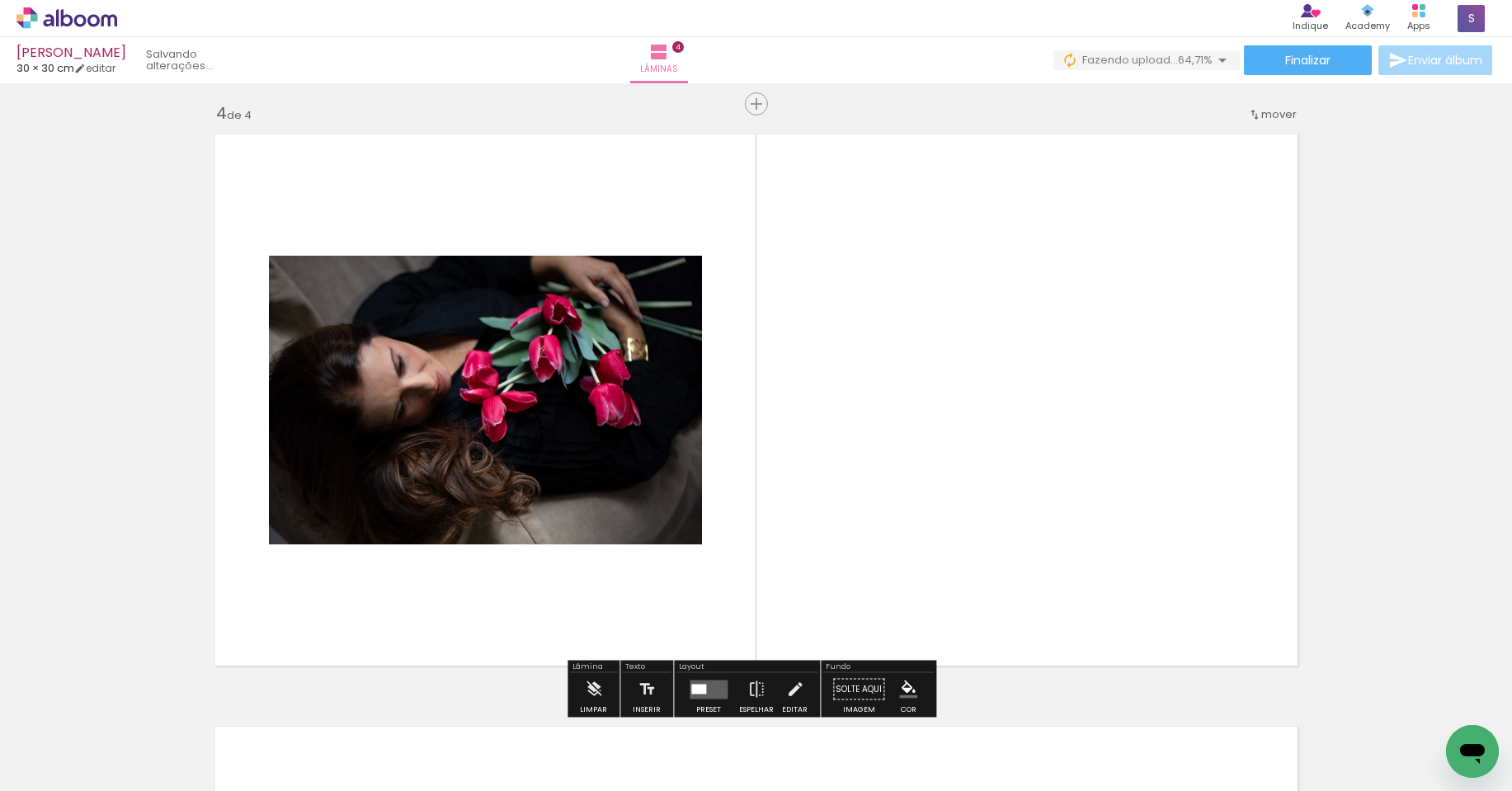
scroll to position [1798, 0]
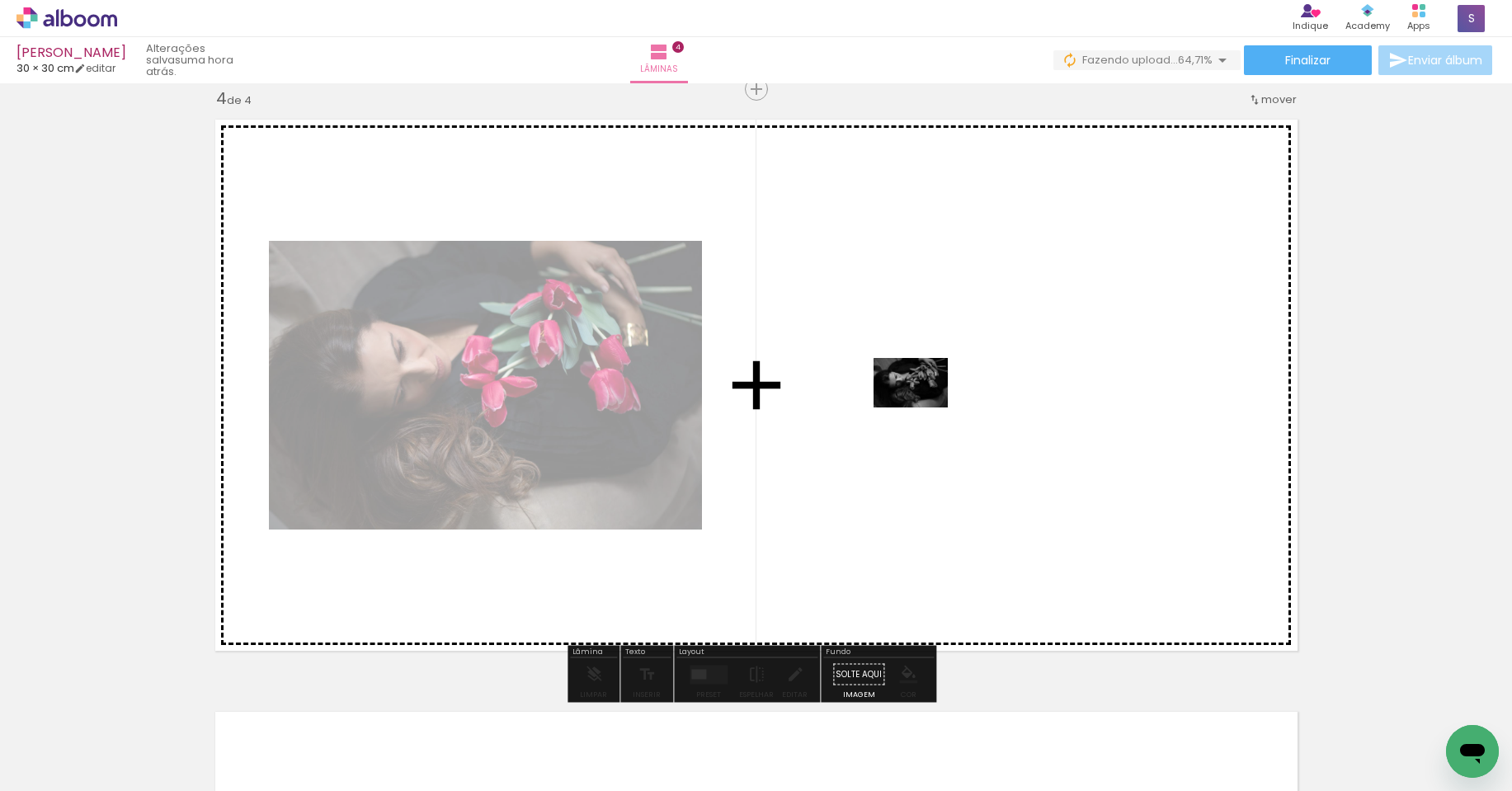
drag, startPoint x: 634, startPoint y: 735, endPoint x: 924, endPoint y: 405, distance: 439.3
click at [924, 405] on quentale-workspace at bounding box center [756, 395] width 1512 height 791
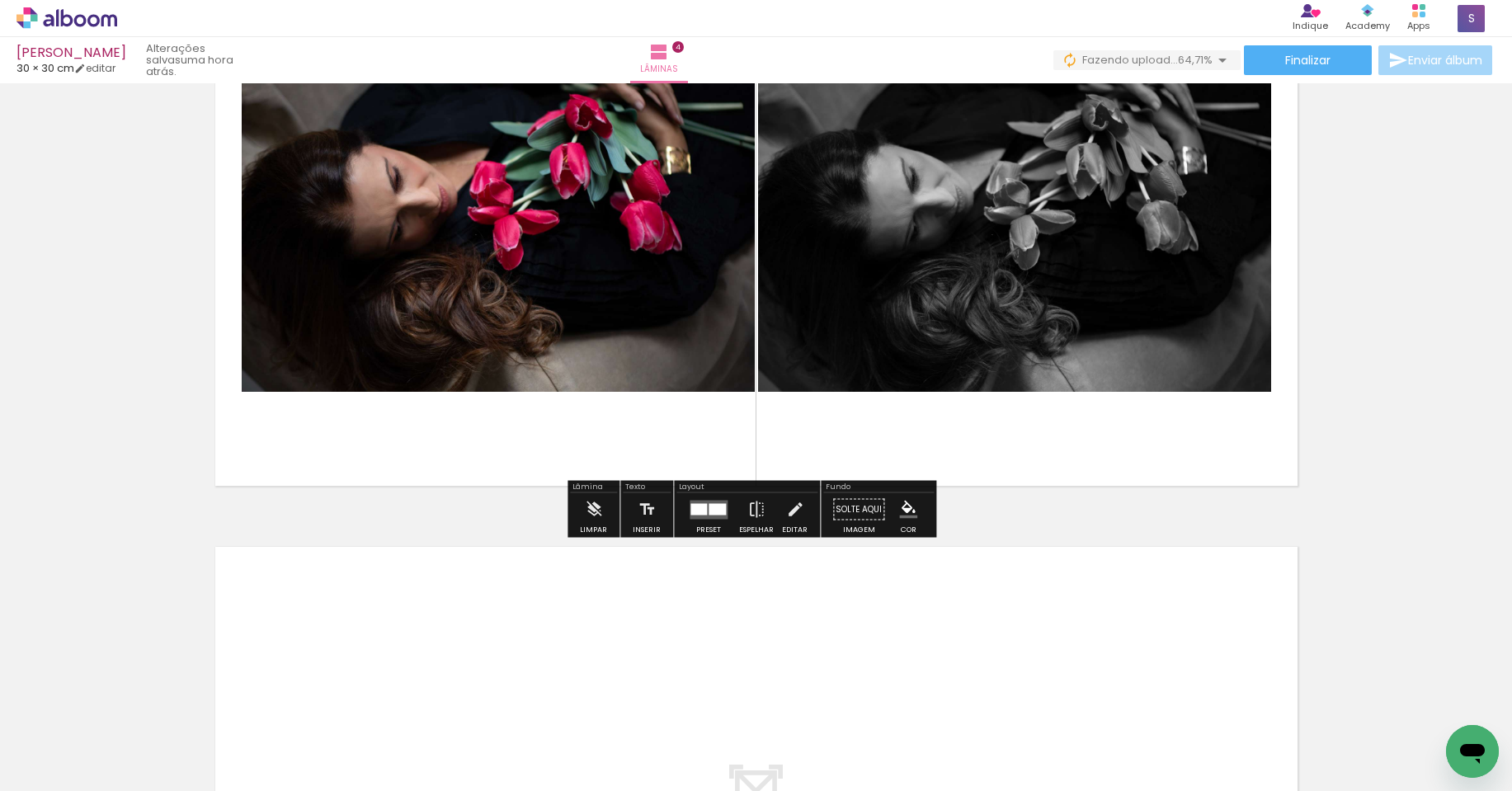
scroll to position [2292, 0]
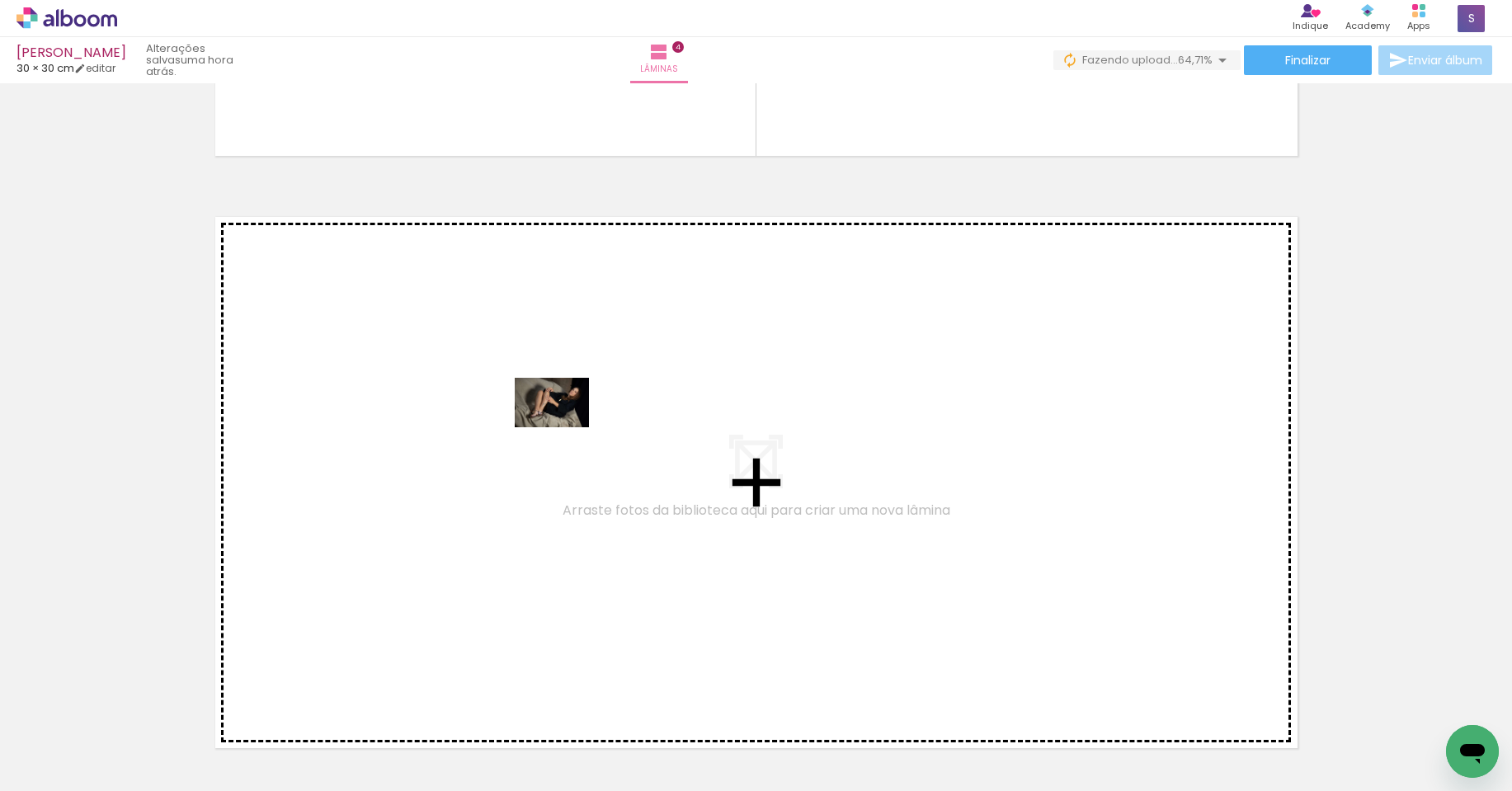
drag, startPoint x: 729, startPoint y: 752, endPoint x: 564, endPoint y: 427, distance: 364.5
click at [564, 427] on quentale-workspace at bounding box center [756, 395] width 1512 height 791
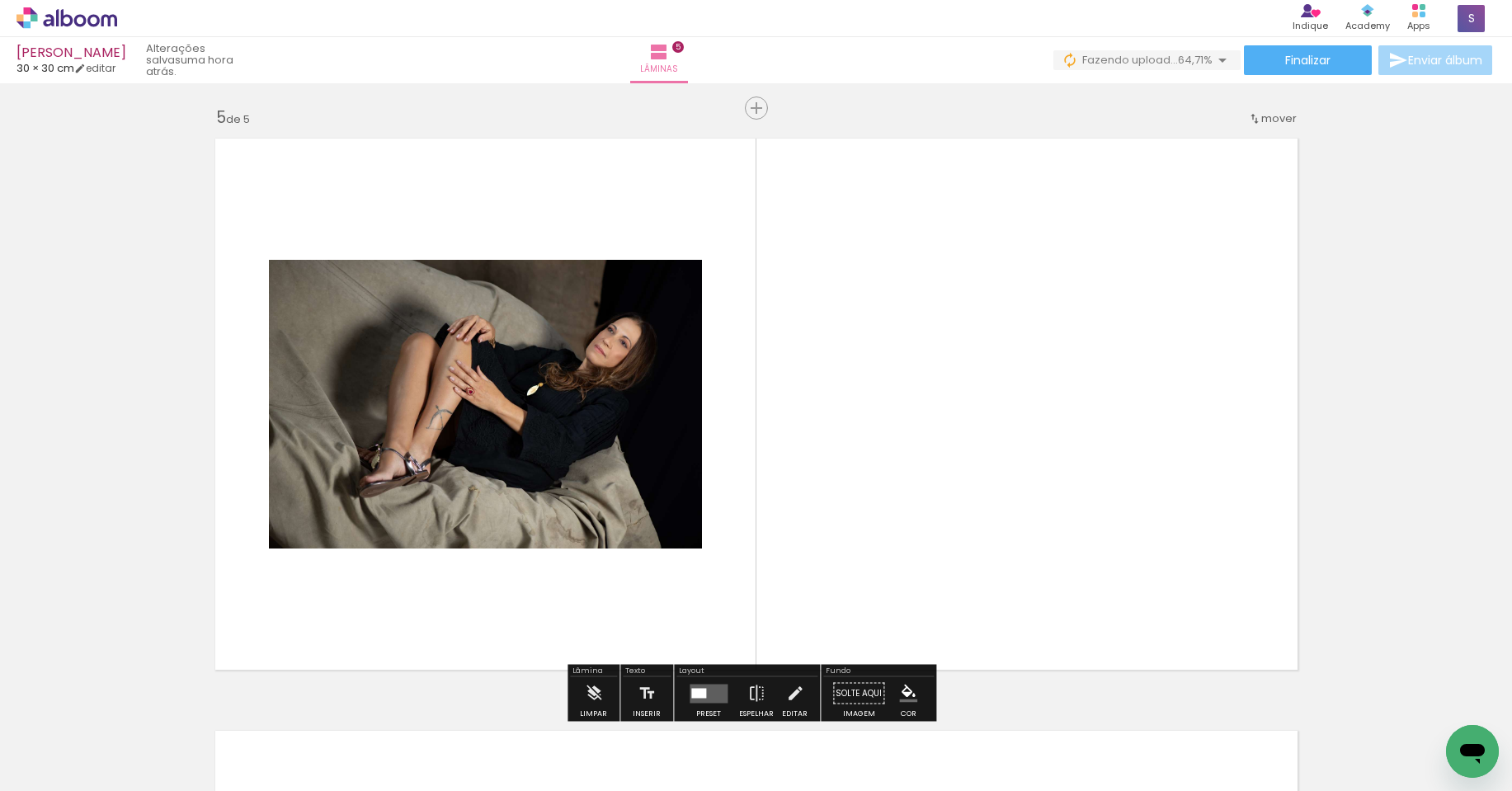
scroll to position [2389, 0]
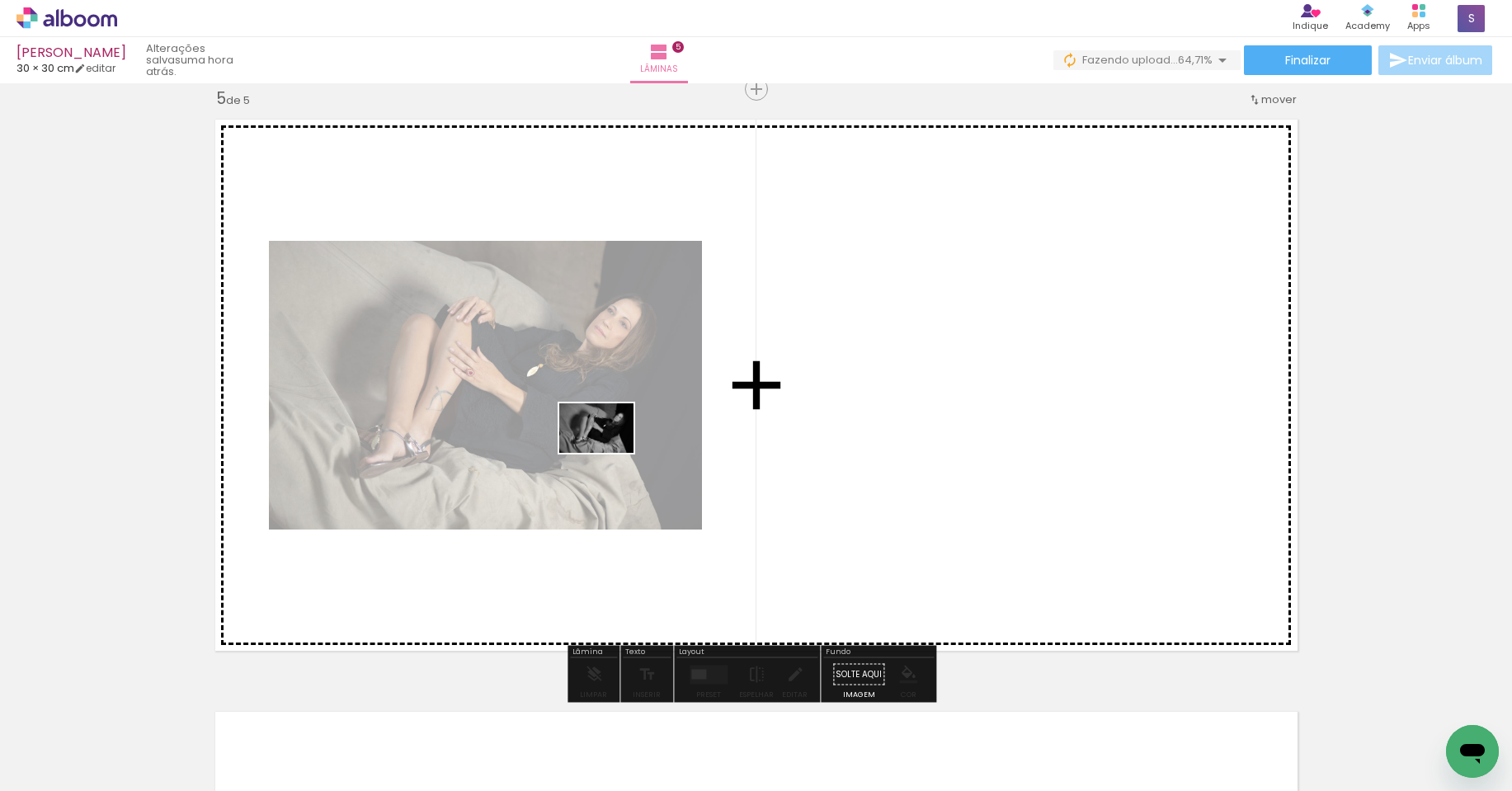
drag, startPoint x: 806, startPoint y: 754, endPoint x: 609, endPoint y: 452, distance: 360.6
click at [609, 452] on quentale-workspace at bounding box center [756, 395] width 1512 height 791
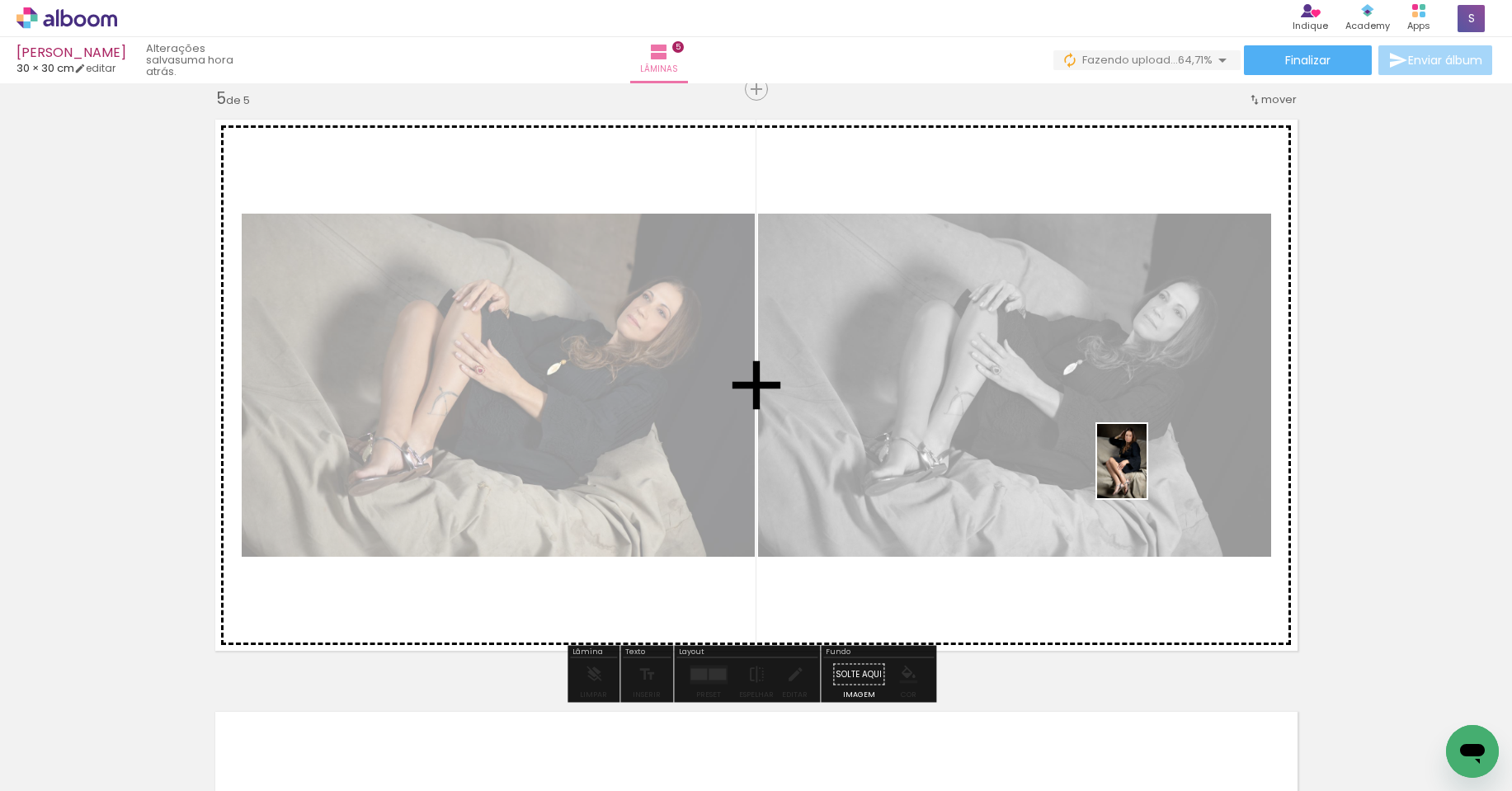
drag, startPoint x: 913, startPoint y: 753, endPoint x: 1146, endPoint y: 473, distance: 364.3
click at [1146, 473] on quentale-workspace at bounding box center [756, 395] width 1512 height 791
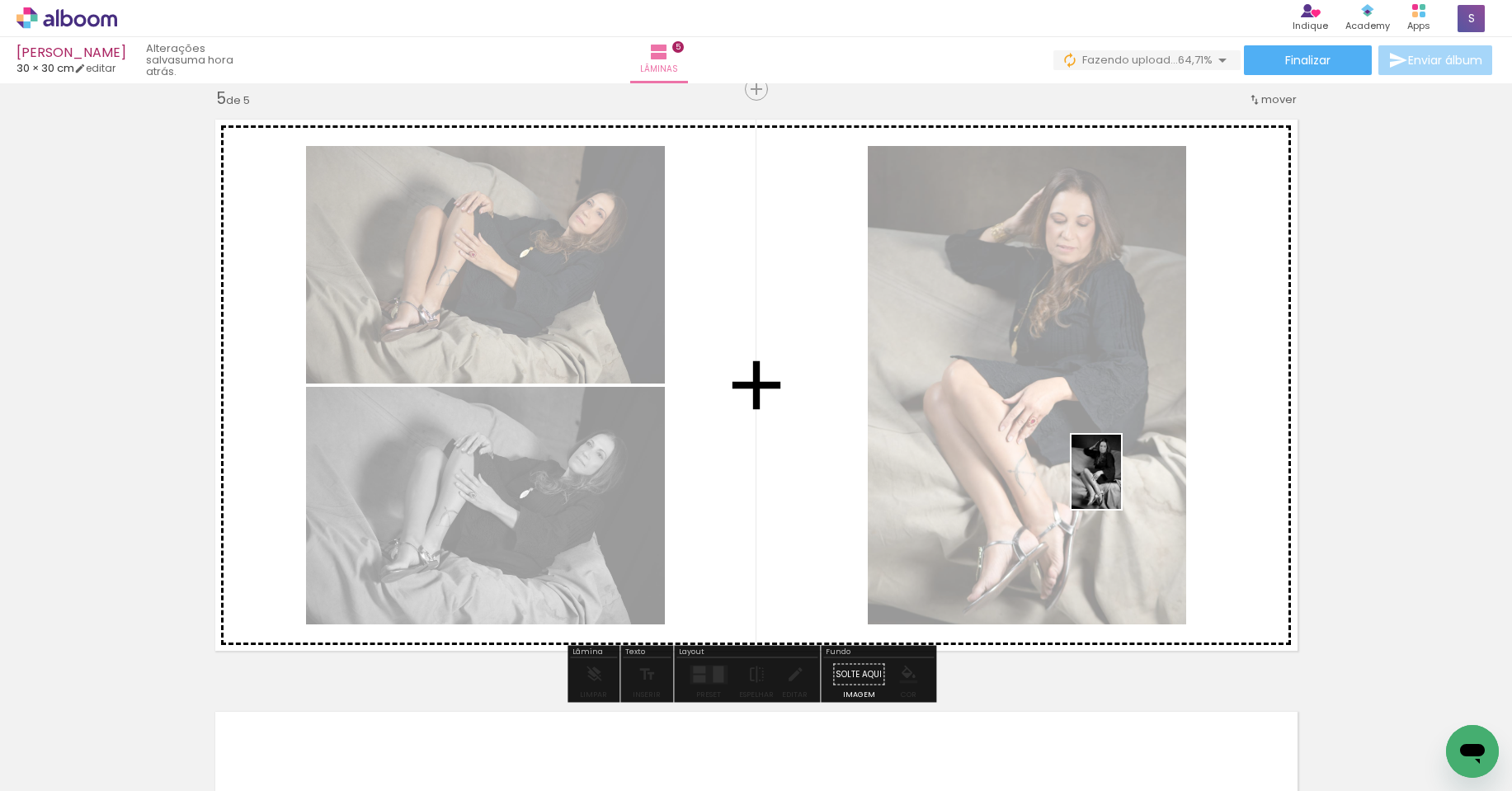
drag, startPoint x: 992, startPoint y: 758, endPoint x: 1055, endPoint y: 504, distance: 261.7
click at [1125, 477] on quentale-workspace at bounding box center [756, 395] width 1512 height 791
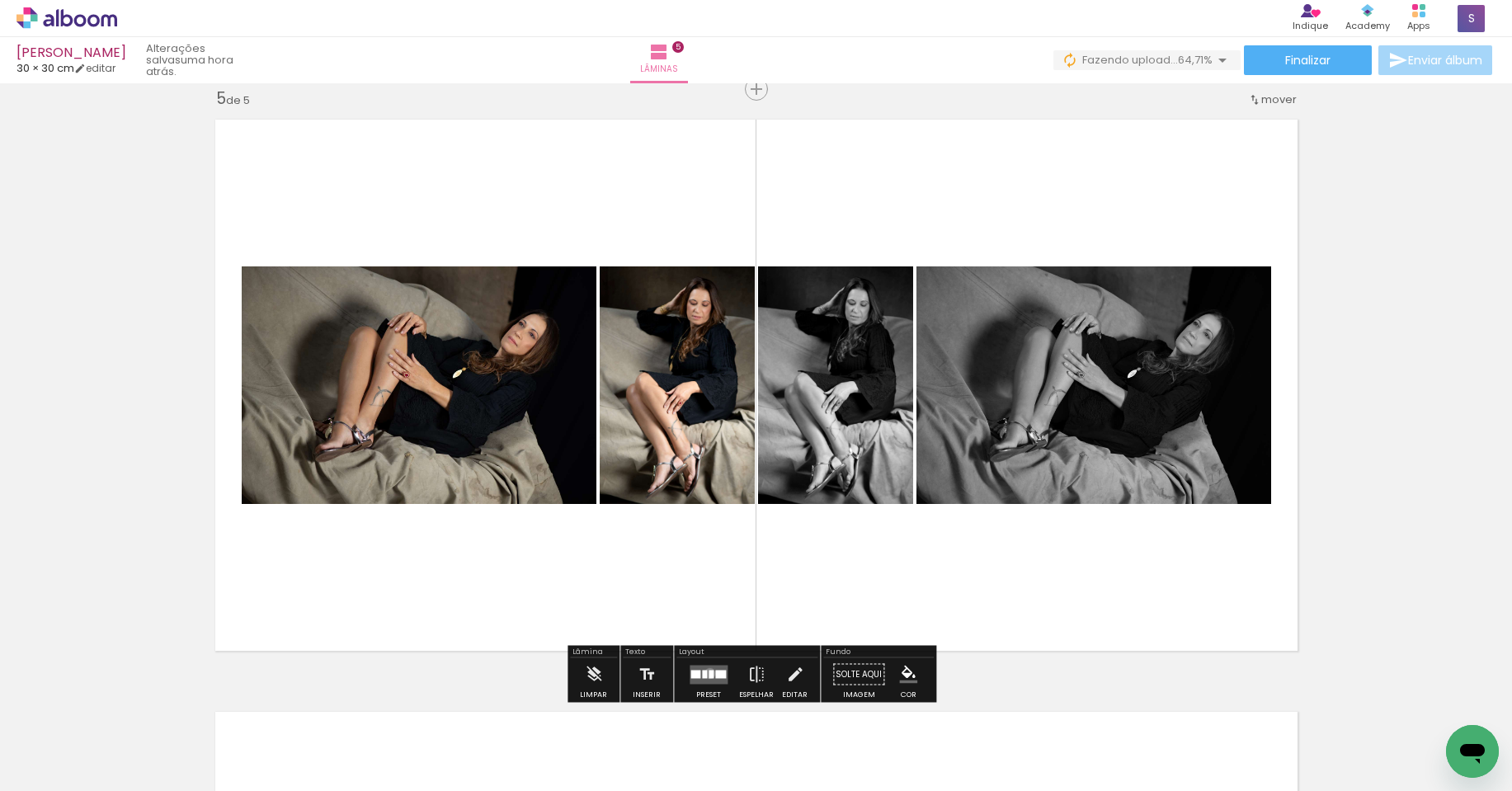
click at [709, 673] on div at bounding box center [710, 673] width 5 height 9
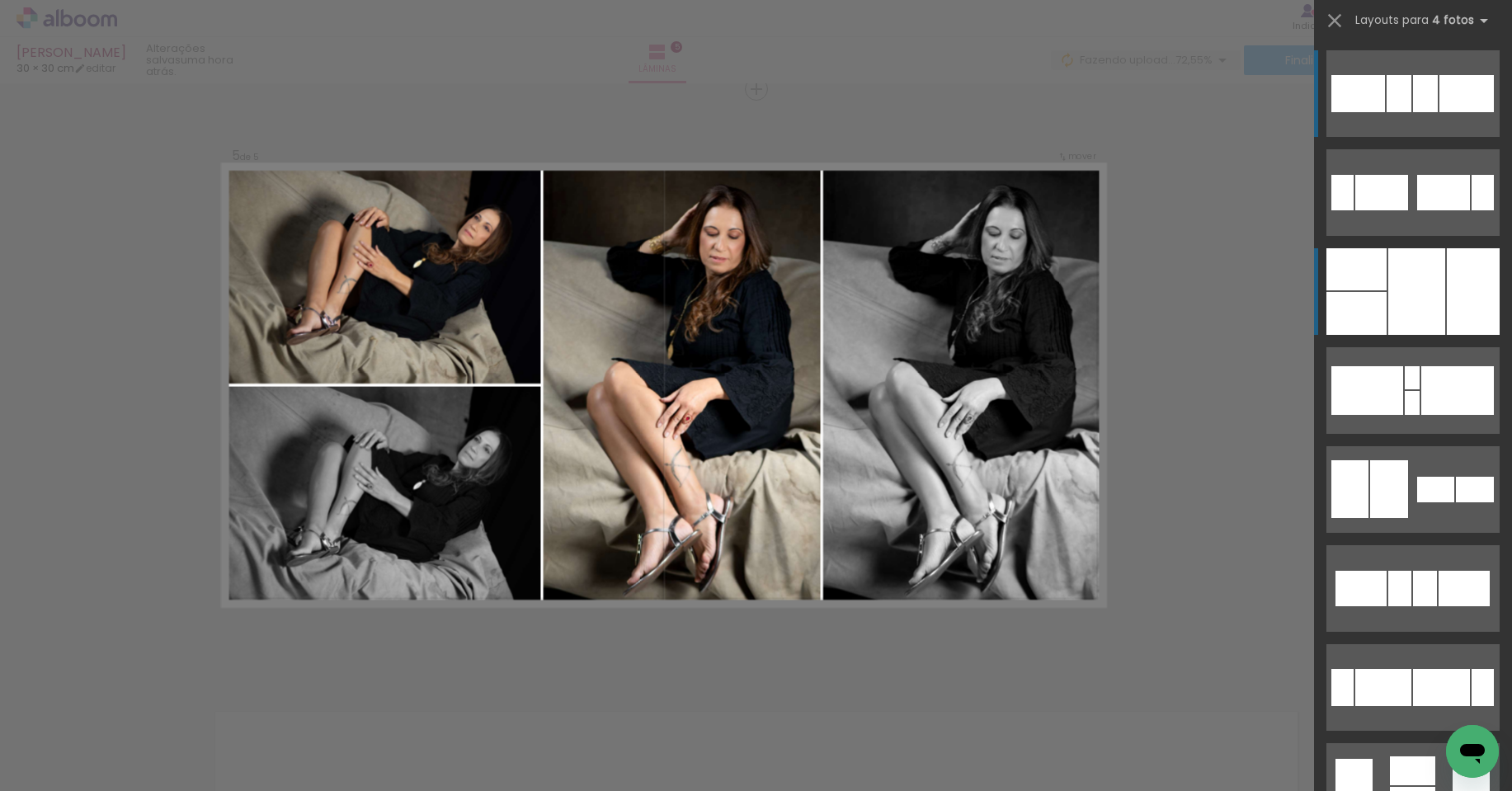
click at [1399, 273] on div at bounding box center [1416, 291] width 57 height 86
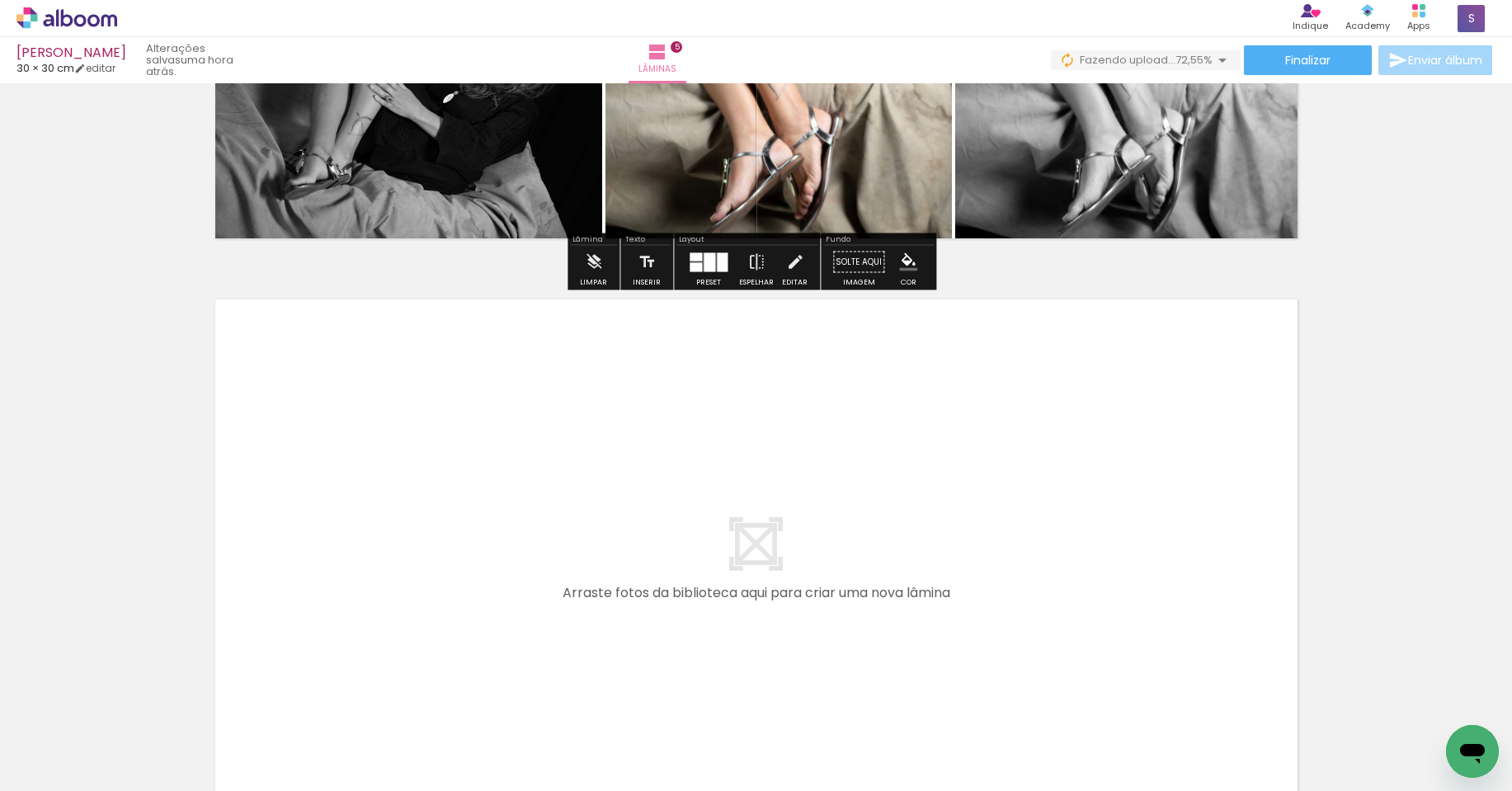
scroll to position [3012, 0]
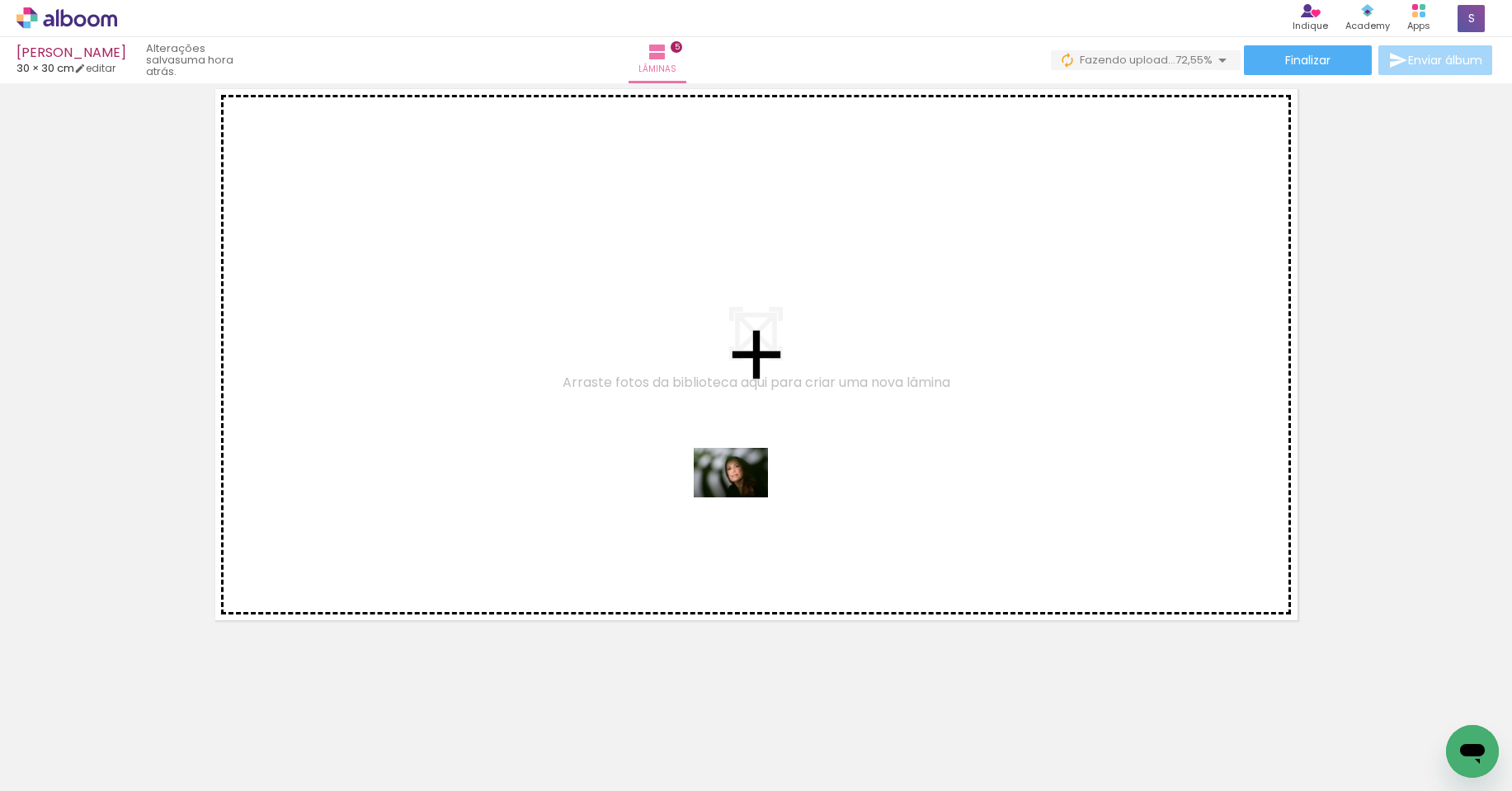
drag, startPoint x: 1092, startPoint y: 751, endPoint x: 716, endPoint y: 480, distance: 463.5
click at [716, 480] on quentale-workspace at bounding box center [756, 395] width 1512 height 791
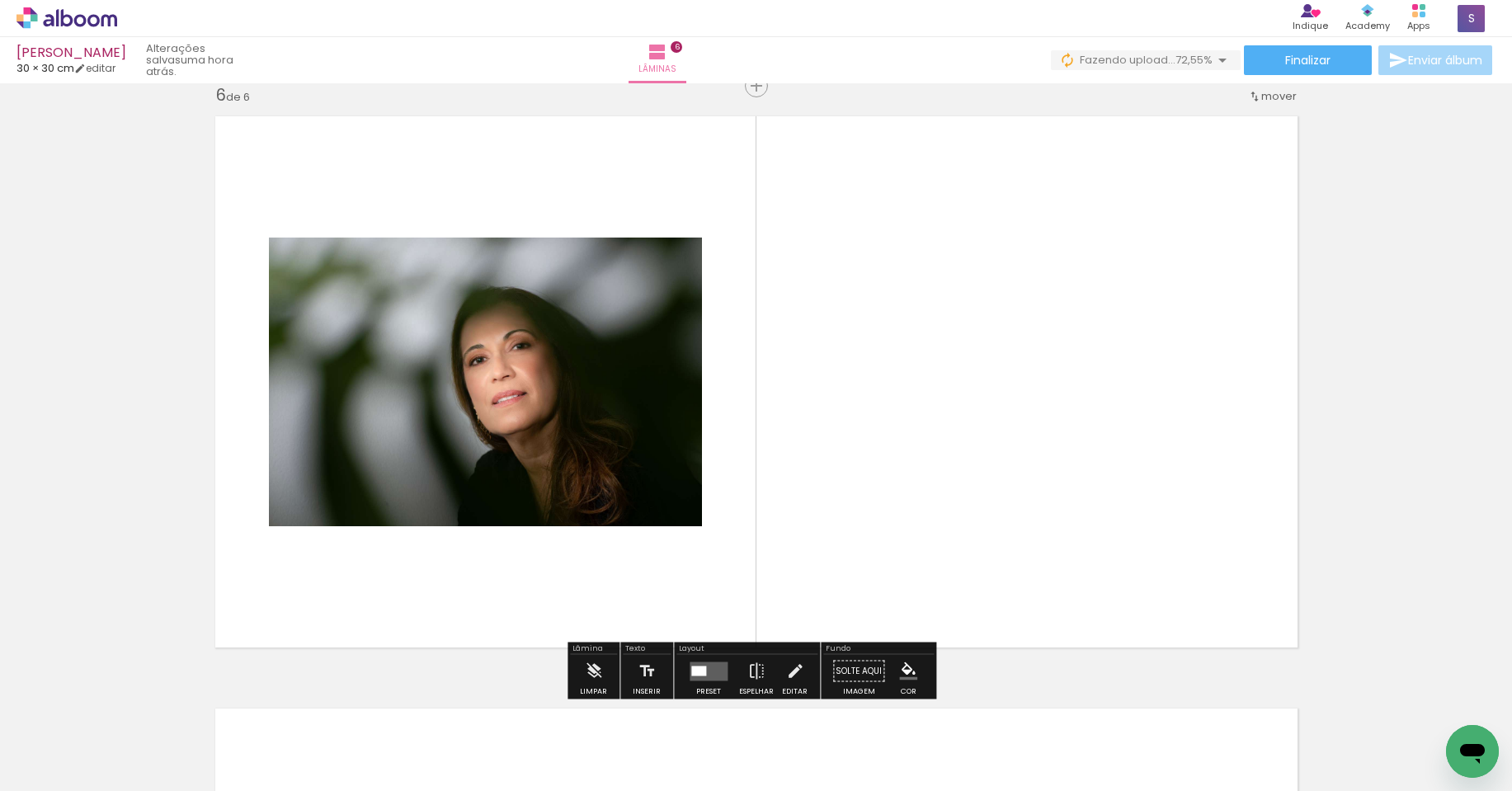
scroll to position [2982, 0]
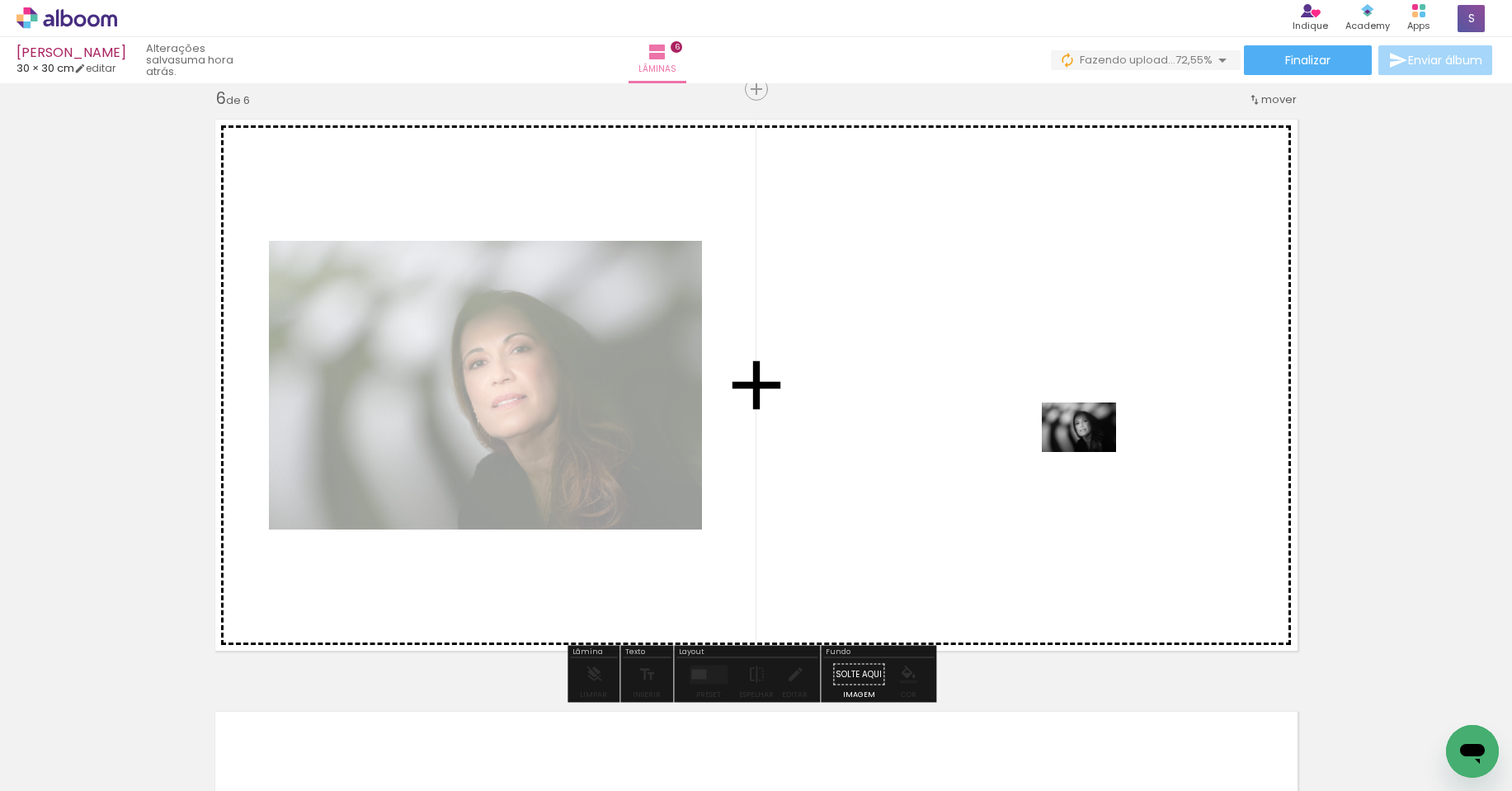
drag, startPoint x: 1189, startPoint y: 745, endPoint x: 1091, endPoint y: 452, distance: 309.0
click at [1091, 452] on quentale-workspace at bounding box center [756, 395] width 1512 height 791
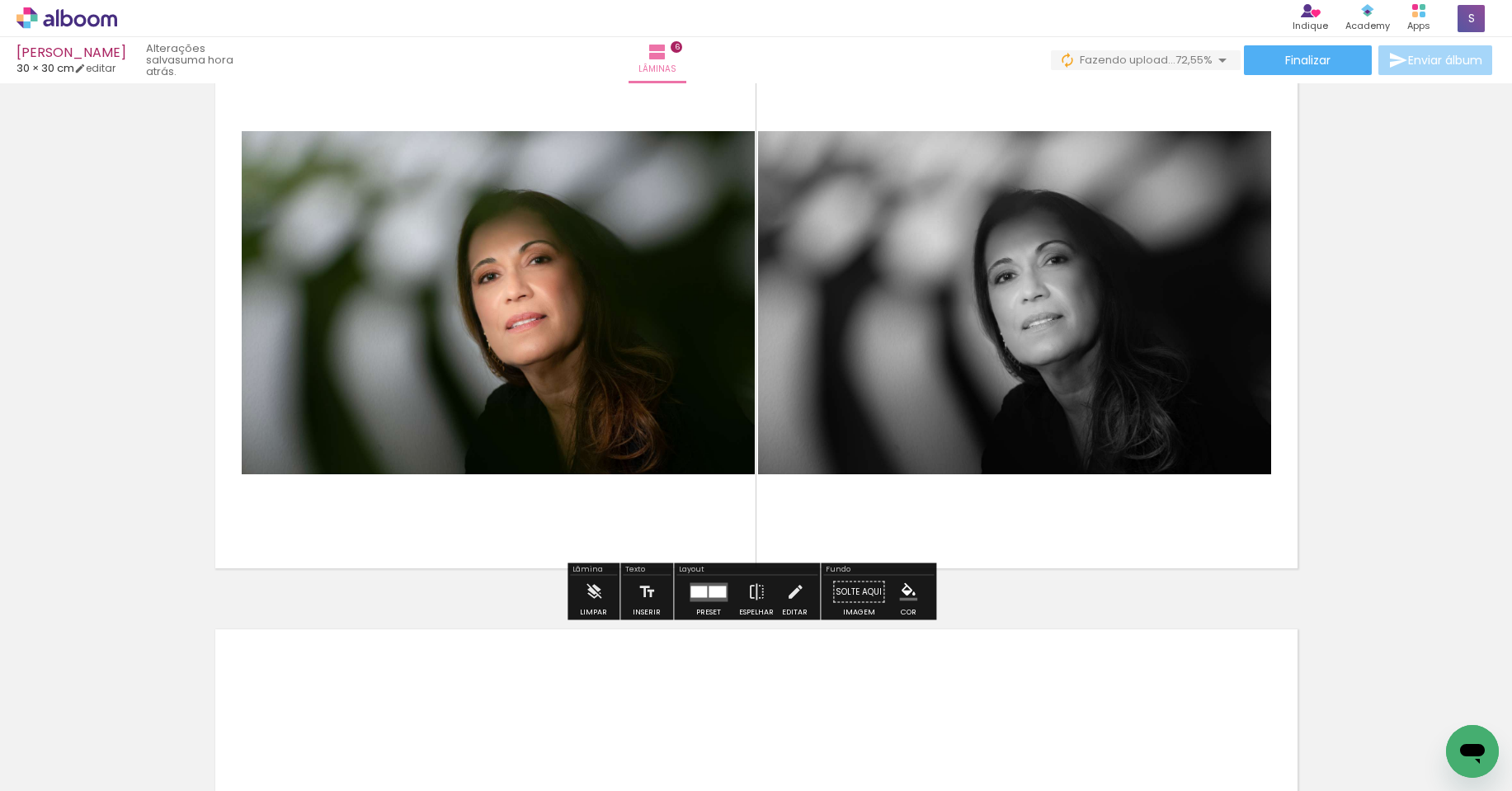
scroll to position [3146, 0]
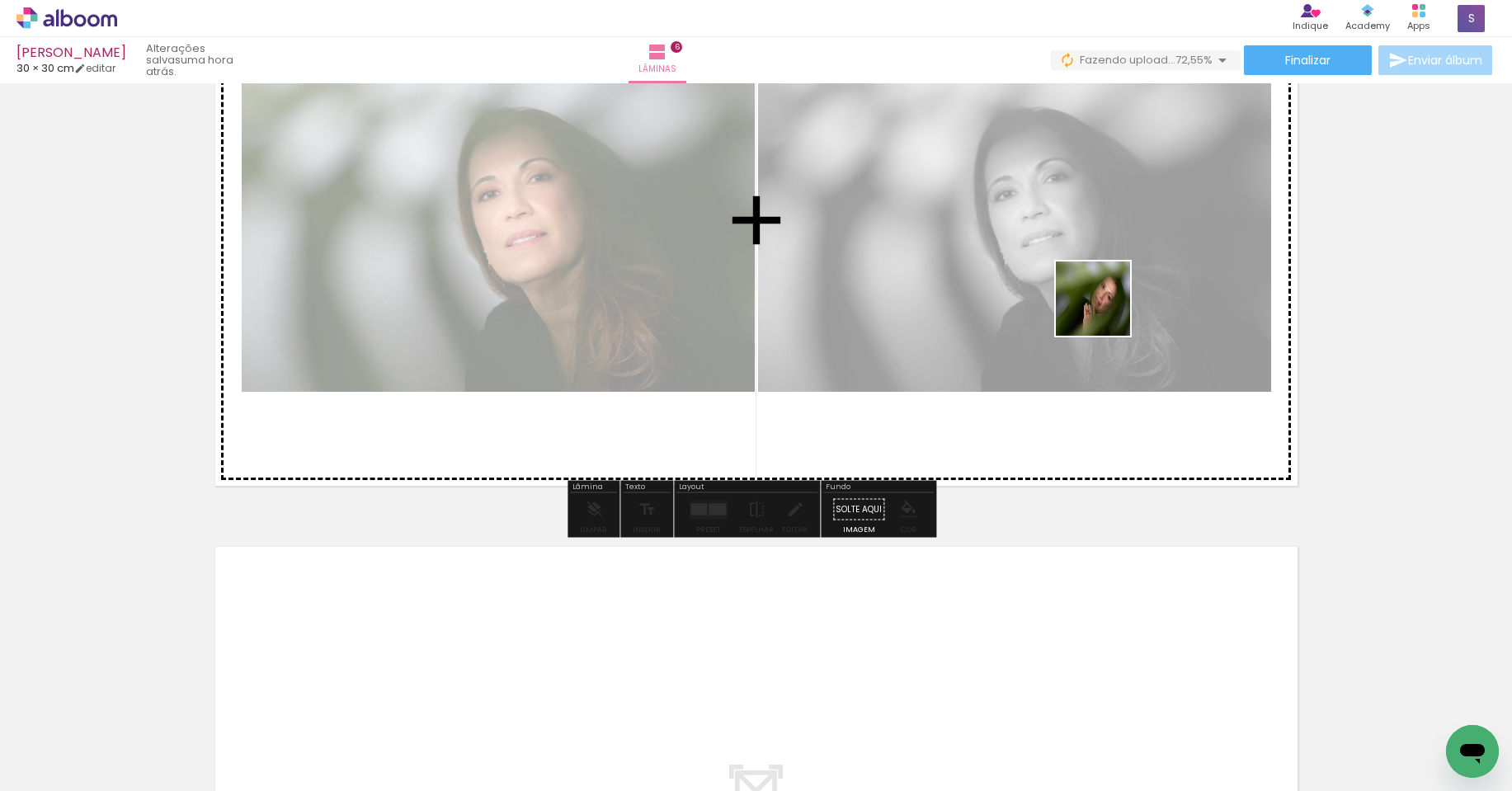
drag, startPoint x: 1283, startPoint y: 755, endPoint x: 1102, endPoint y: 292, distance: 497.1
click at [1102, 292] on quentale-workspace at bounding box center [756, 395] width 1512 height 791
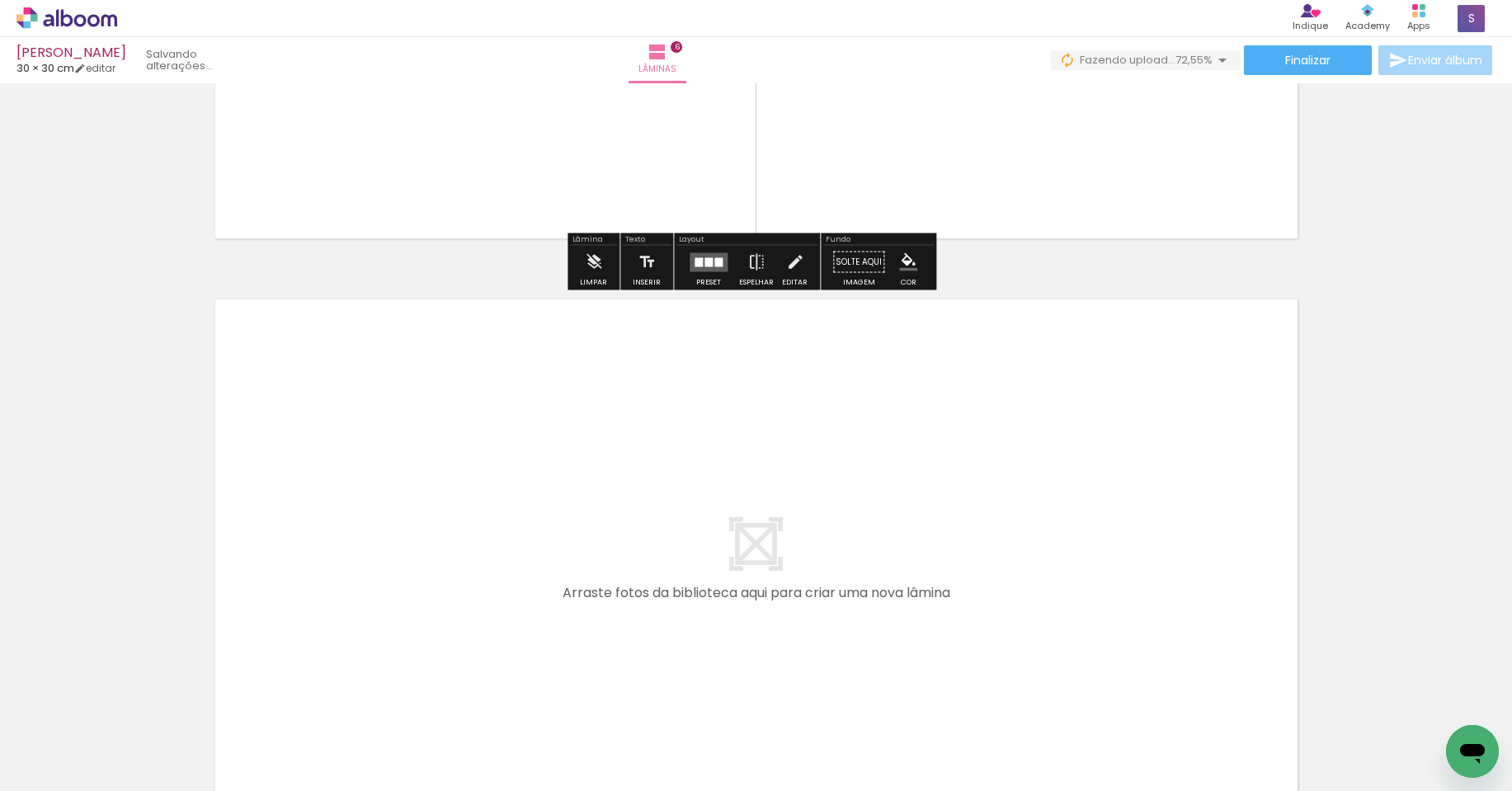
scroll to position [3064, 0]
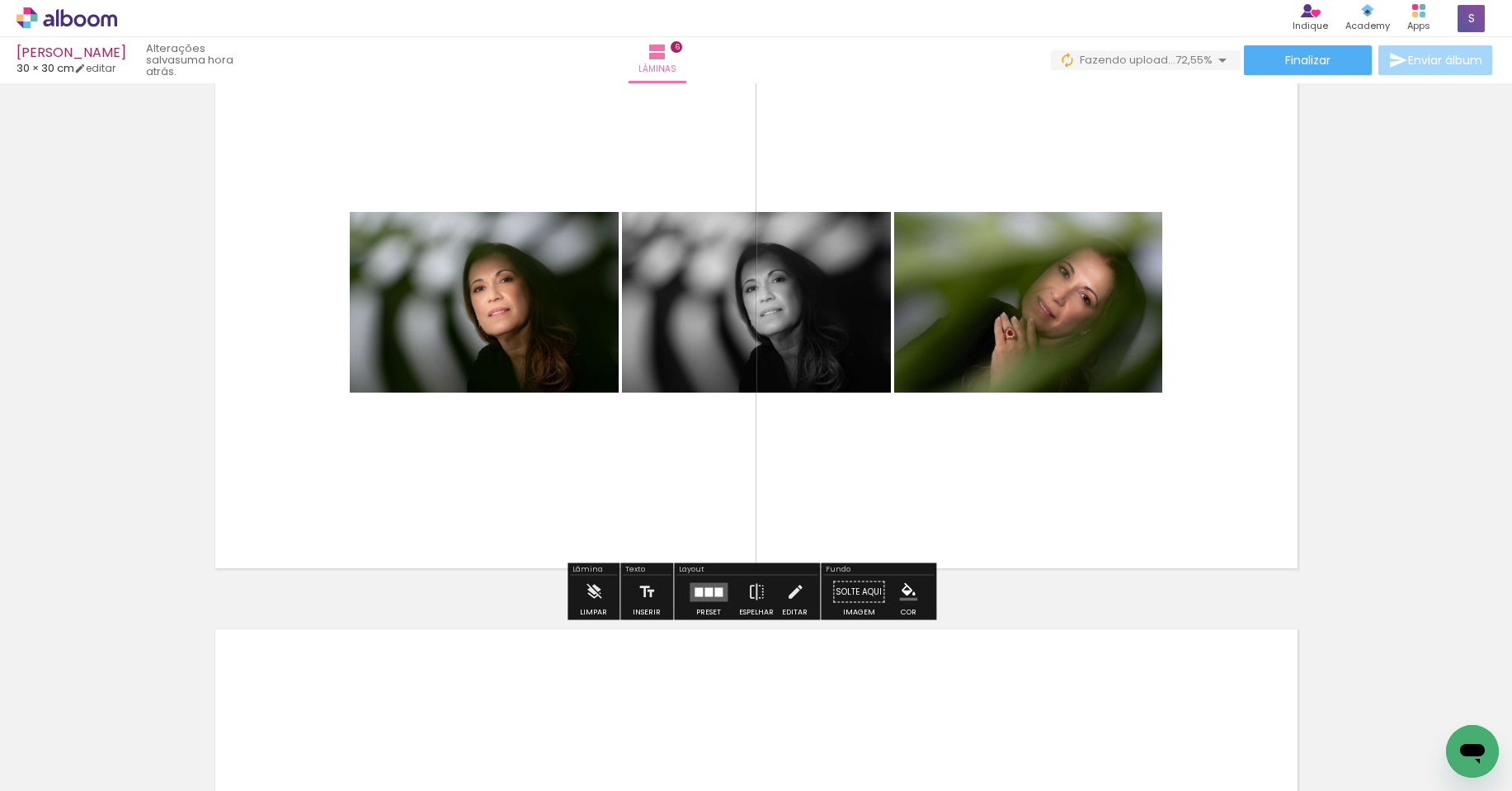
click at [715, 590] on div at bounding box center [718, 592] width 9 height 9
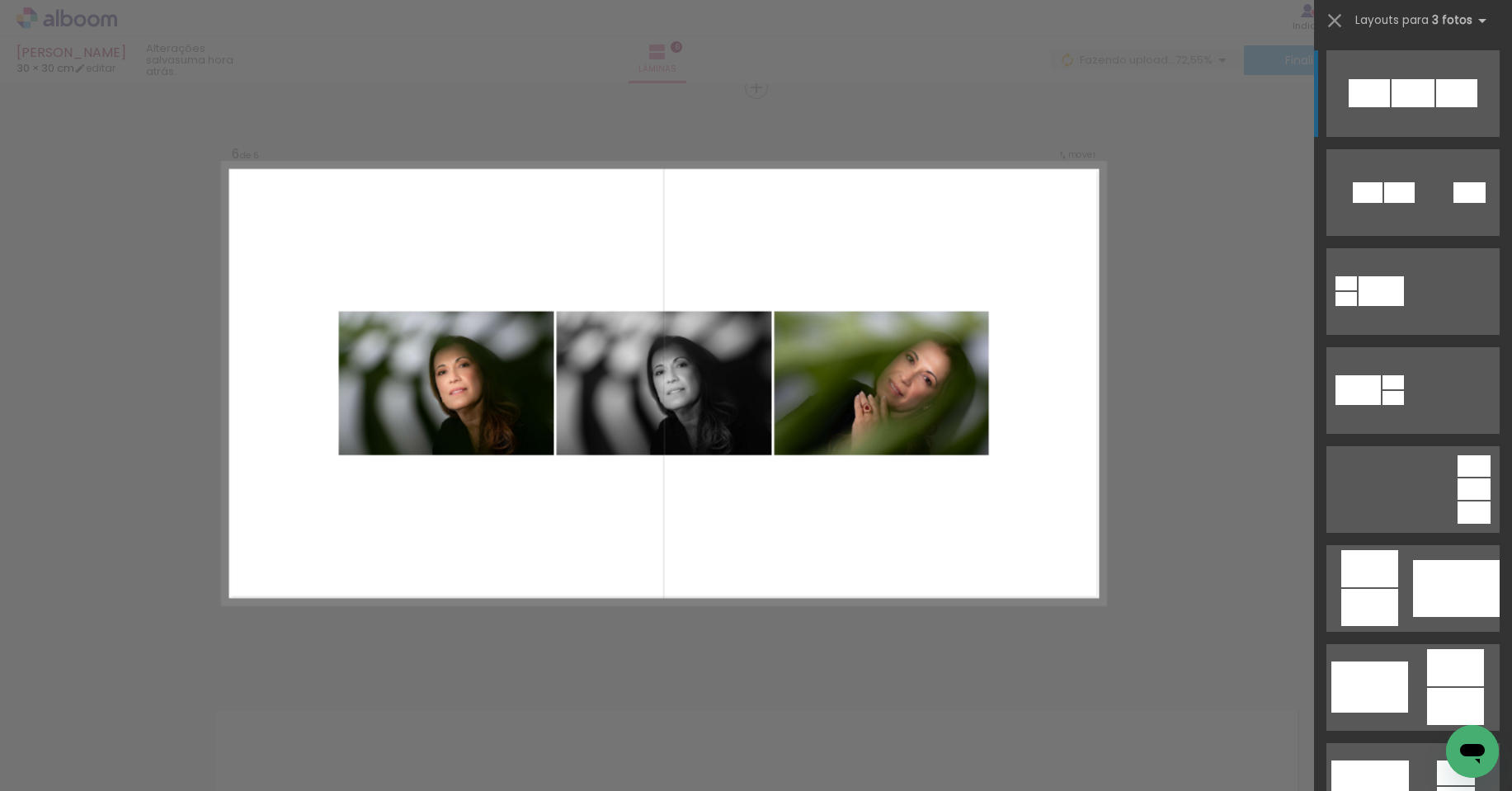
scroll to position [2982, 0]
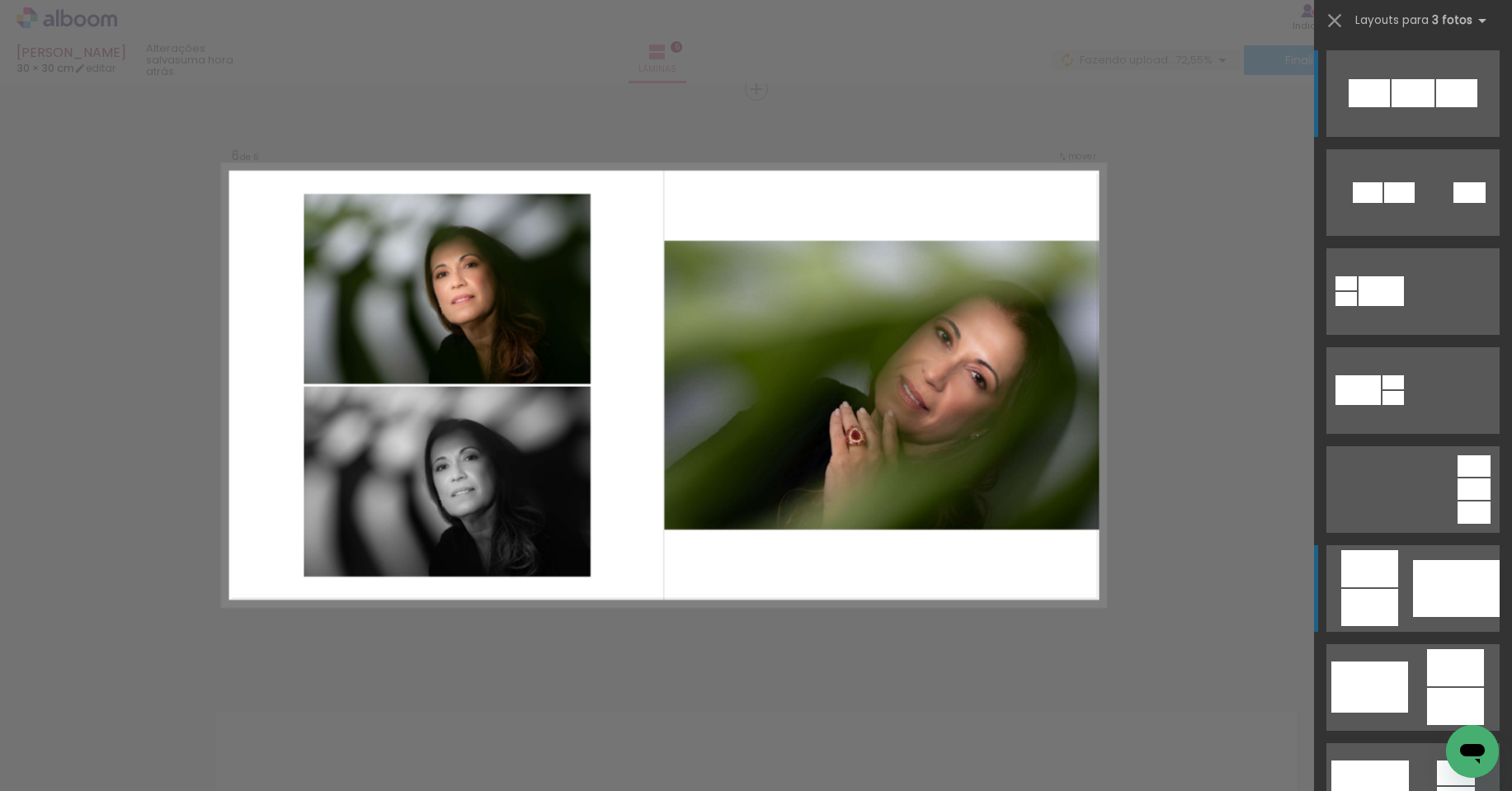
click at [1404, 137] on quentale-layouter at bounding box center [1412, 93] width 173 height 86
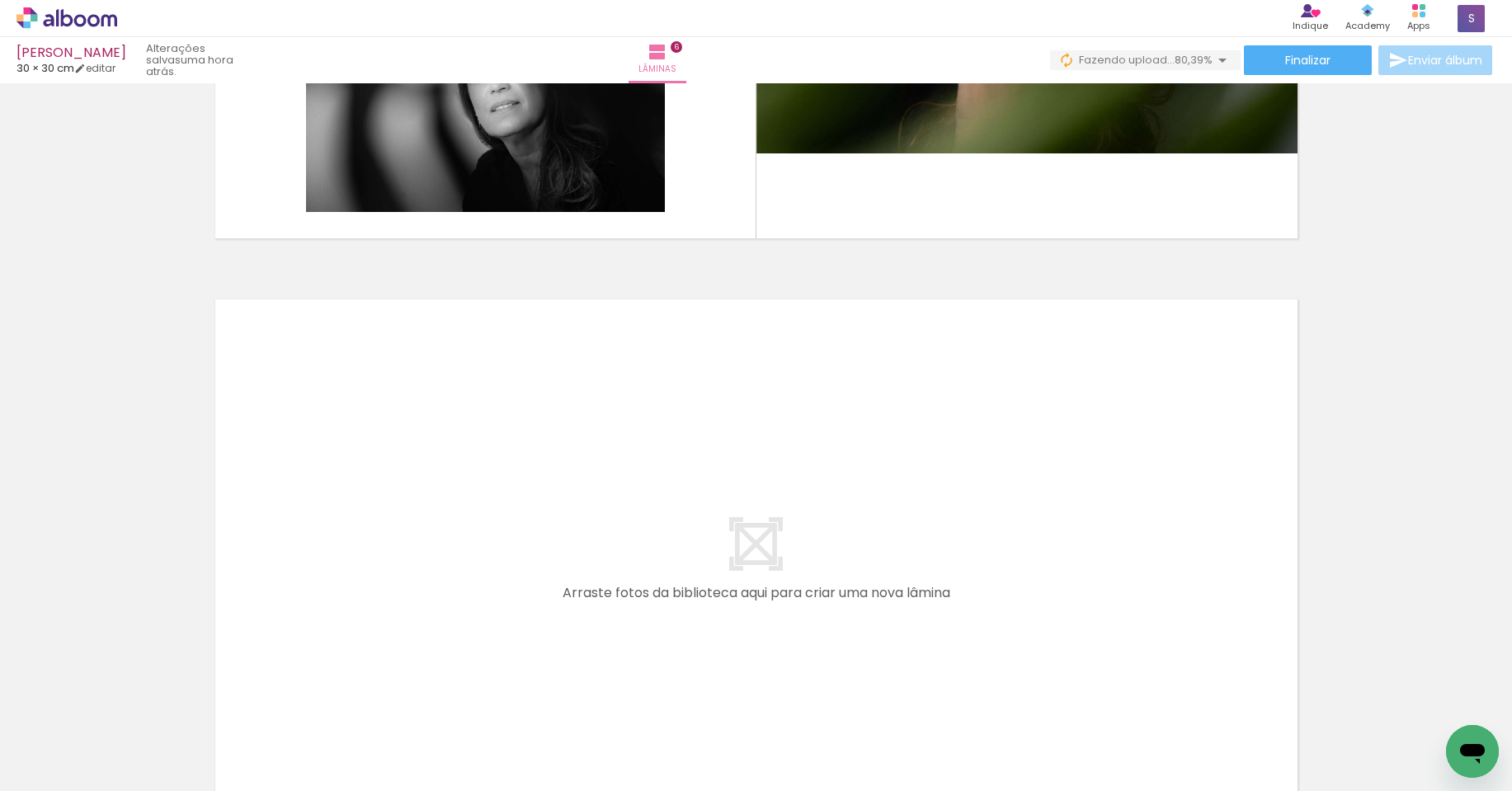
scroll to position [0, 1498]
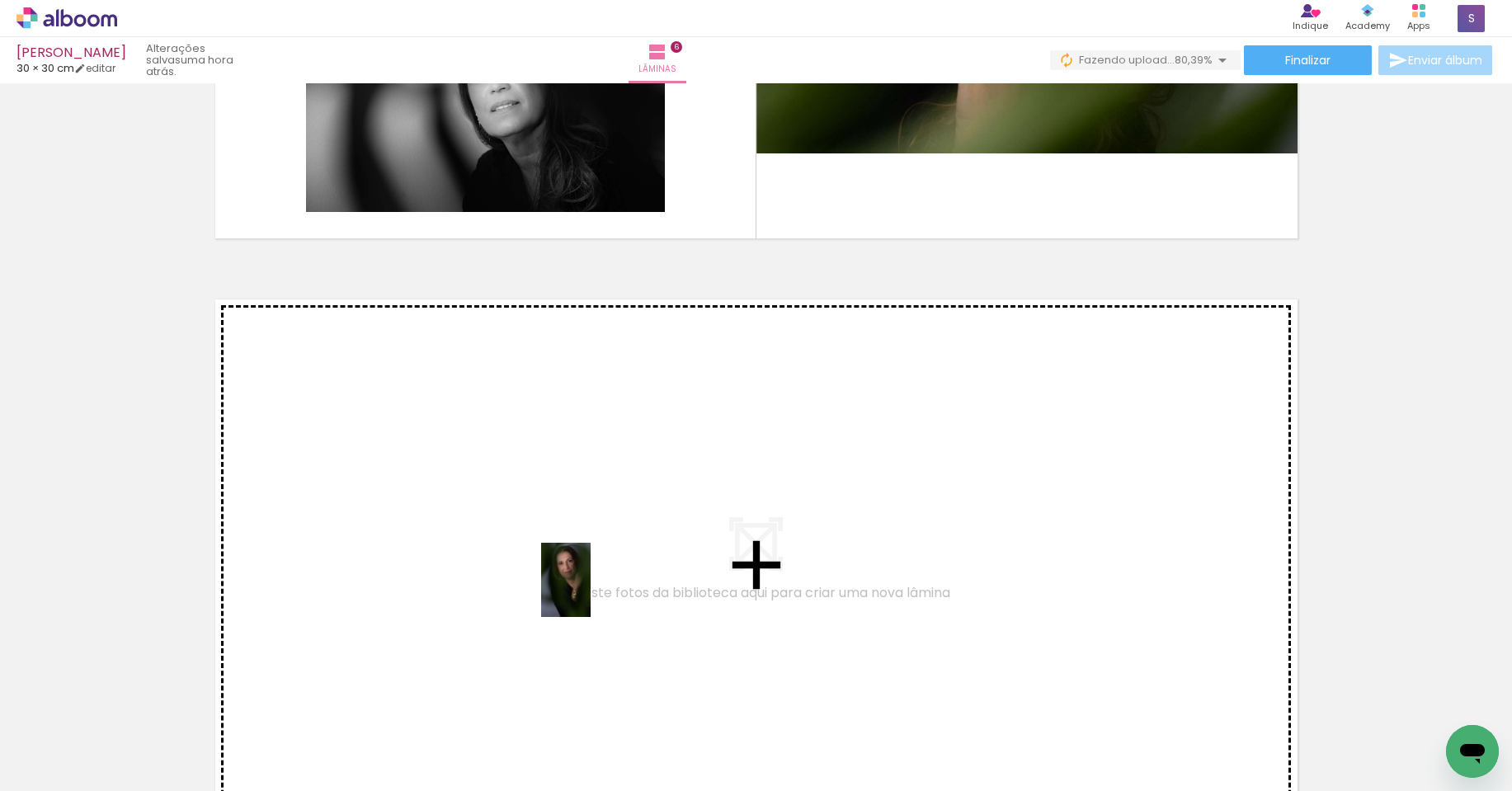
drag, startPoint x: 629, startPoint y: 767, endPoint x: 591, endPoint y: 592, distance: 179.1
click at [591, 592] on quentale-workspace at bounding box center [756, 395] width 1512 height 791
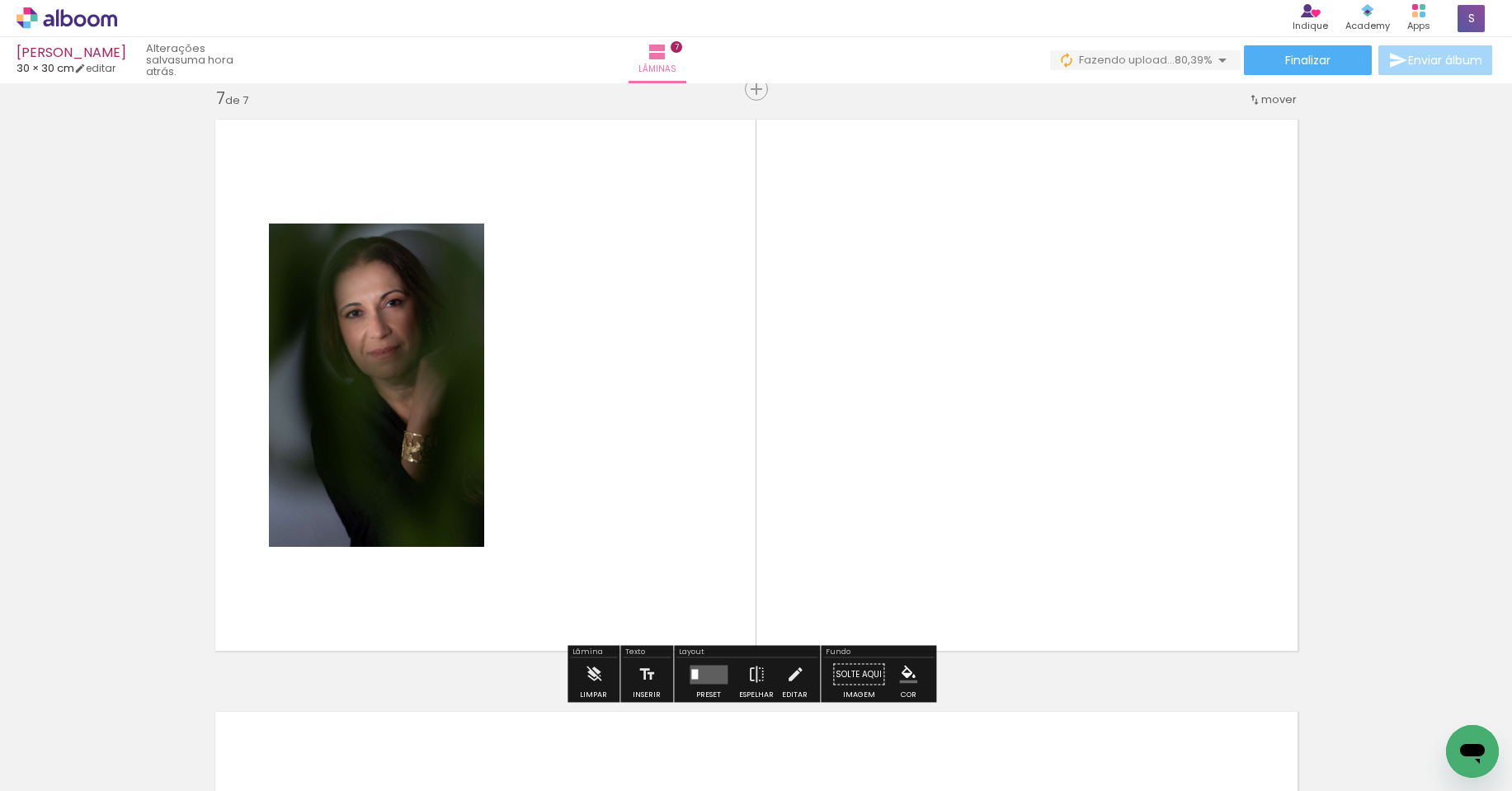
scroll to position [3573, 0]
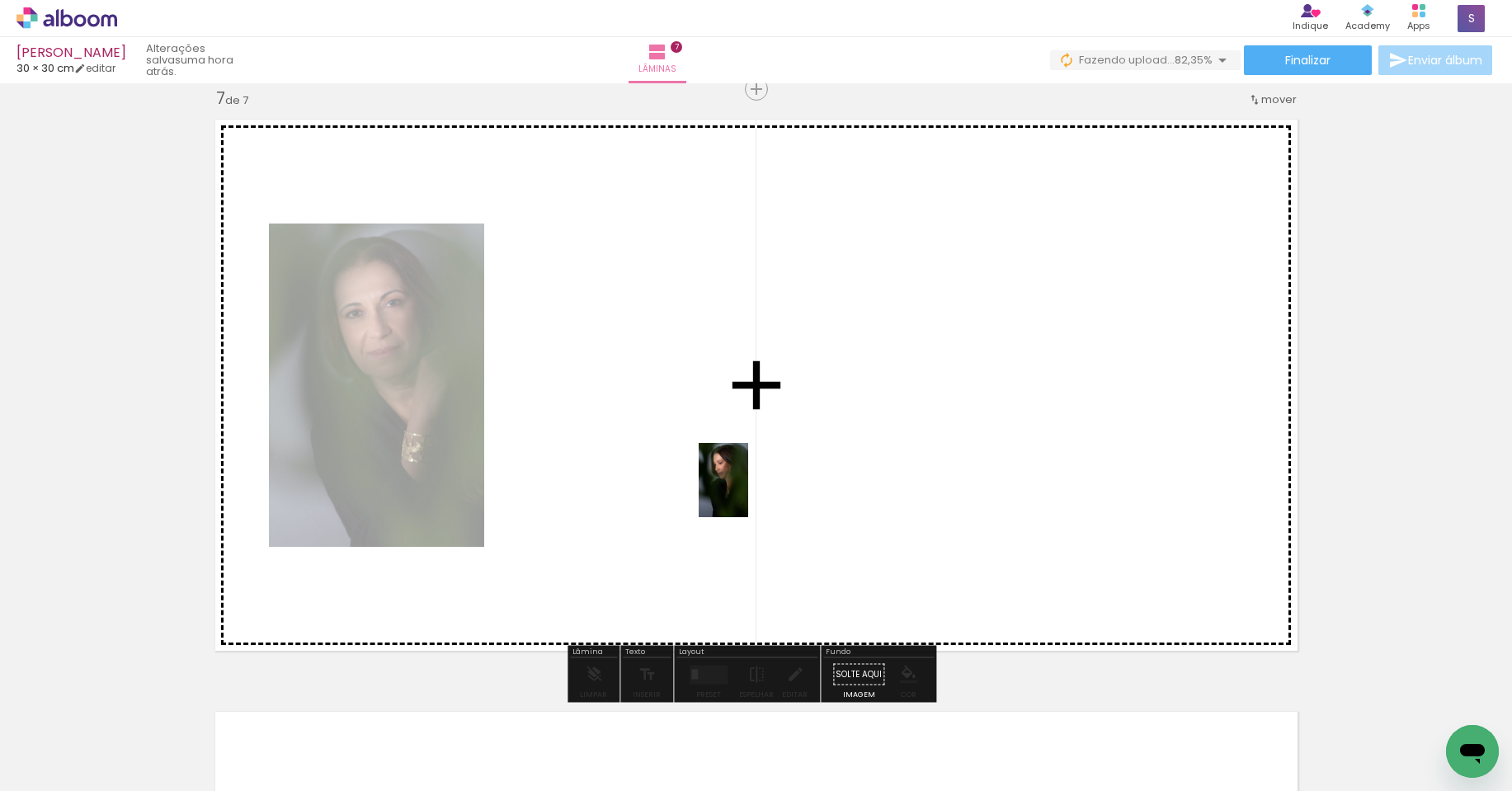
drag, startPoint x: 727, startPoint y: 755, endPoint x: 850, endPoint y: 718, distance: 128.4
click at [748, 492] on quentale-workspace at bounding box center [756, 395] width 1512 height 791
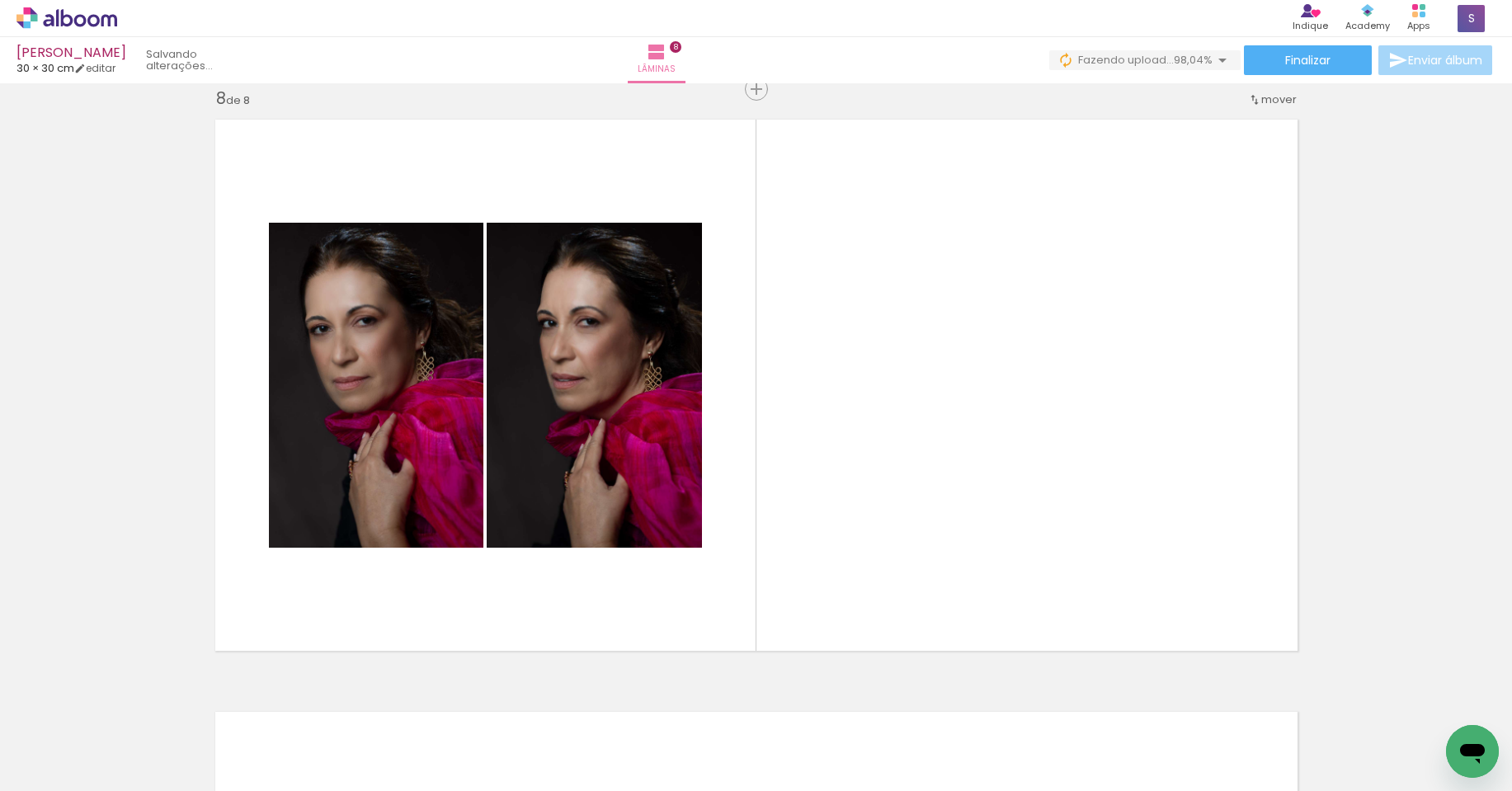
scroll to position [0, 2245]
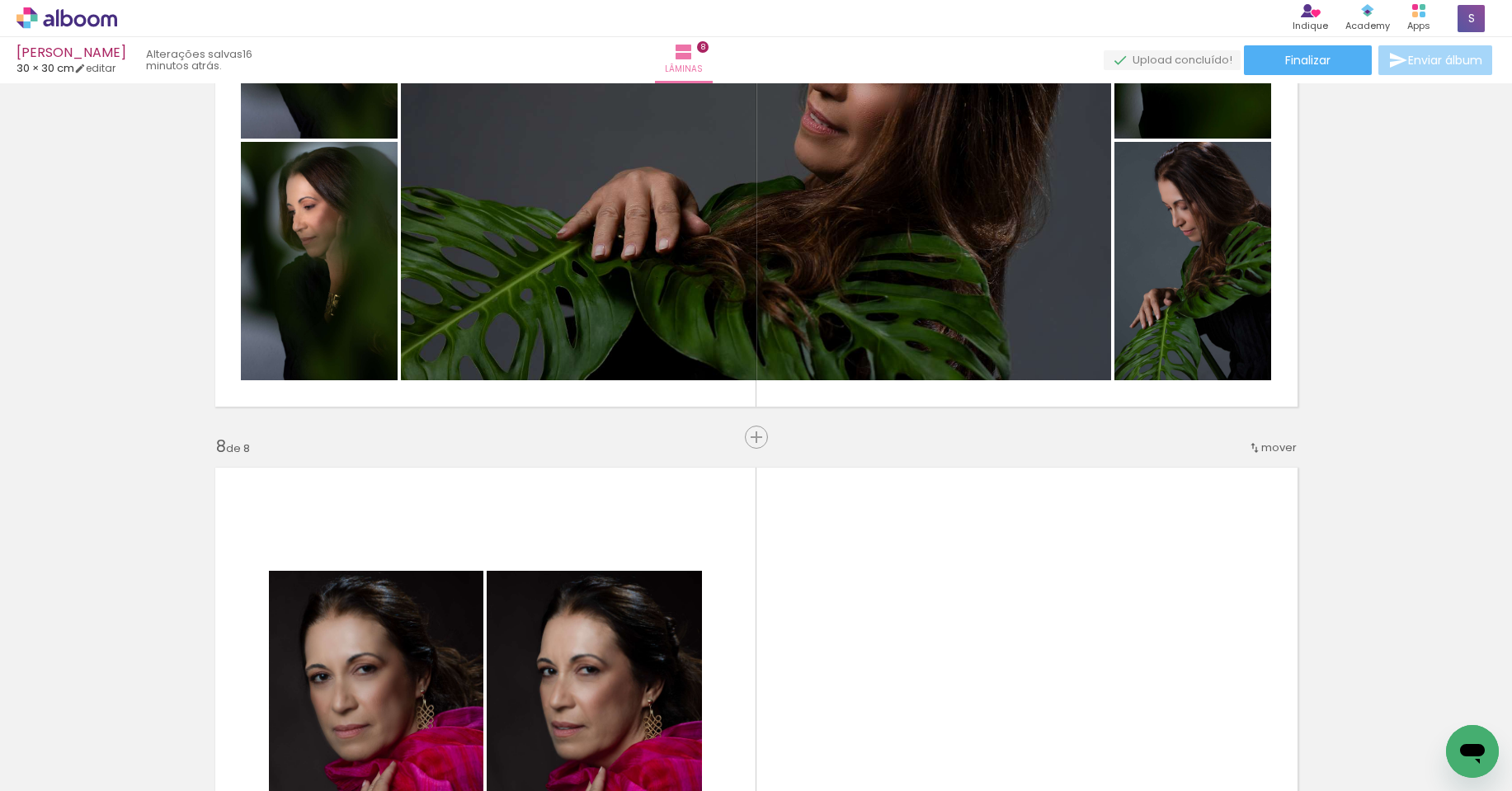
scroll to position [0, 2927]
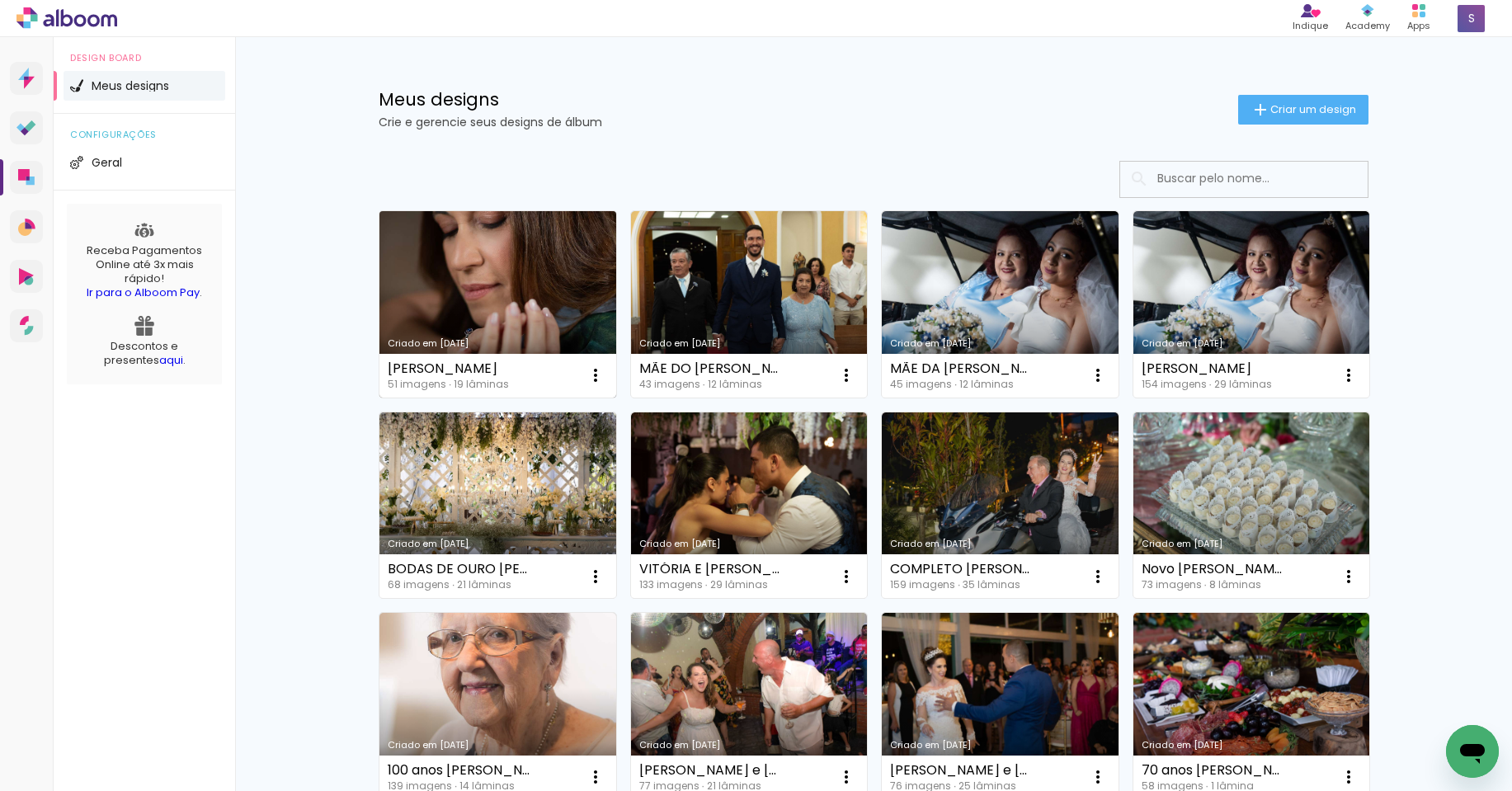
click at [517, 316] on link "Criado em [DATE]" at bounding box center [497, 304] width 236 height 186
click at [514, 316] on link "Criado em [DATE]" at bounding box center [497, 304] width 236 height 186
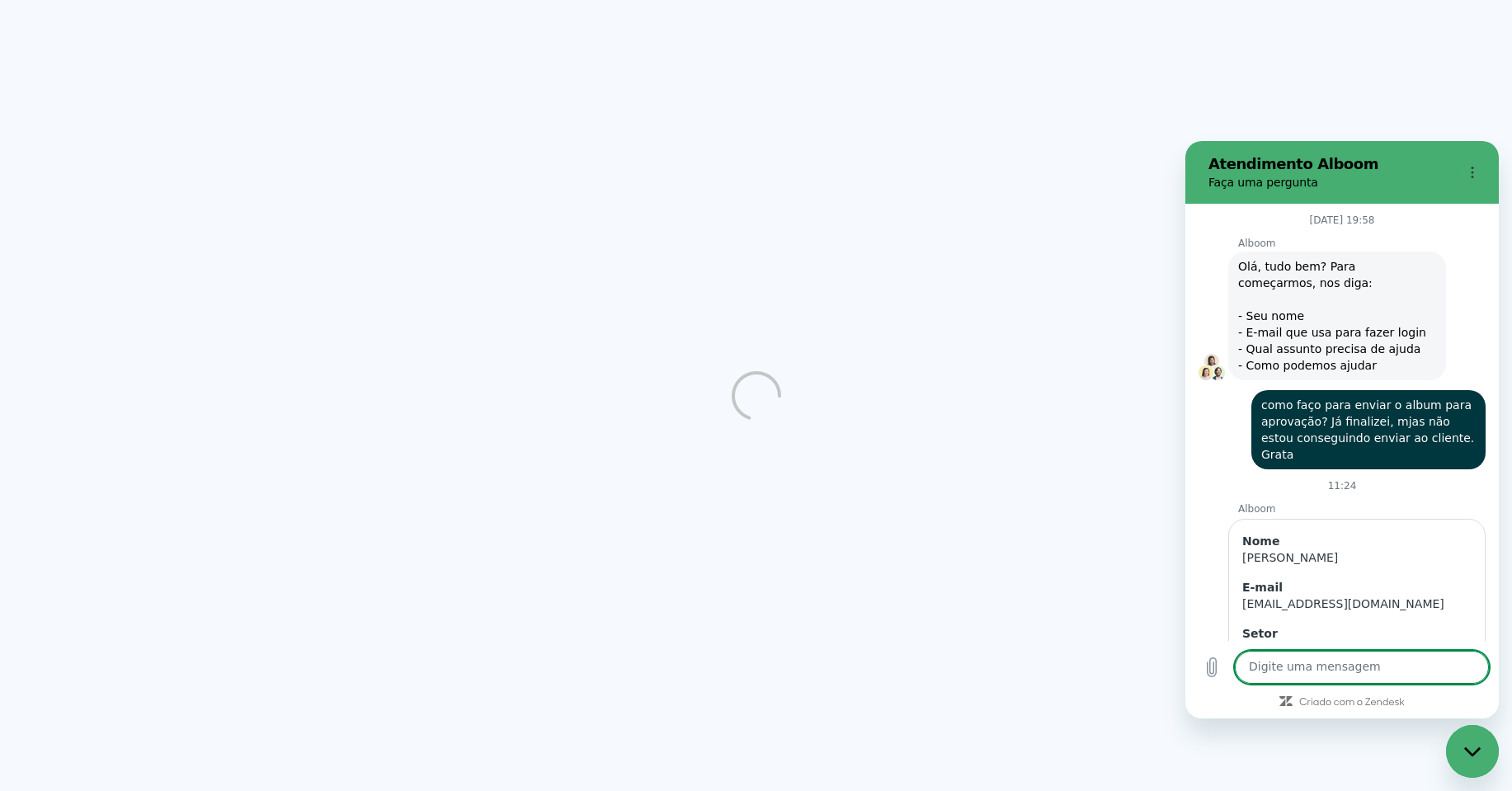
scroll to position [2054, 0]
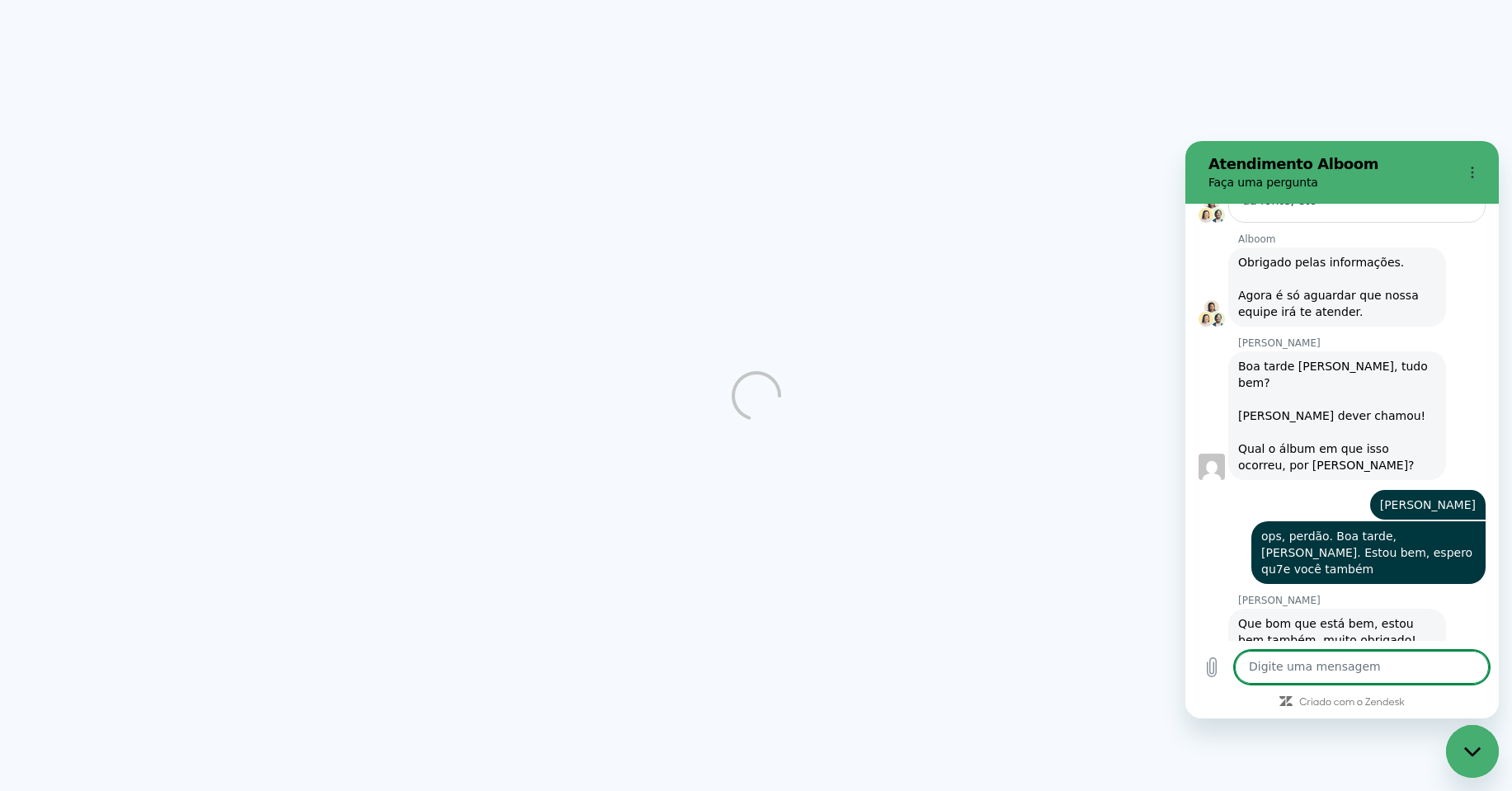
click at [1359, 659] on textarea at bounding box center [1361, 667] width 254 height 33
type textarea "Obrigada"
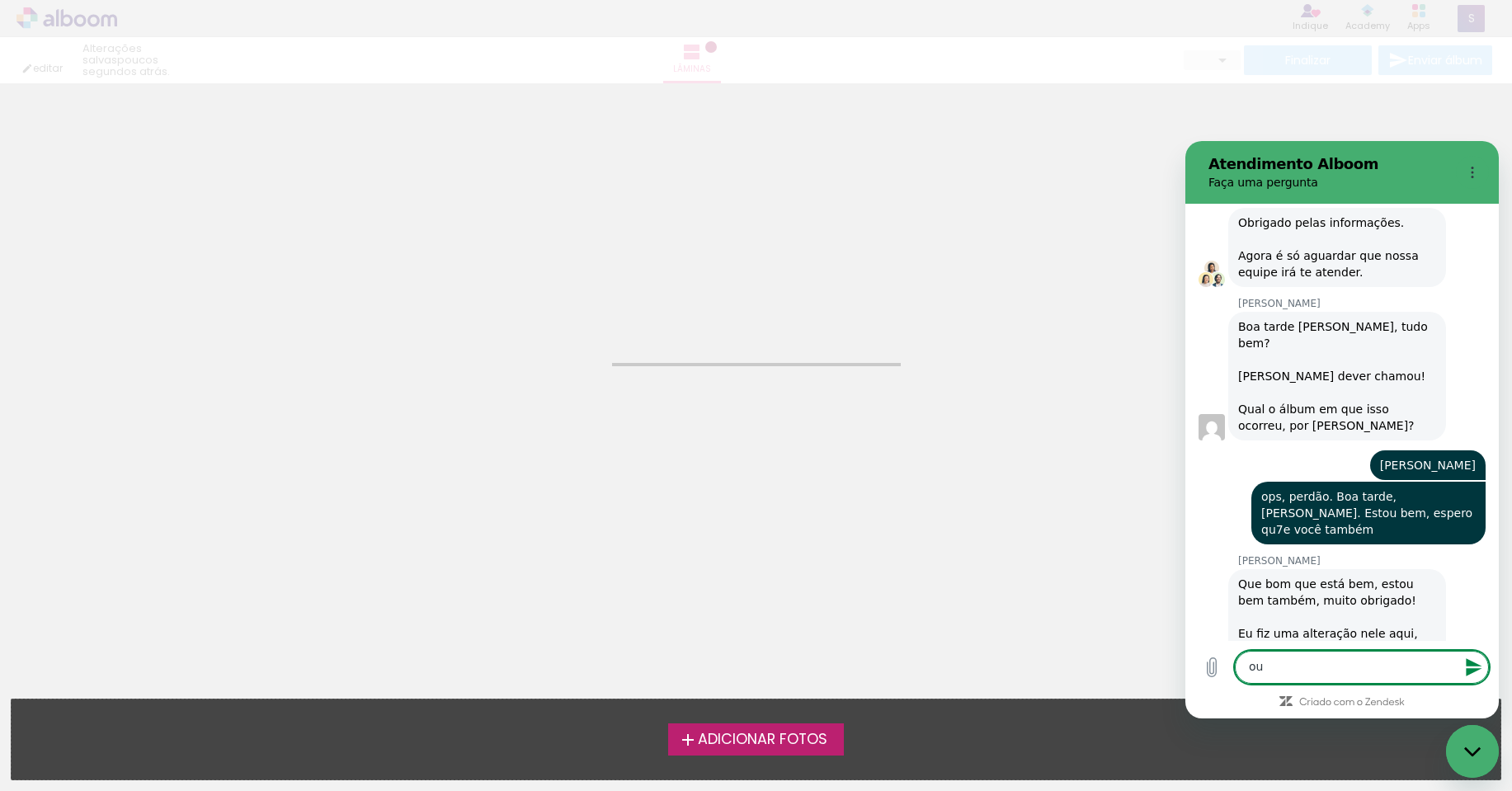
scroll to position [0, 0]
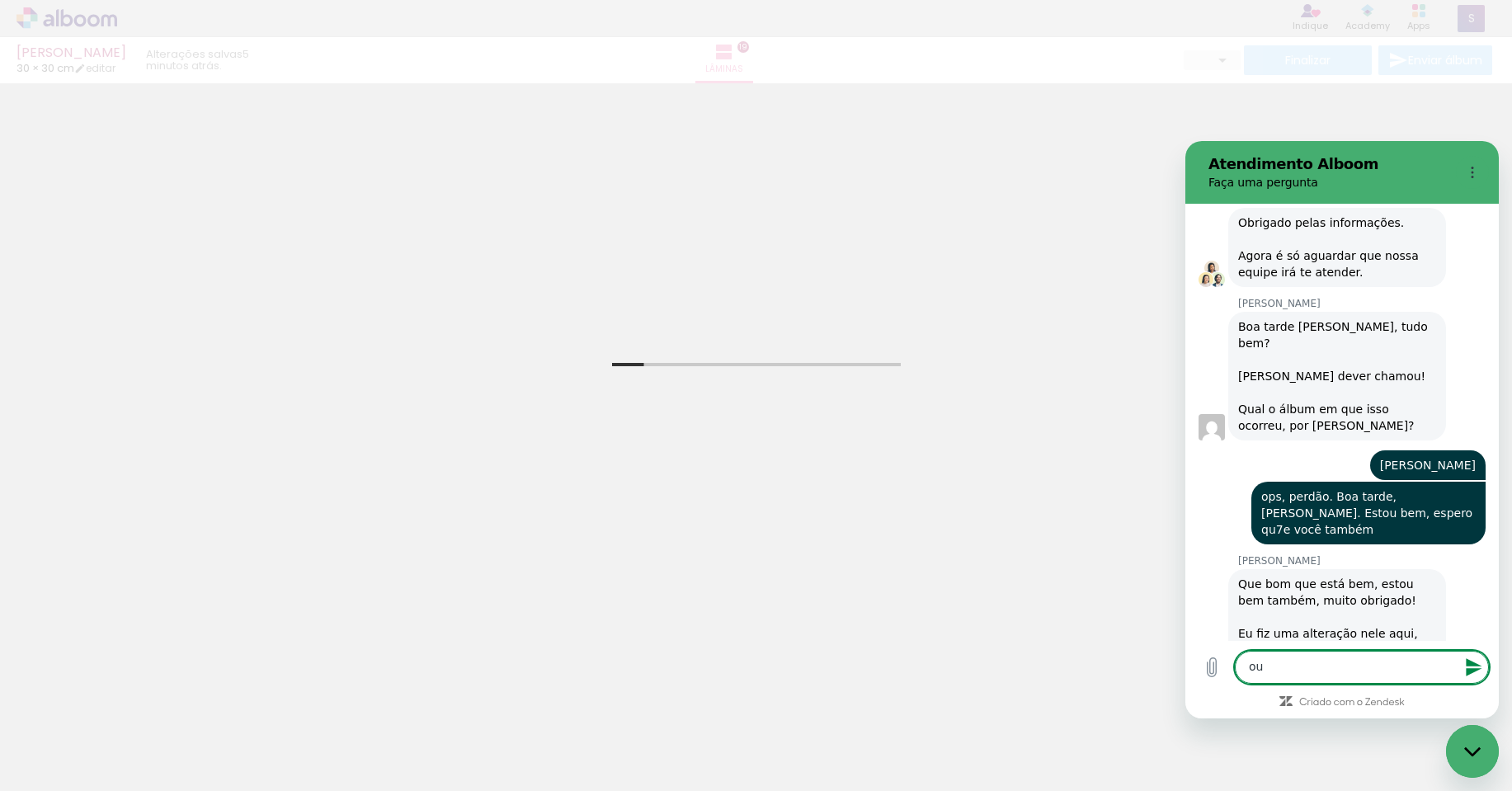
type textarea "o"
